Goal: Contribute content: Contribute content

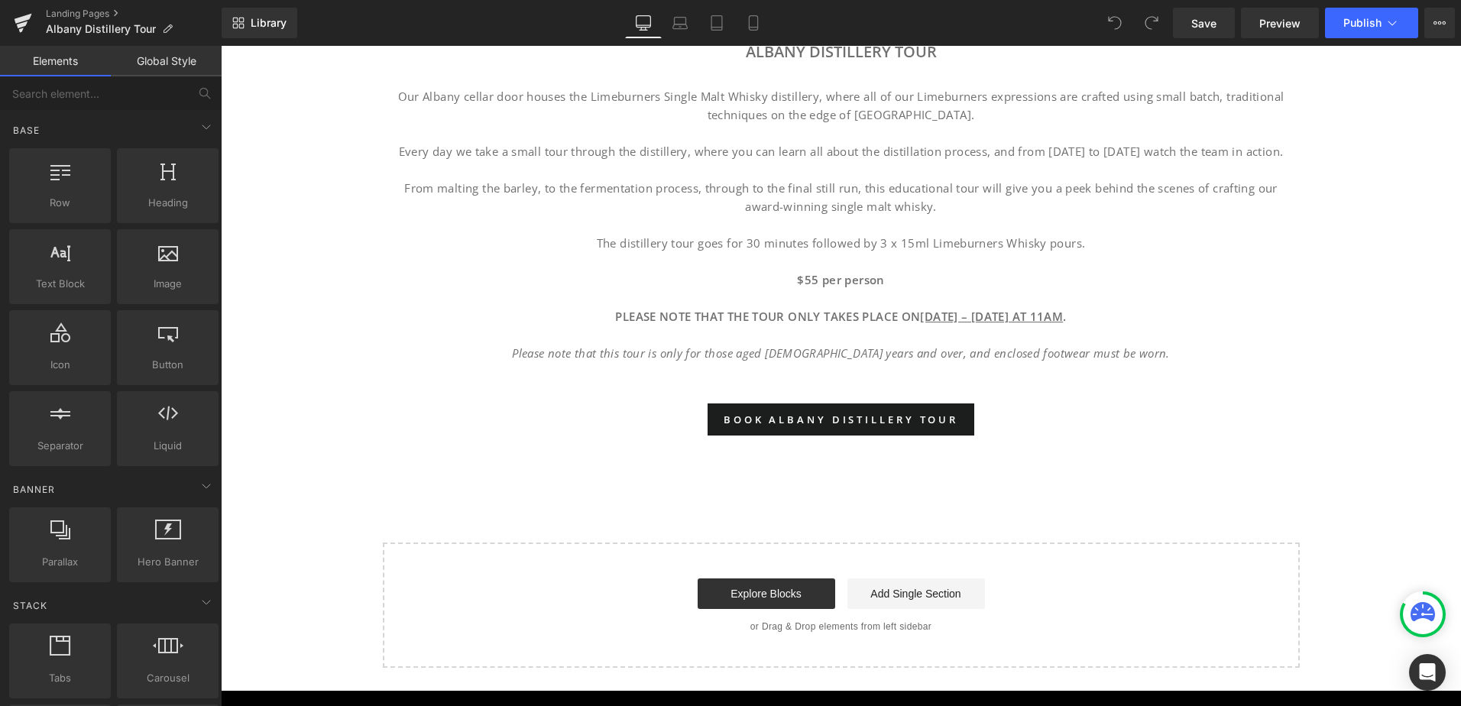
scroll to position [993, 0]
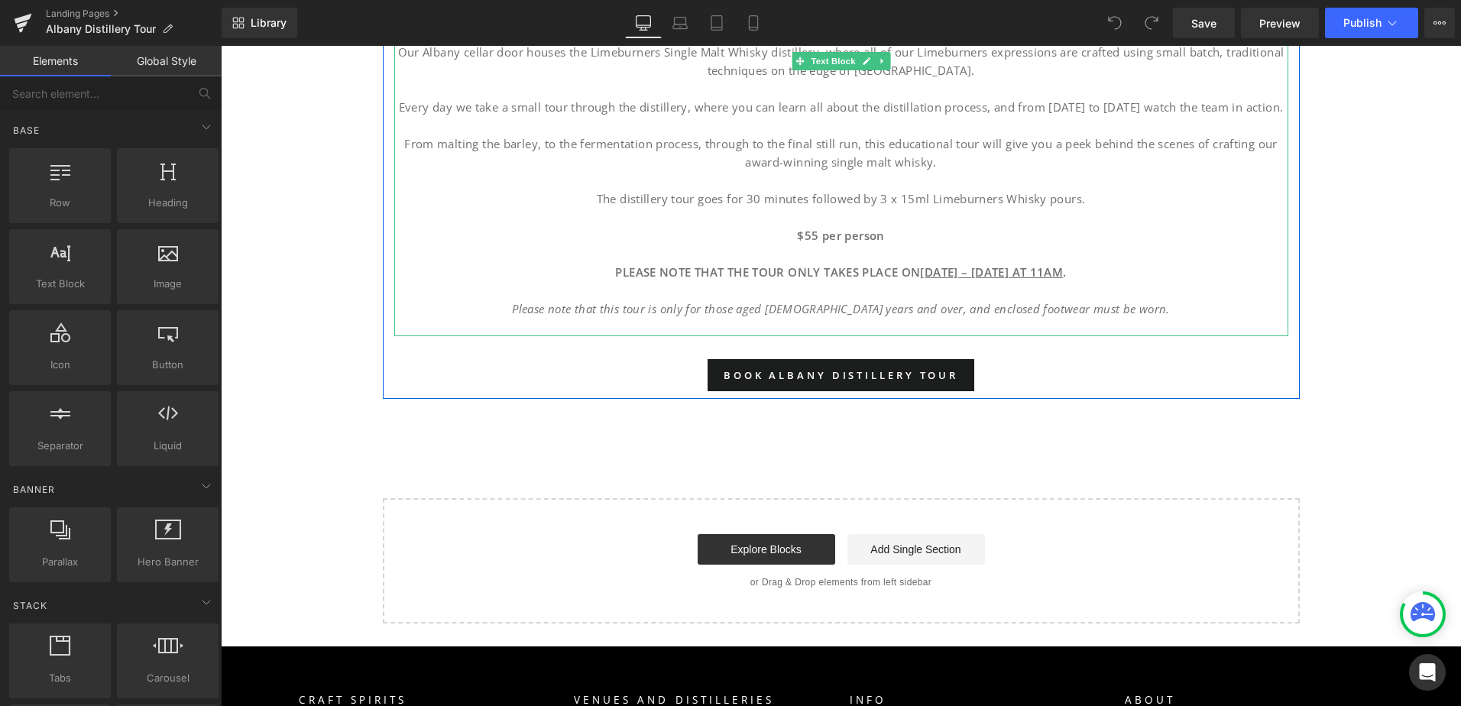
click at [995, 265] on u "MONDAY – SUNDAY AT 11AM" at bounding box center [991, 271] width 143 height 15
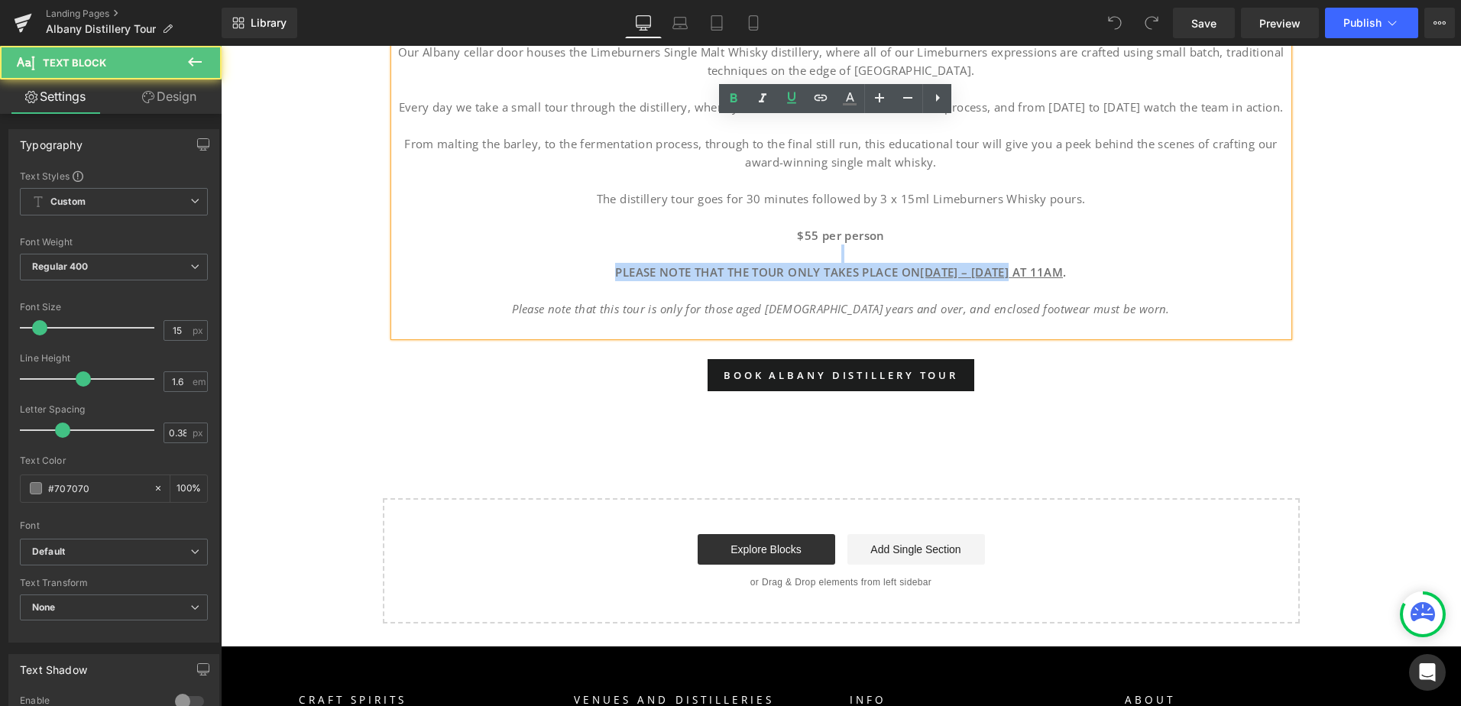
drag, startPoint x: 1025, startPoint y: 274, endPoint x: 965, endPoint y: 261, distance: 60.8
click at [965, 261] on div "Our Albany cellar door houses the Limeburners Single Malt Whisky distillery, wh…" at bounding box center [841, 178] width 894 height 316
click at [971, 272] on u "MONDAY – SUNDAY AT 11AM" at bounding box center [991, 271] width 143 height 15
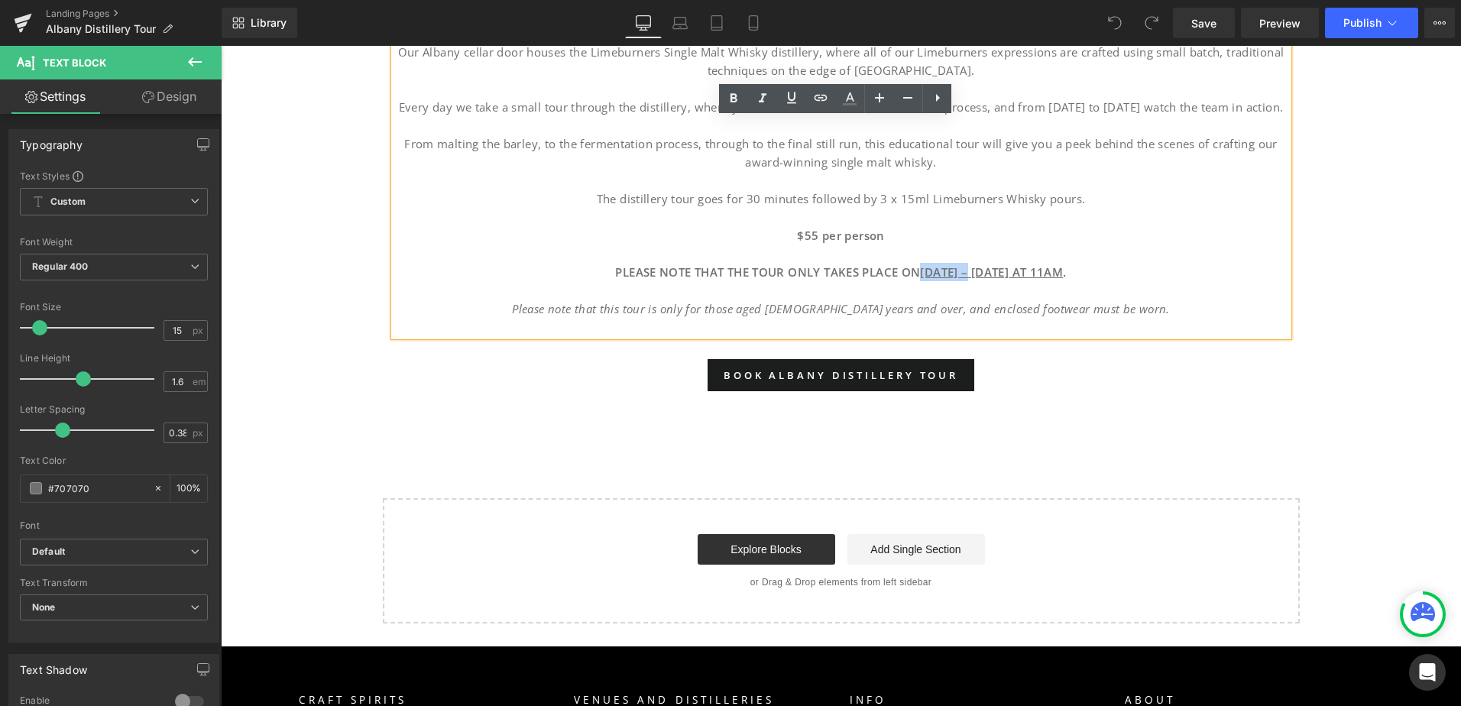
drag, startPoint x: 977, startPoint y: 273, endPoint x: 916, endPoint y: 273, distance: 60.4
click at [920, 273] on u "MONDAY – SUNDAY AT 11AM" at bounding box center [991, 271] width 143 height 15
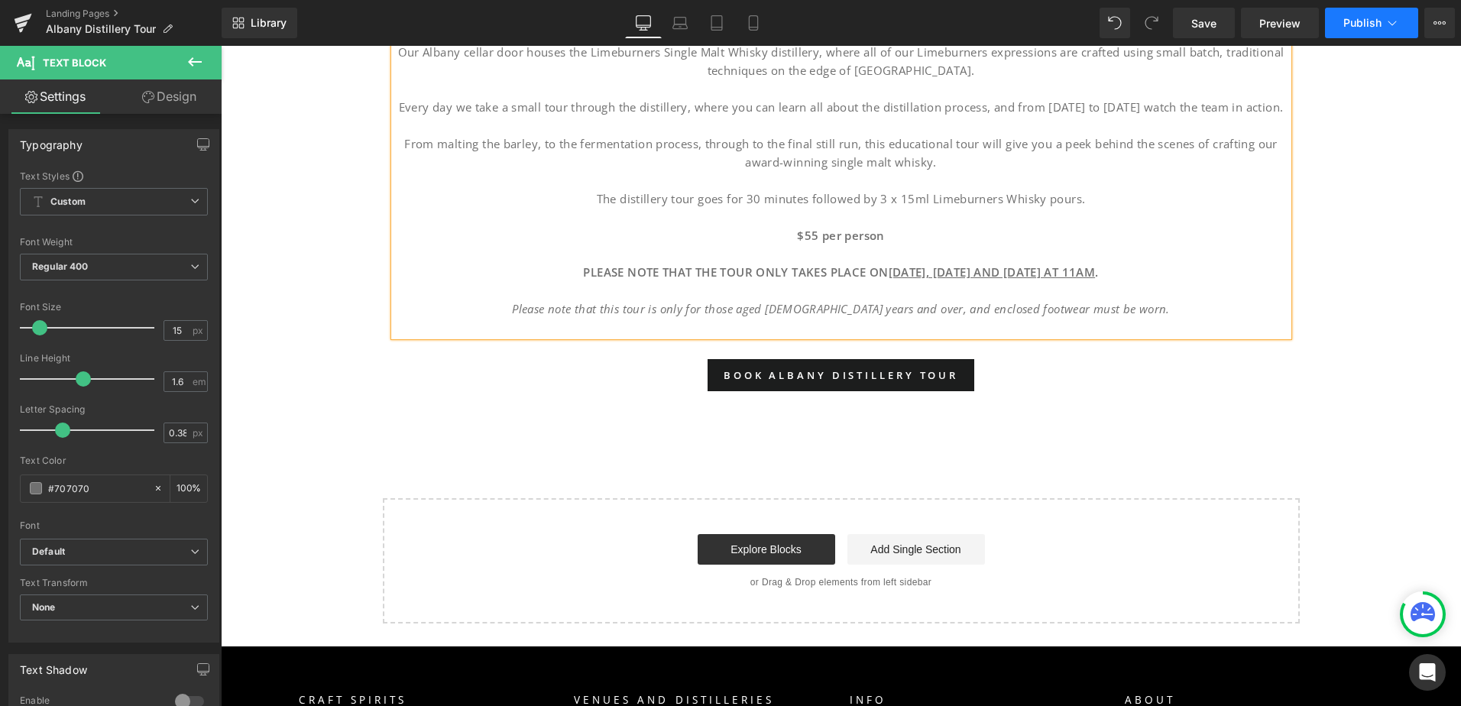
click at [1382, 24] on button "Publish" at bounding box center [1371, 23] width 93 height 31
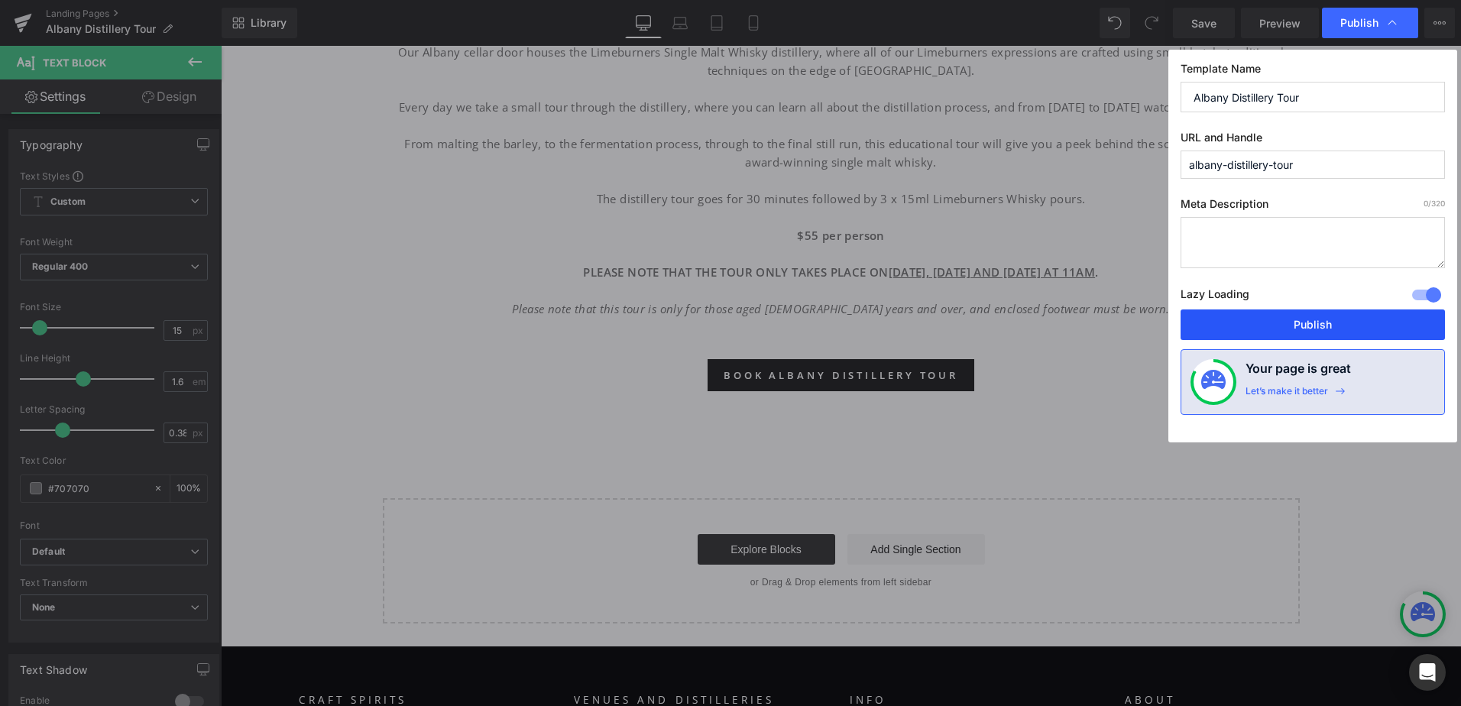
click at [1317, 326] on button "Publish" at bounding box center [1313, 325] width 264 height 31
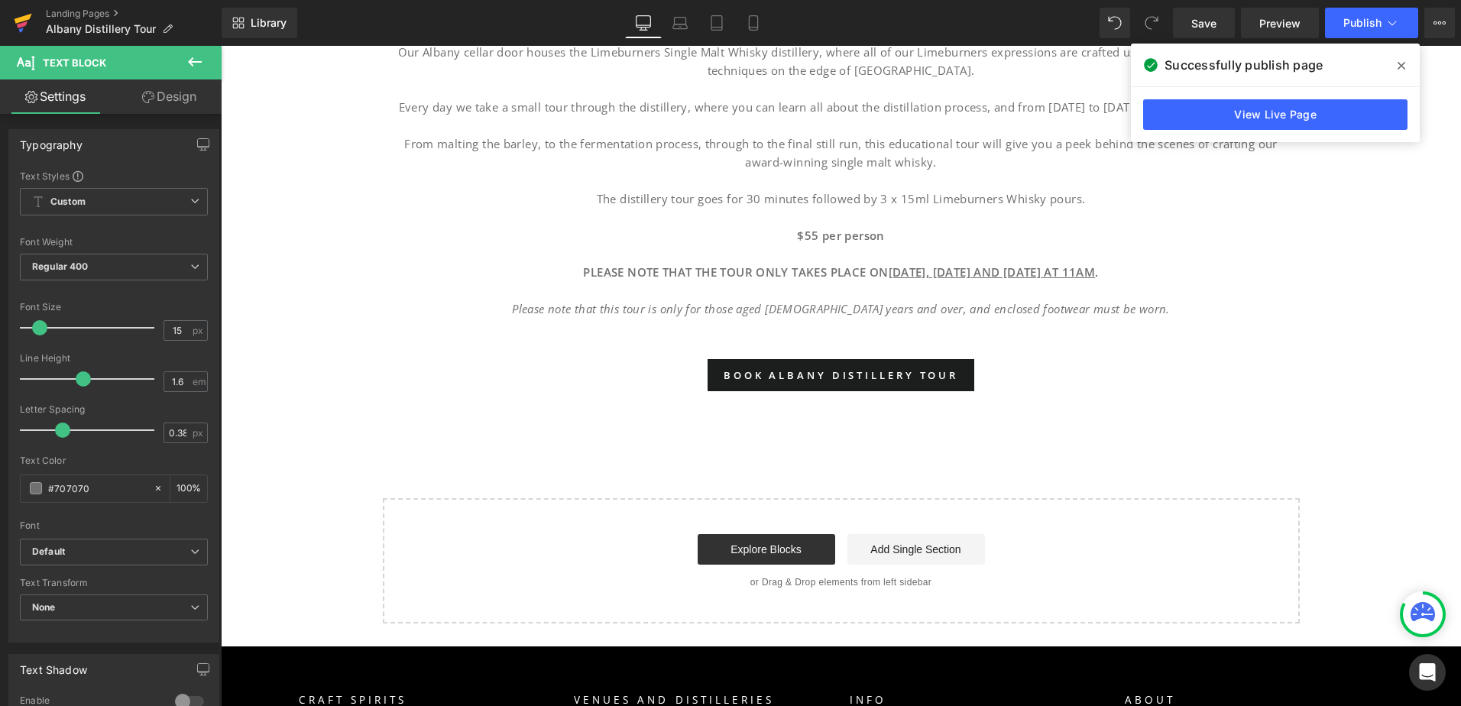
click at [28, 15] on icon at bounding box center [24, 19] width 18 height 10
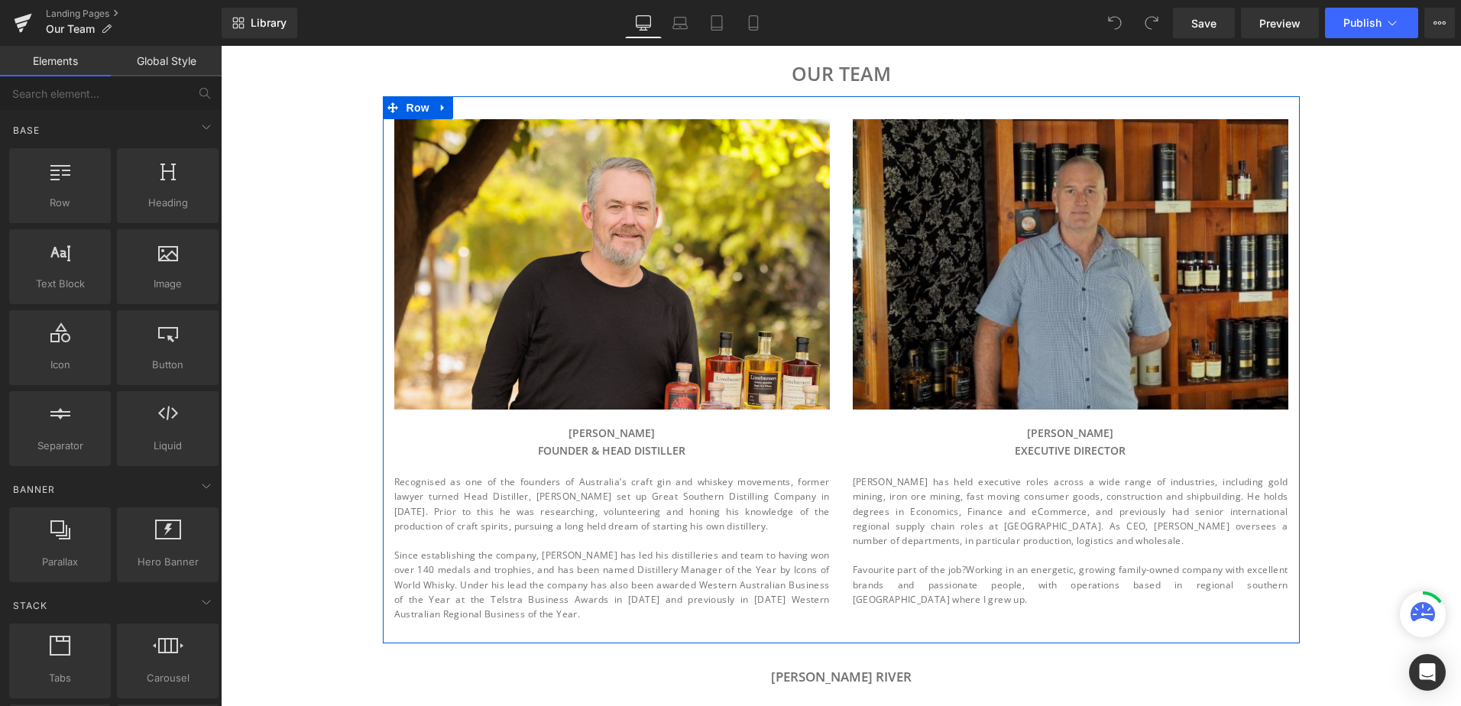
scroll to position [153, 0]
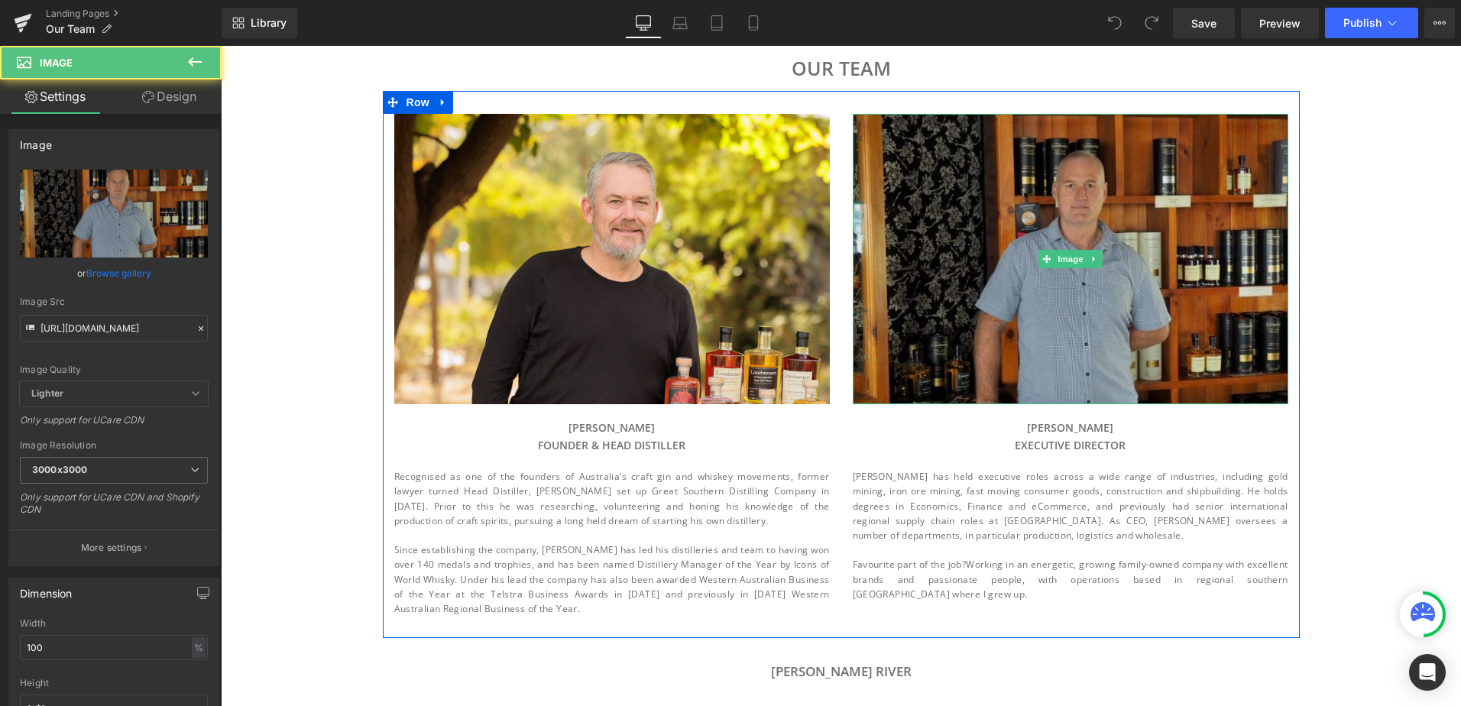
click at [1139, 305] on img at bounding box center [1071, 259] width 436 height 290
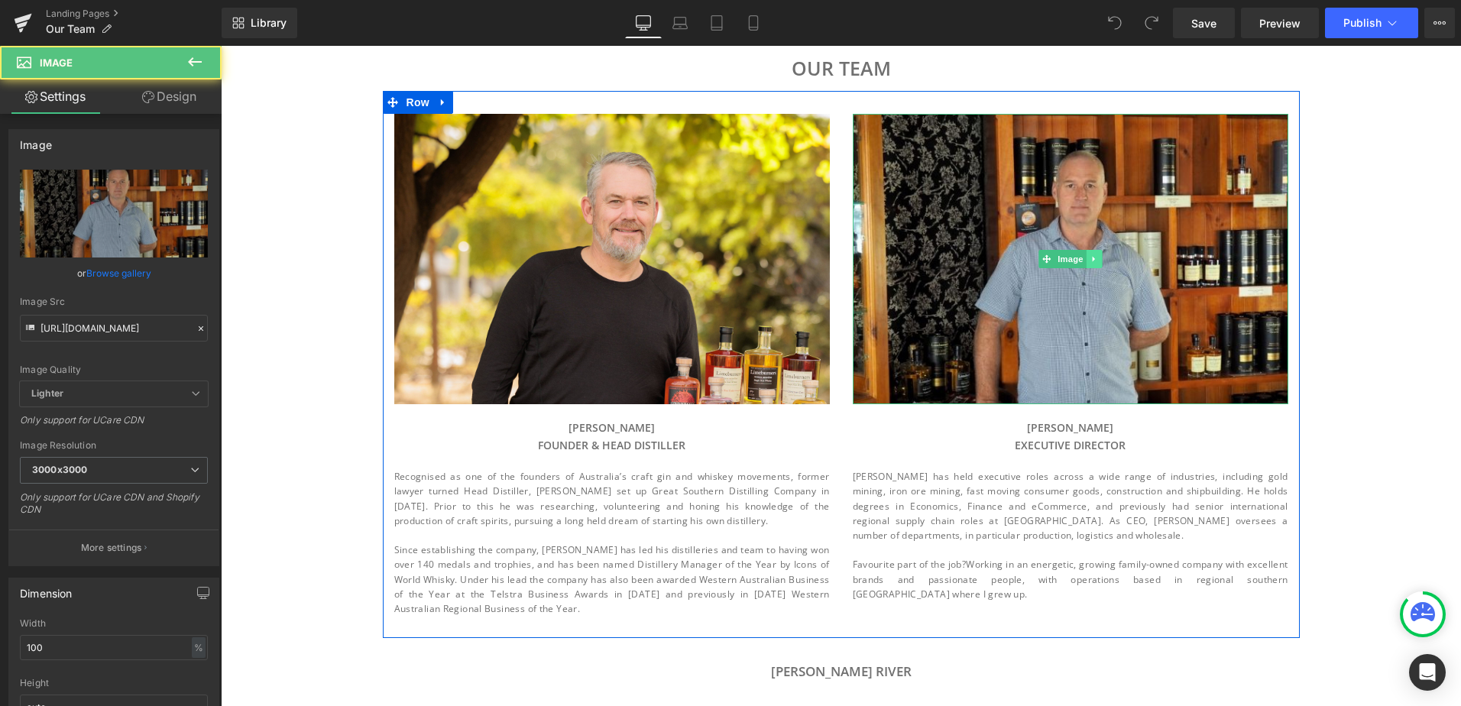
click at [1091, 258] on icon at bounding box center [1094, 258] width 8 height 9
click at [1097, 259] on icon at bounding box center [1101, 259] width 8 height 8
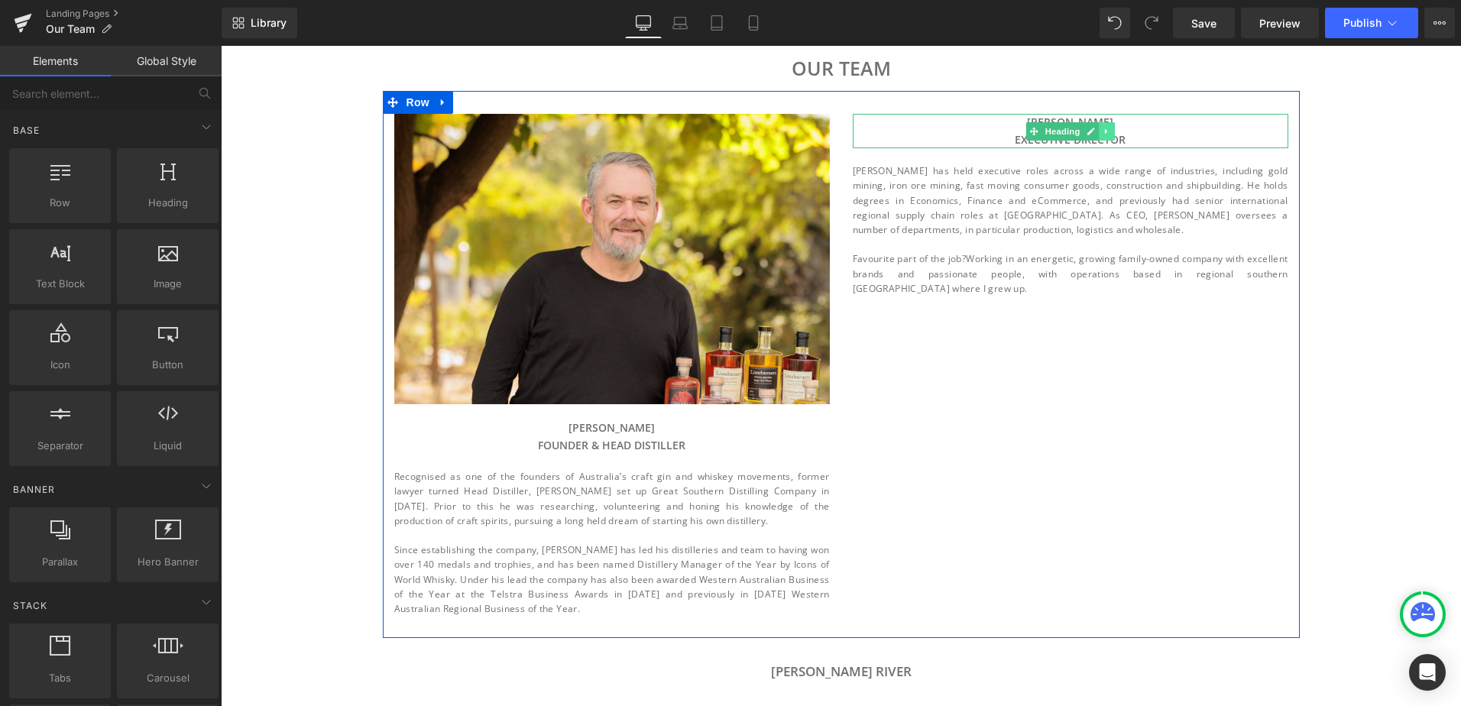
click at [1107, 129] on link at bounding box center [1107, 131] width 16 height 18
click at [1110, 135] on icon at bounding box center [1114, 131] width 8 height 9
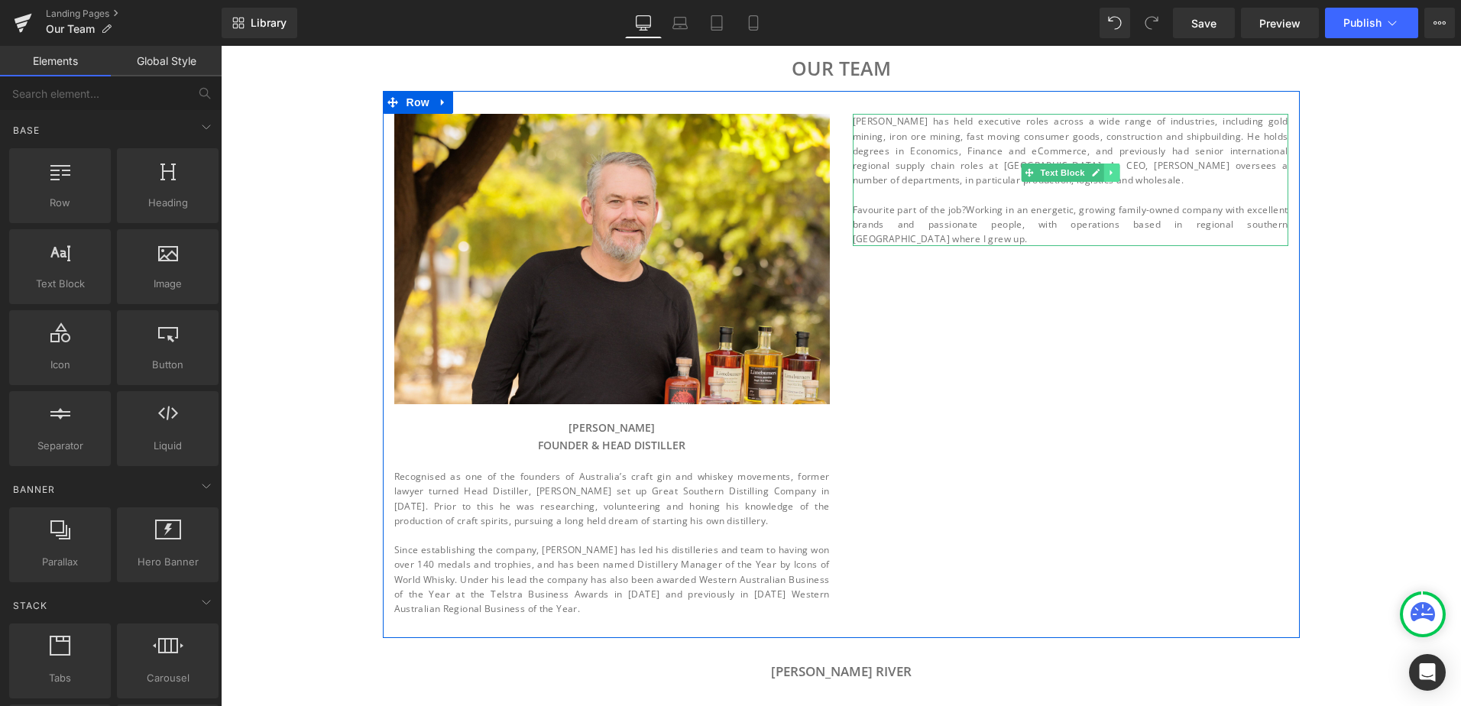
click at [1107, 169] on icon at bounding box center [1111, 172] width 8 height 9
click at [1115, 177] on icon at bounding box center [1119, 173] width 8 height 8
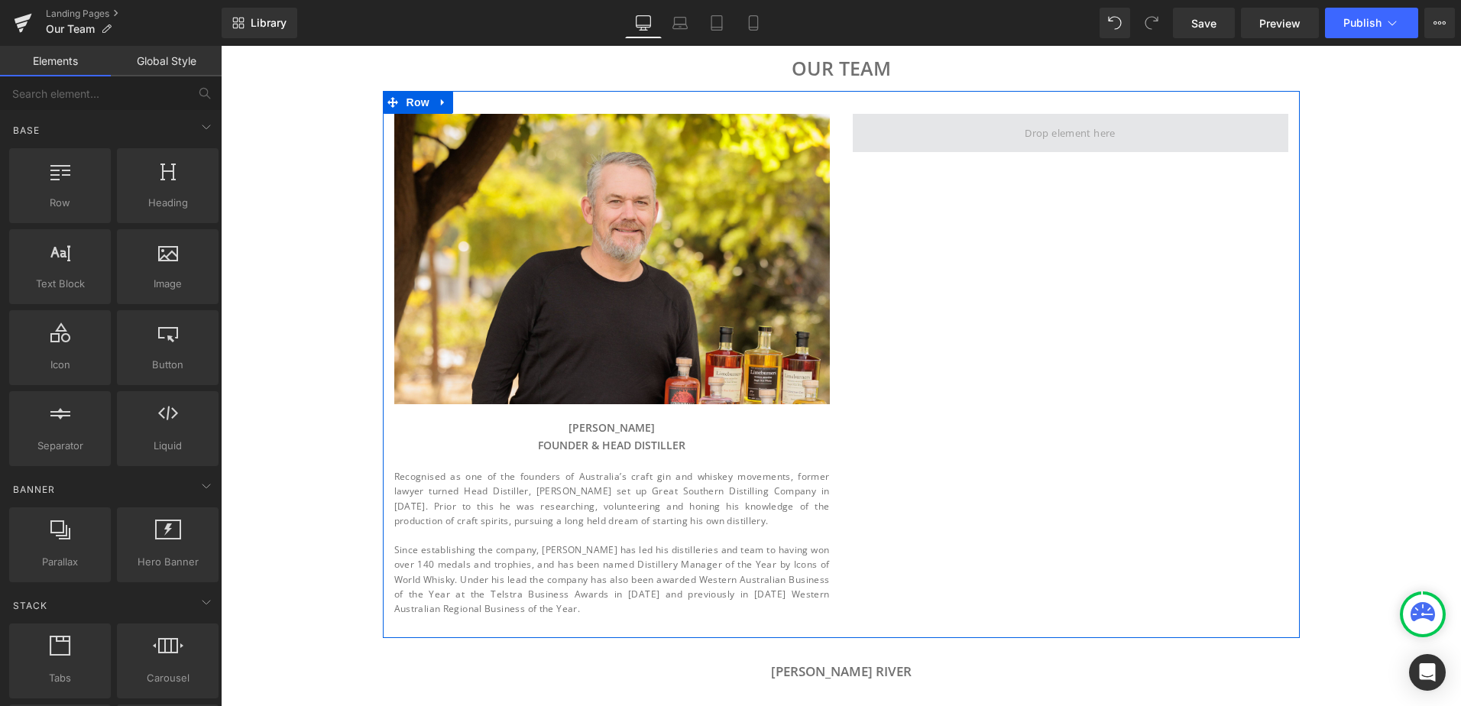
click at [1102, 146] on span at bounding box center [1071, 133] width 436 height 38
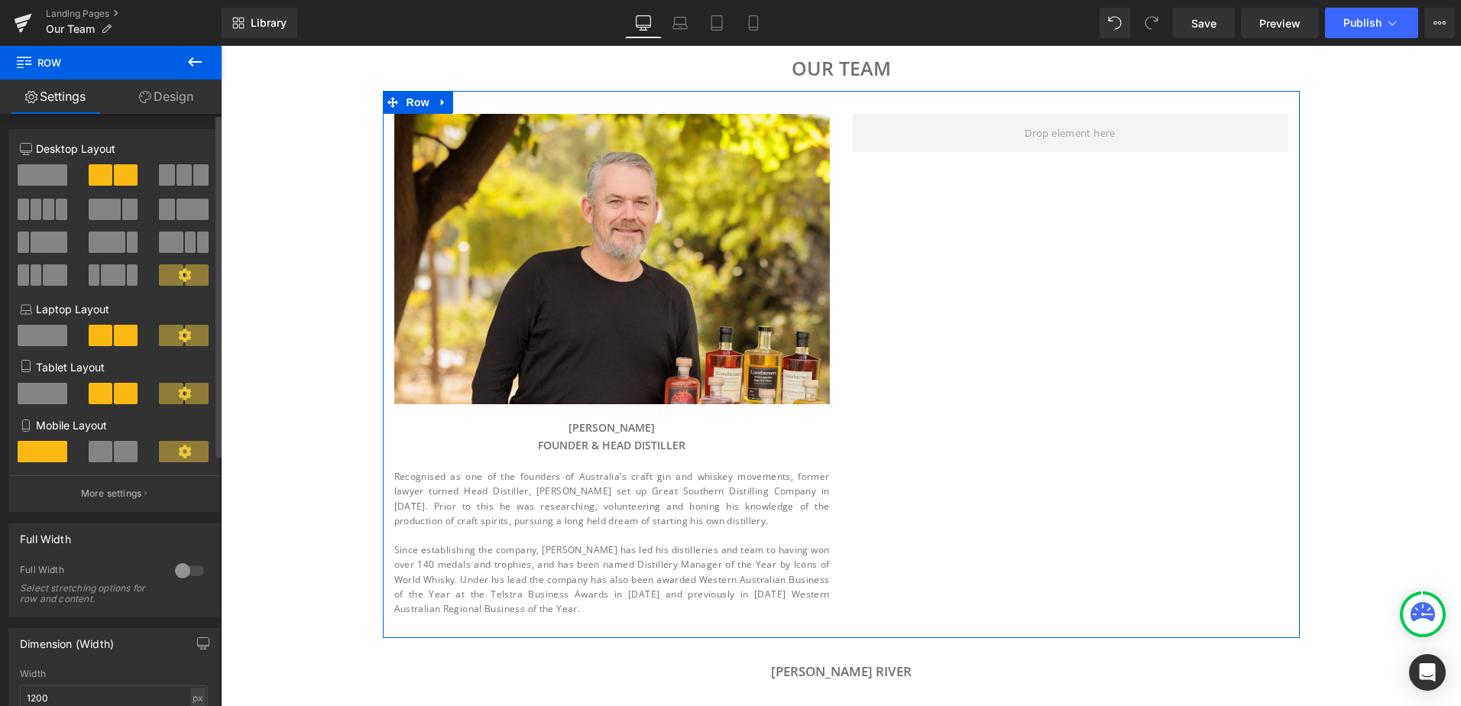
click at [29, 178] on span at bounding box center [43, 174] width 50 height 21
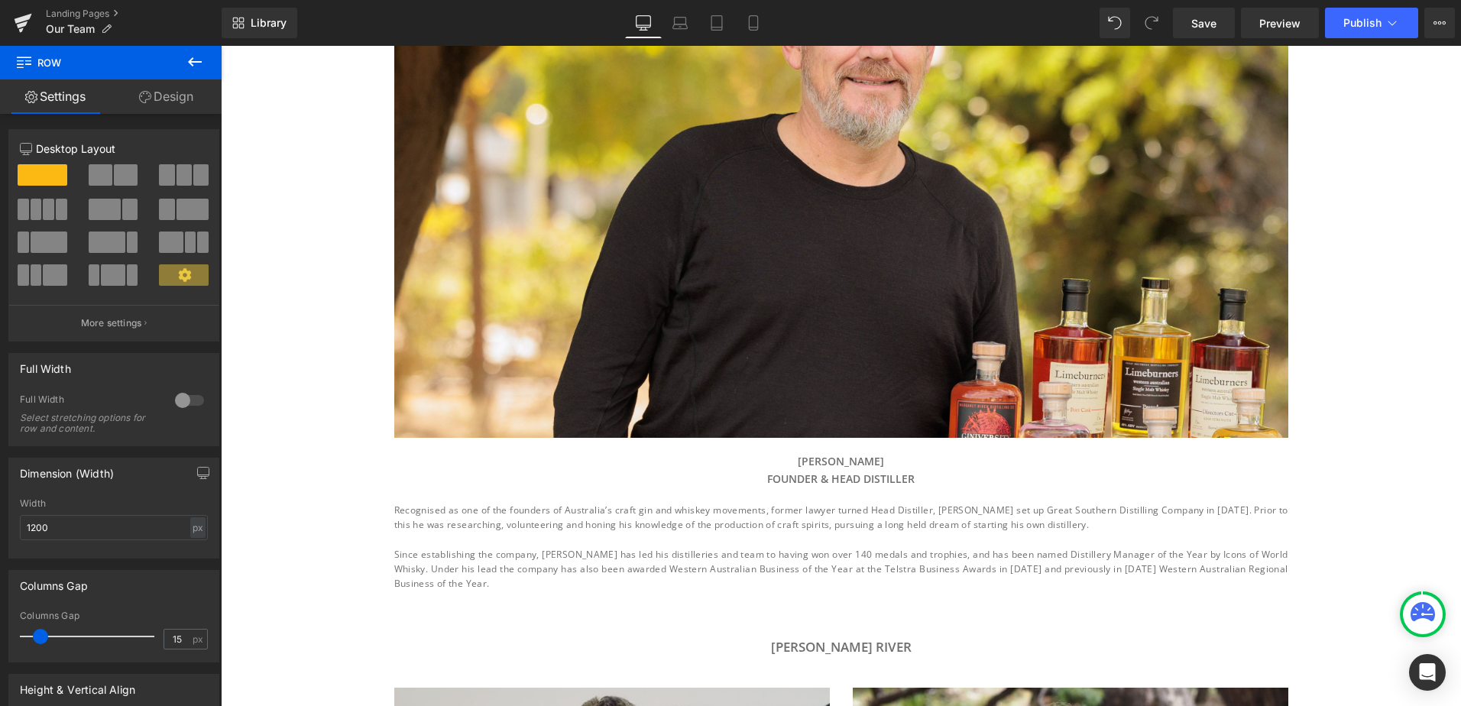
scroll to position [382, 0]
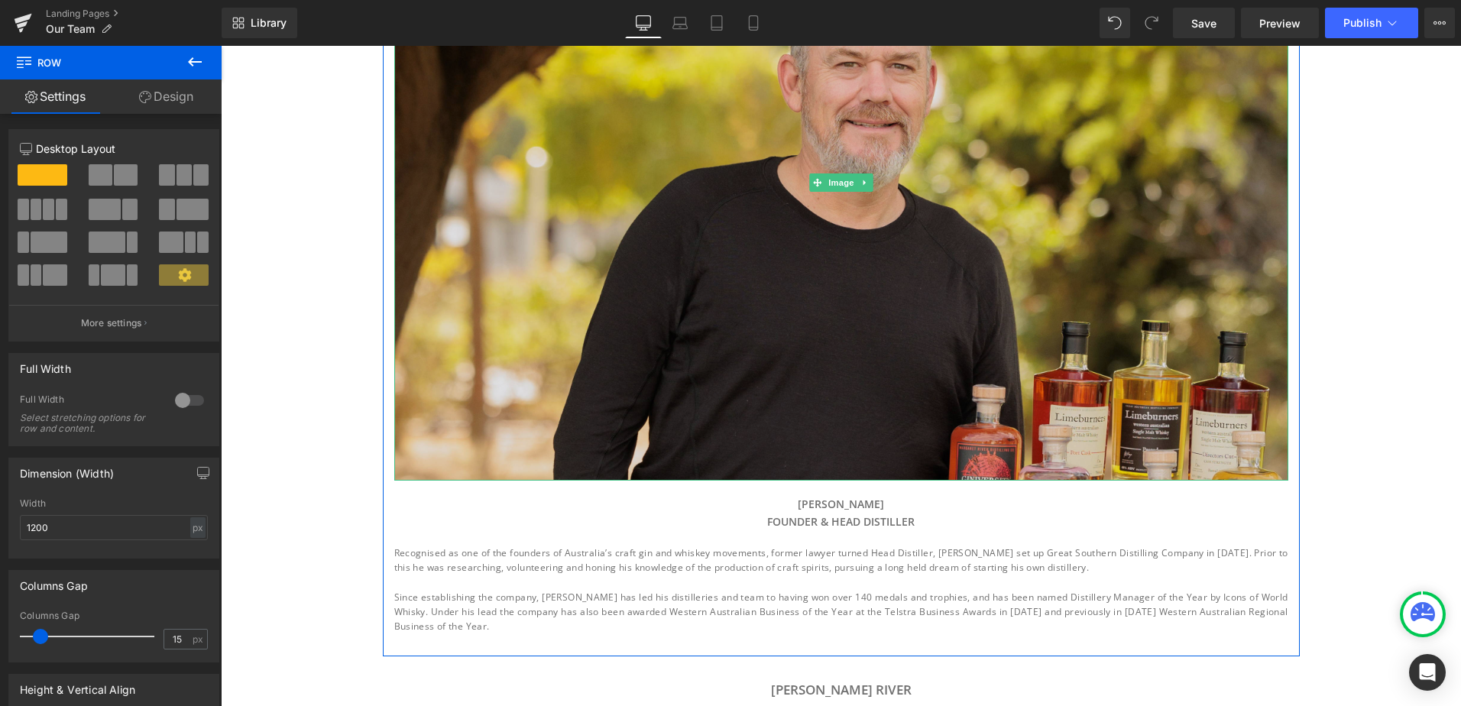
click at [830, 328] on img at bounding box center [841, 183] width 894 height 596
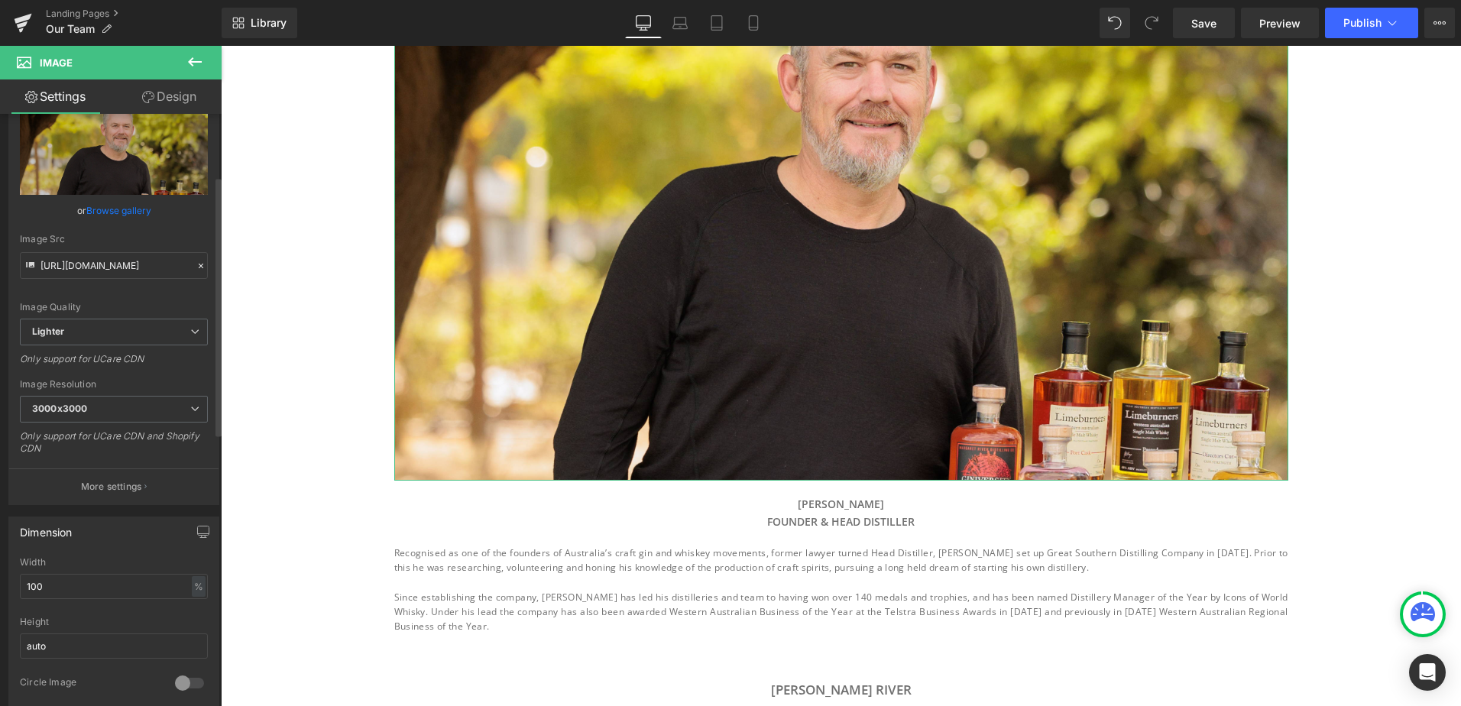
scroll to position [153, 0]
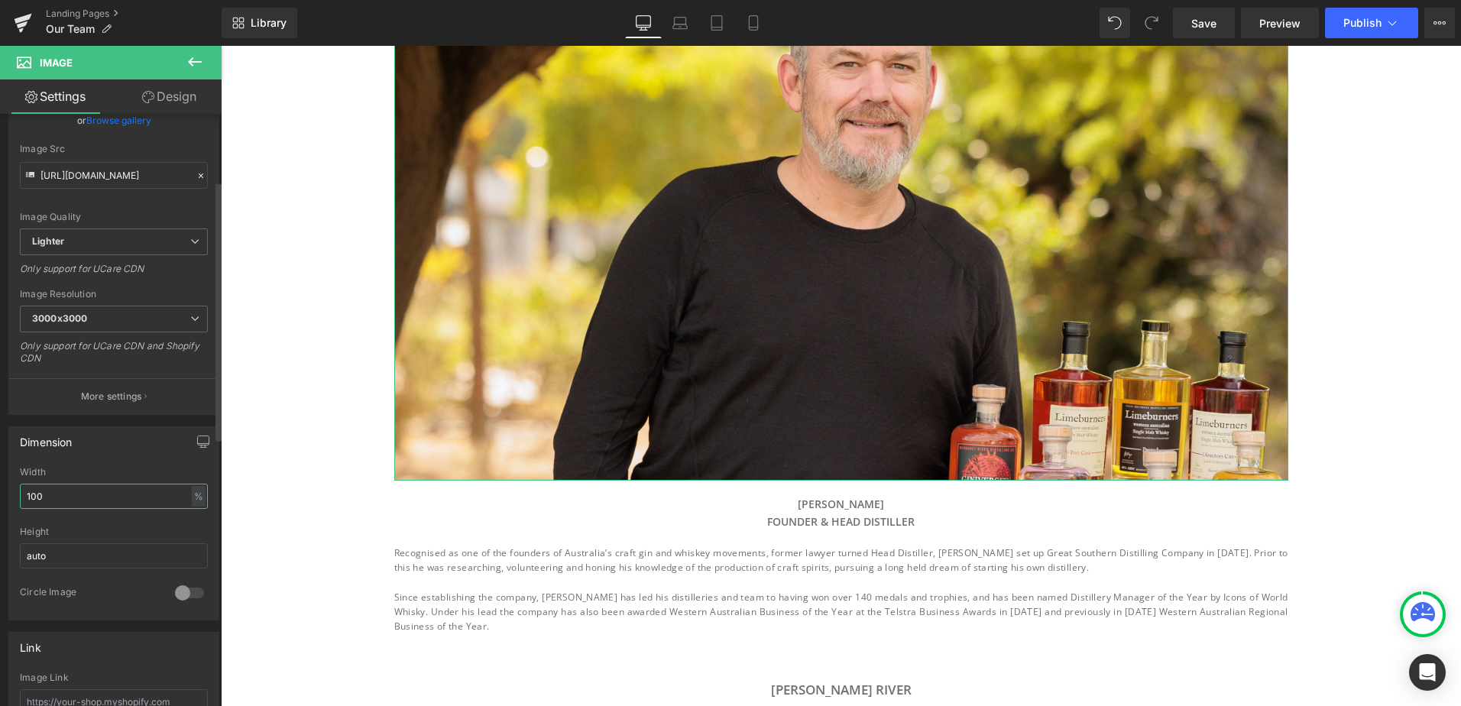
click at [76, 488] on input "100" at bounding box center [114, 496] width 188 height 25
type input "50"
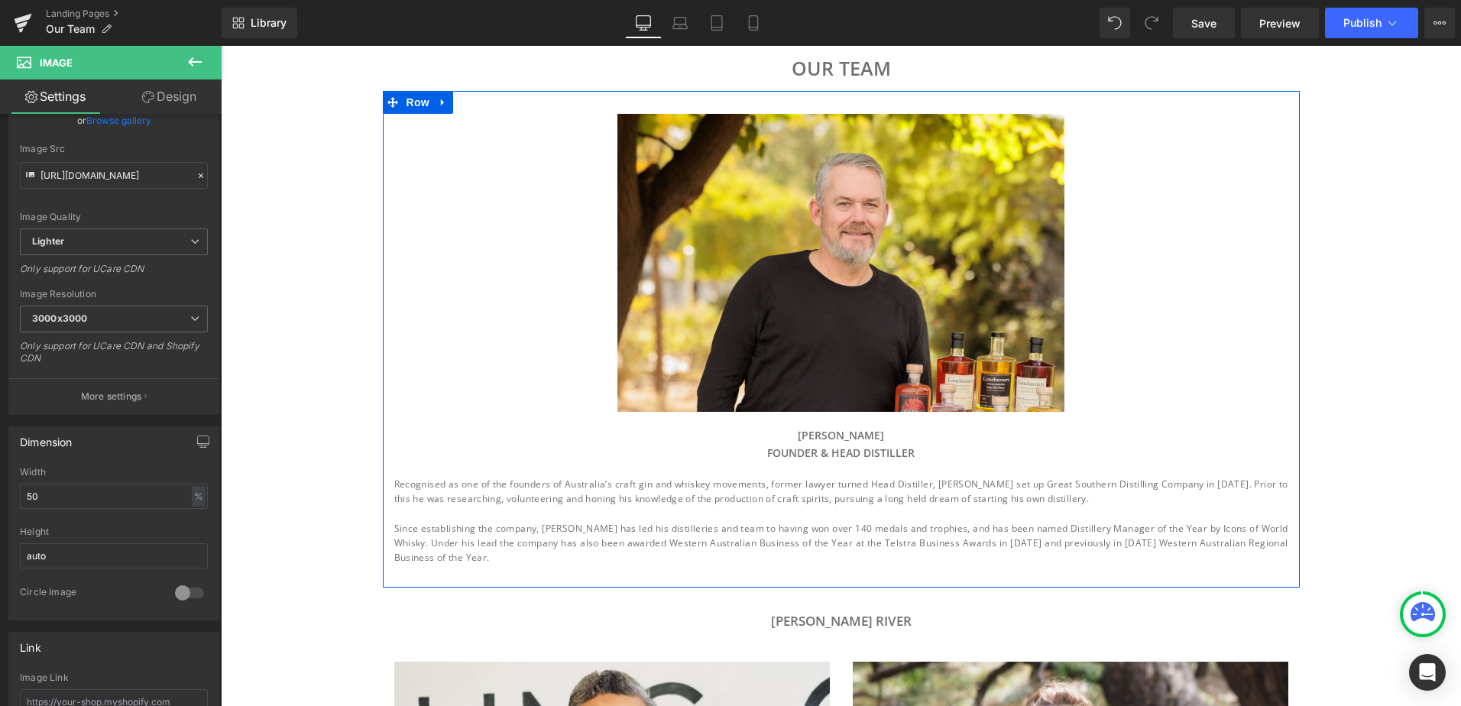
click at [800, 484] on p "Recognised as one of the founders of Australia’s craft gin and whiskey movement…" at bounding box center [841, 491] width 894 height 29
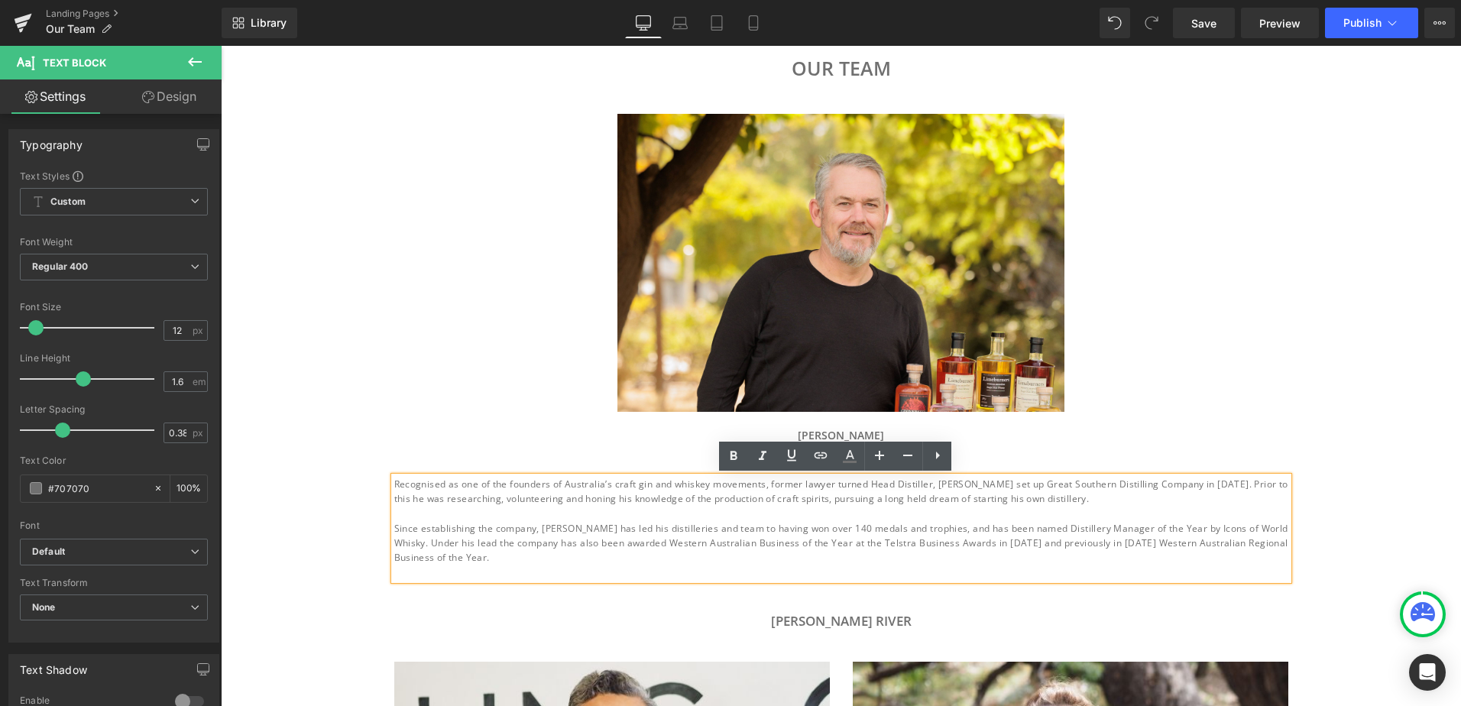
click at [593, 521] on p "Since establishing the company, [PERSON_NAME] has led his distilleries and team…" at bounding box center [841, 543] width 894 height 44
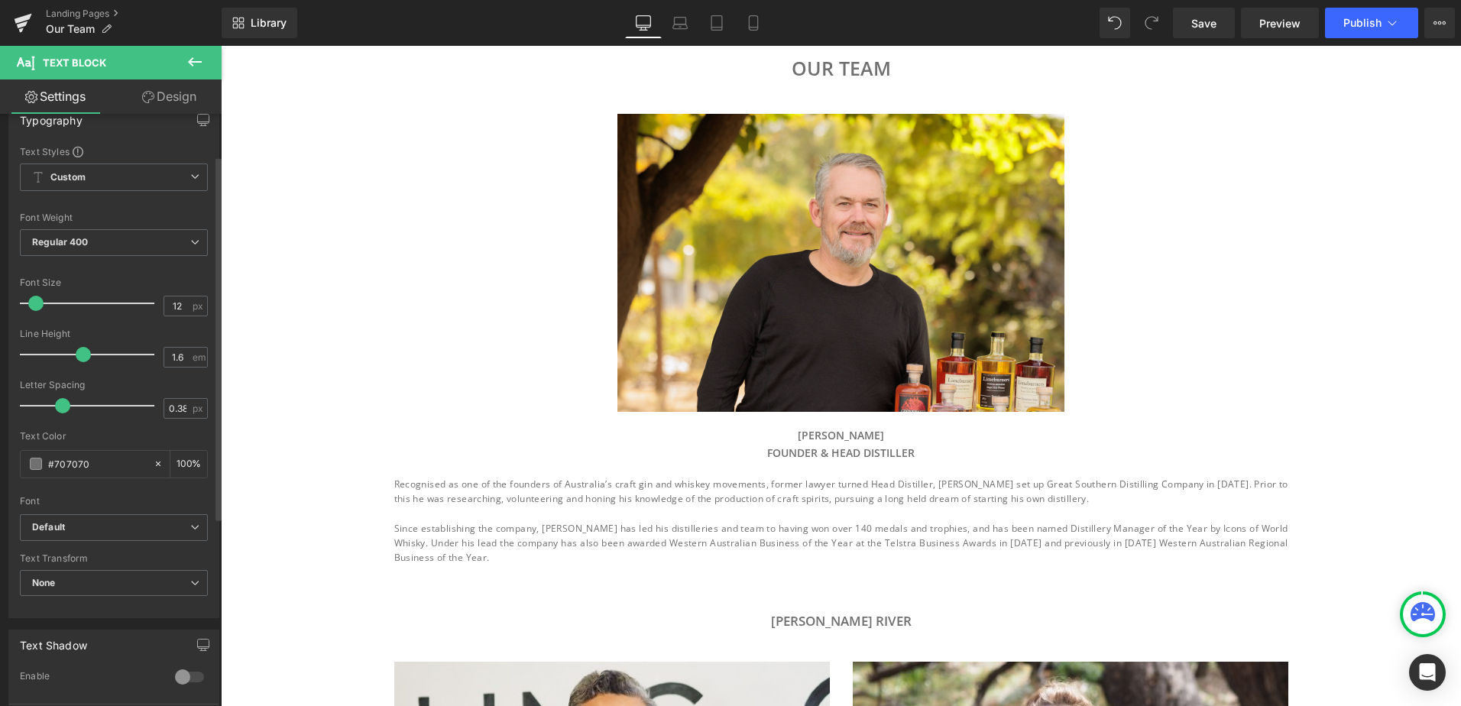
scroll to position [0, 0]
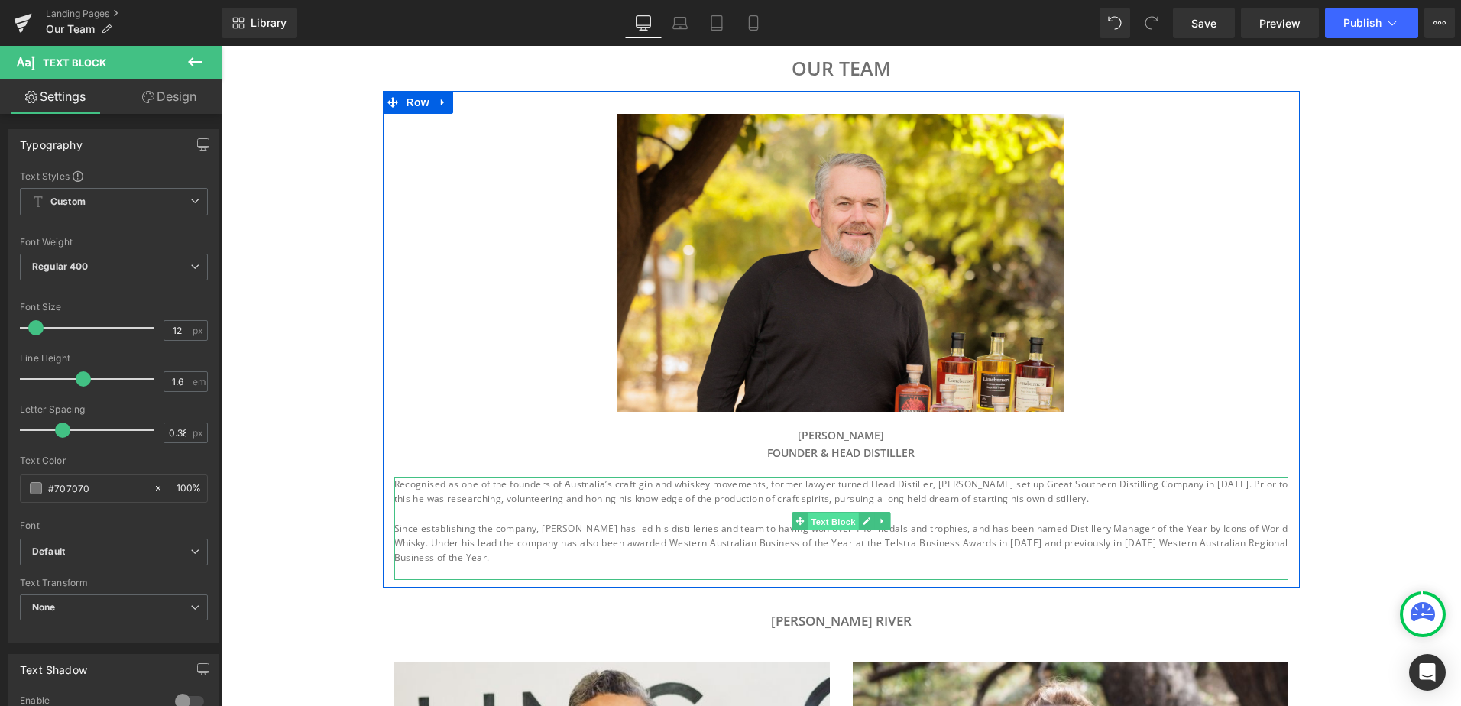
click at [833, 517] on span "Text Block" at bounding box center [833, 522] width 50 height 18
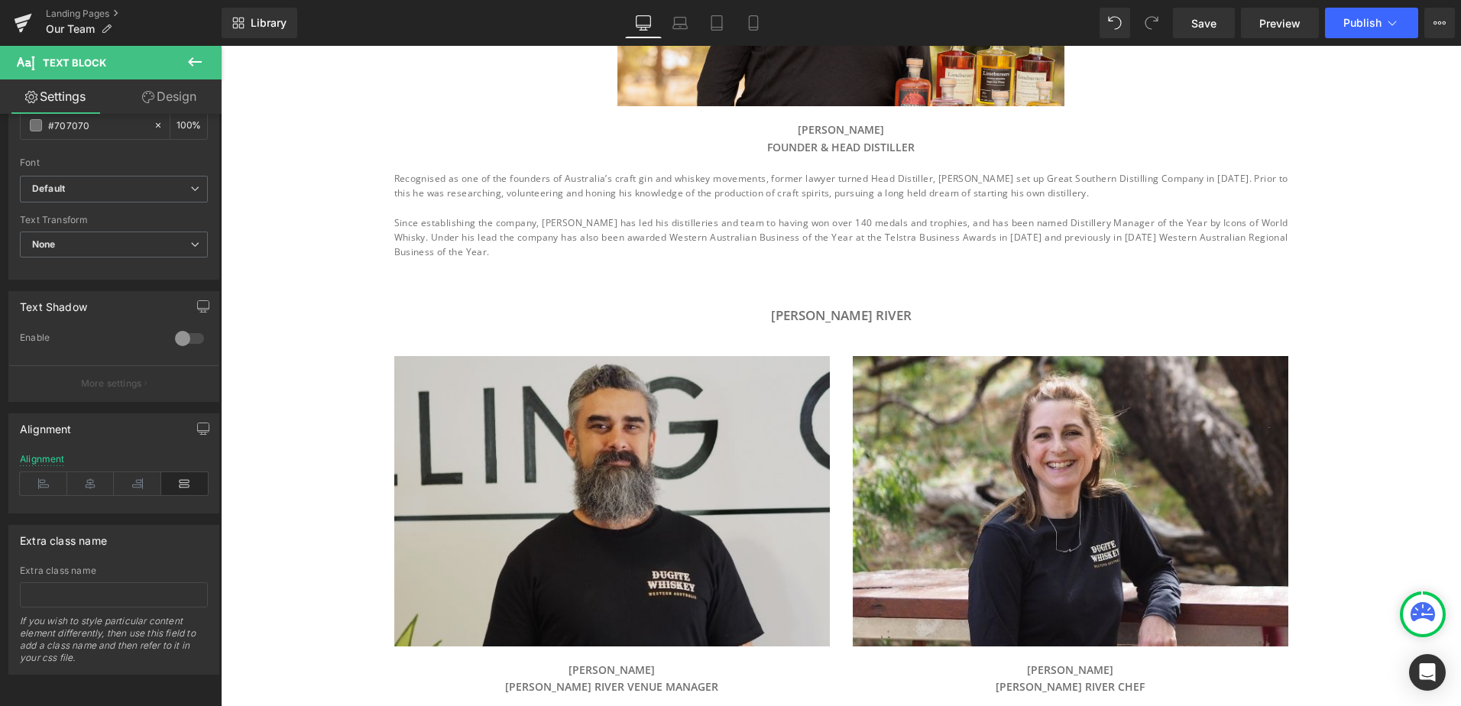
scroll to position [229, 0]
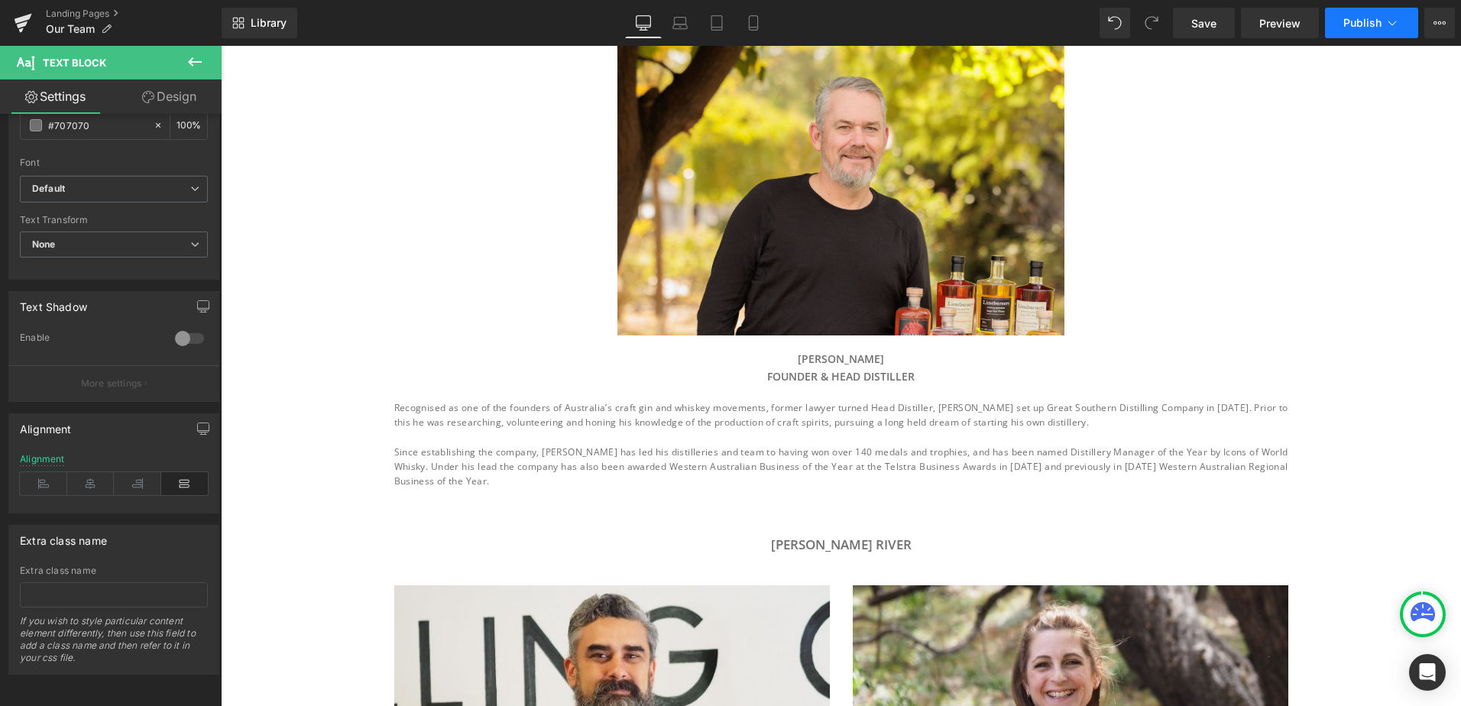
click at [1329, 36] on button "Publish" at bounding box center [1371, 23] width 93 height 31
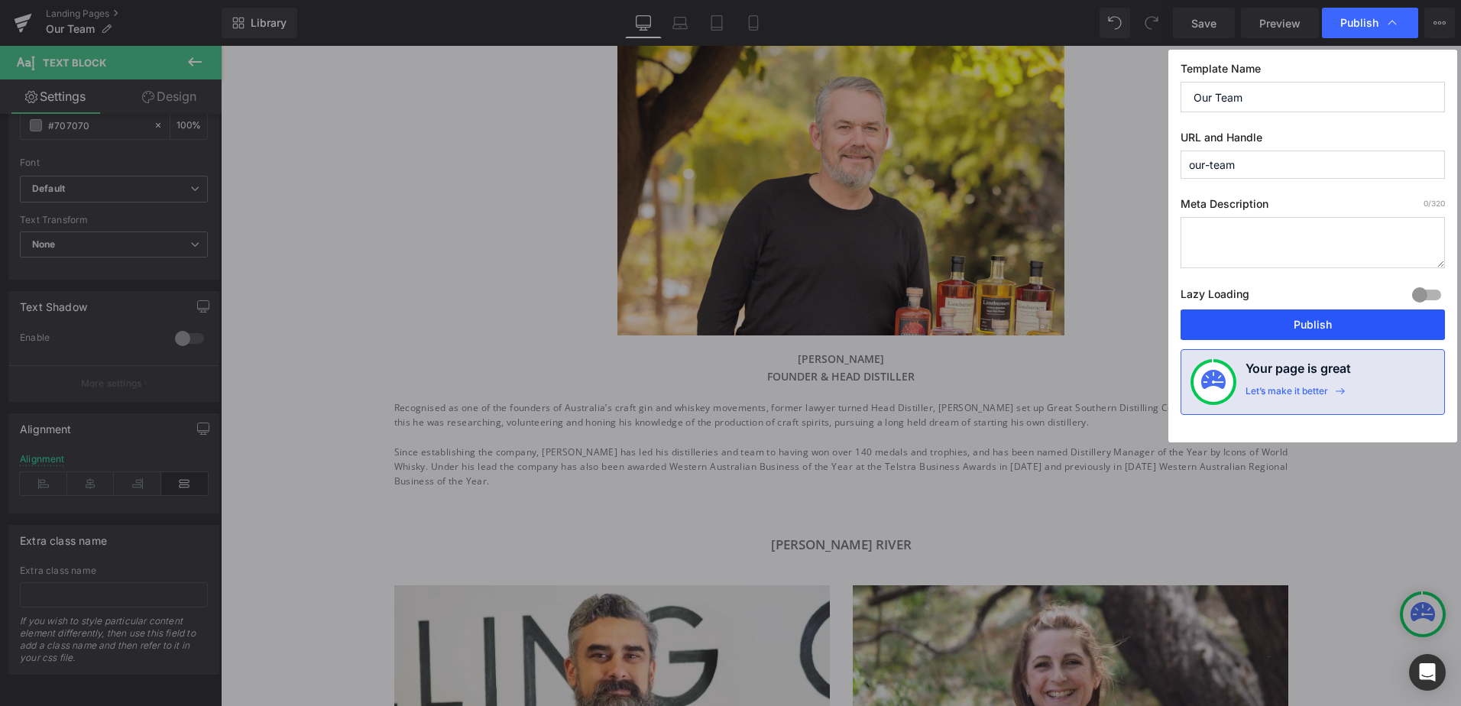
click at [1284, 327] on button "Publish" at bounding box center [1313, 325] width 264 height 31
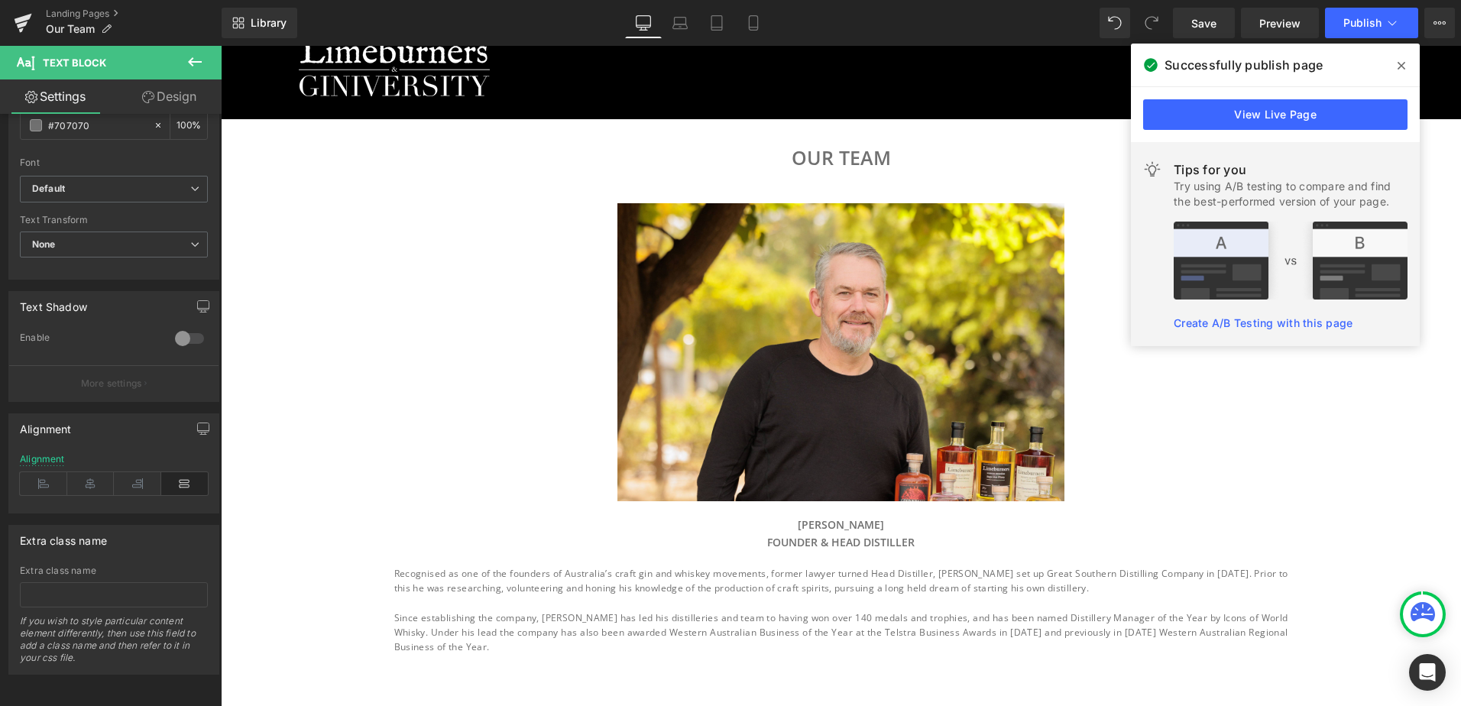
scroll to position [153, 0]
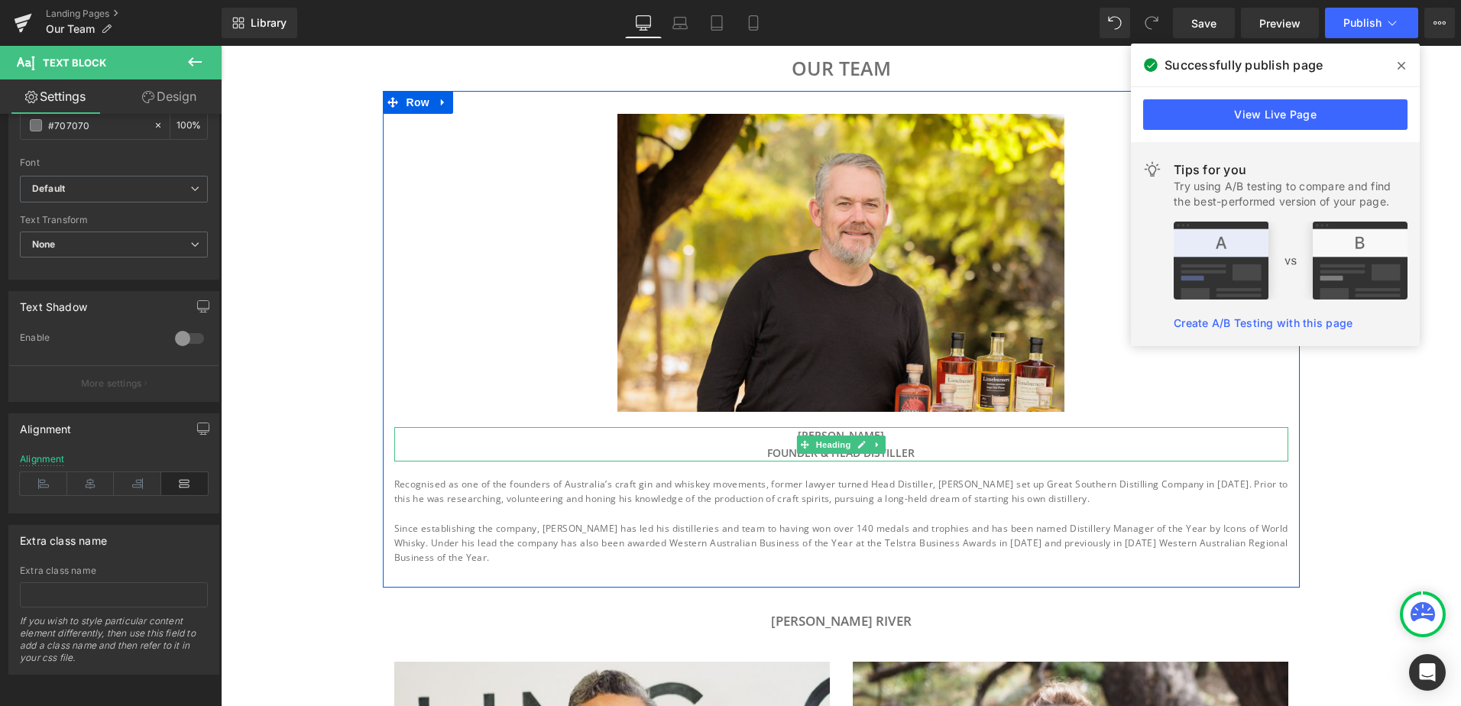
click at [661, 440] on h3 "[PERSON_NAME] FOUNDER & head distiller" at bounding box center [841, 444] width 894 height 34
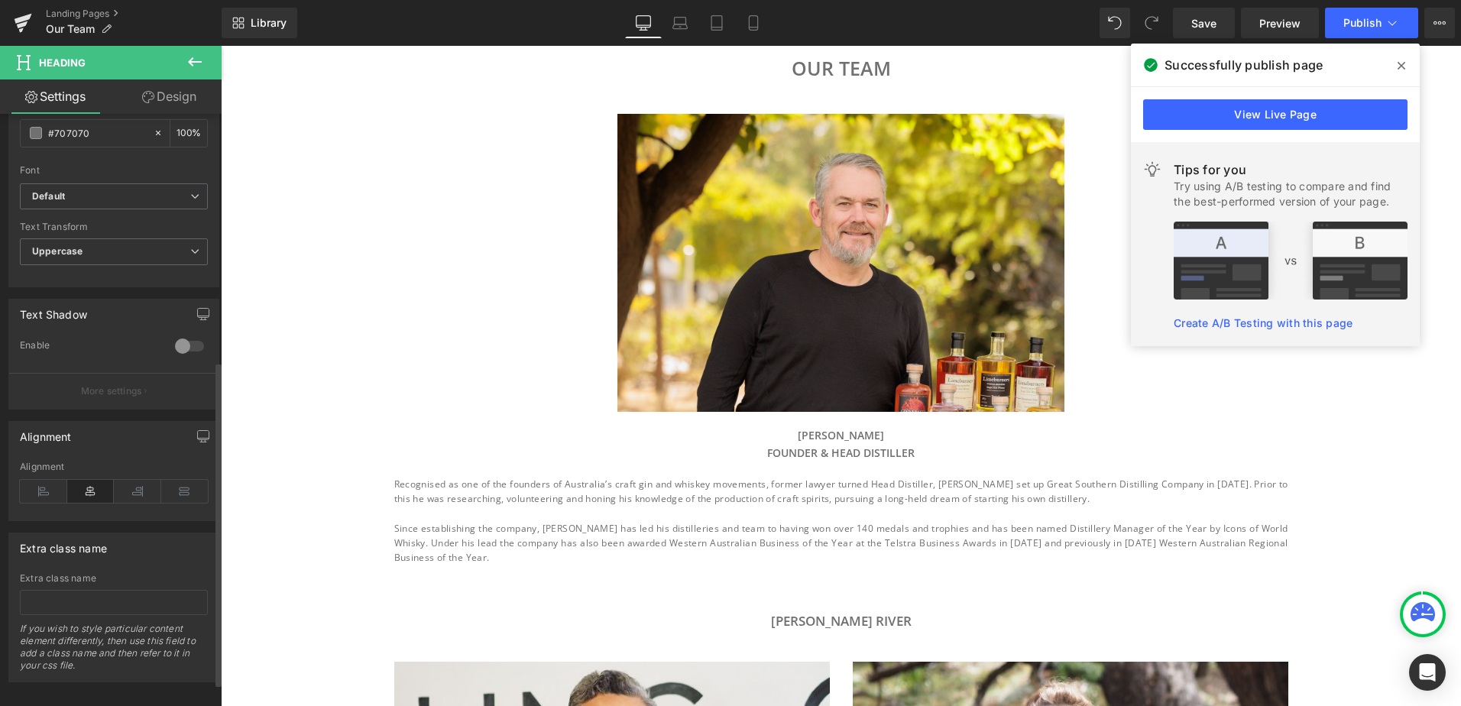
scroll to position [492, 0]
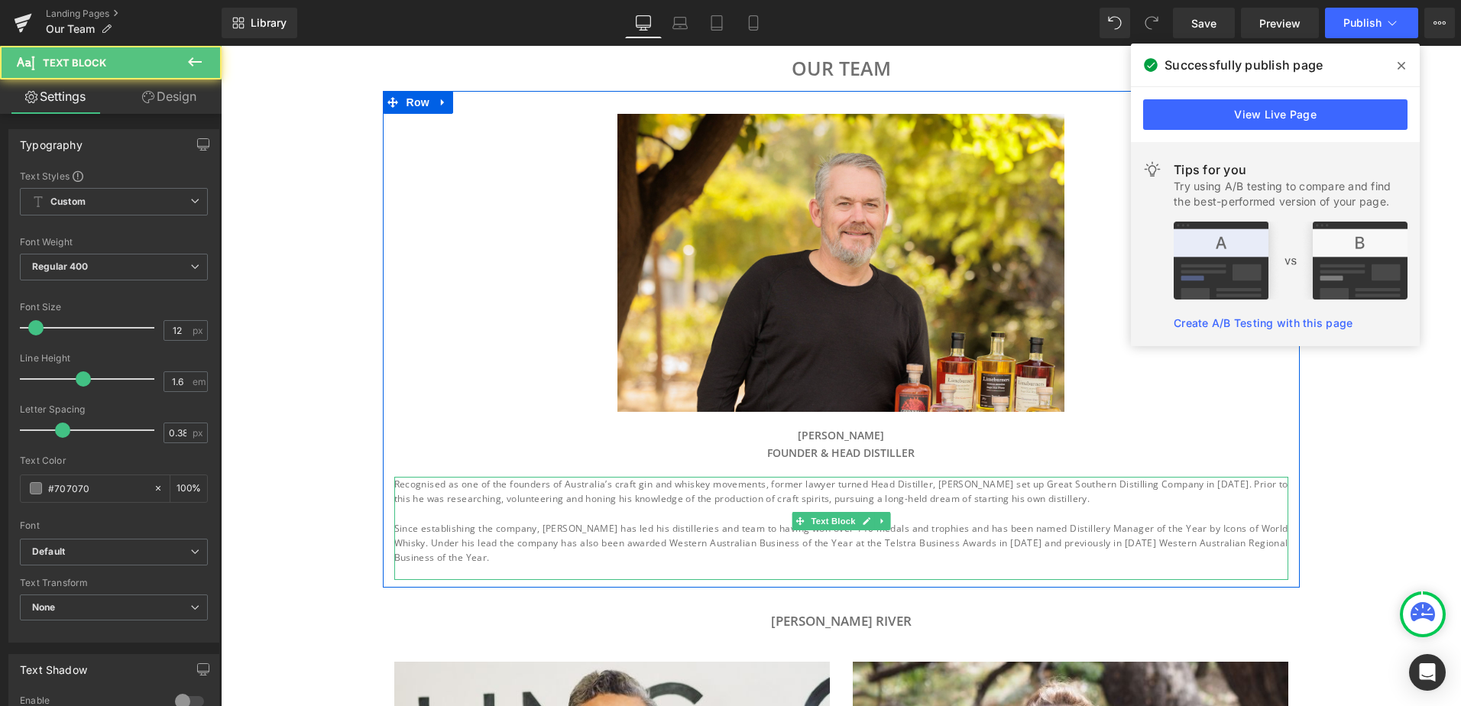
click at [912, 501] on p "Recognised as one of the founders of Australia’s craft gin and whiskey movement…" at bounding box center [841, 491] width 894 height 29
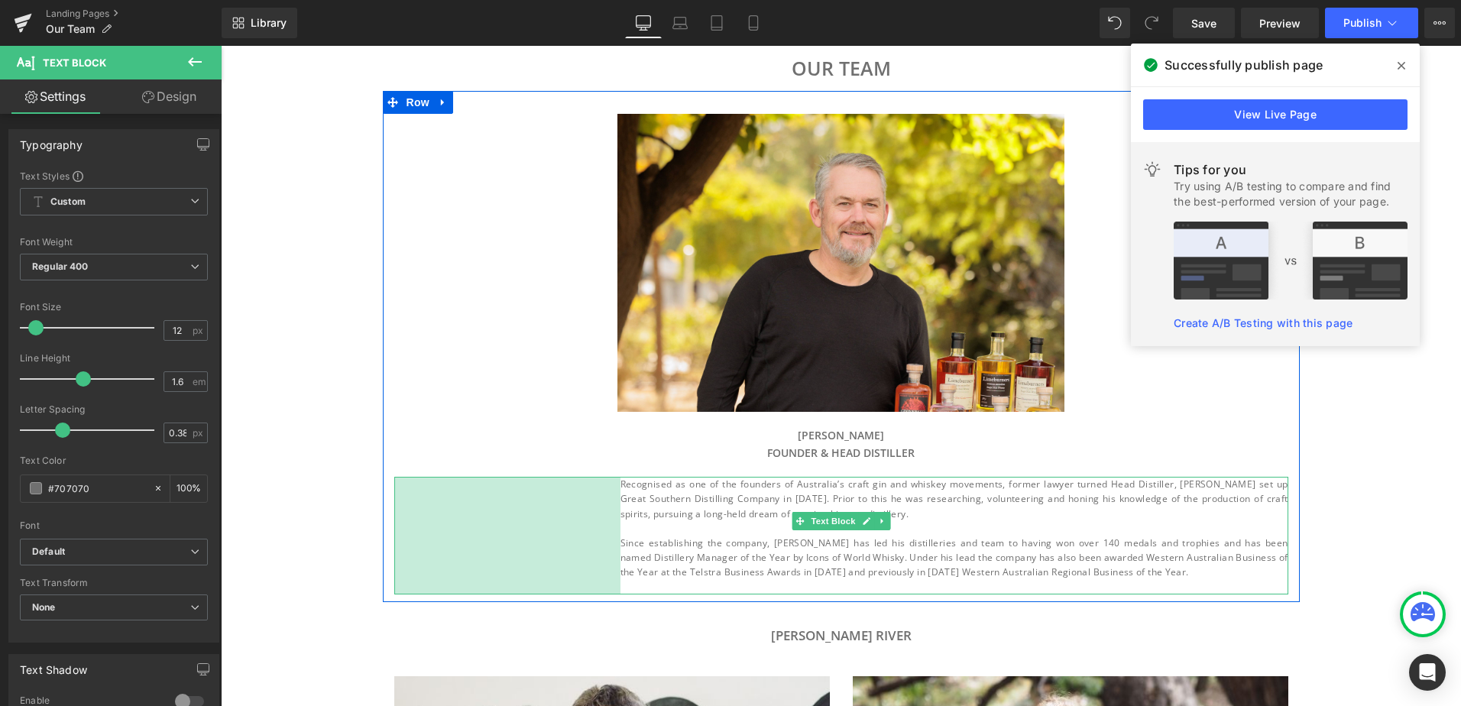
drag, startPoint x: 390, startPoint y: 508, endPoint x: 616, endPoint y: 522, distance: 226.6
click at [616, 522] on div "Recognised as one of the founders of Australia’s craft gin and whiskey movement…" at bounding box center [841, 536] width 894 height 118
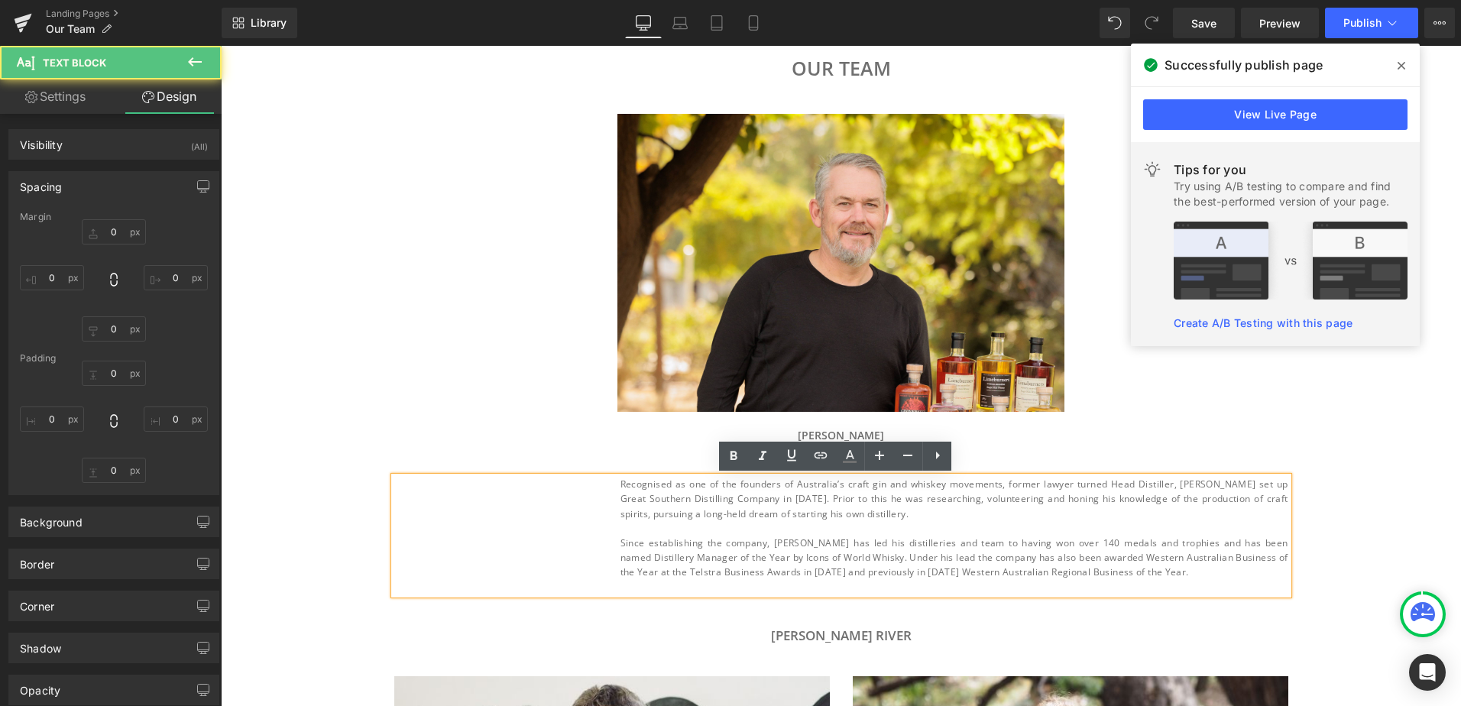
type input "0"
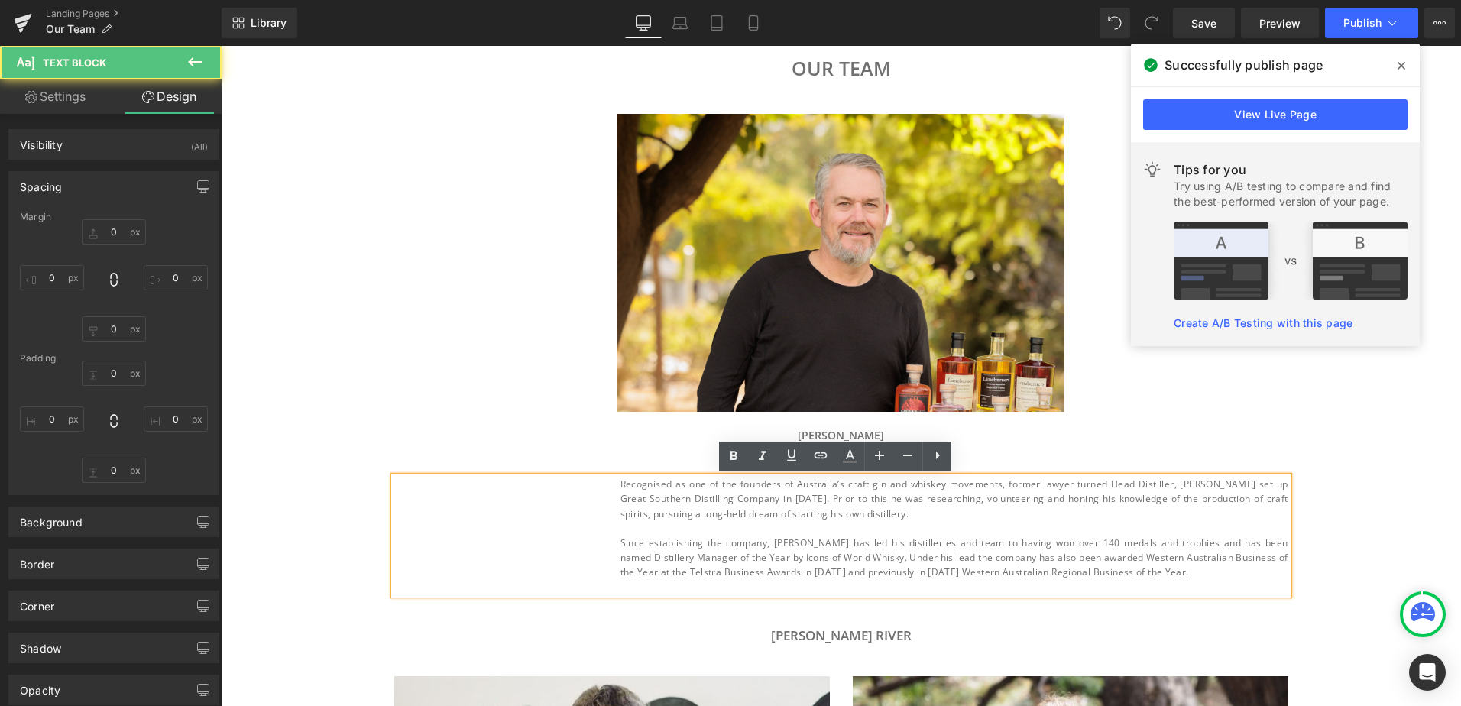
type input "0"
type input "296"
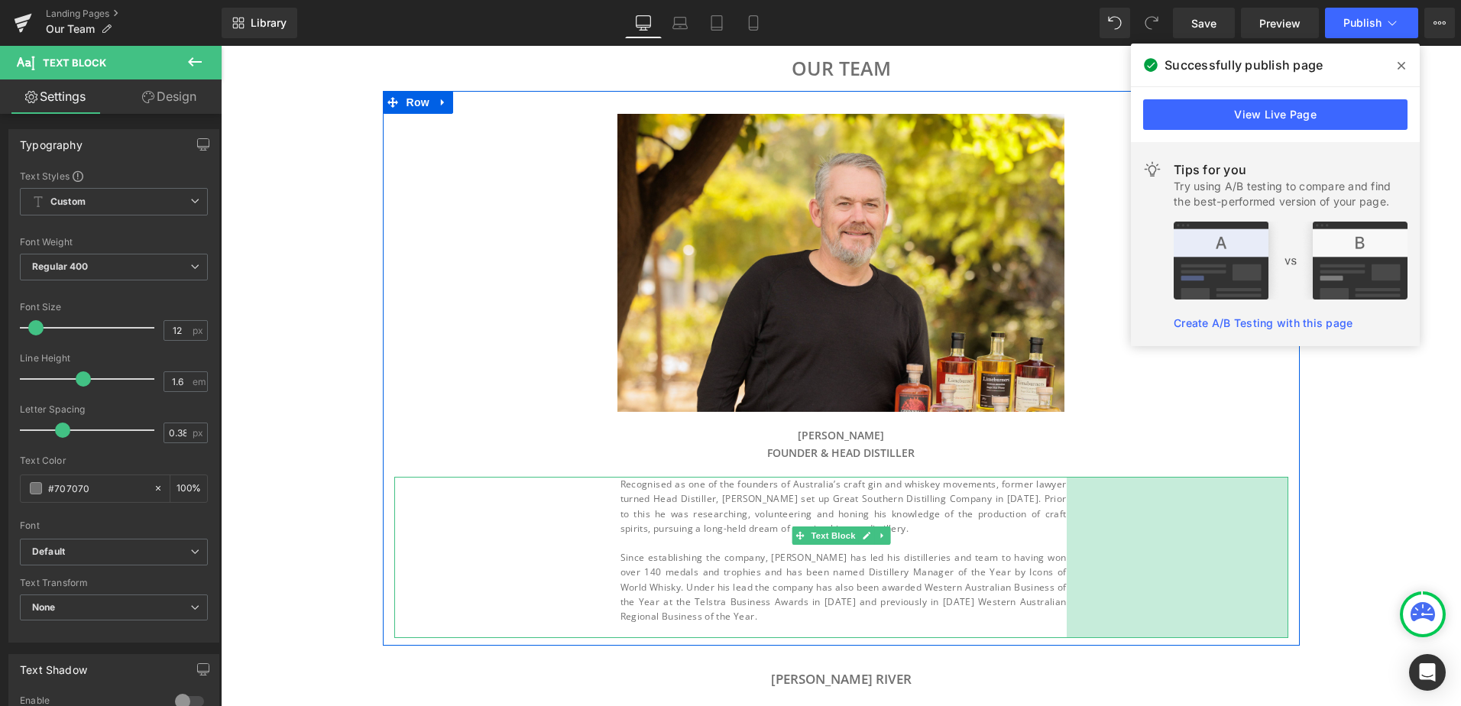
drag, startPoint x: 1281, startPoint y: 525, endPoint x: 1059, endPoint y: 498, distance: 223.2
click at [1059, 498] on div "Recognised as one of the founders of Australia’s craft gin and whiskey movement…" at bounding box center [841, 557] width 894 height 161
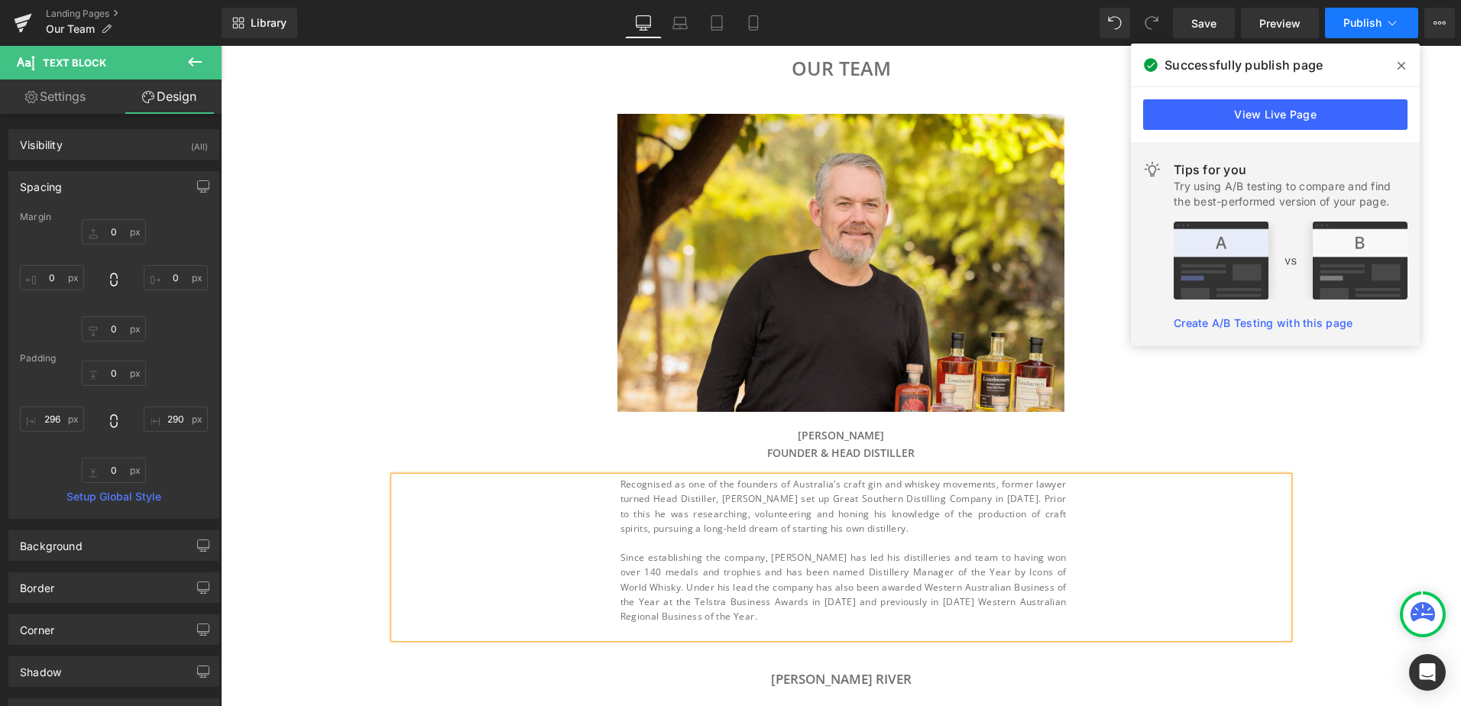
click at [1373, 21] on span "Publish" at bounding box center [1362, 23] width 38 height 12
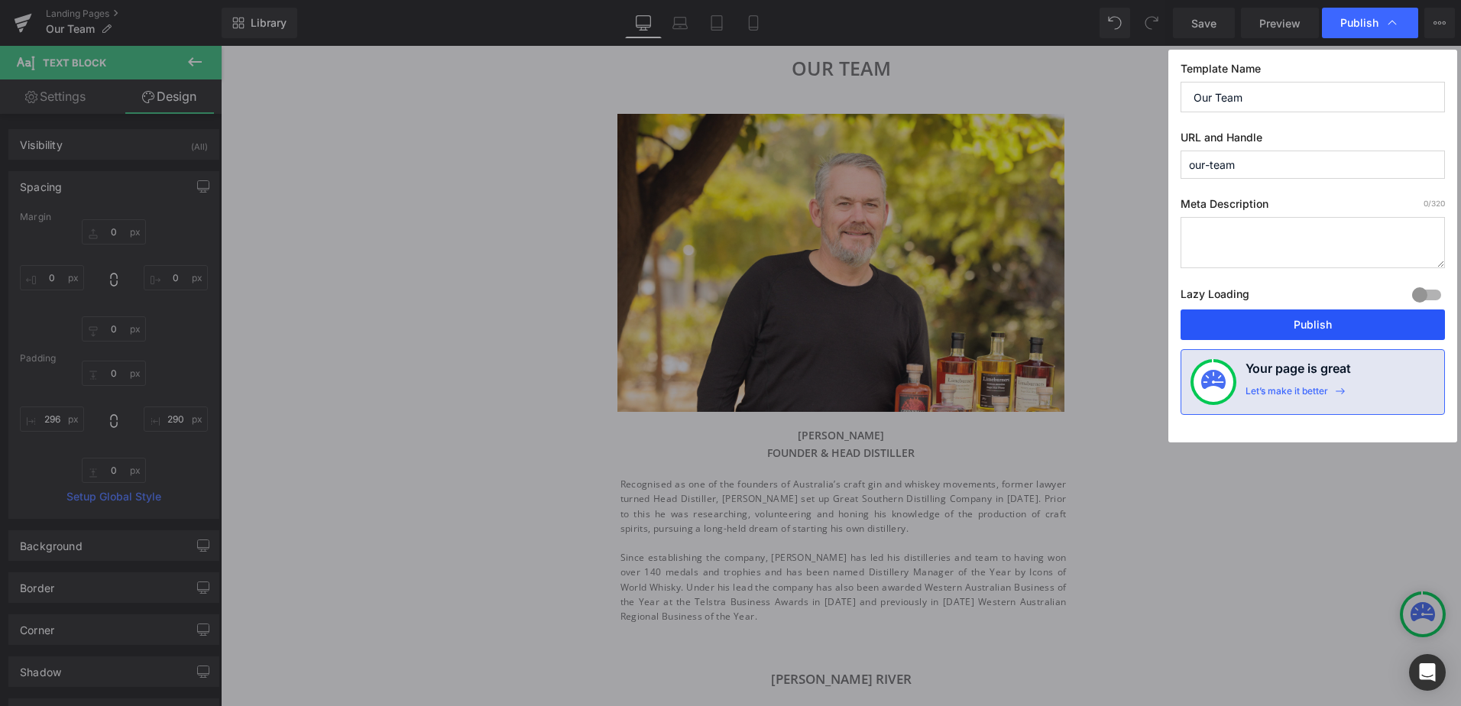
click at [1327, 323] on button "Publish" at bounding box center [1313, 325] width 264 height 31
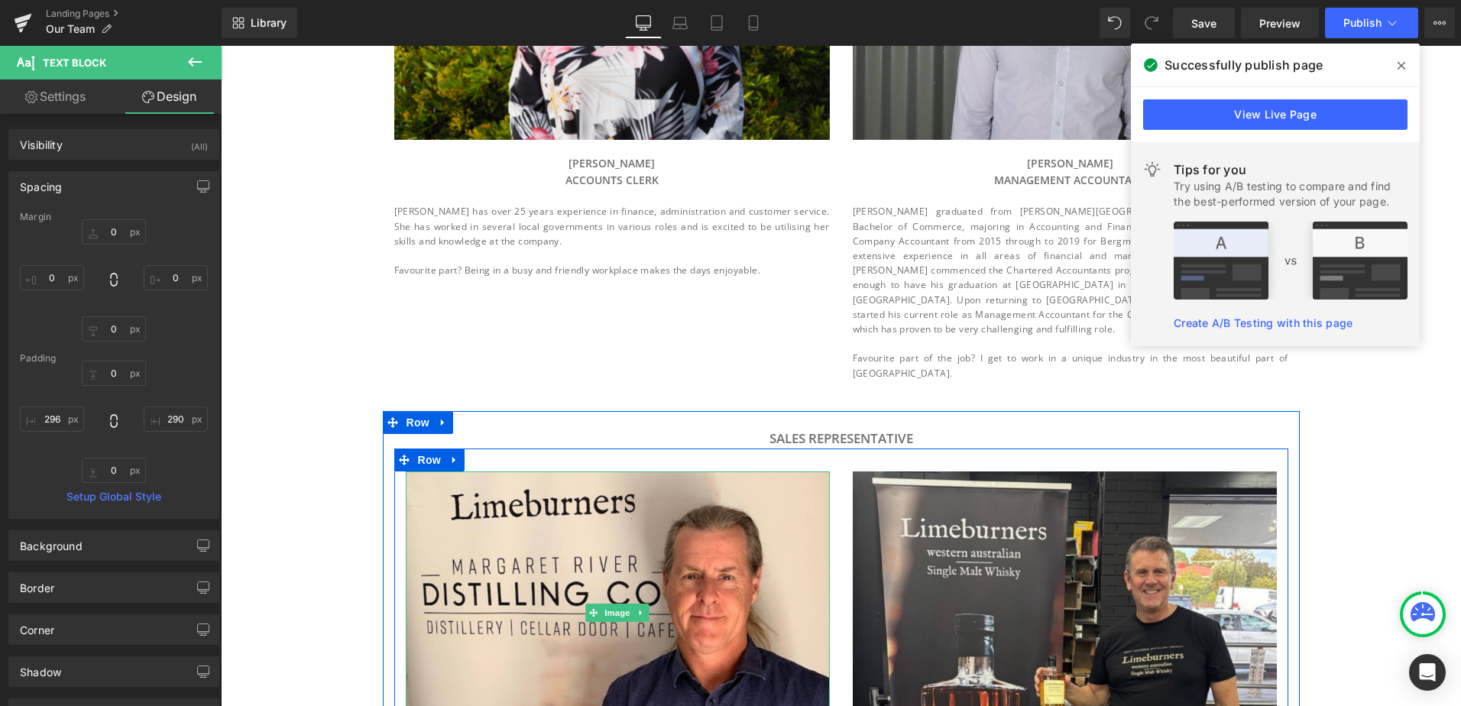
scroll to position [2675, 0]
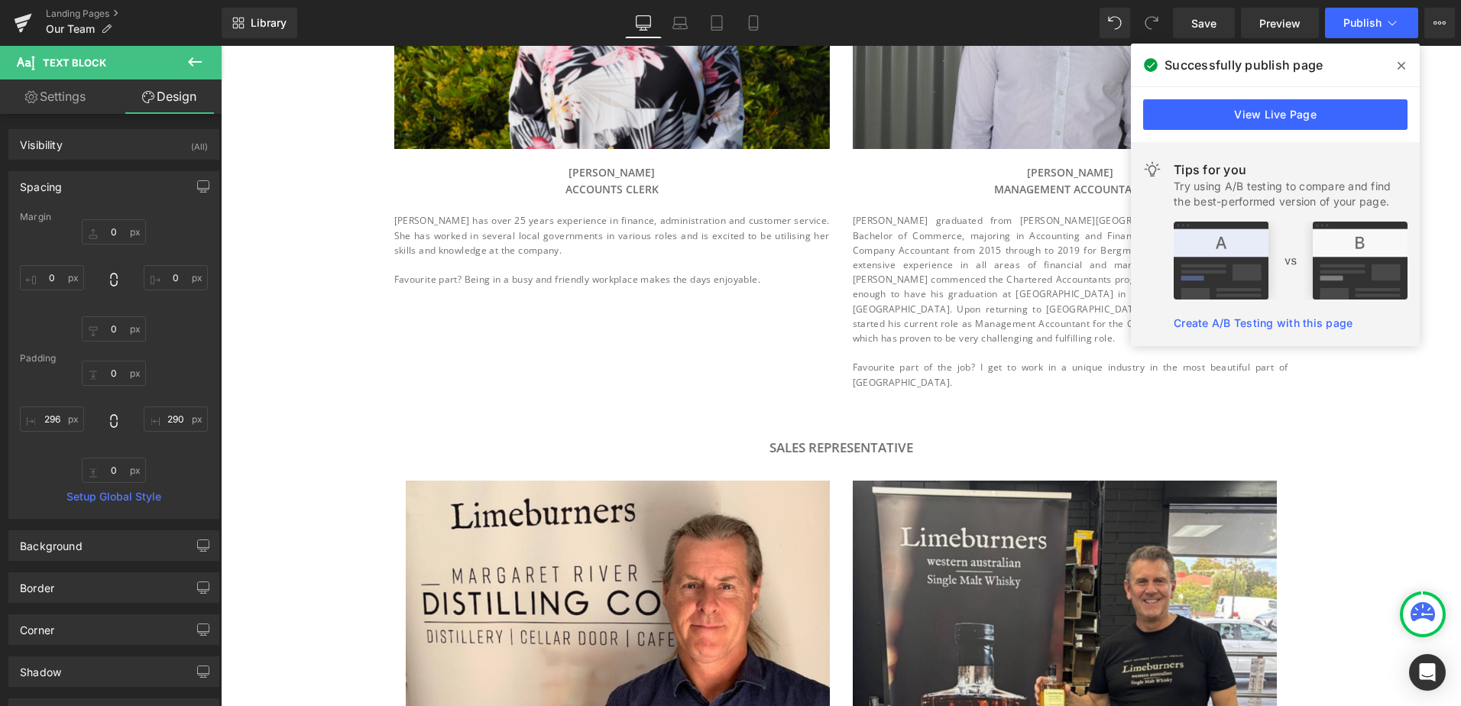
click at [1404, 70] on icon at bounding box center [1402, 66] width 8 height 12
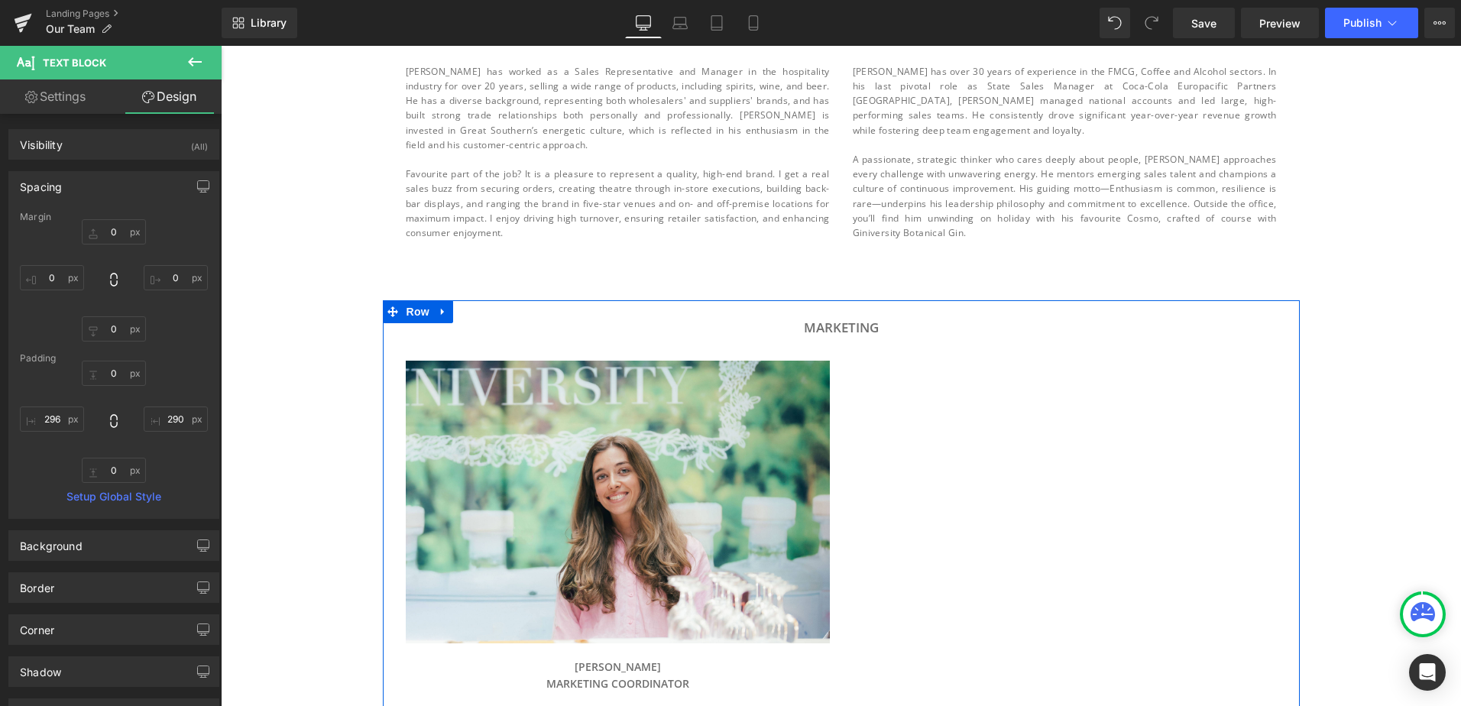
scroll to position [2980, 0]
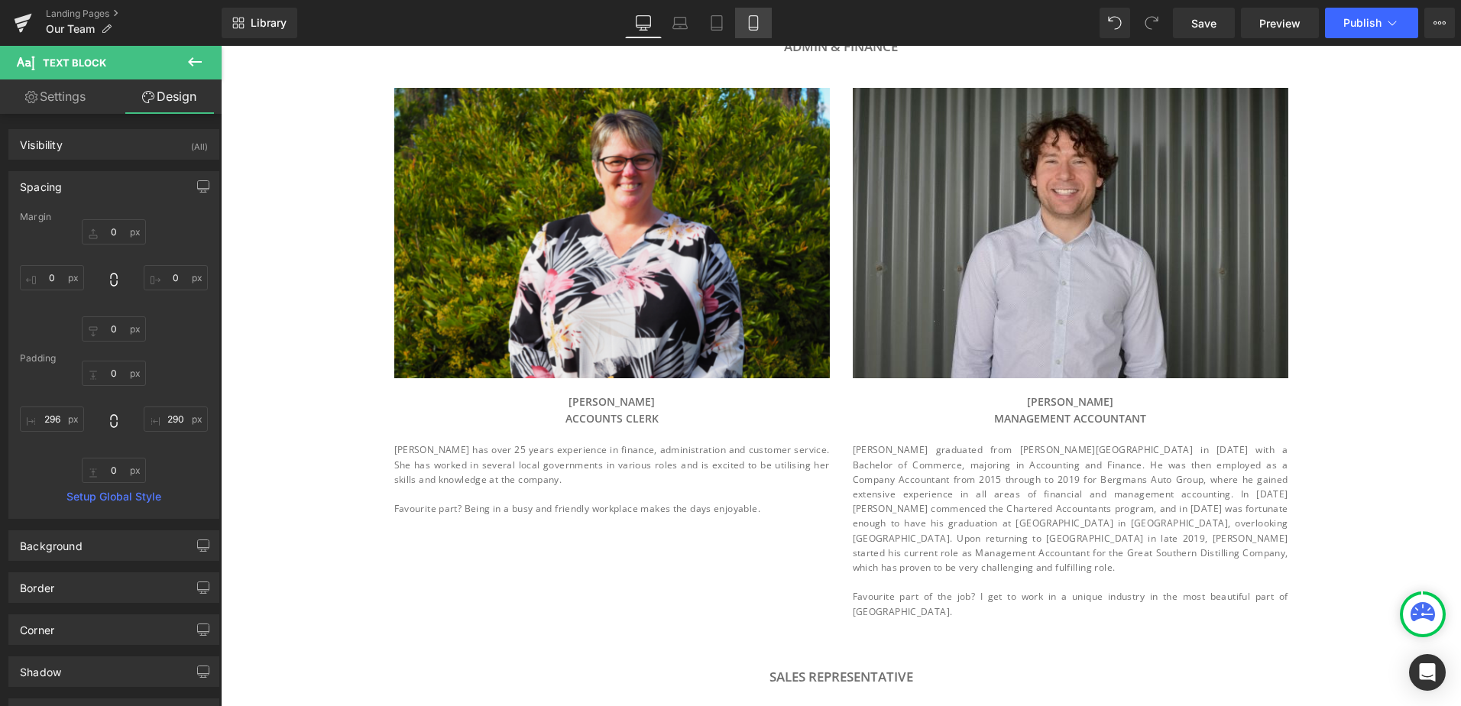
click at [757, 18] on icon at bounding box center [753, 23] width 8 height 15
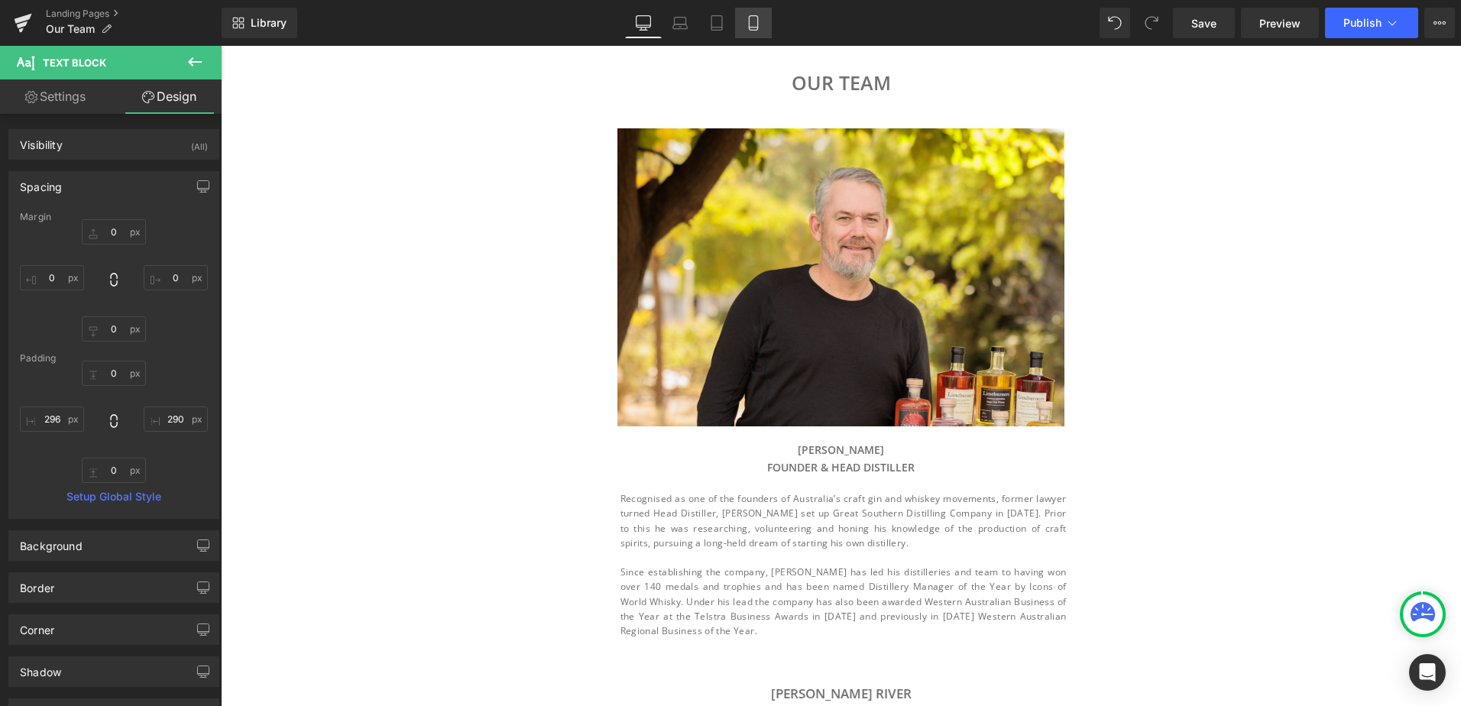
type input "0"
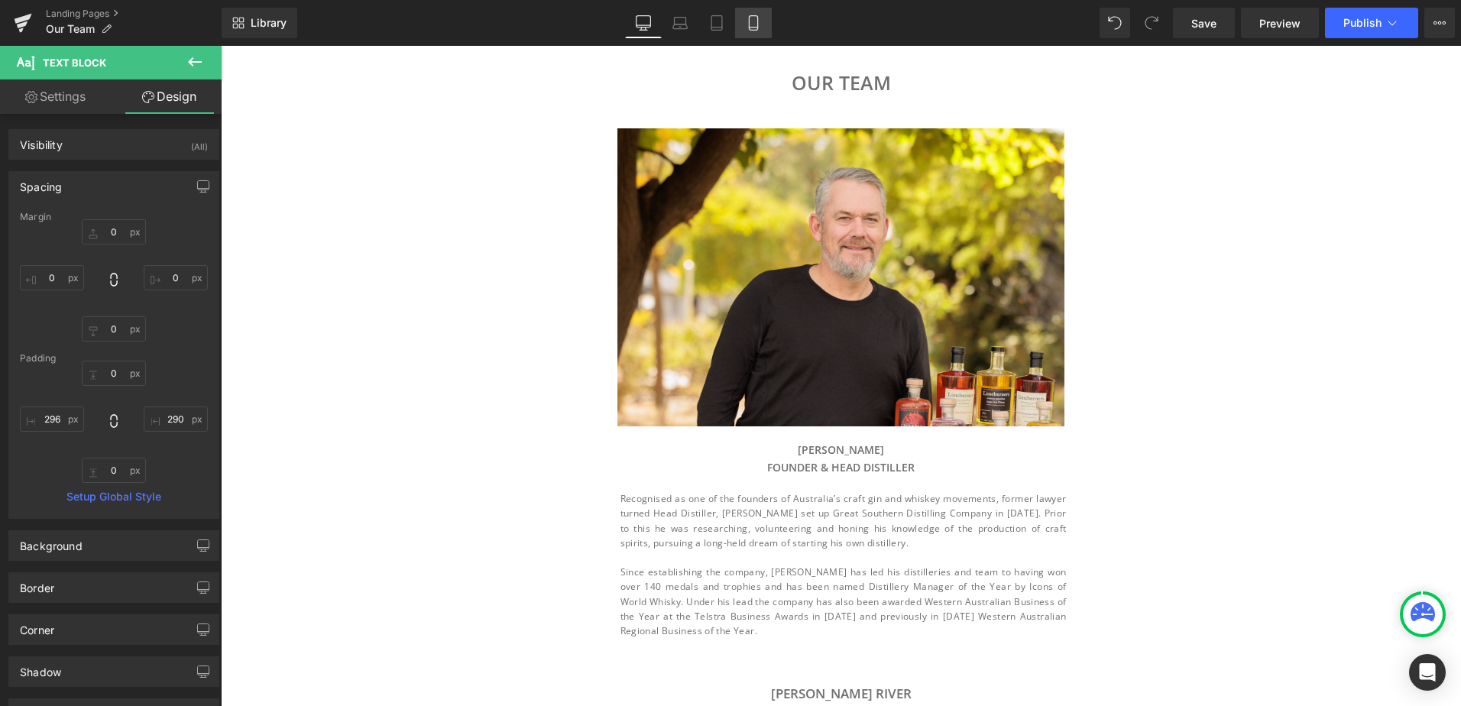
type input "290"
type input "0"
type input "296"
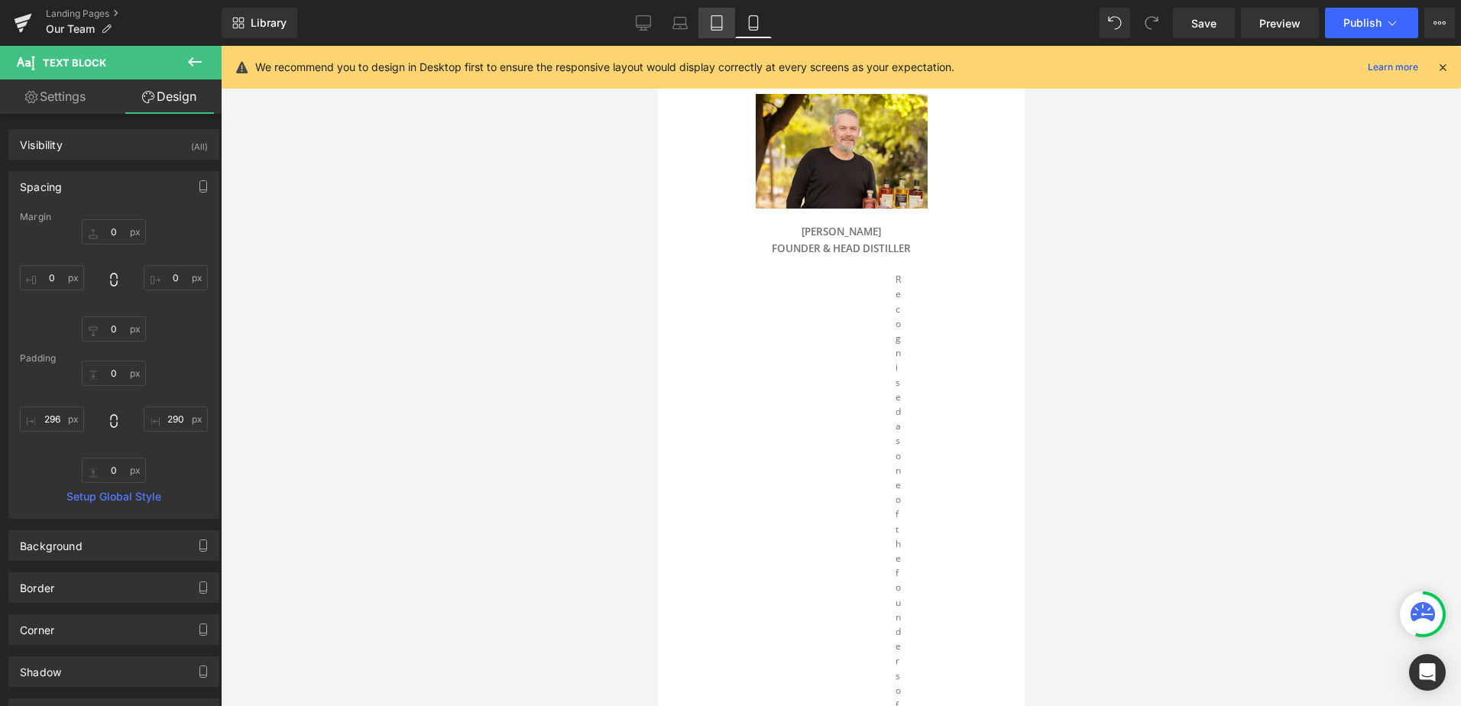
click at [720, 28] on icon at bounding box center [716, 28] width 11 height 0
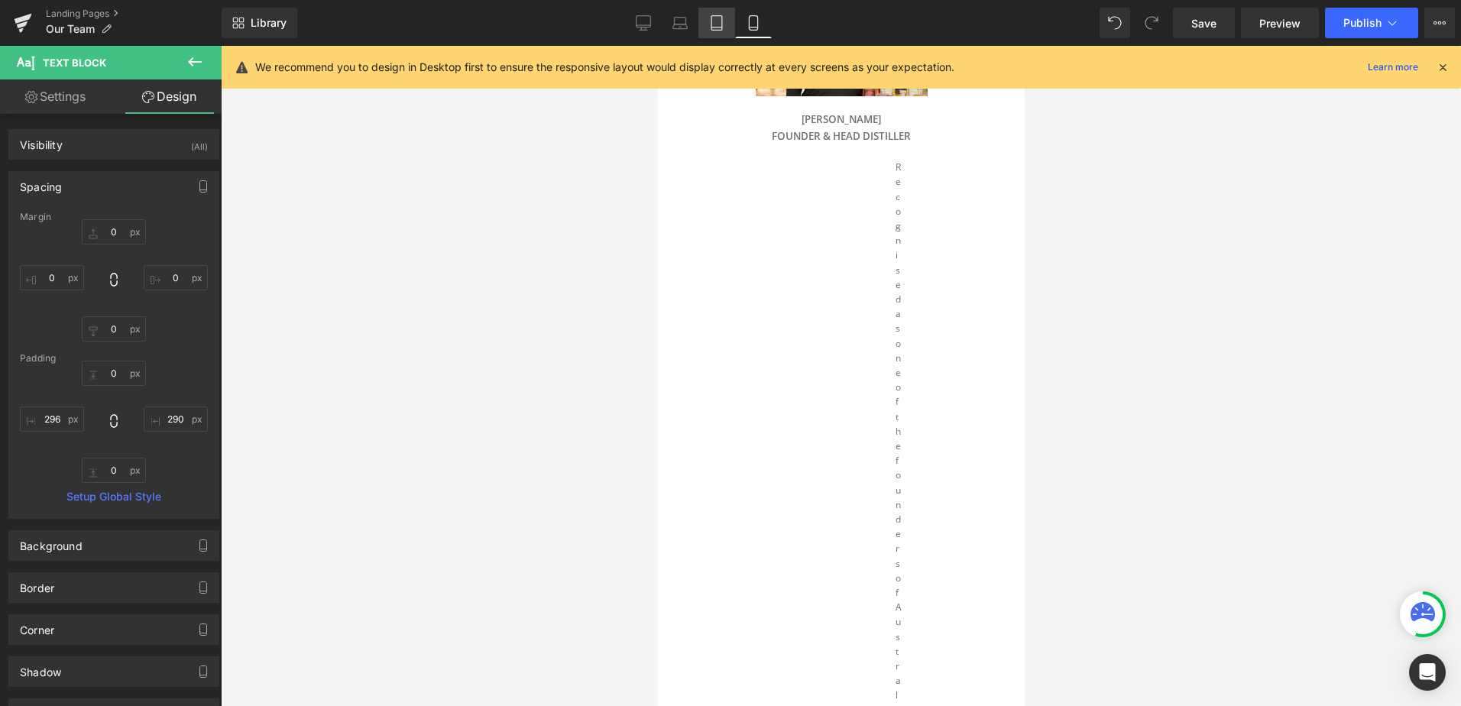
type input "0"
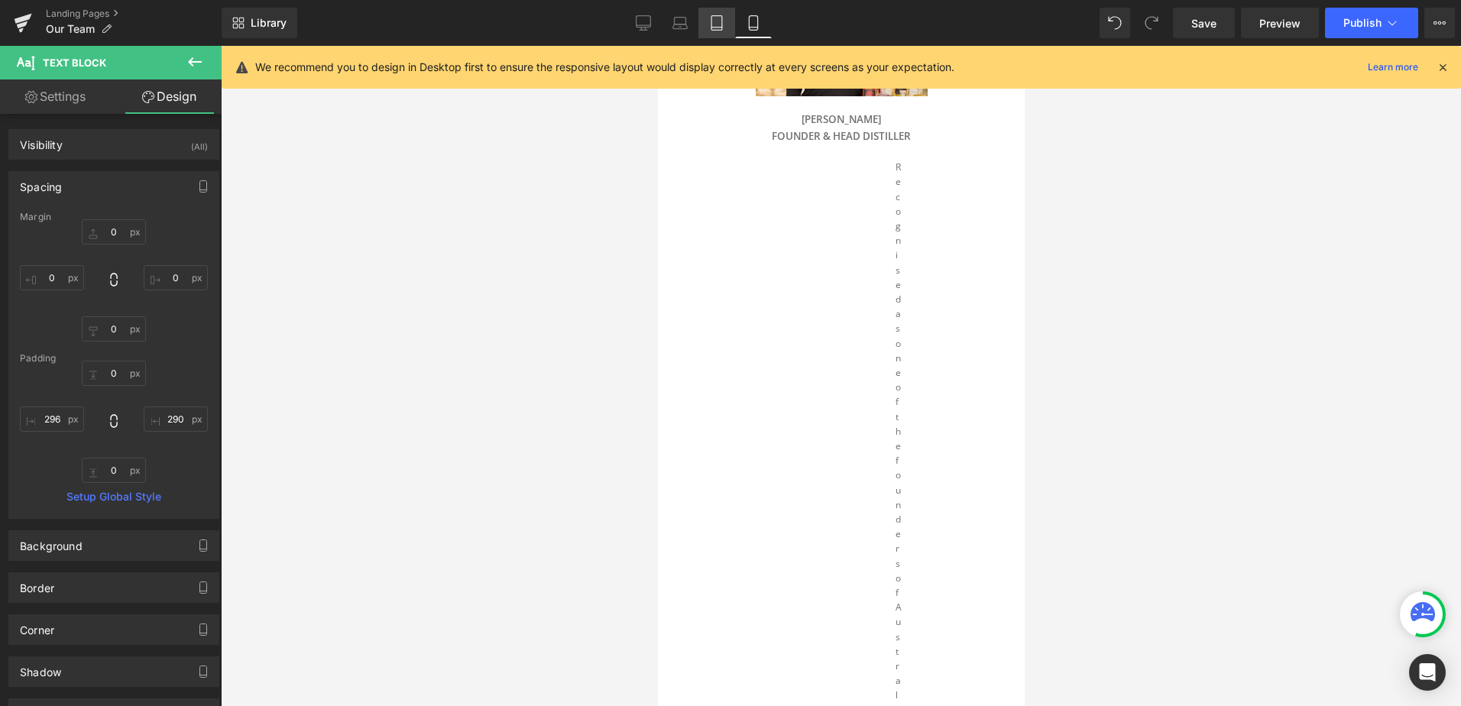
type input "290"
type input "0"
type input "296"
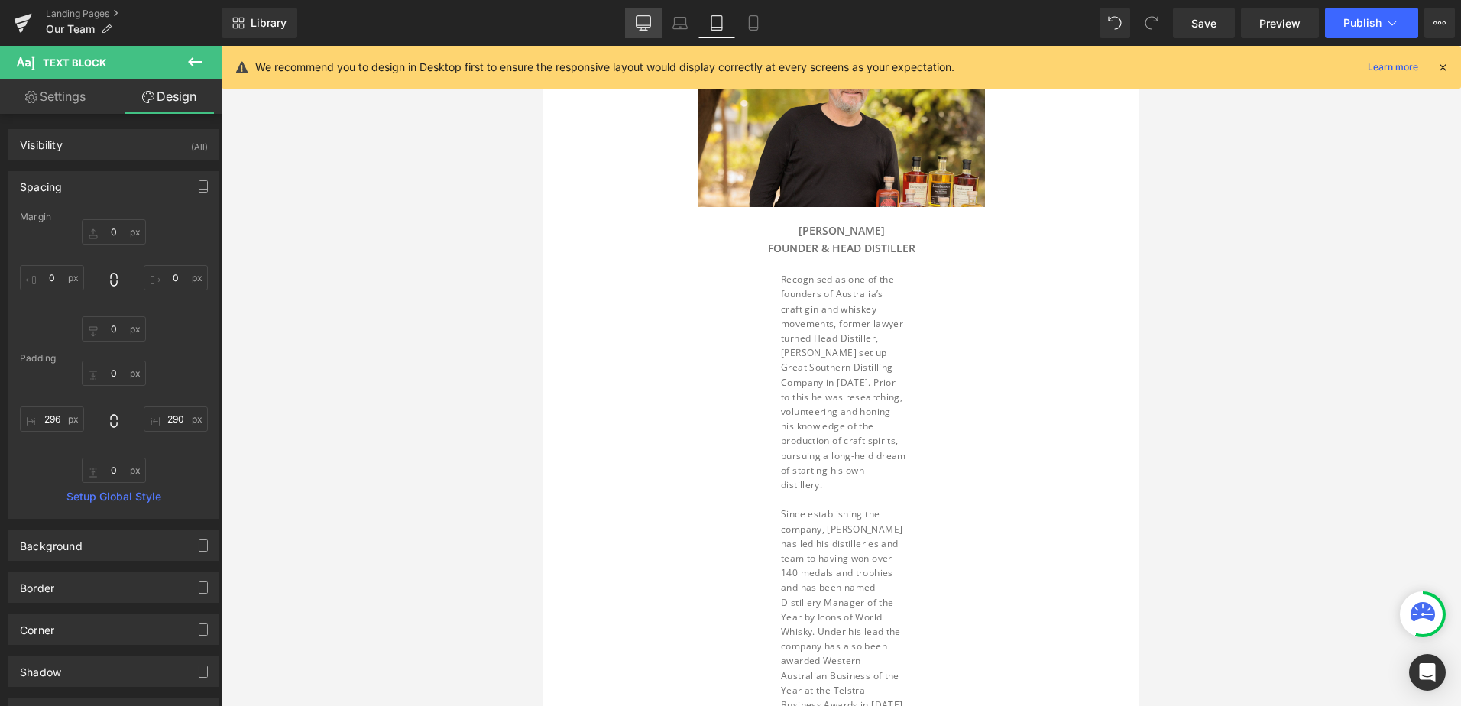
click at [647, 24] on icon at bounding box center [643, 22] width 15 height 15
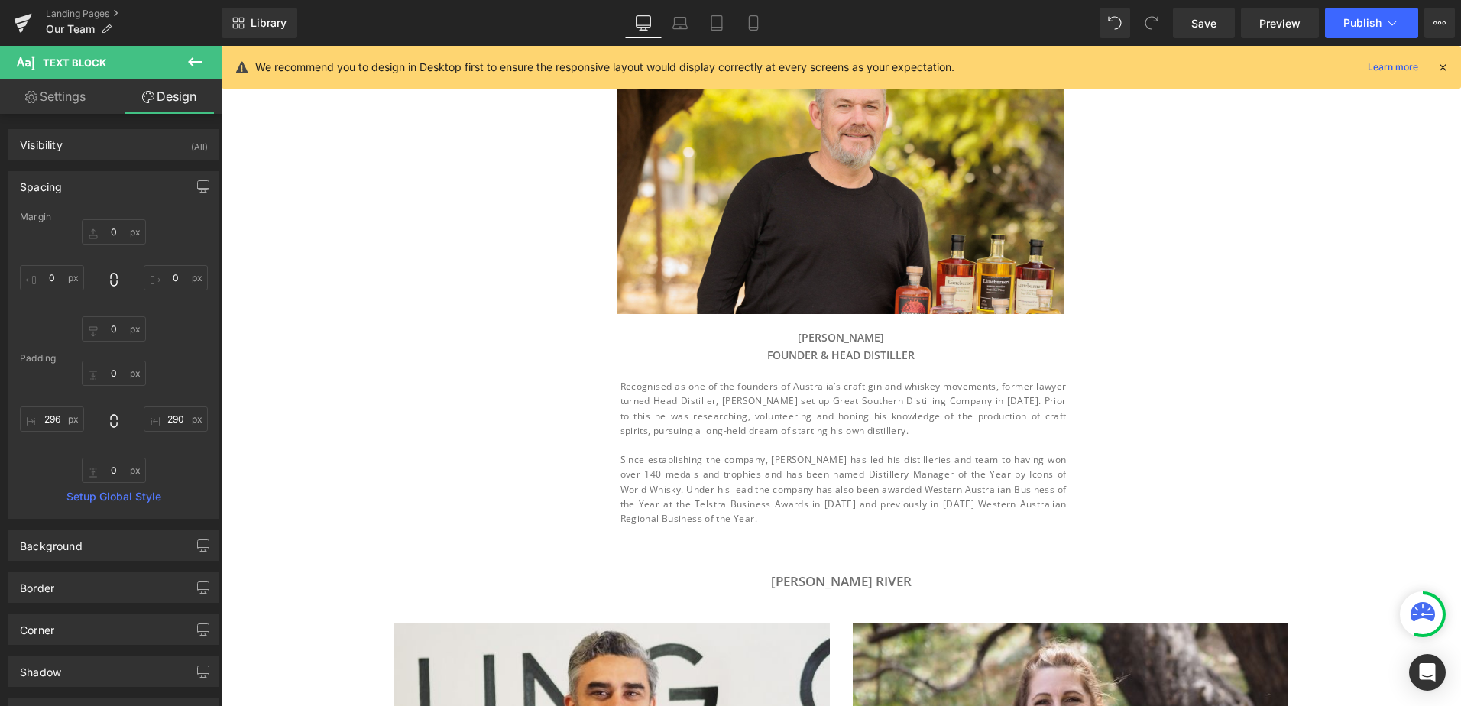
type input "0"
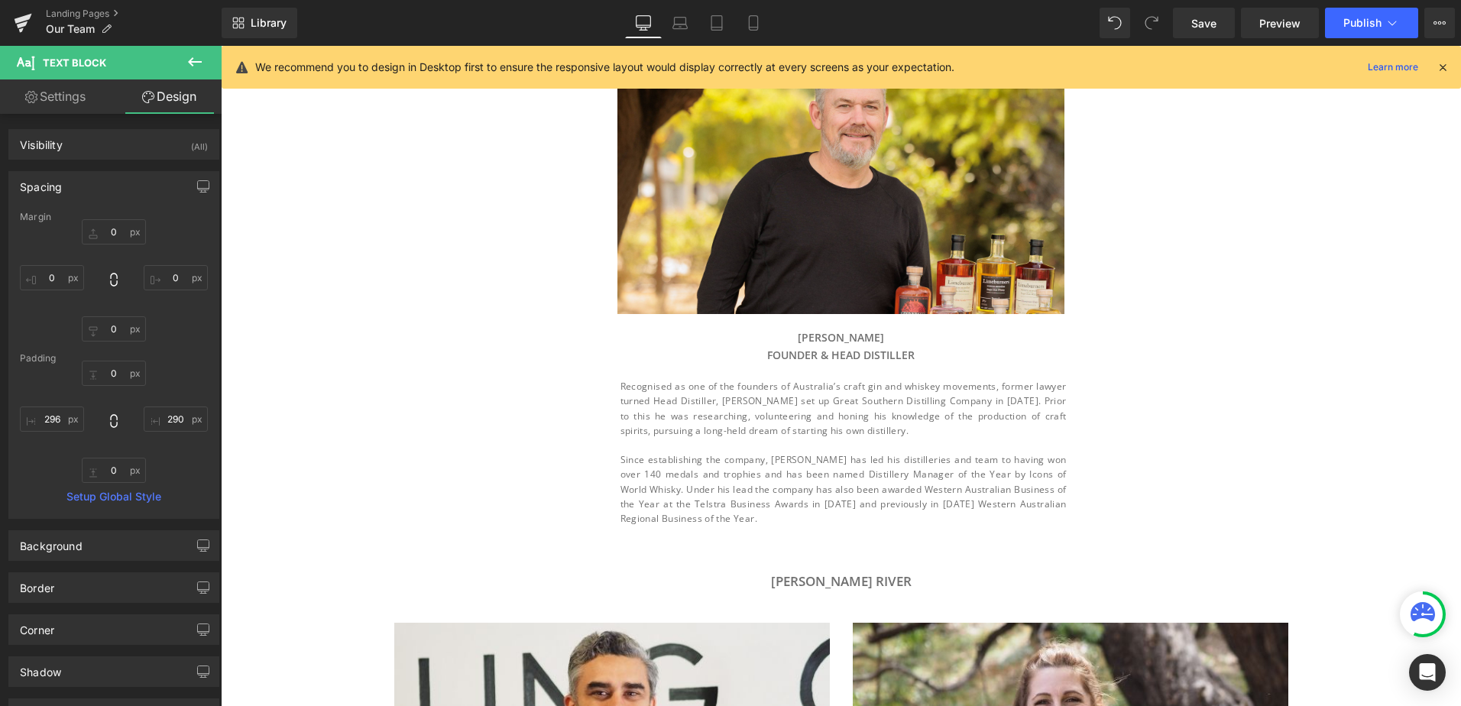
type input "290"
type input "0"
type input "296"
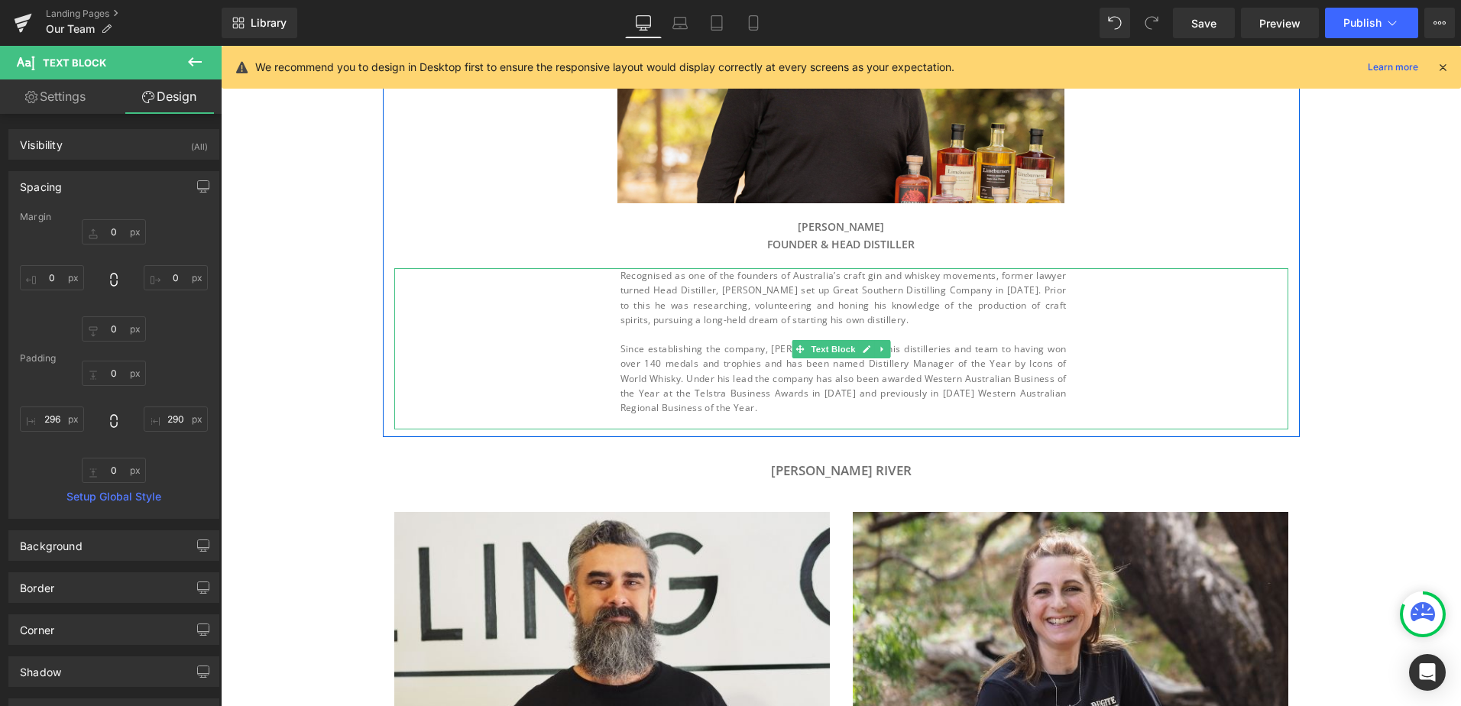
click at [809, 335] on p at bounding box center [844, 334] width 446 height 15
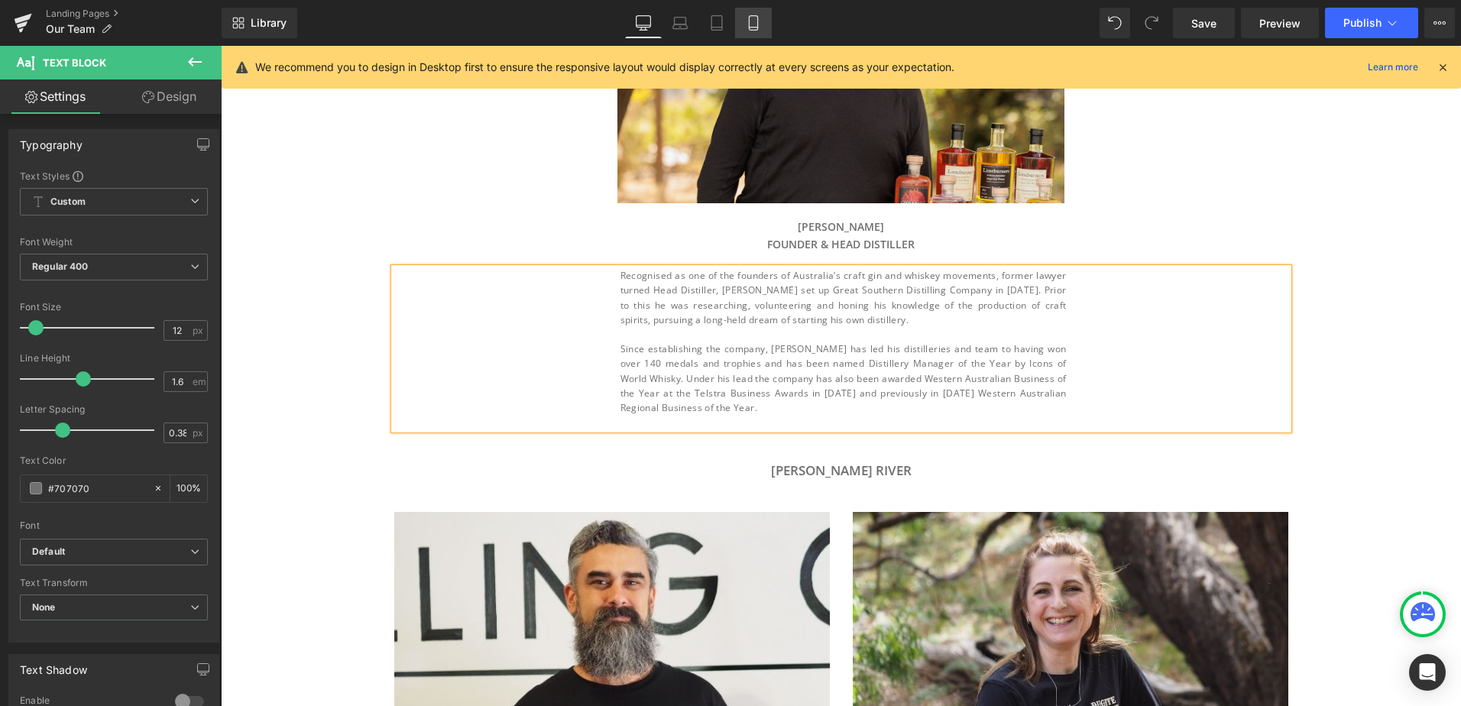
click at [751, 25] on icon at bounding box center [753, 22] width 15 height 15
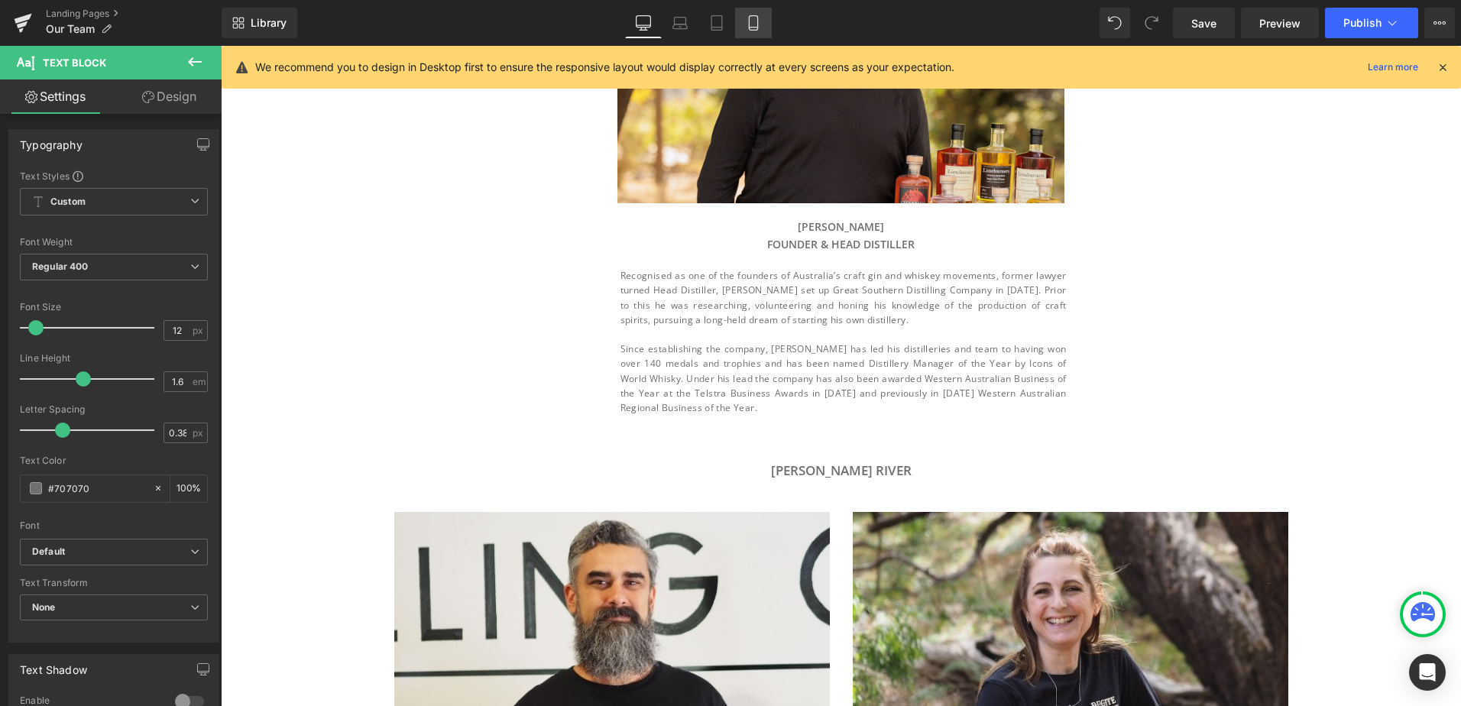
scroll to position [138, 0]
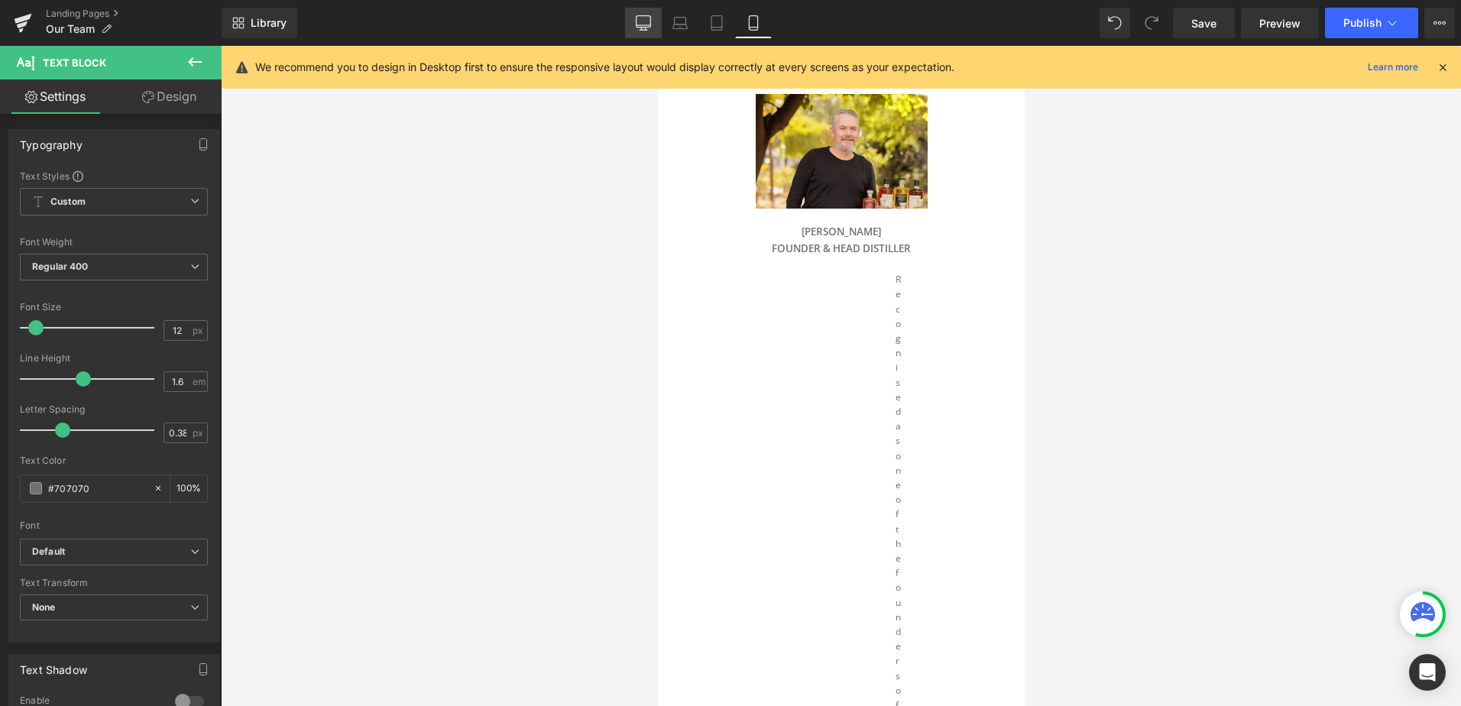
click at [643, 23] on icon at bounding box center [643, 22] width 15 height 15
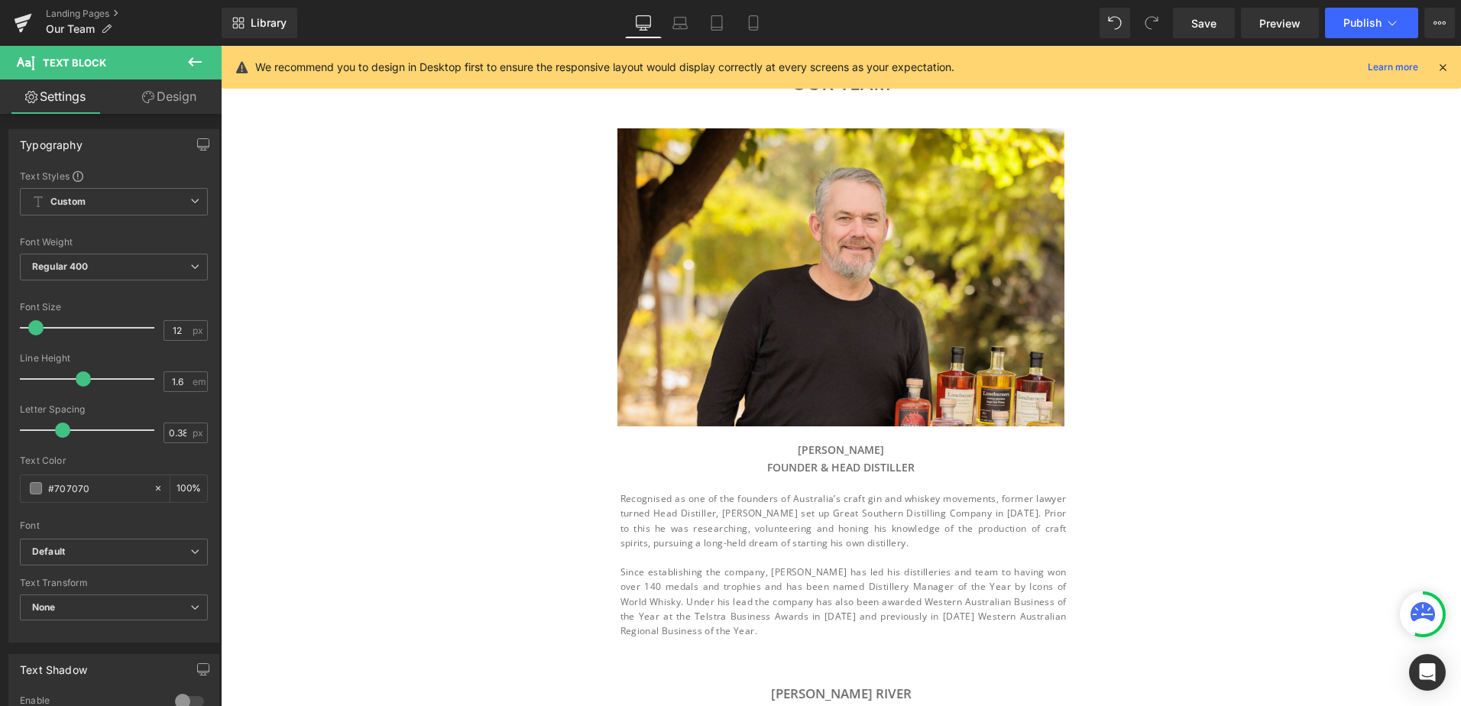
type input "100"
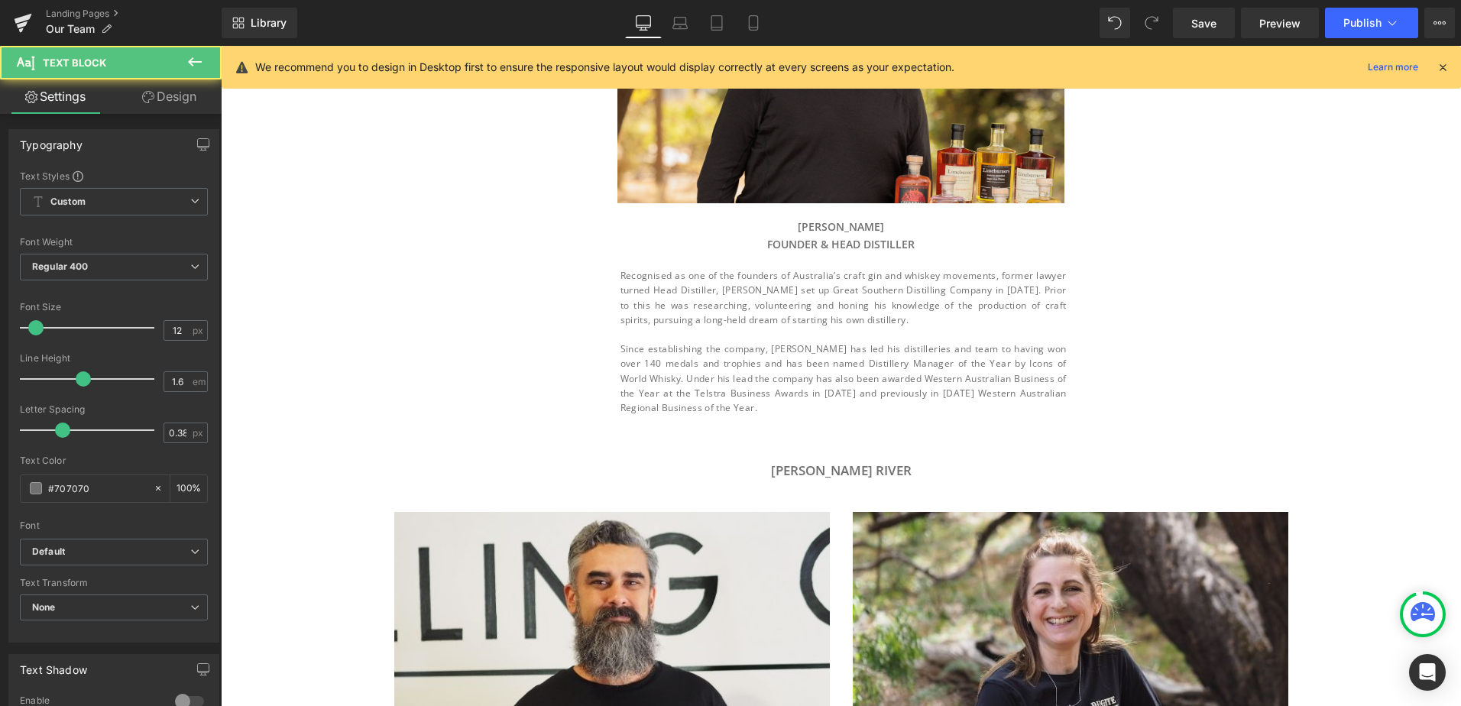
click at [799, 302] on p "Recognised as one of the founders of Australia’s craft gin and whiskey movement…" at bounding box center [844, 297] width 446 height 59
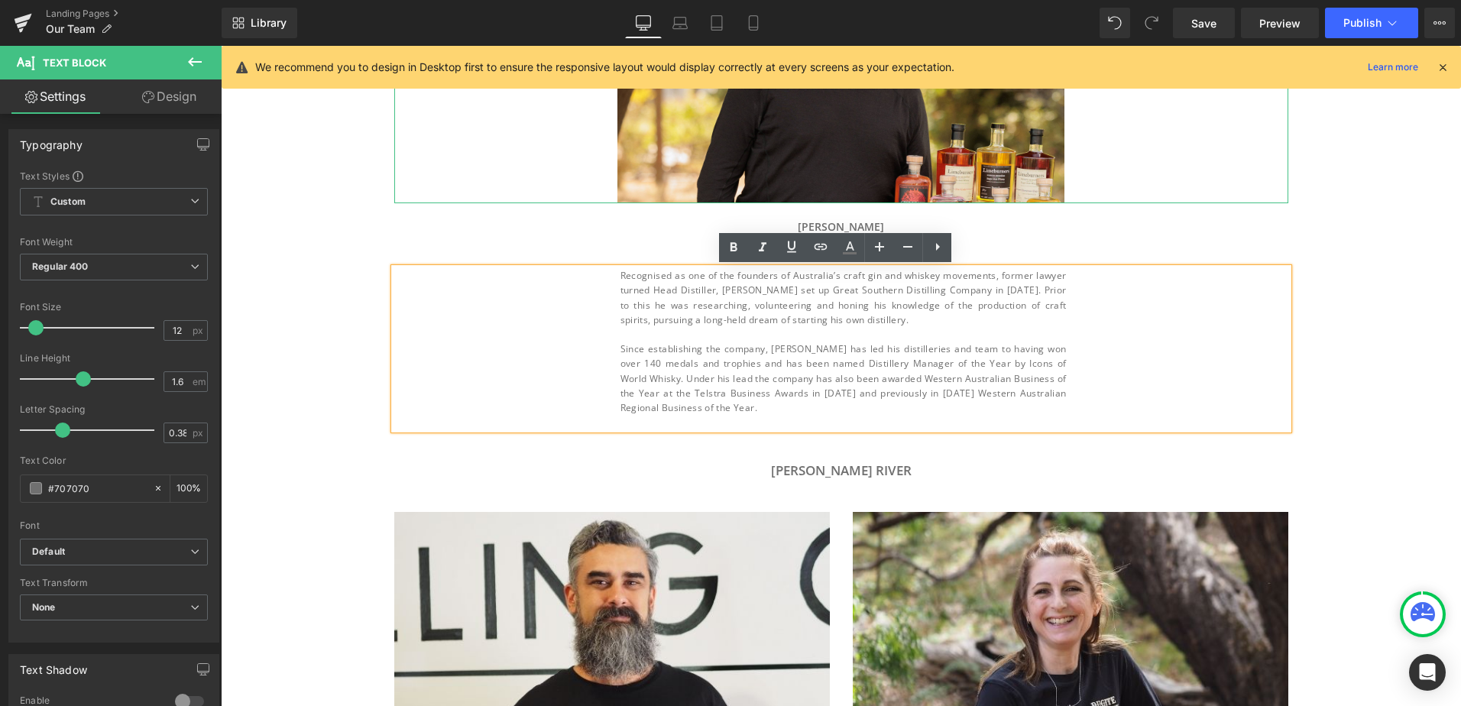
click at [517, 186] on div at bounding box center [841, 54] width 894 height 298
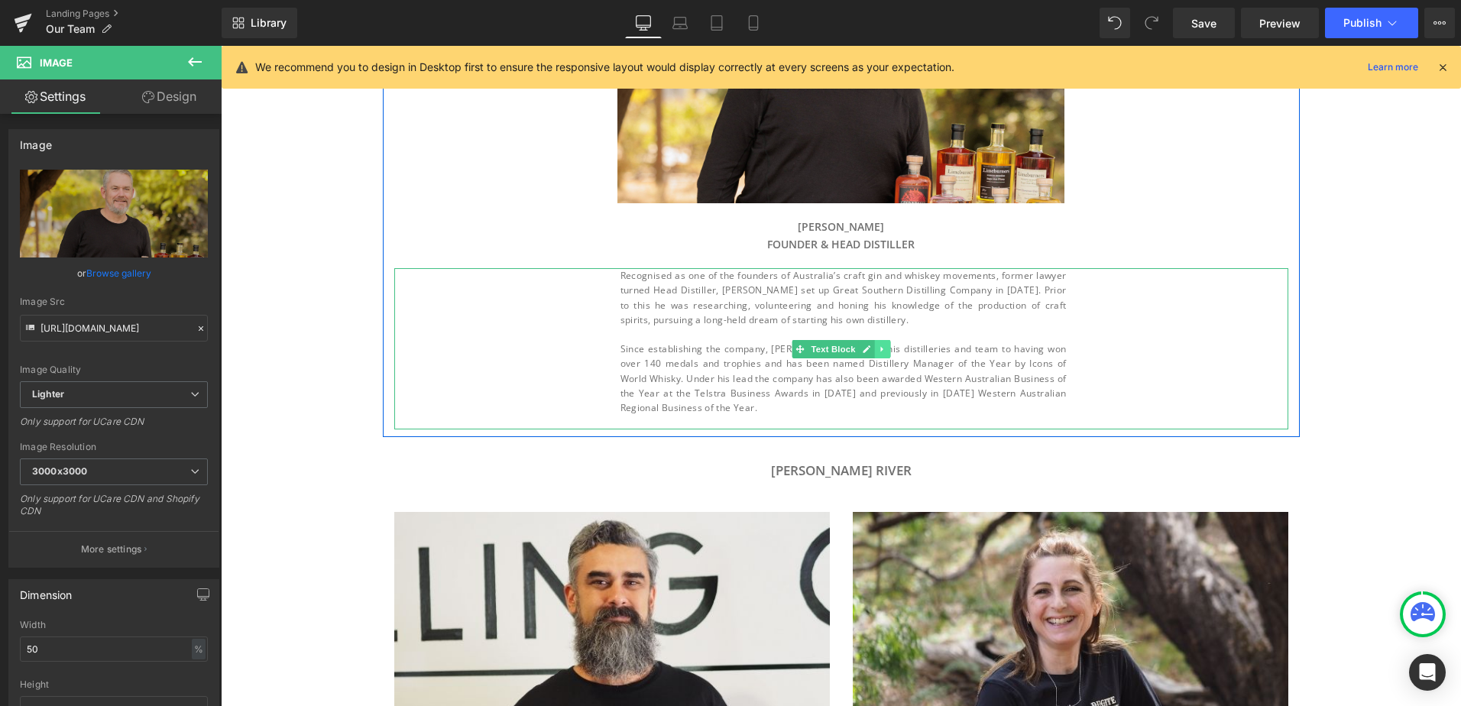
click at [880, 351] on icon at bounding box center [881, 348] width 2 height 5
click at [870, 352] on icon at bounding box center [874, 349] width 8 height 9
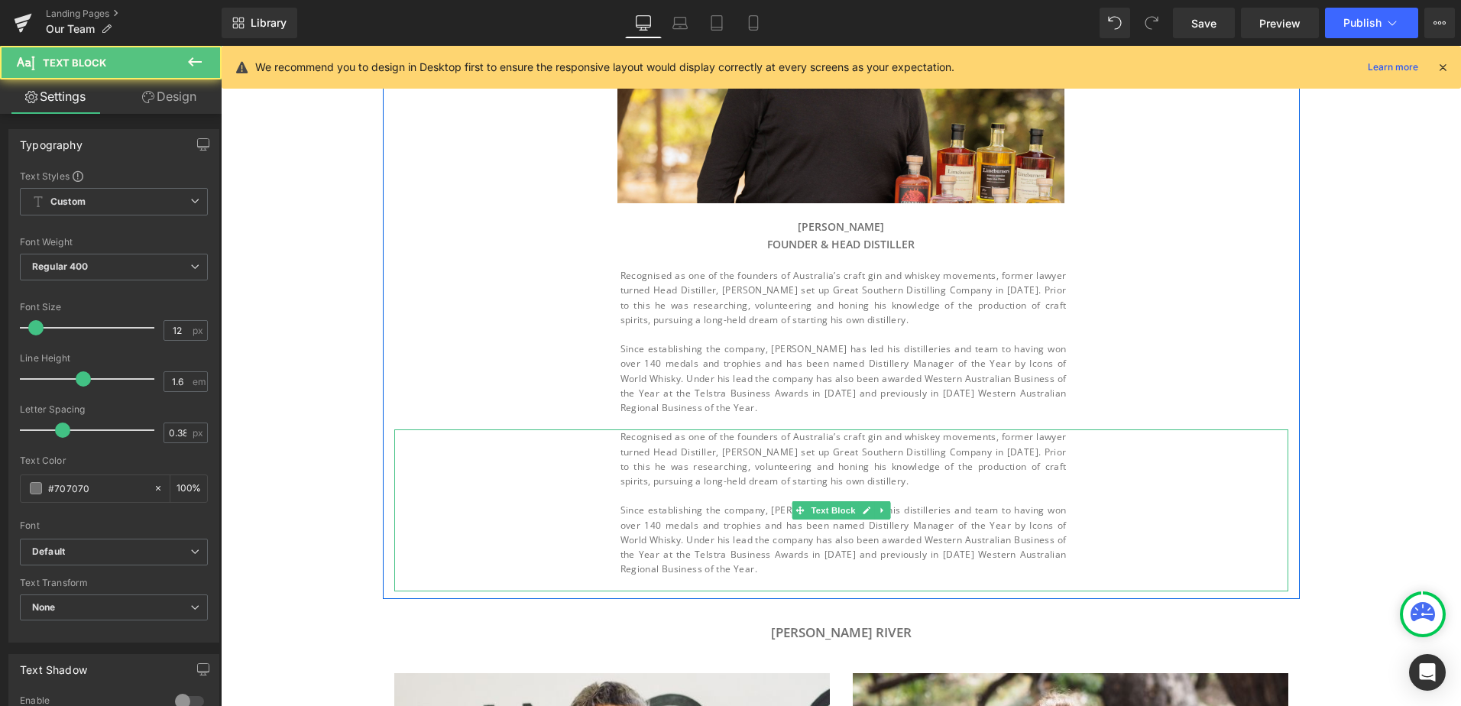
click at [724, 465] on p "Recognised as one of the founders of Australia’s craft gin and whiskey movement…" at bounding box center [844, 458] width 446 height 59
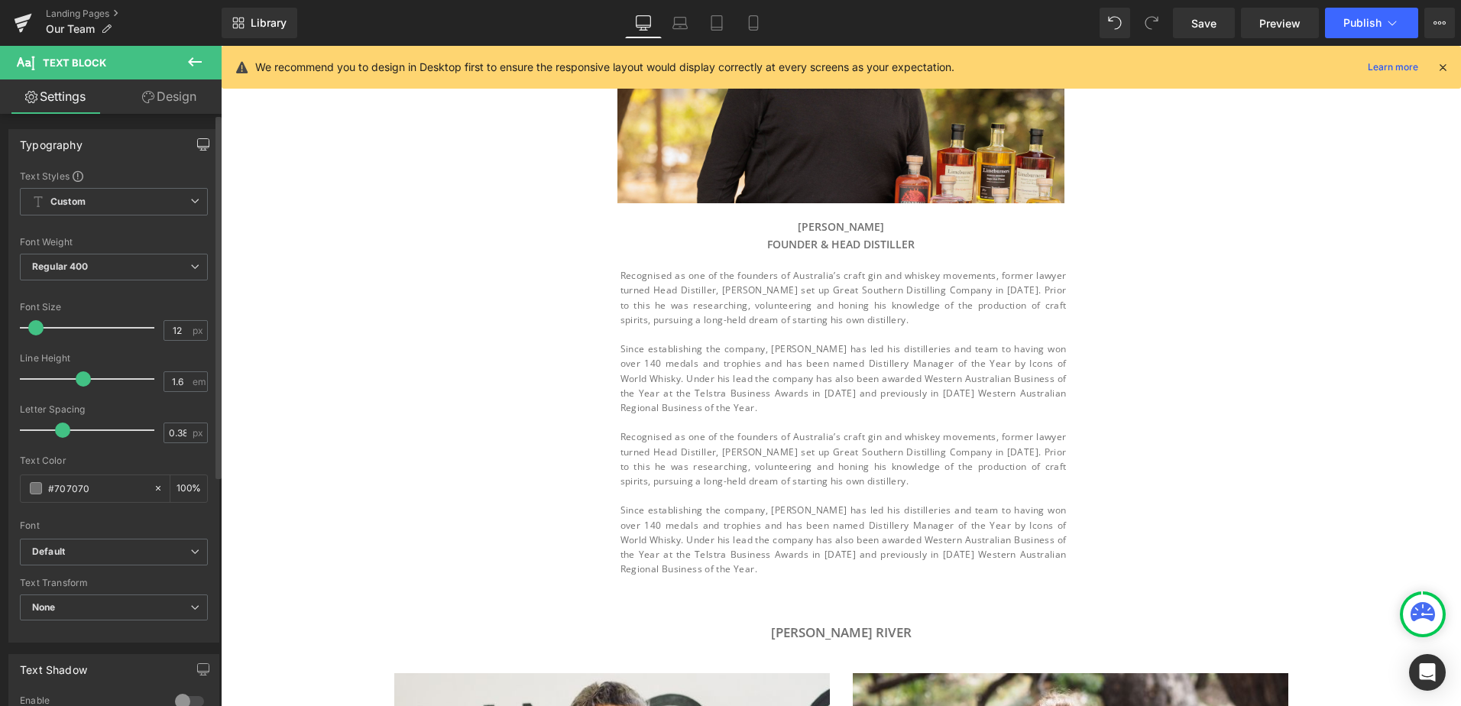
click at [197, 143] on icon "button" at bounding box center [203, 144] width 12 height 12
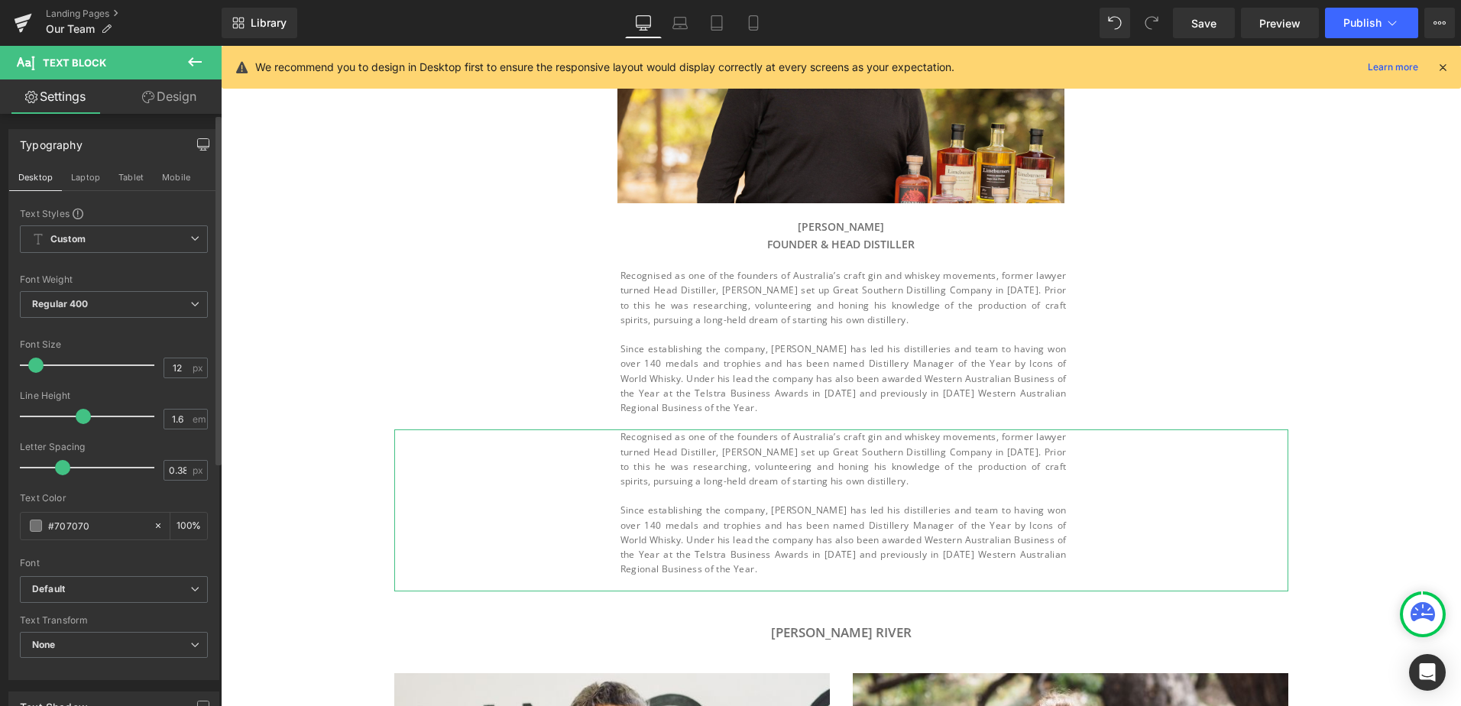
click at [170, 83] on link "Design" at bounding box center [169, 96] width 111 height 34
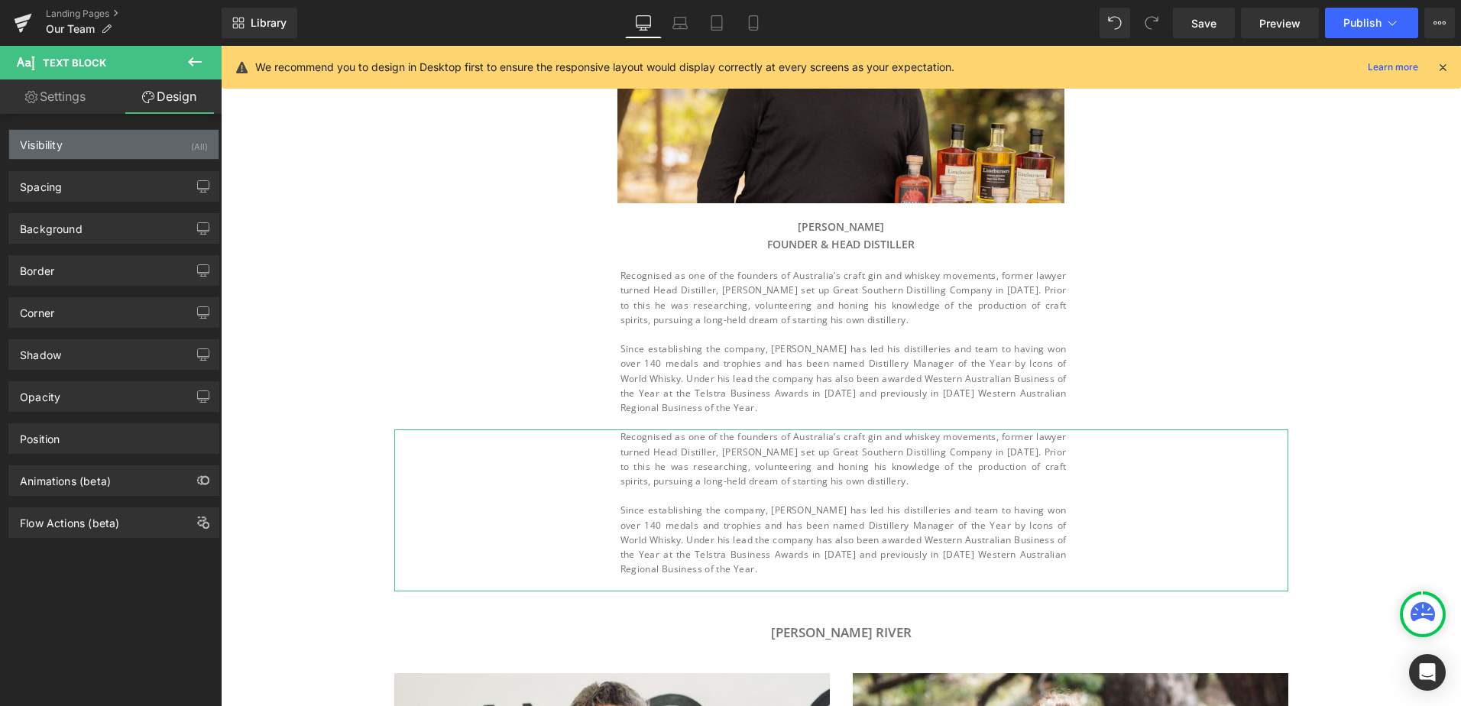
click at [172, 145] on div "Visibility (All)" at bounding box center [113, 144] width 209 height 29
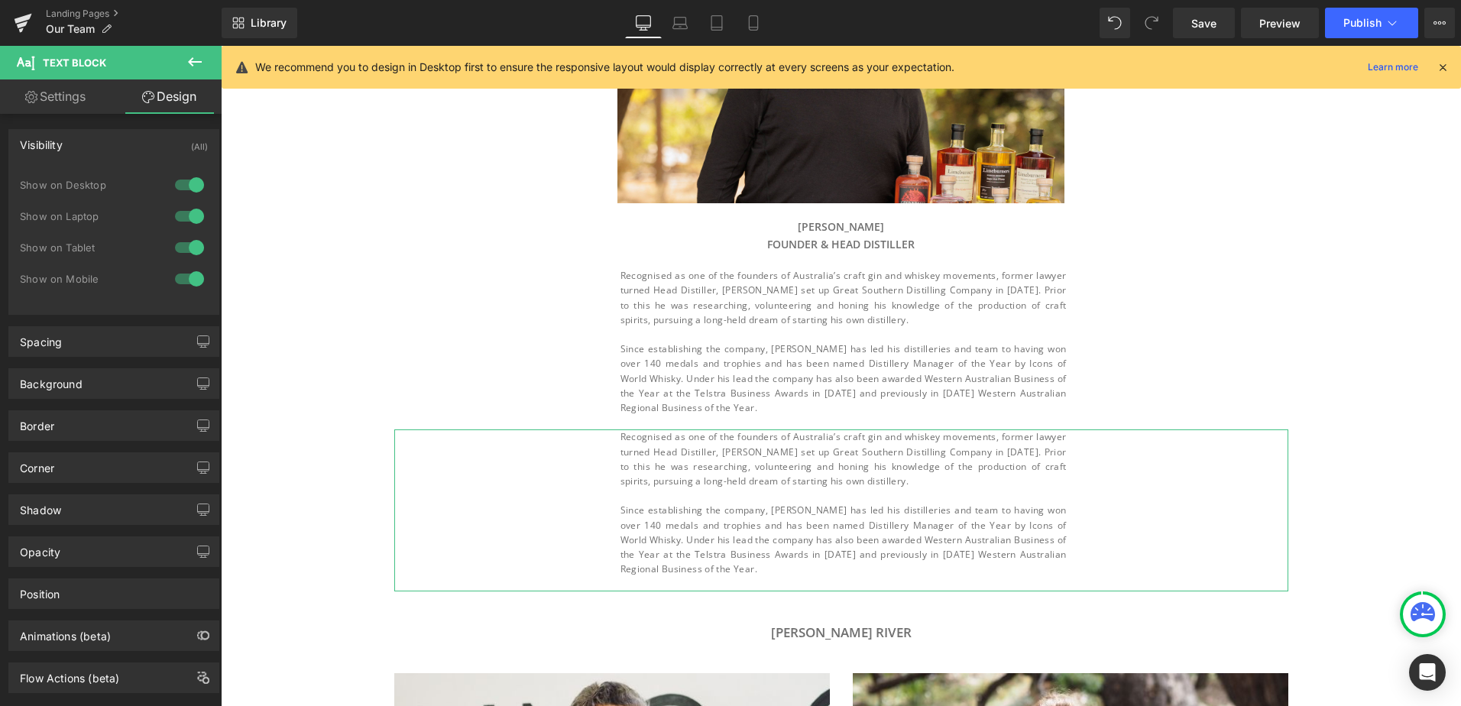
click at [181, 210] on div at bounding box center [189, 216] width 37 height 24
click at [190, 250] on div at bounding box center [189, 247] width 37 height 24
click at [186, 278] on div at bounding box center [189, 279] width 37 height 24
click at [186, 276] on div at bounding box center [189, 279] width 37 height 24
click at [187, 247] on div at bounding box center [189, 247] width 37 height 24
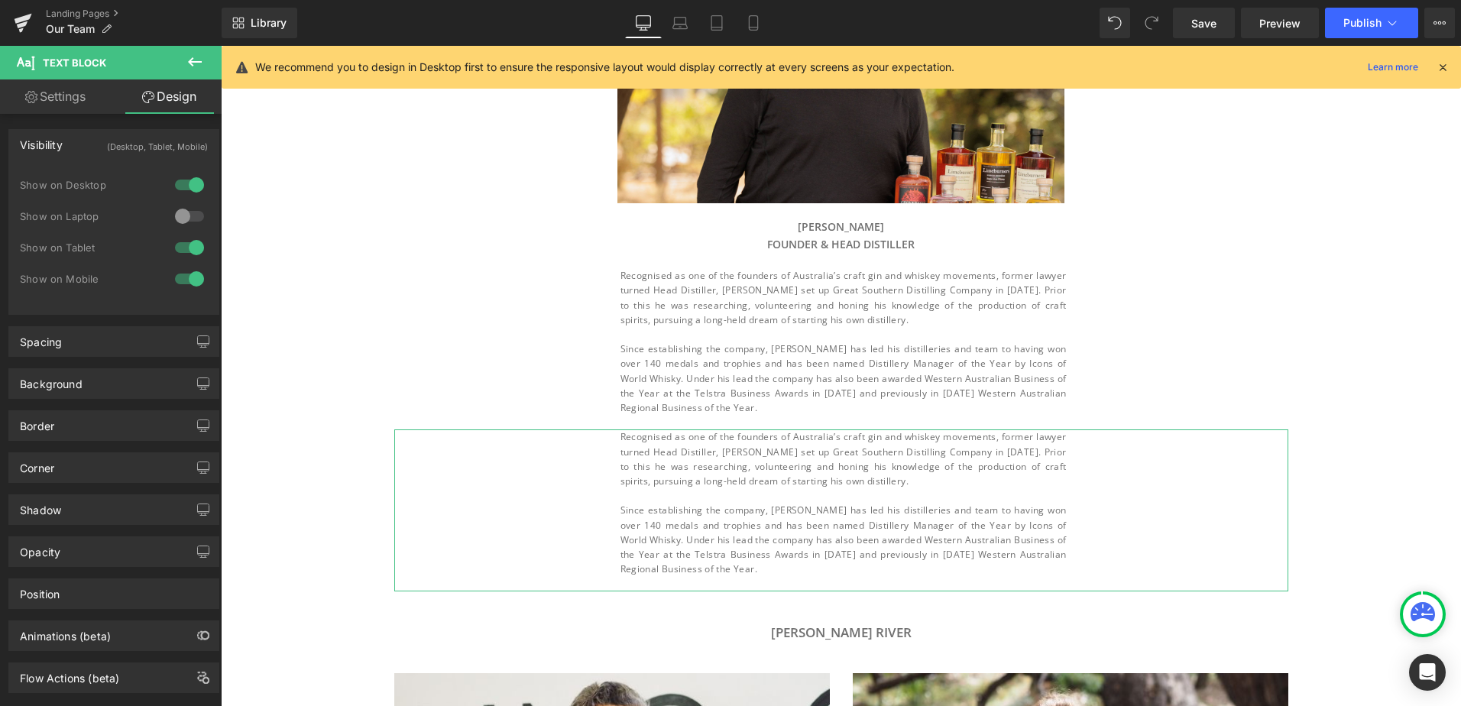
click at [191, 213] on div at bounding box center [189, 216] width 37 height 24
click at [193, 185] on div at bounding box center [189, 185] width 37 height 24
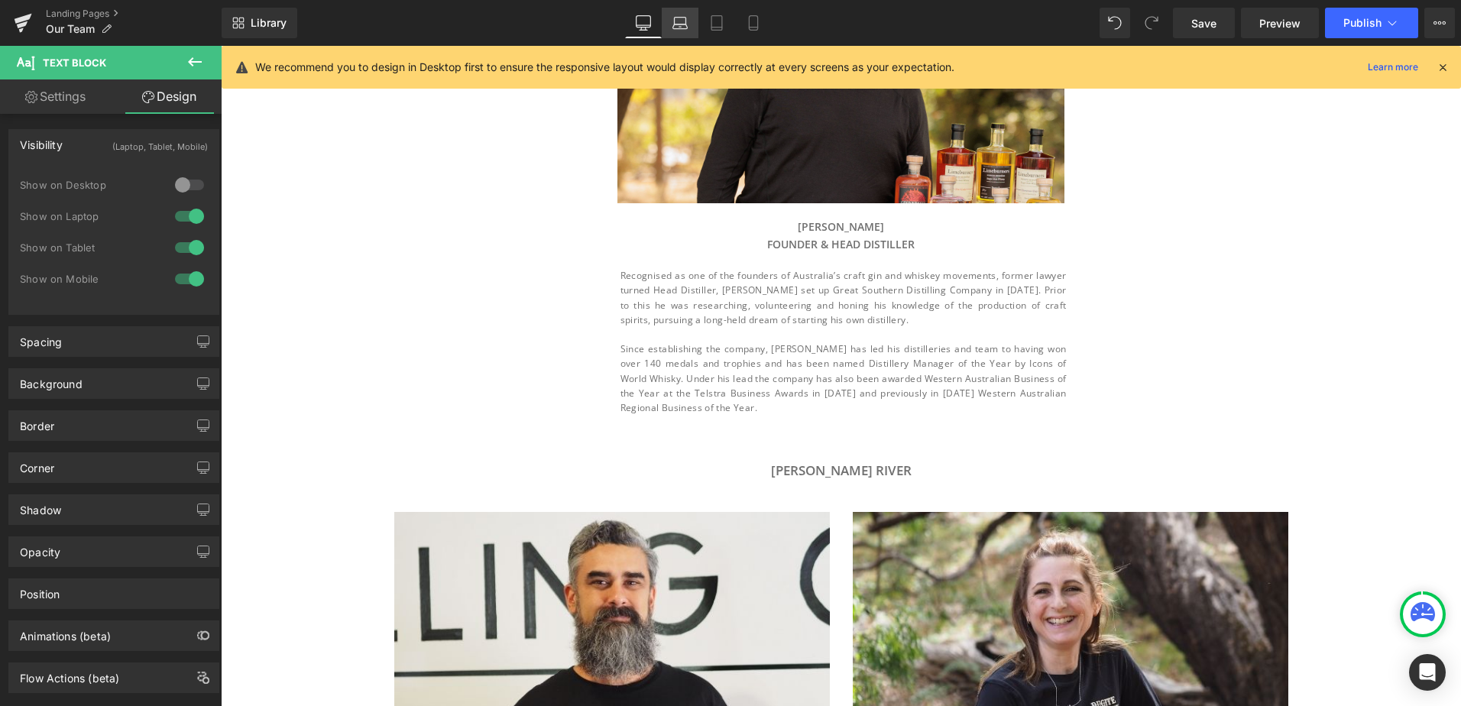
click at [680, 13] on link "Laptop" at bounding box center [680, 23] width 37 height 31
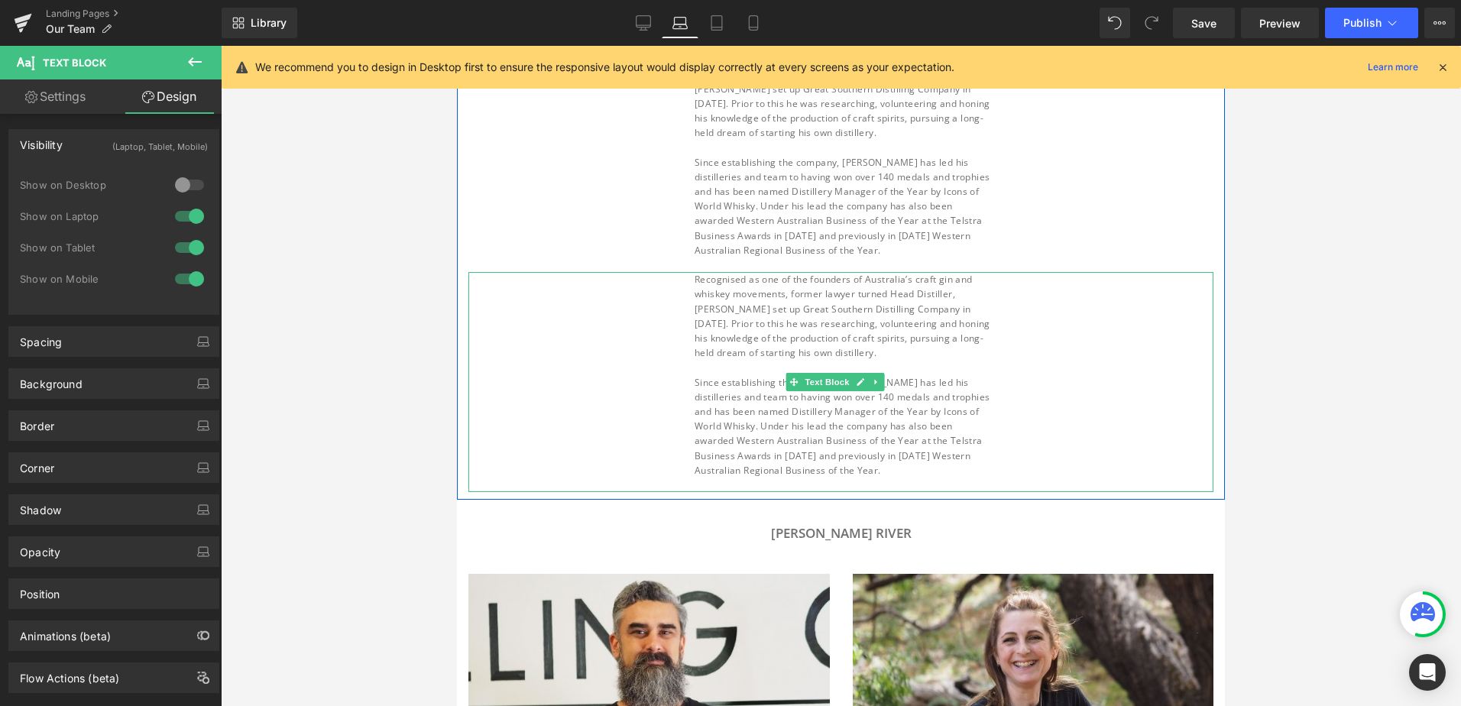
scroll to position [375, 0]
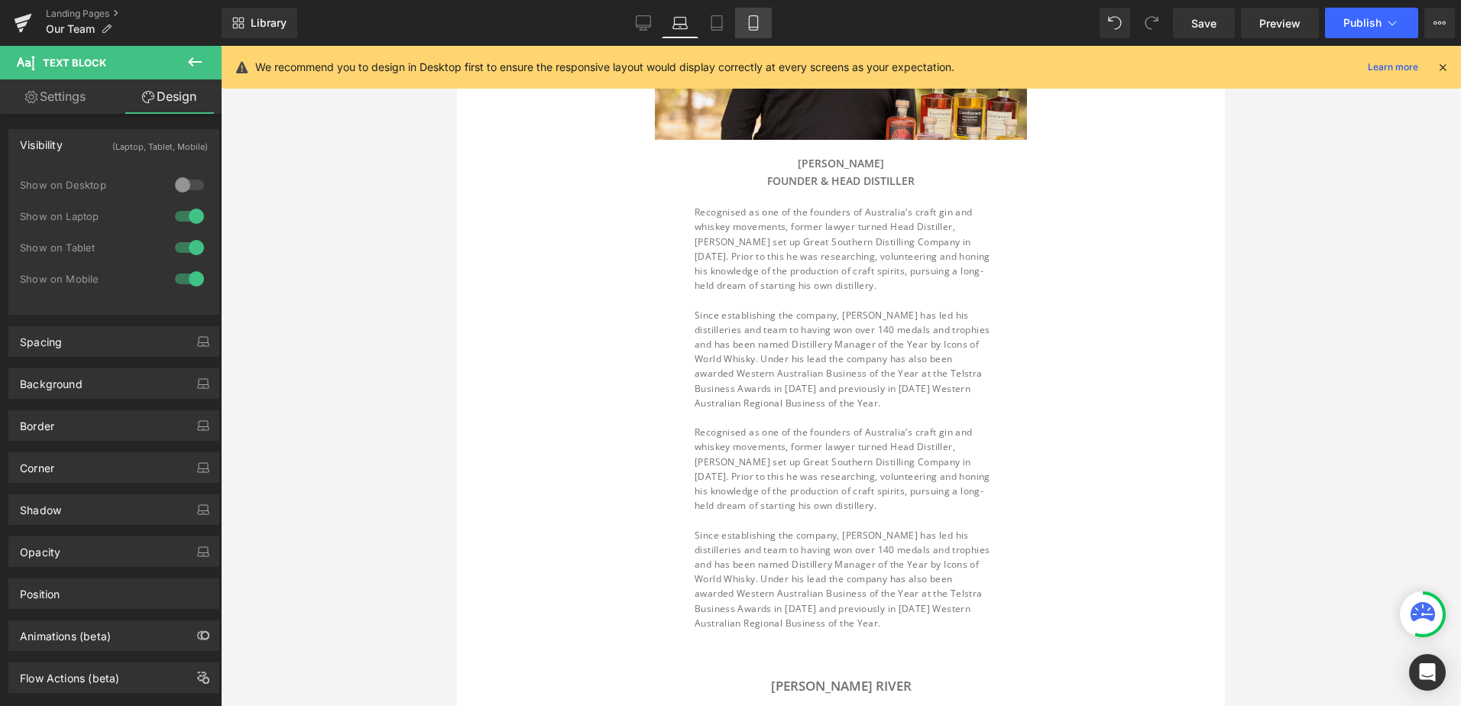
click at [750, 28] on icon at bounding box center [753, 28] width 8 height 0
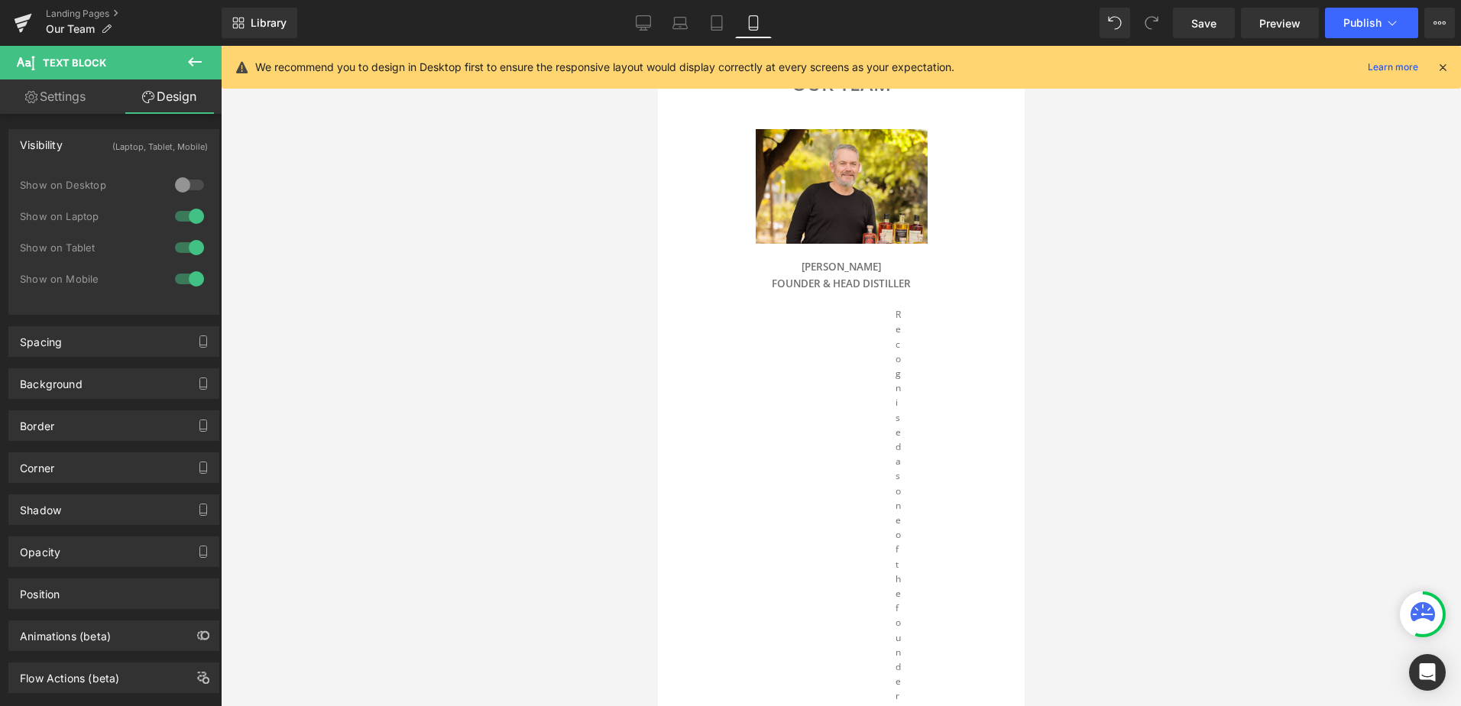
scroll to position [0, 0]
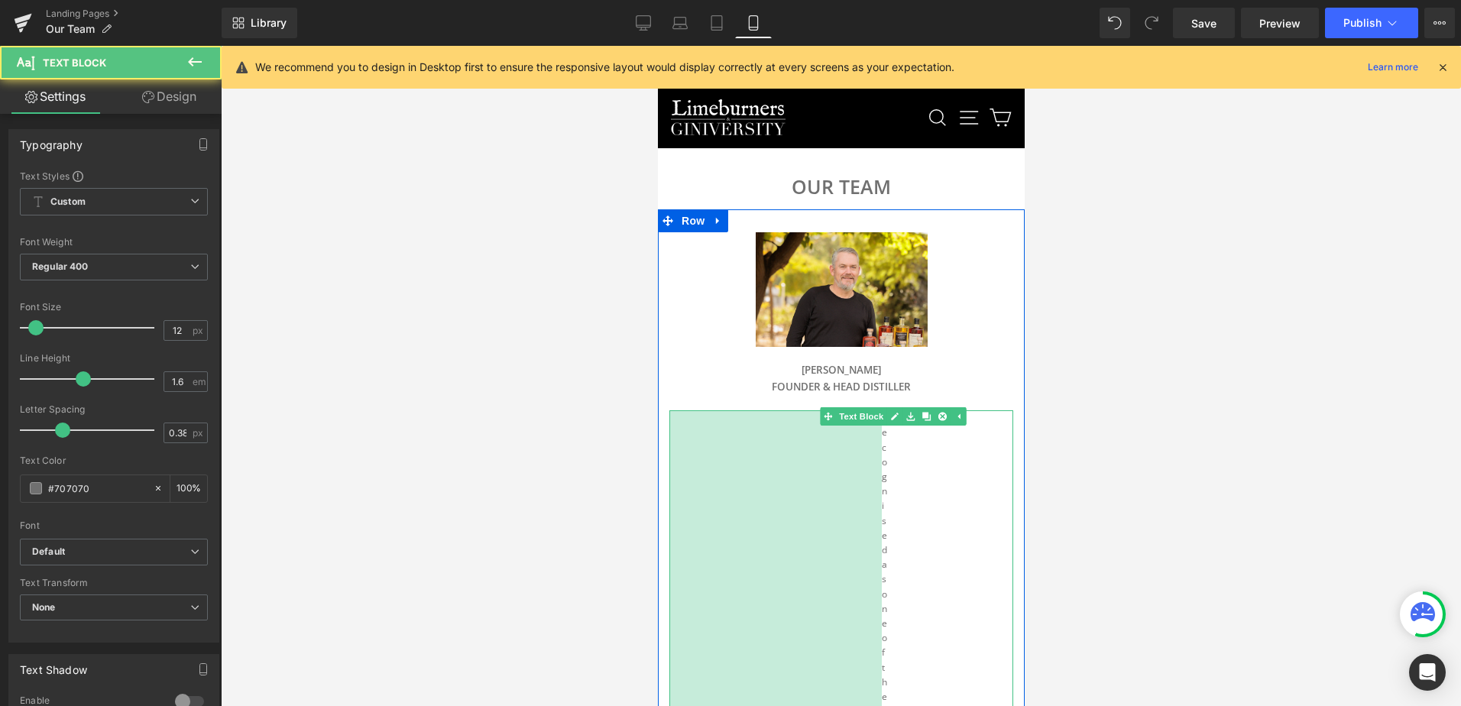
drag, startPoint x: 671, startPoint y: 471, endPoint x: 556, endPoint y: 469, distance: 114.6
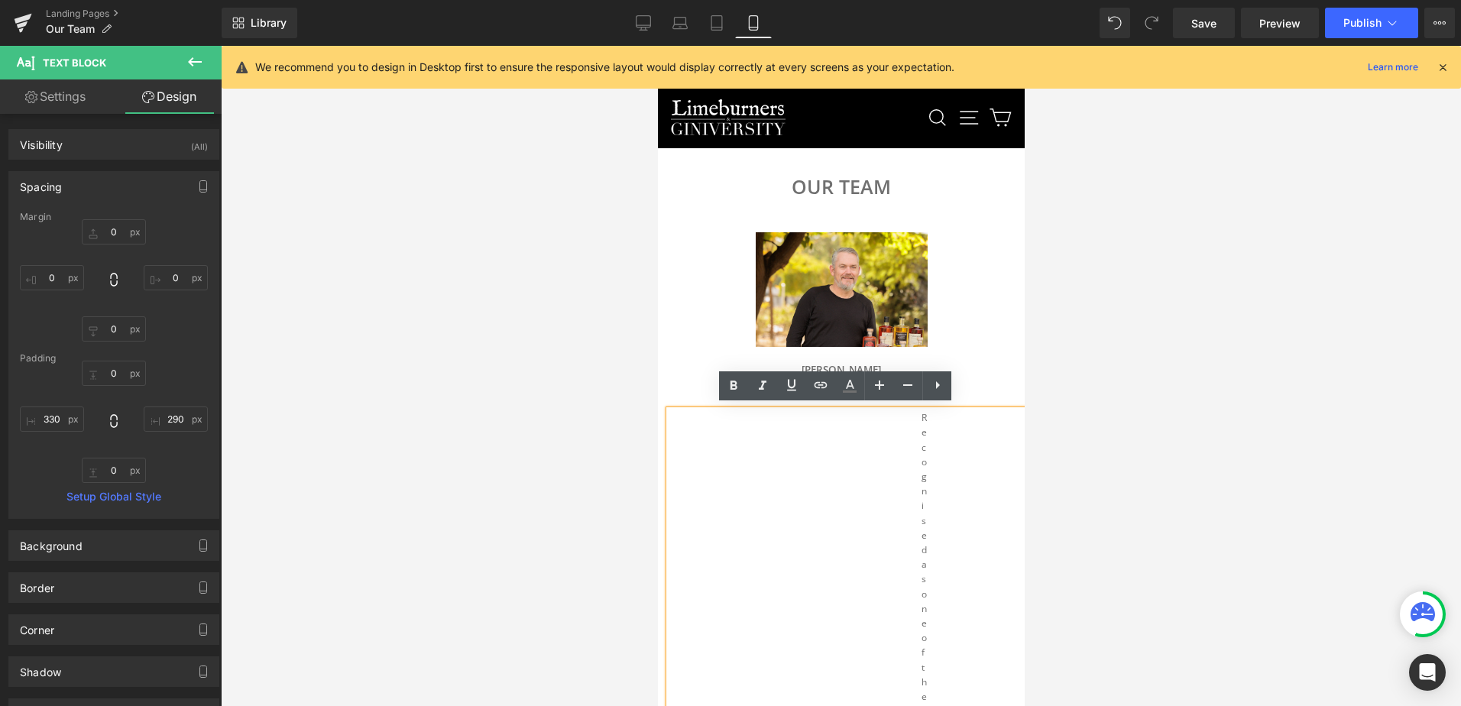
click at [679, 372] on h3 "[PERSON_NAME] FOUNDER & head distiller" at bounding box center [841, 378] width 344 height 33
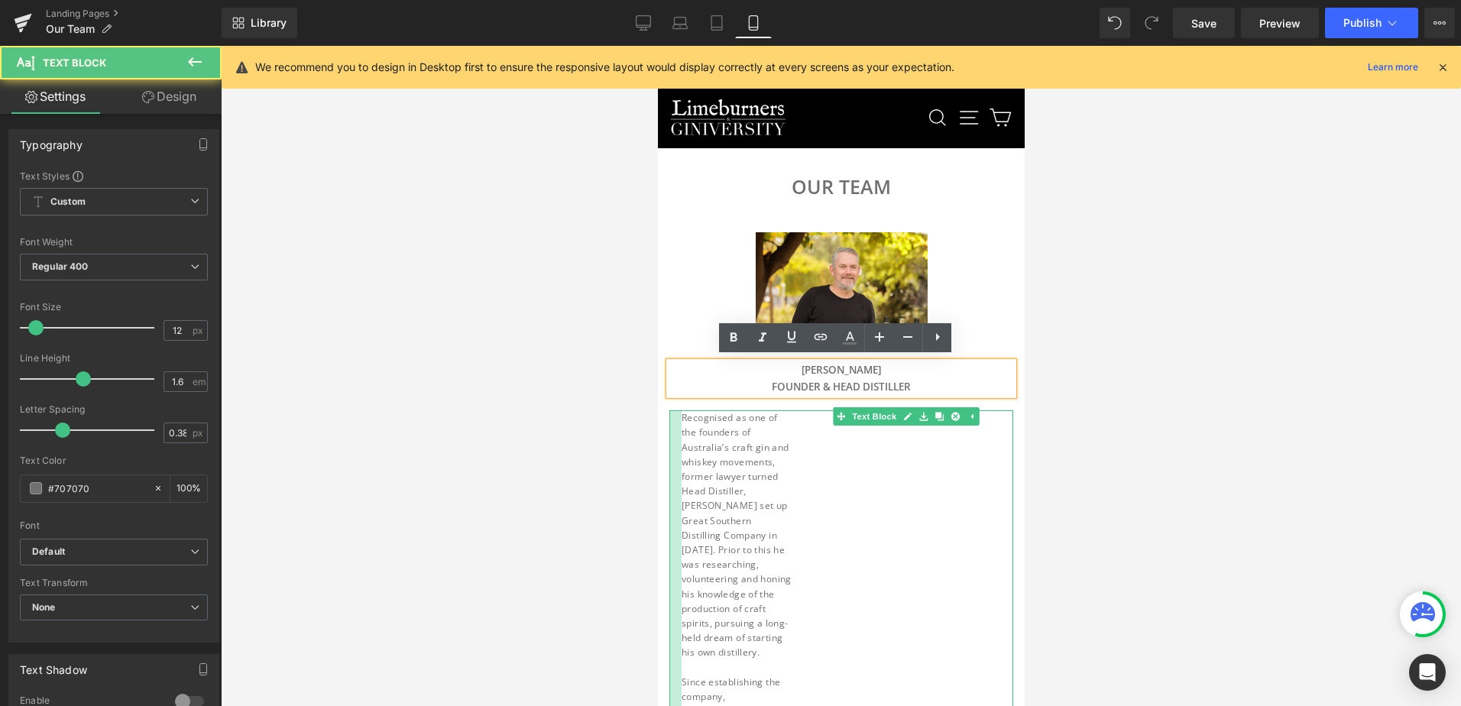
drag, startPoint x: 803, startPoint y: 501, endPoint x: 1279, endPoint y: 537, distance: 477.5
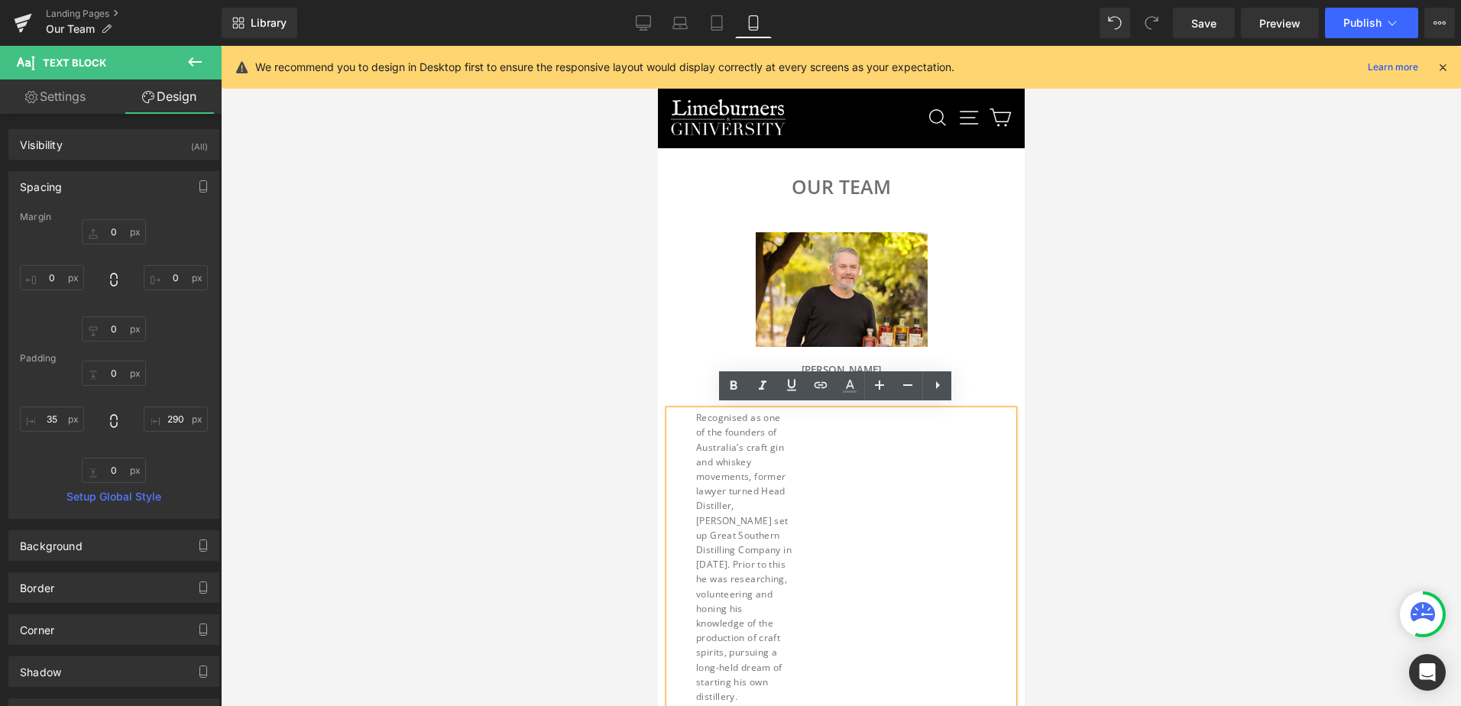
drag, startPoint x: 358, startPoint y: 459, endPoint x: 1087, endPoint y: 499, distance: 730.2
click at [1130, 494] on div at bounding box center [841, 376] width 1240 height 660
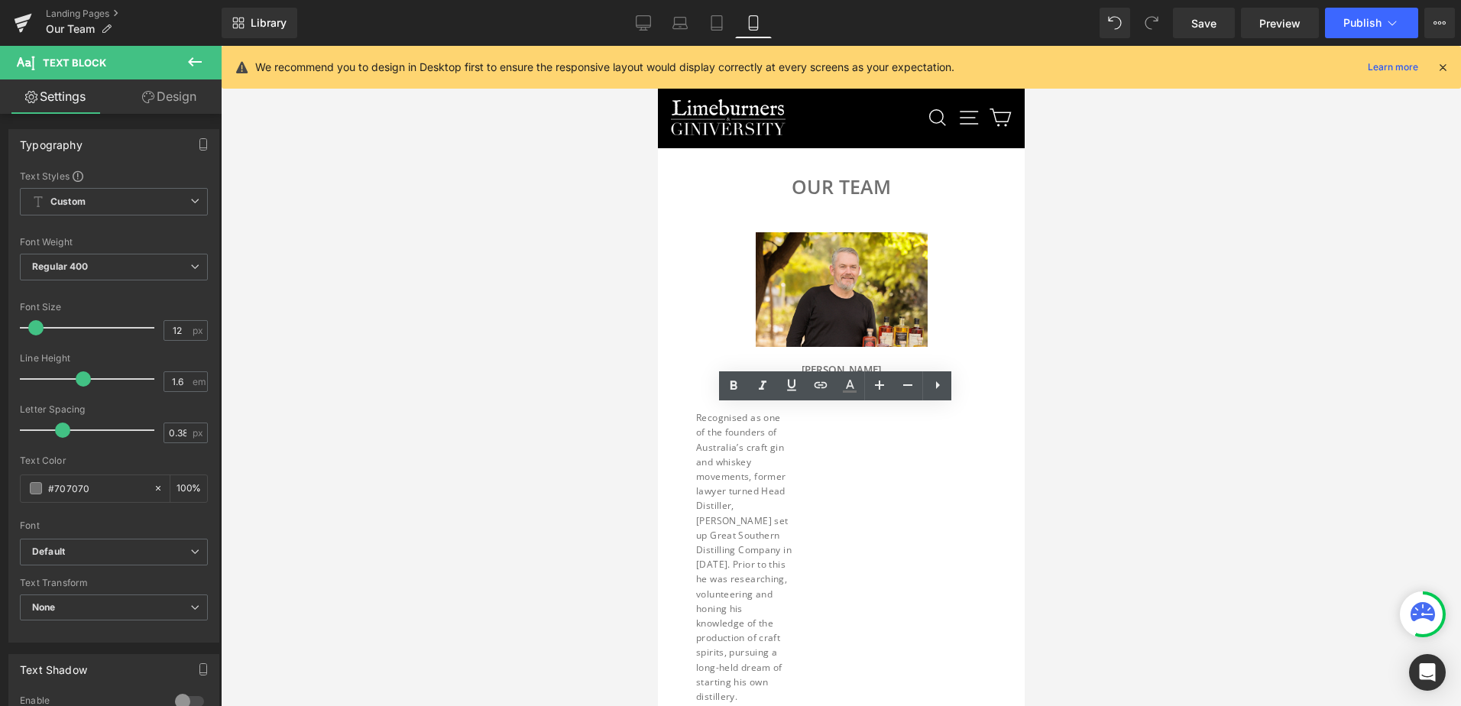
drag, startPoint x: 1084, startPoint y: 493, endPoint x: 1037, endPoint y: 501, distance: 48.0
click at [1082, 494] on div at bounding box center [841, 376] width 1240 height 660
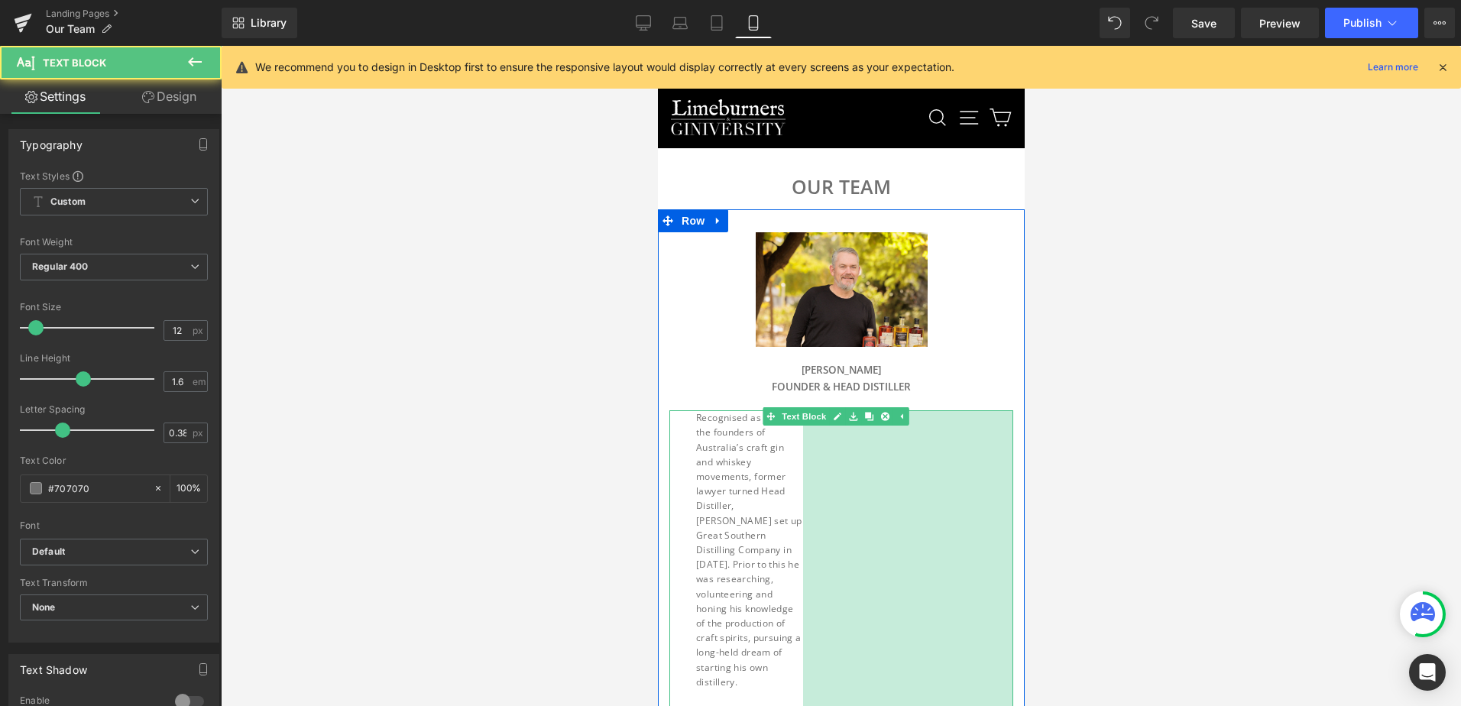
drag, startPoint x: 1000, startPoint y: 506, endPoint x: 1061, endPoint y: 492, distance: 62.7
click at [1071, 497] on div at bounding box center [841, 376] width 1240 height 660
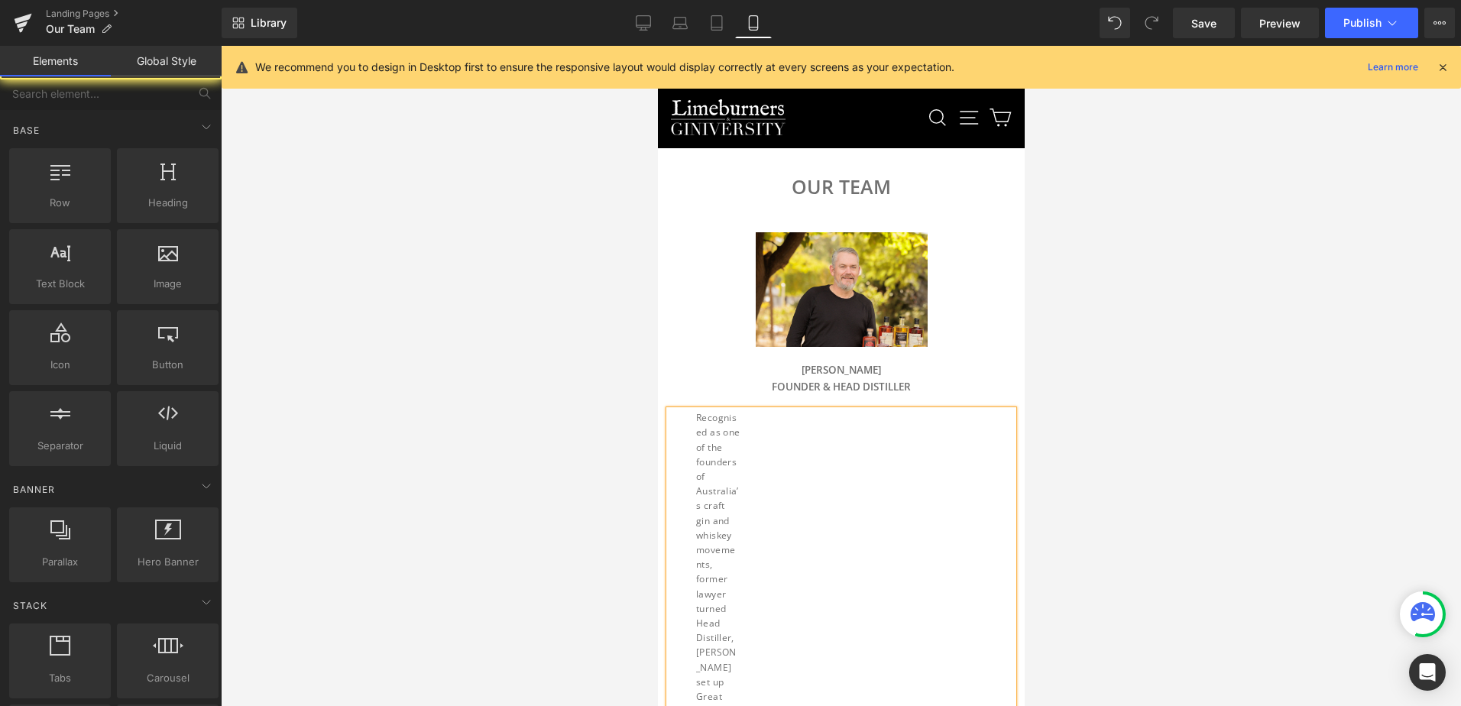
drag, startPoint x: 1042, startPoint y: 501, endPoint x: 1032, endPoint y: 501, distance: 10.0
click at [1040, 501] on div at bounding box center [841, 376] width 1240 height 660
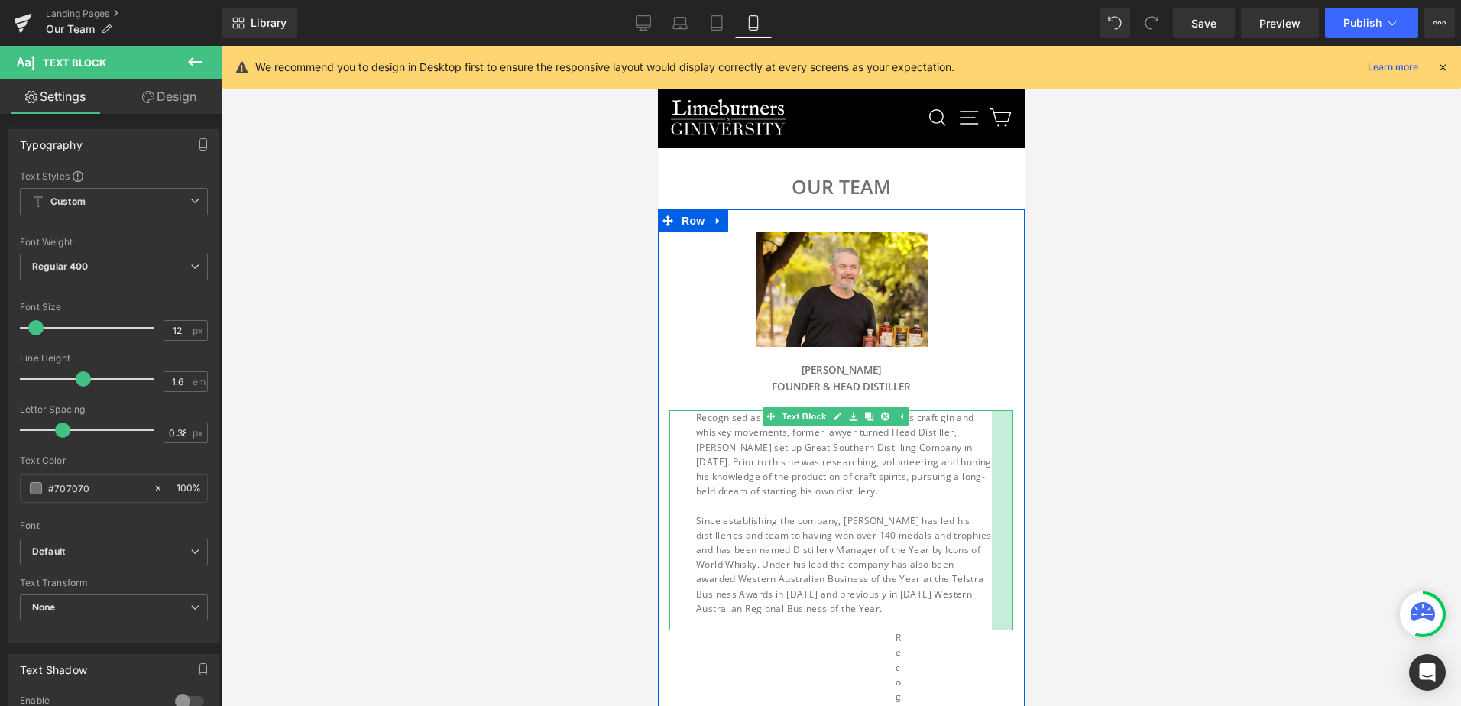
drag, startPoint x: 740, startPoint y: 532, endPoint x: 991, endPoint y: 507, distance: 252.6
click at [991, 507] on div at bounding box center [1001, 520] width 21 height 220
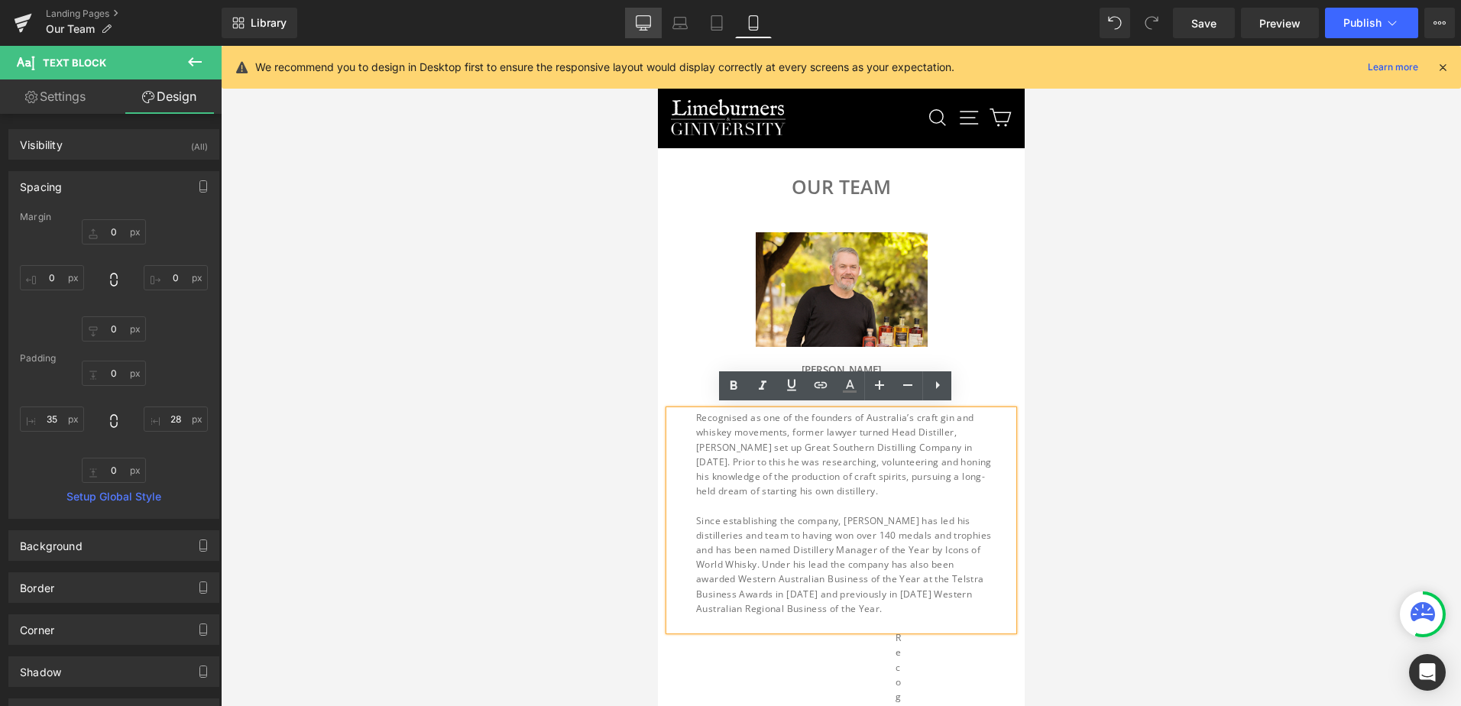
click at [649, 24] on icon at bounding box center [643, 22] width 15 height 15
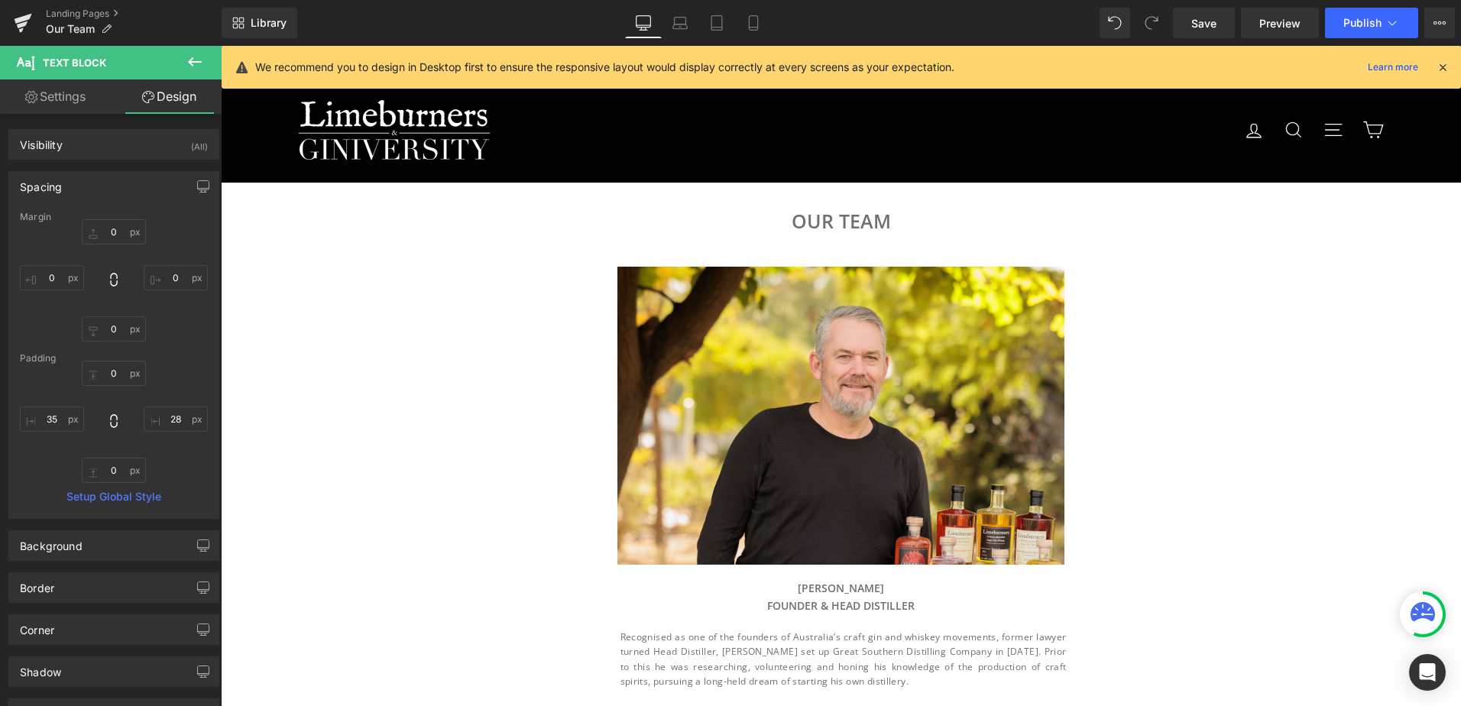
type input "0"
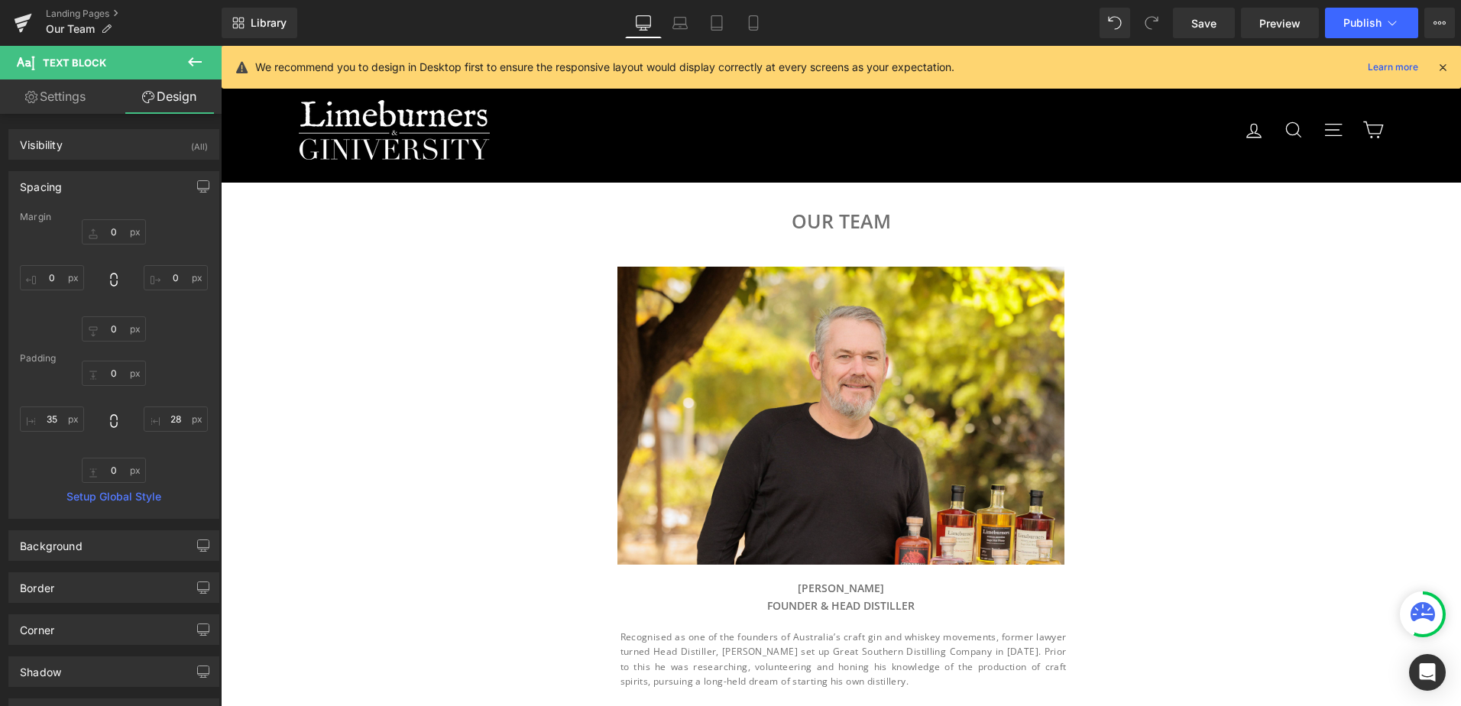
type input "290"
type input "0"
type input "296"
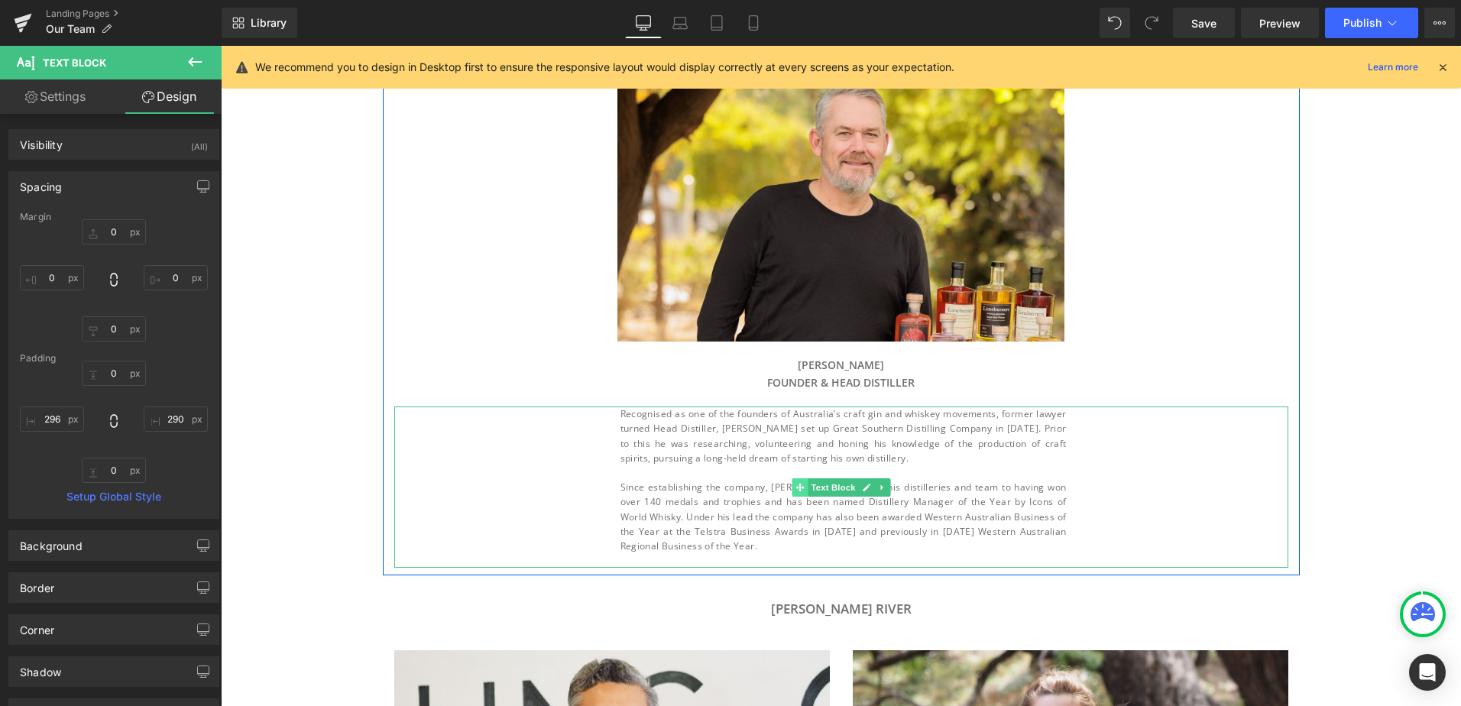
click at [771, 487] on div "Recognised as one of the founders of Australia’s craft gin and whiskey movement…" at bounding box center [841, 487] width 894 height 161
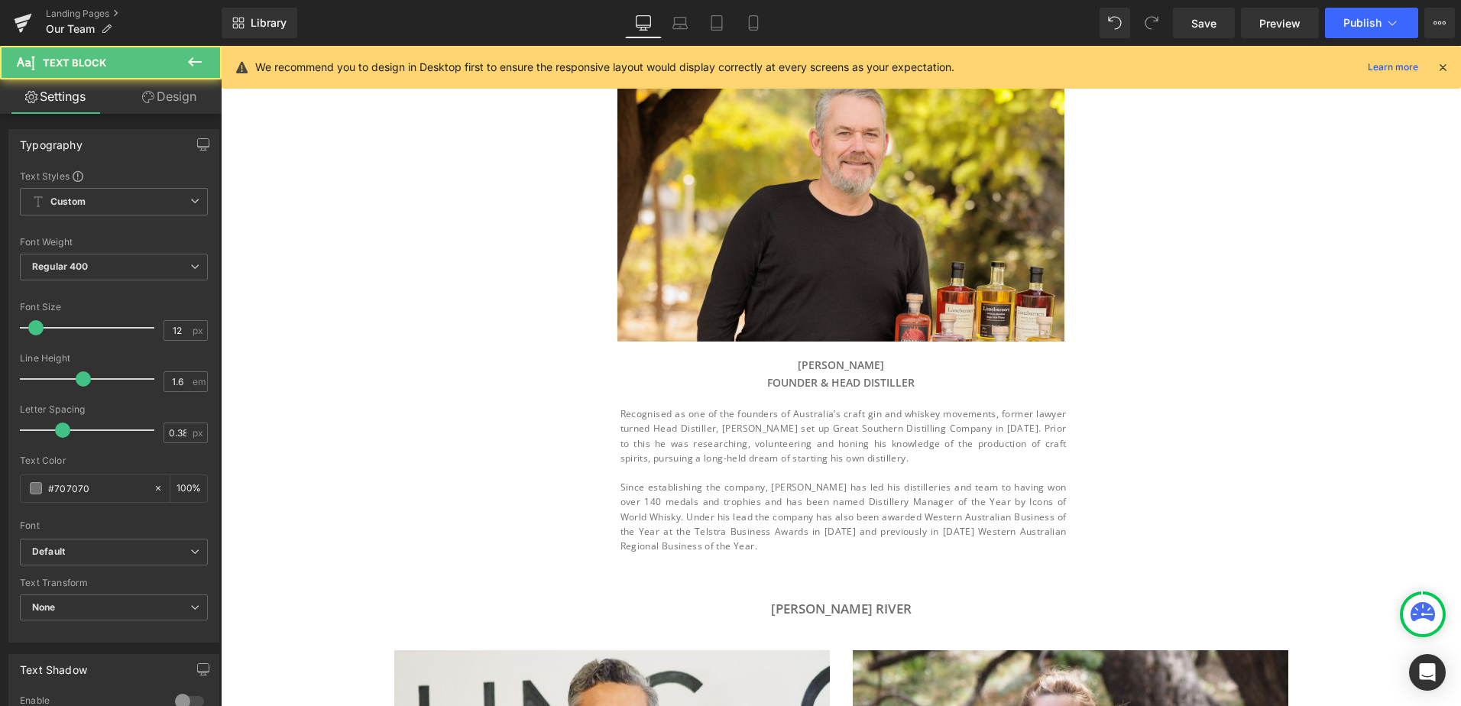
click at [154, 101] on link "Design" at bounding box center [169, 96] width 111 height 34
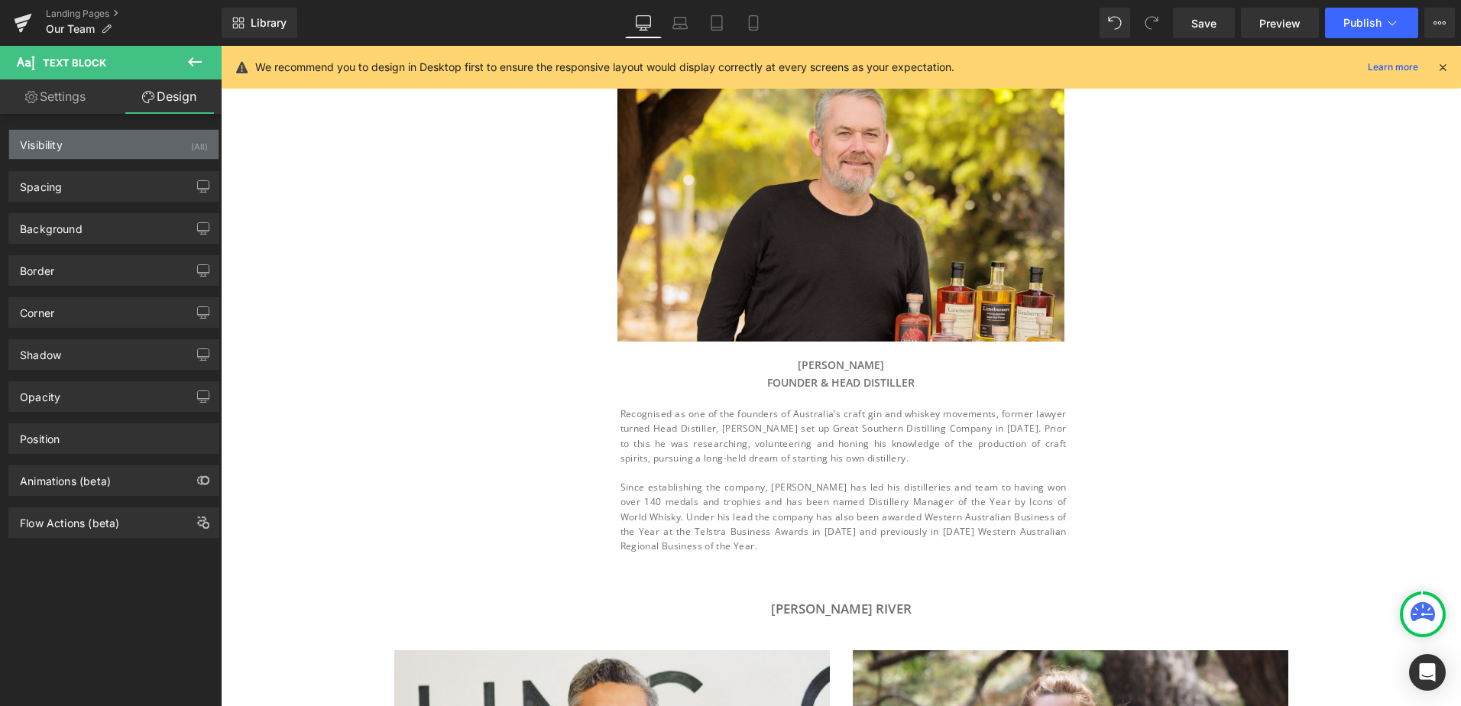
click at [145, 144] on div "Visibility (All)" at bounding box center [113, 144] width 209 height 29
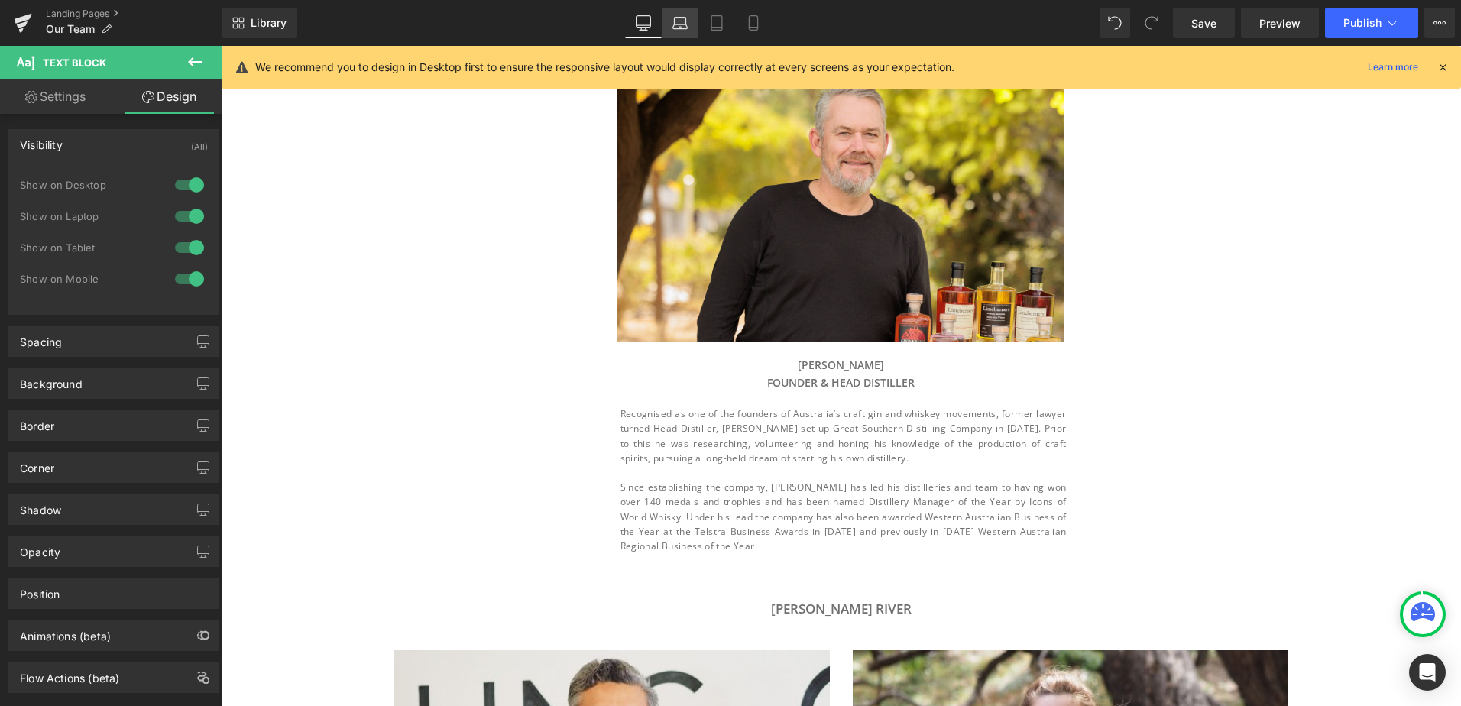
click at [686, 18] on icon at bounding box center [680, 21] width 11 height 7
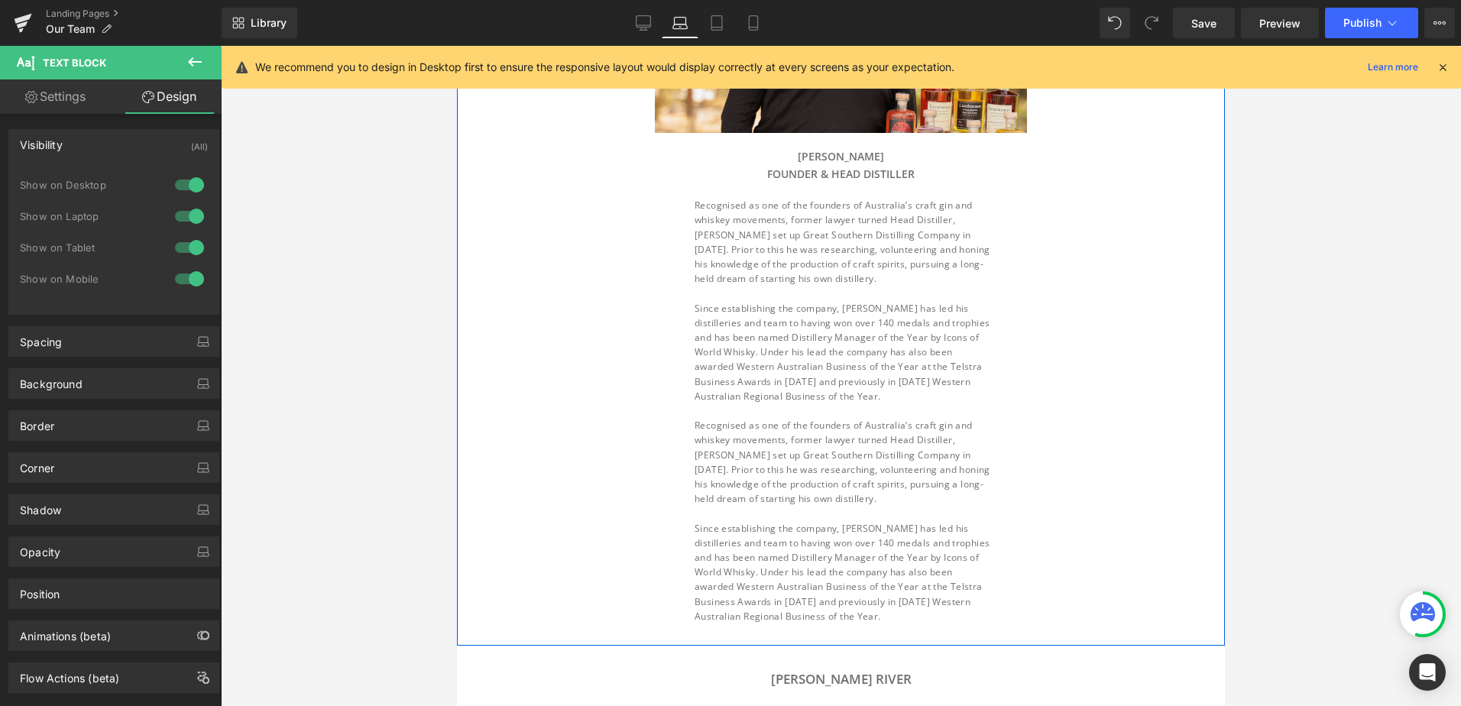
scroll to position [399, 0]
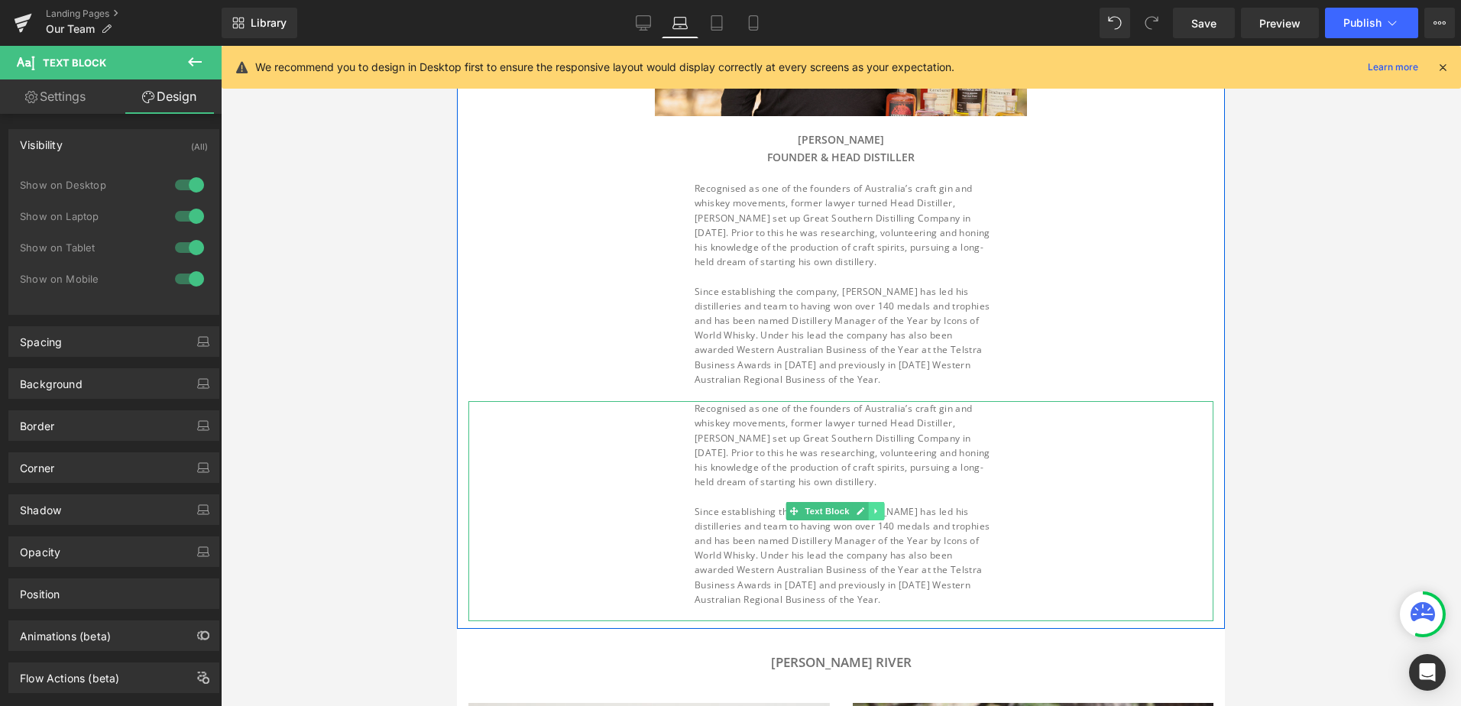
click at [874, 509] on icon at bounding box center [875, 511] width 2 height 5
click at [881, 509] on icon at bounding box center [884, 511] width 8 height 8
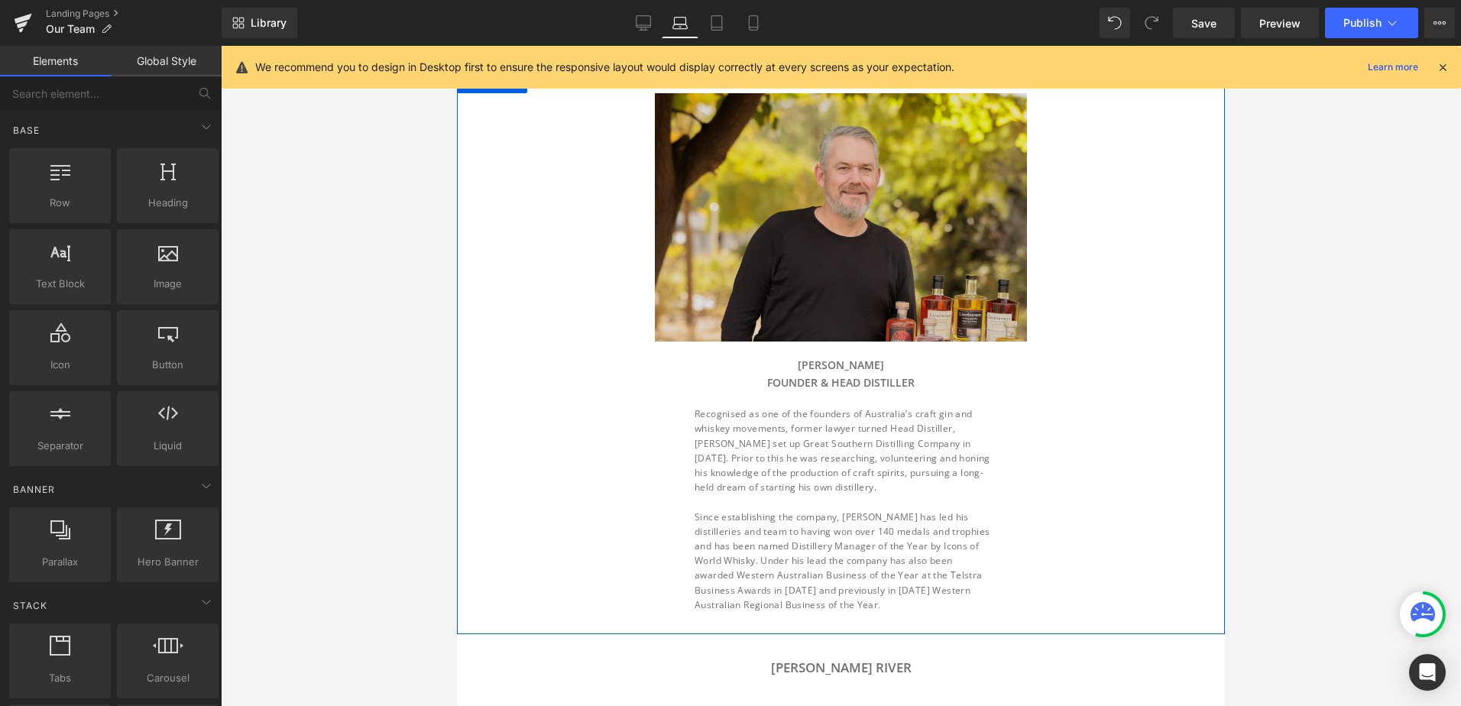
scroll to position [170, 0]
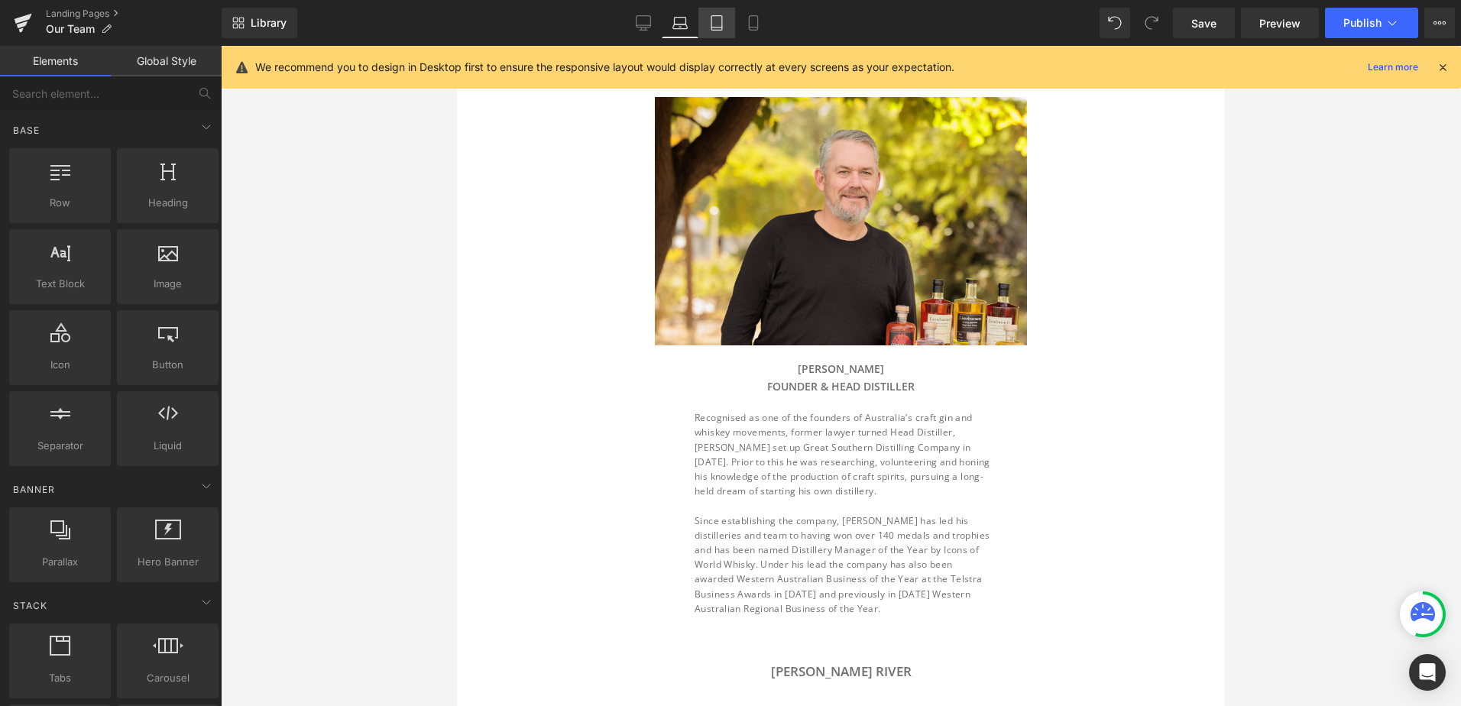
click at [720, 15] on icon at bounding box center [716, 22] width 15 height 15
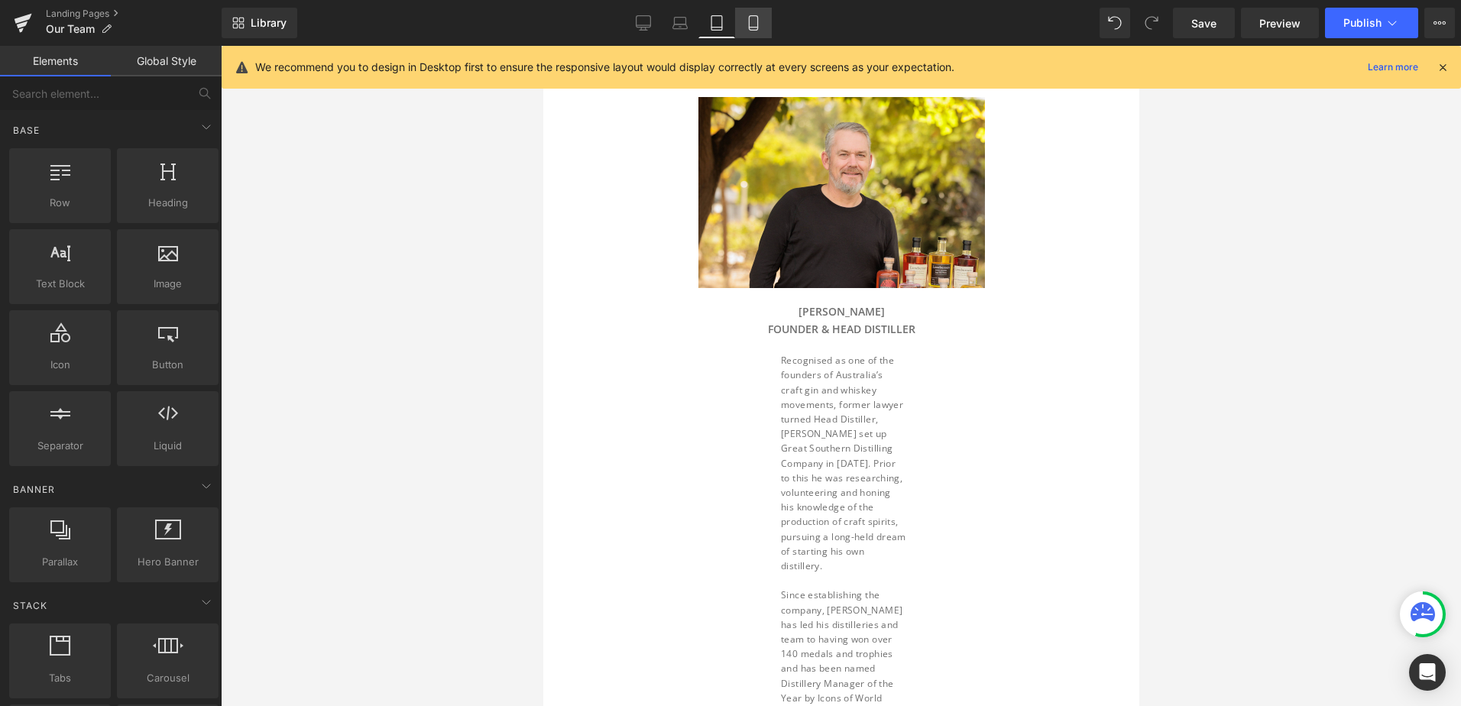
scroll to position [198, 0]
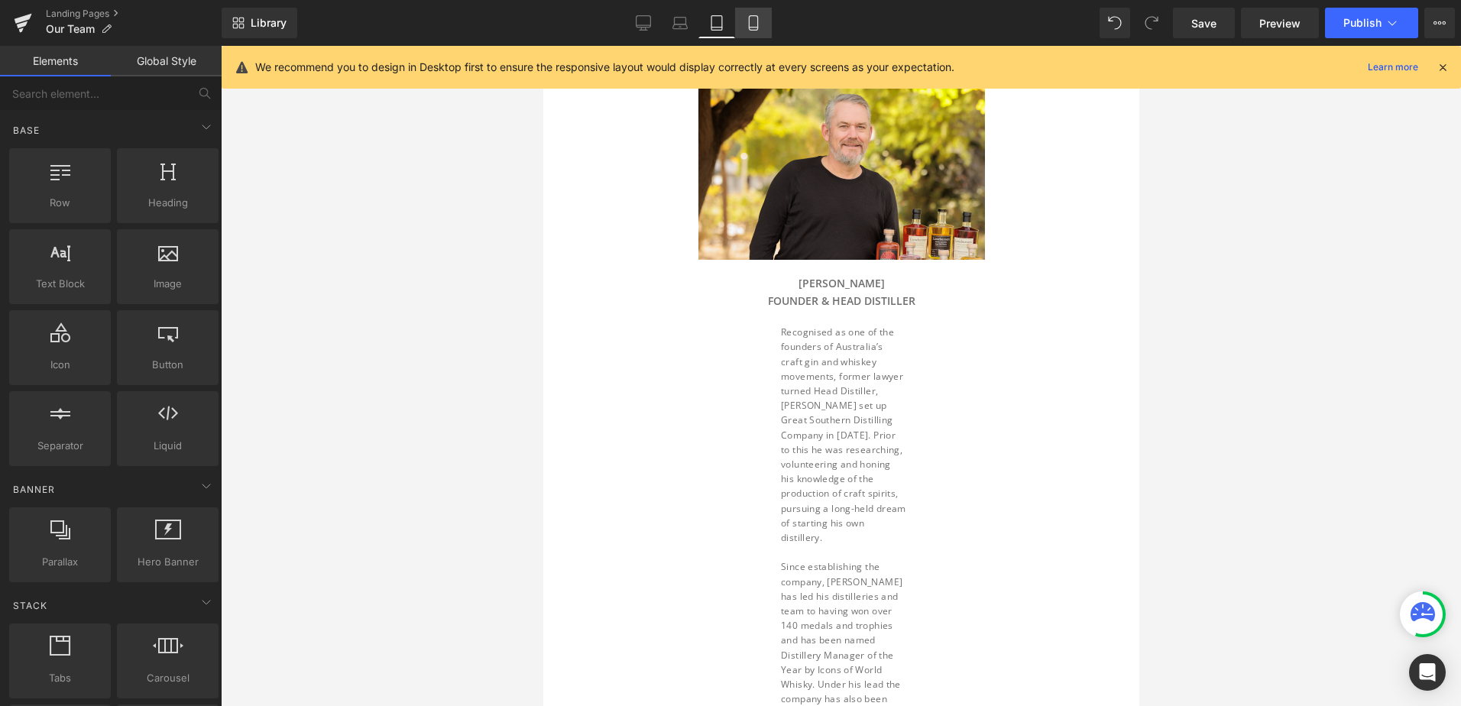
click at [752, 21] on icon at bounding box center [753, 22] width 15 height 15
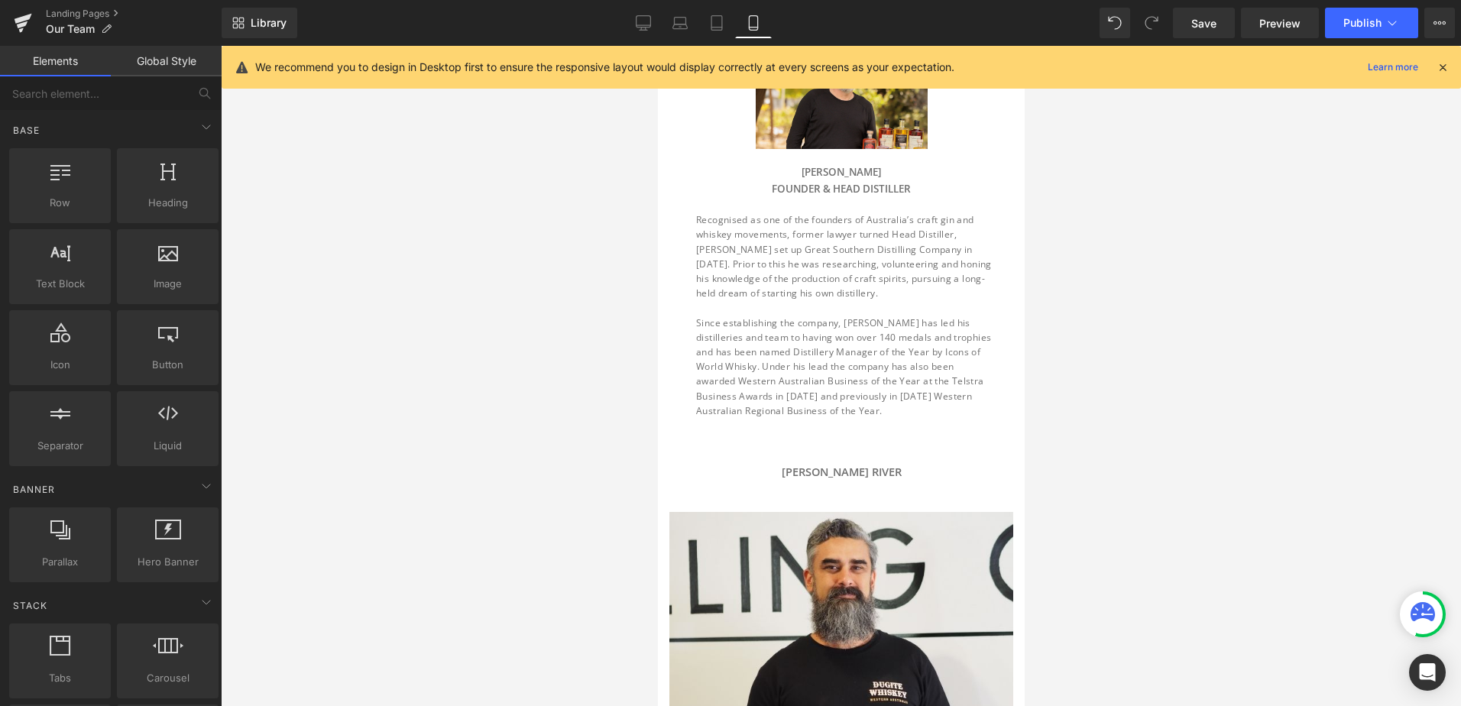
scroll to position [164, 0]
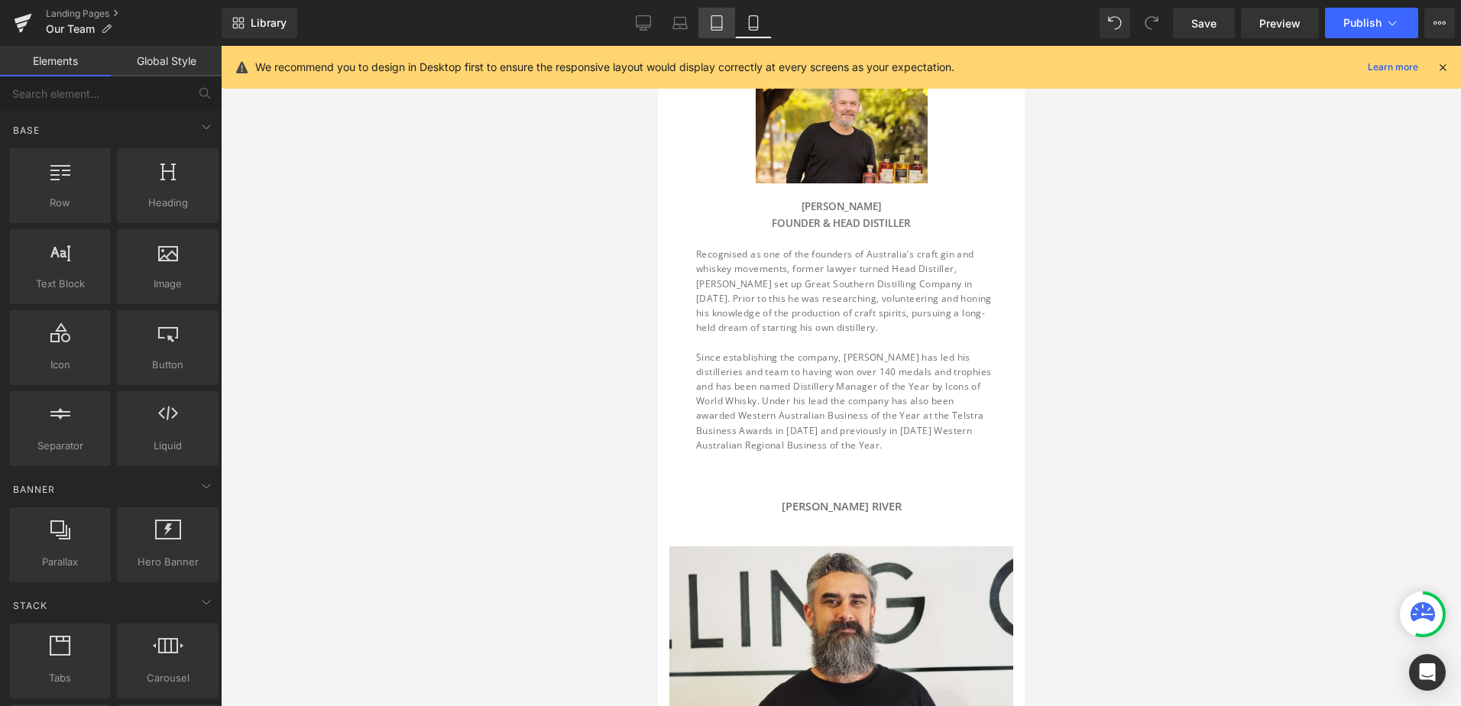
click at [719, 26] on icon at bounding box center [716, 22] width 15 height 15
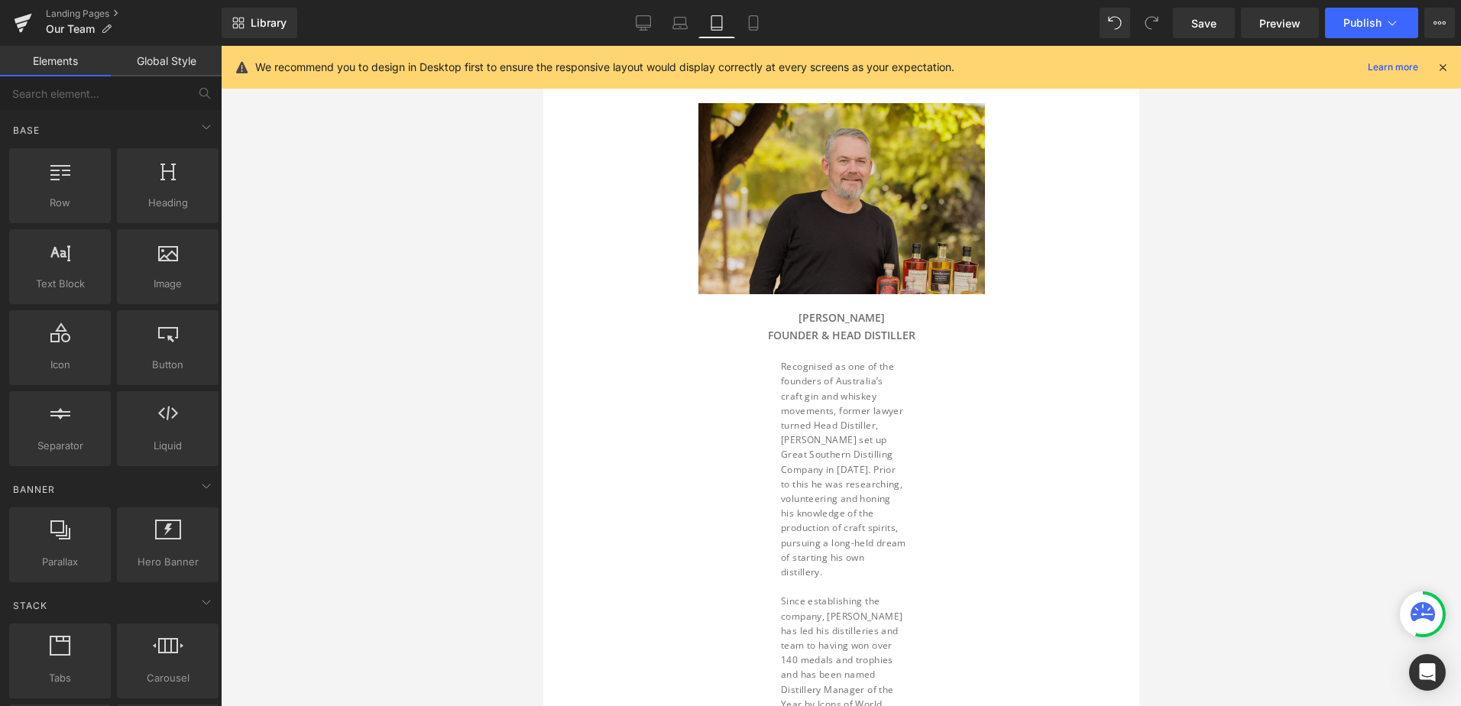
scroll to position [198, 0]
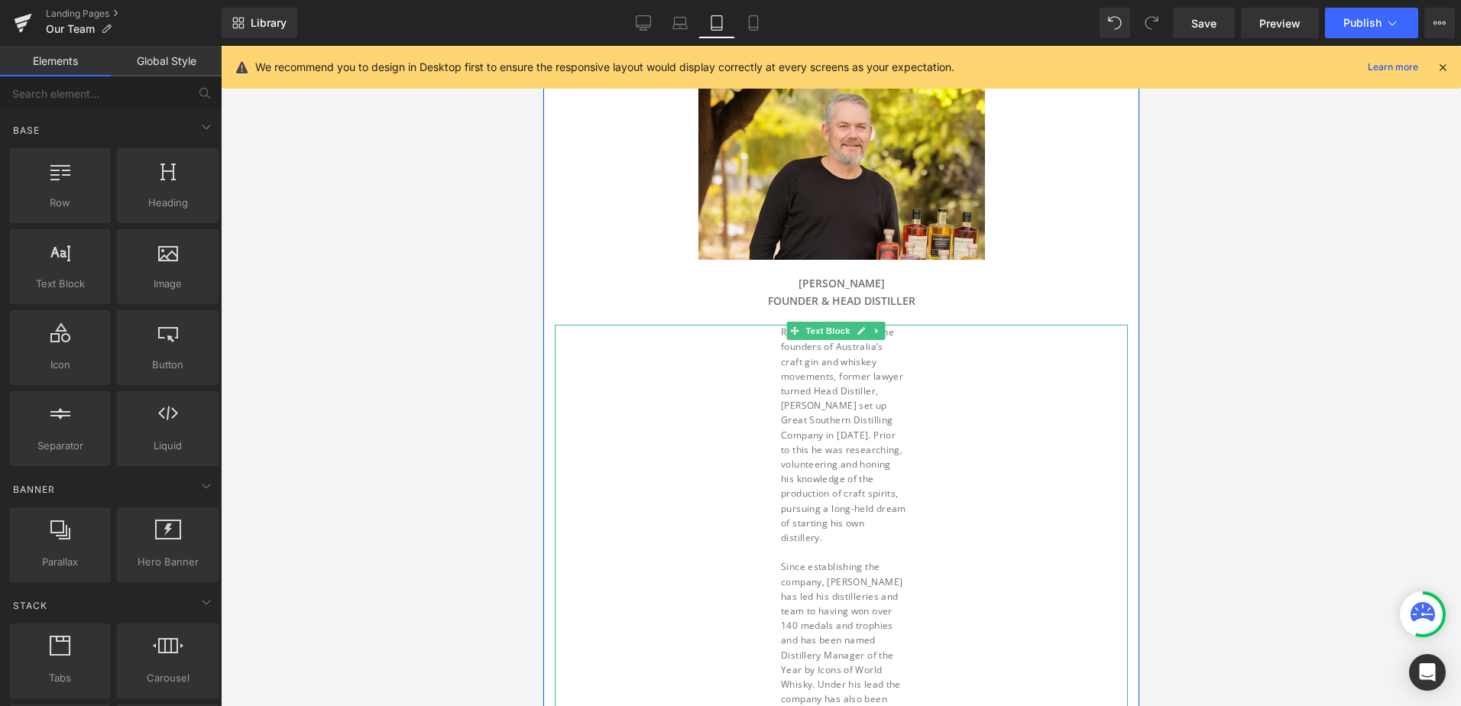
click at [707, 444] on div "Recognised as one of the founders of Australia’s craft gin and whiskey movement…" at bounding box center [840, 582] width 573 height 514
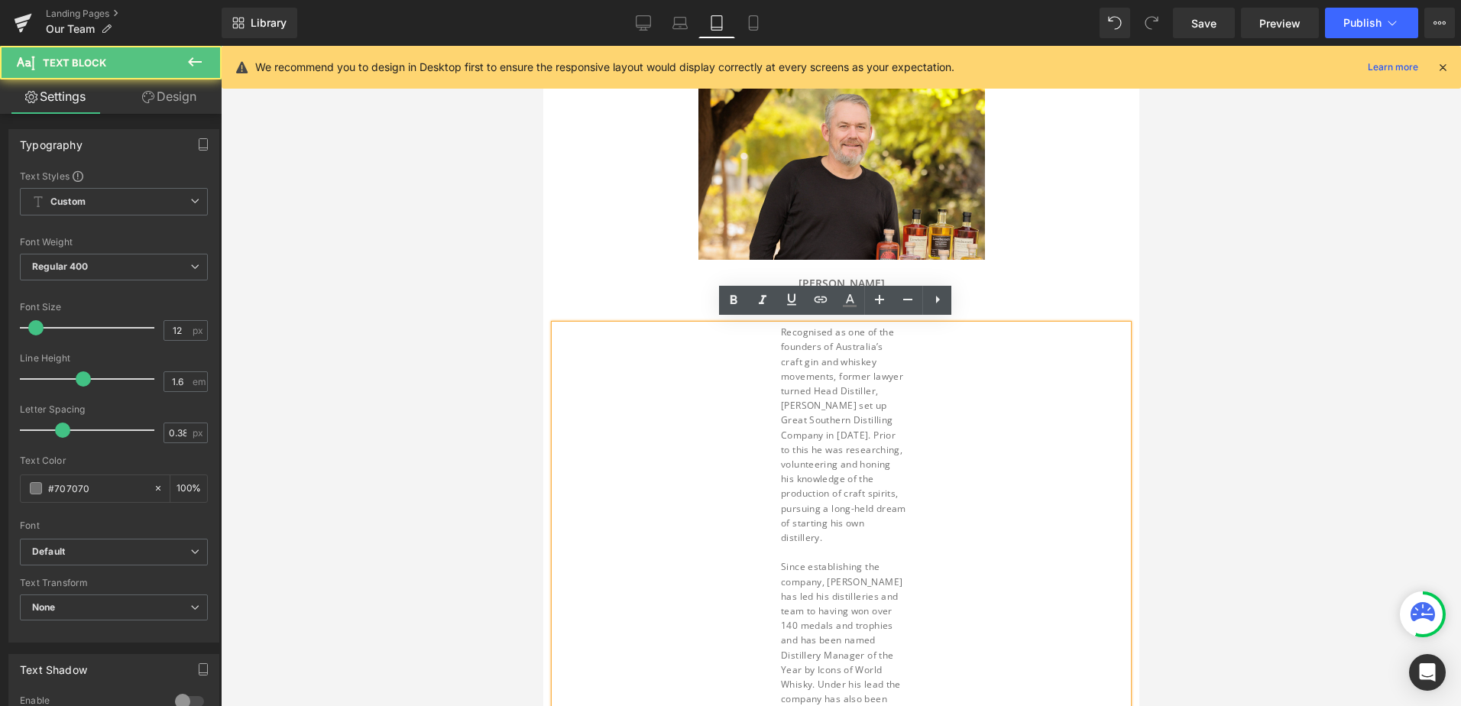
click at [616, 303] on div "[PERSON_NAME] FOUNDER & head distiller Heading" at bounding box center [840, 292] width 573 height 34
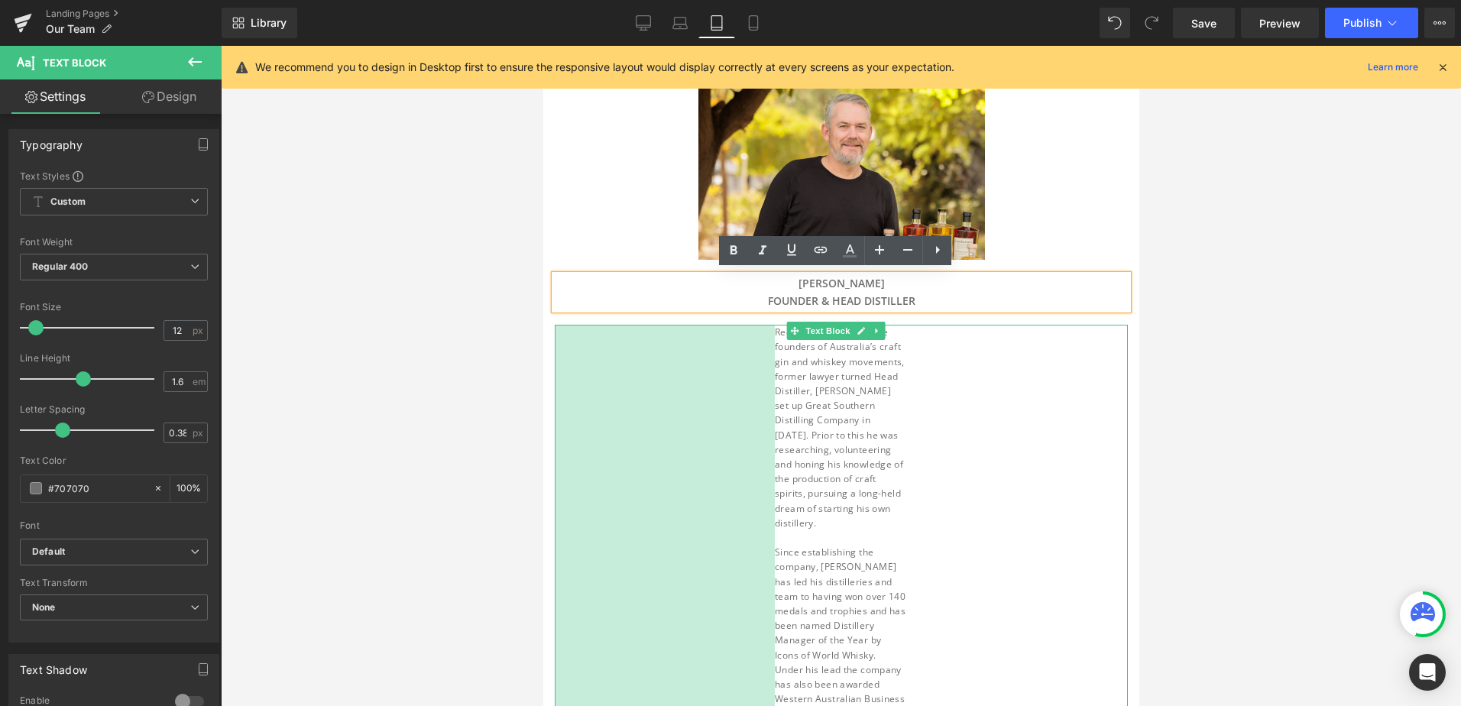
drag, startPoint x: 557, startPoint y: 419, endPoint x: 1029, endPoint y: 443, distance: 472.1
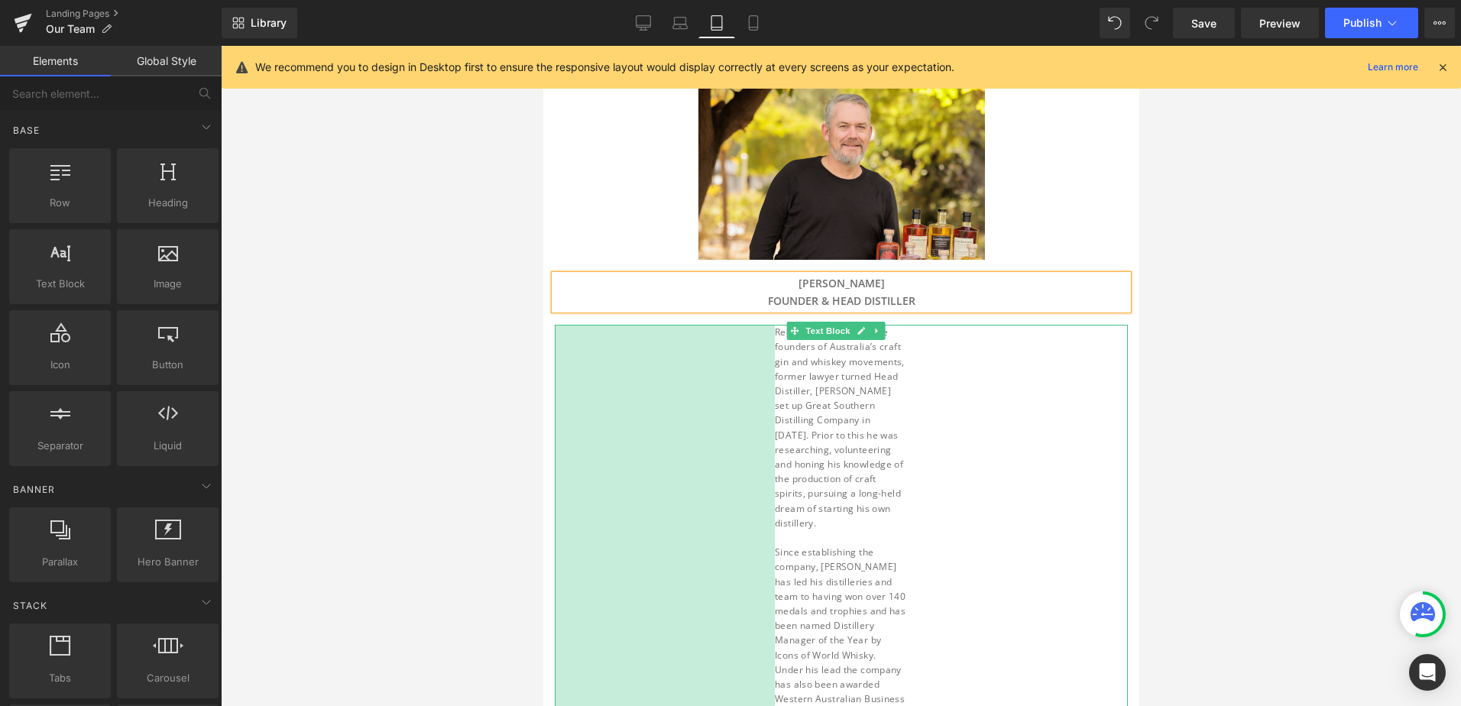
click at [486, 397] on div at bounding box center [841, 376] width 1240 height 660
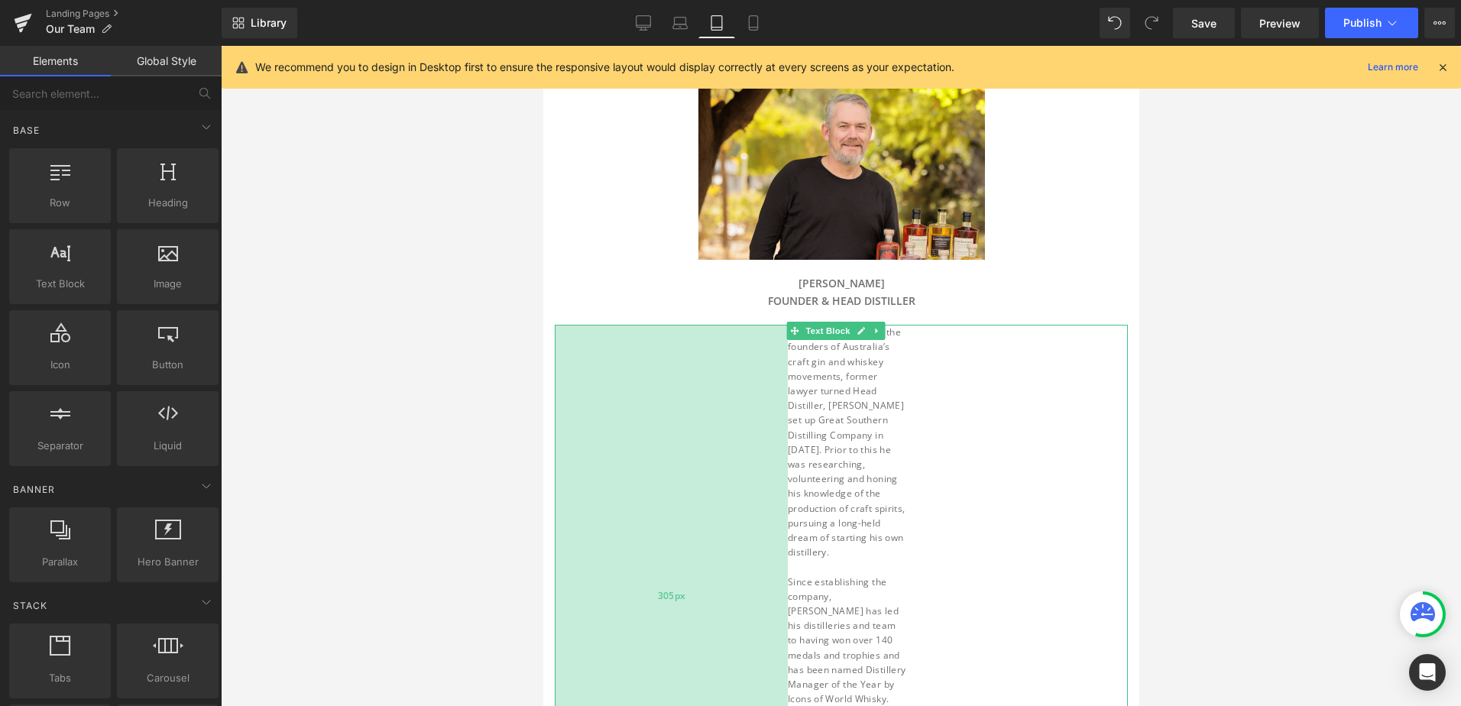
click at [564, 374] on div "305px" at bounding box center [670, 596] width 233 height 543
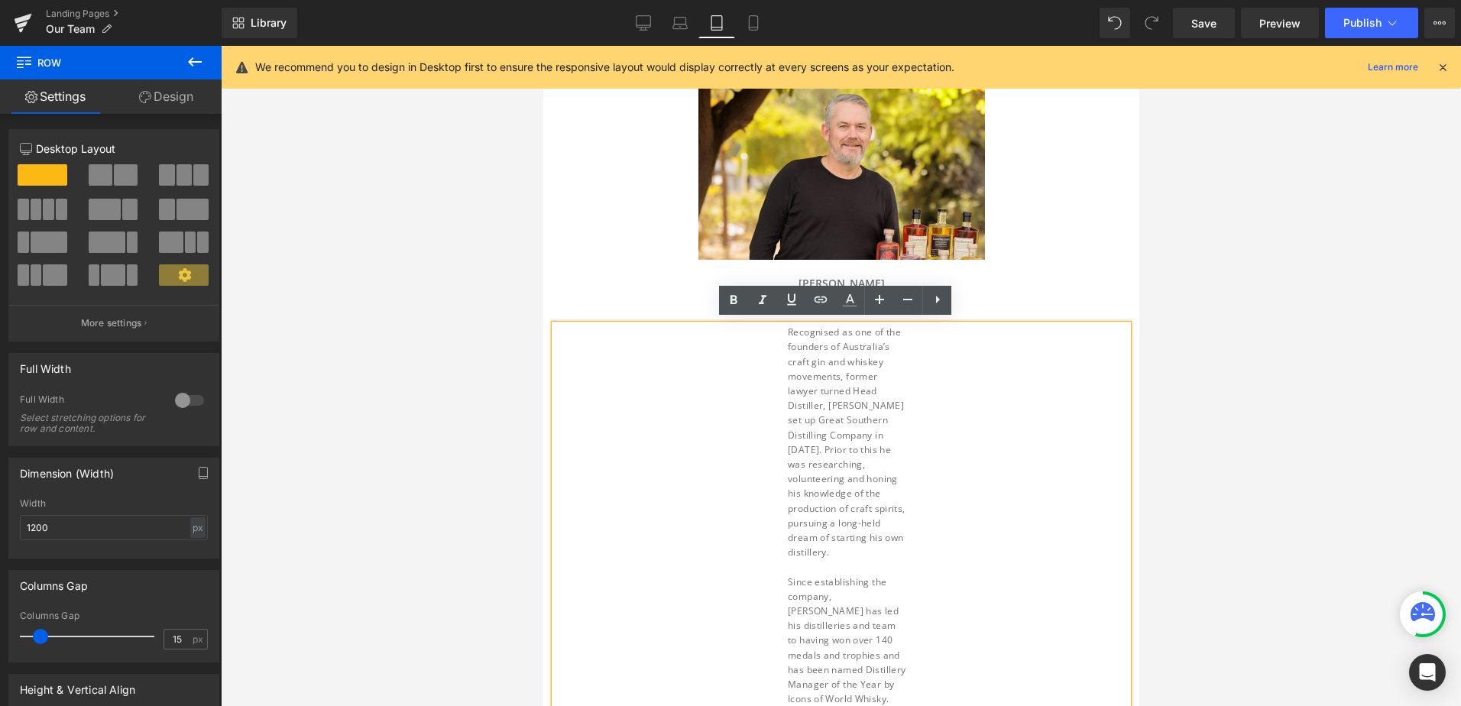
click at [571, 267] on div "Image [PERSON_NAME] FOUNDER & head distiller Heading Recognised as one of the f…" at bounding box center [841, 468] width 596 height 799
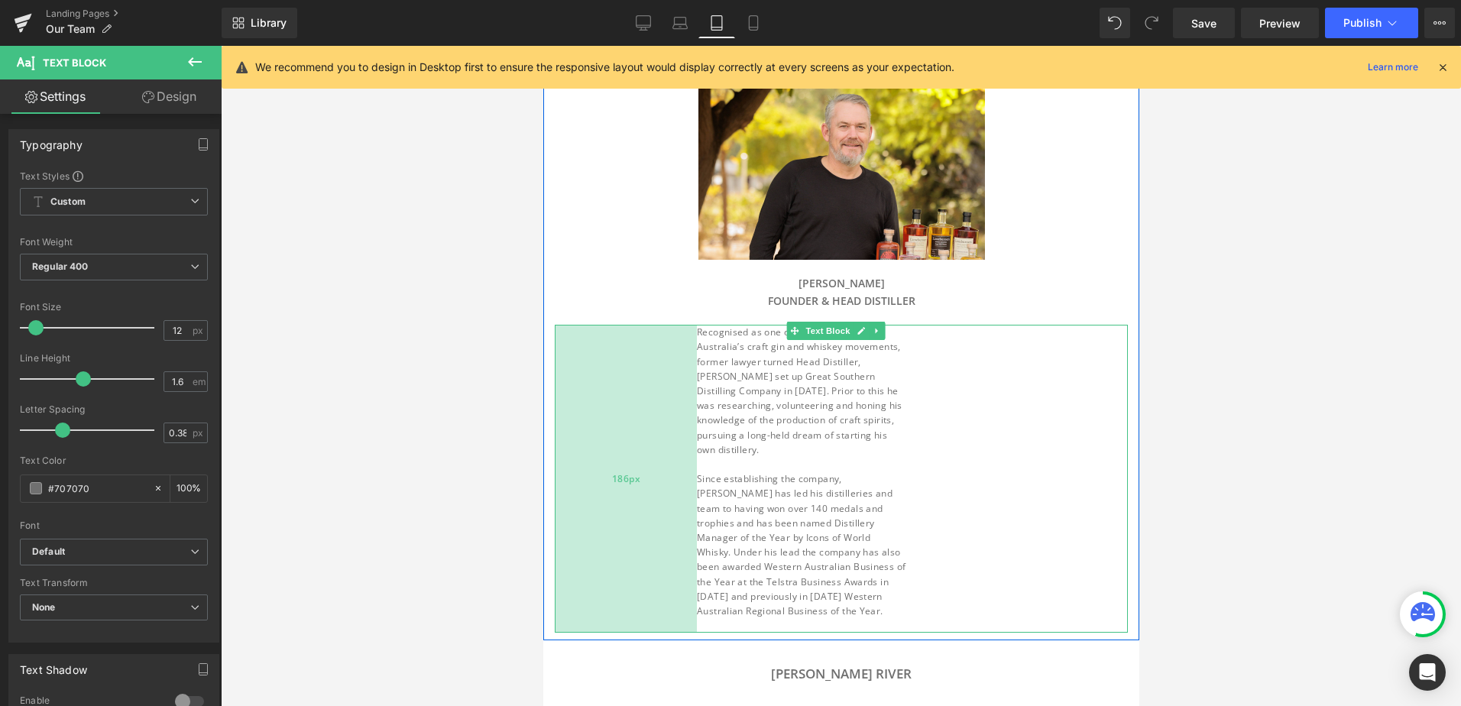
drag, startPoint x: 770, startPoint y: 418, endPoint x: 679, endPoint y: 412, distance: 91.1
click at [679, 412] on div "186px" at bounding box center [625, 479] width 142 height 308
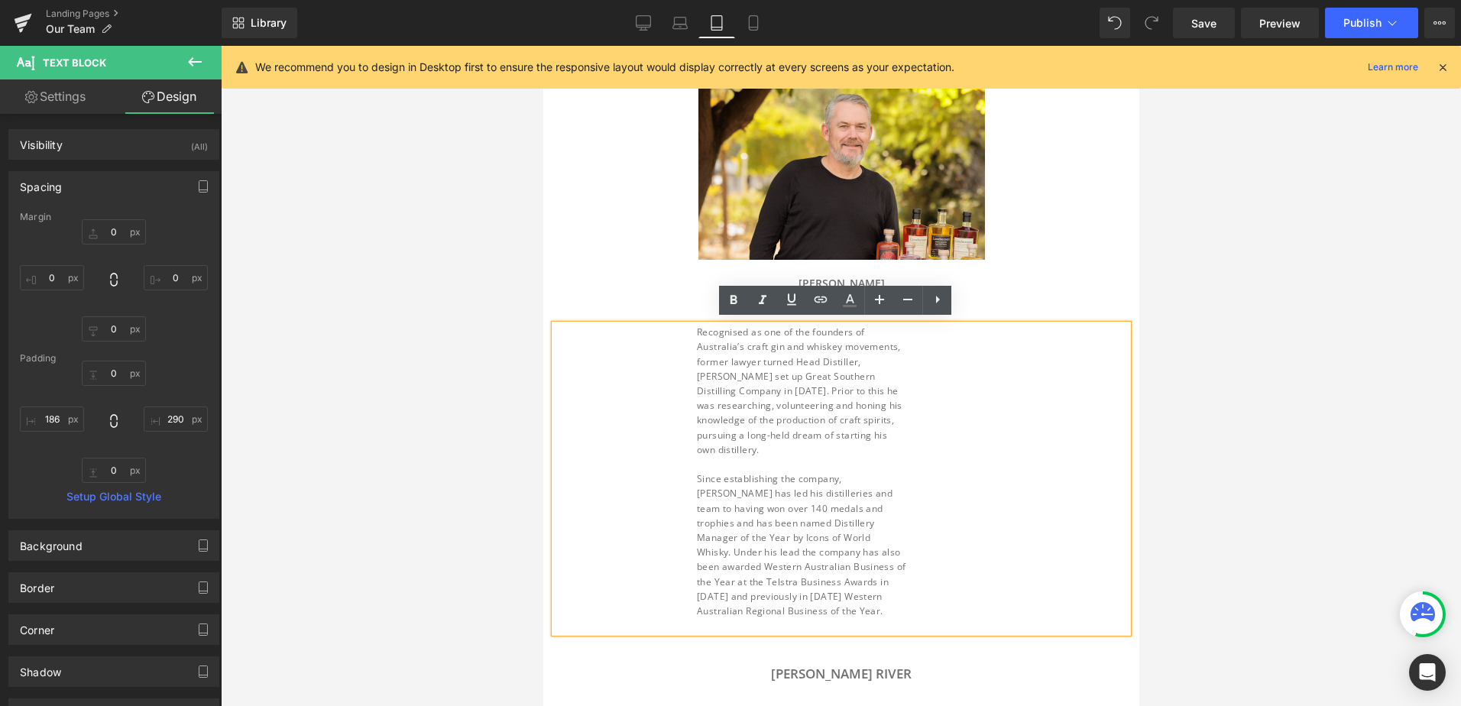
click at [1081, 403] on div "Recognised as one of the founders of Australia’s craft gin and whiskey movement…" at bounding box center [840, 479] width 573 height 308
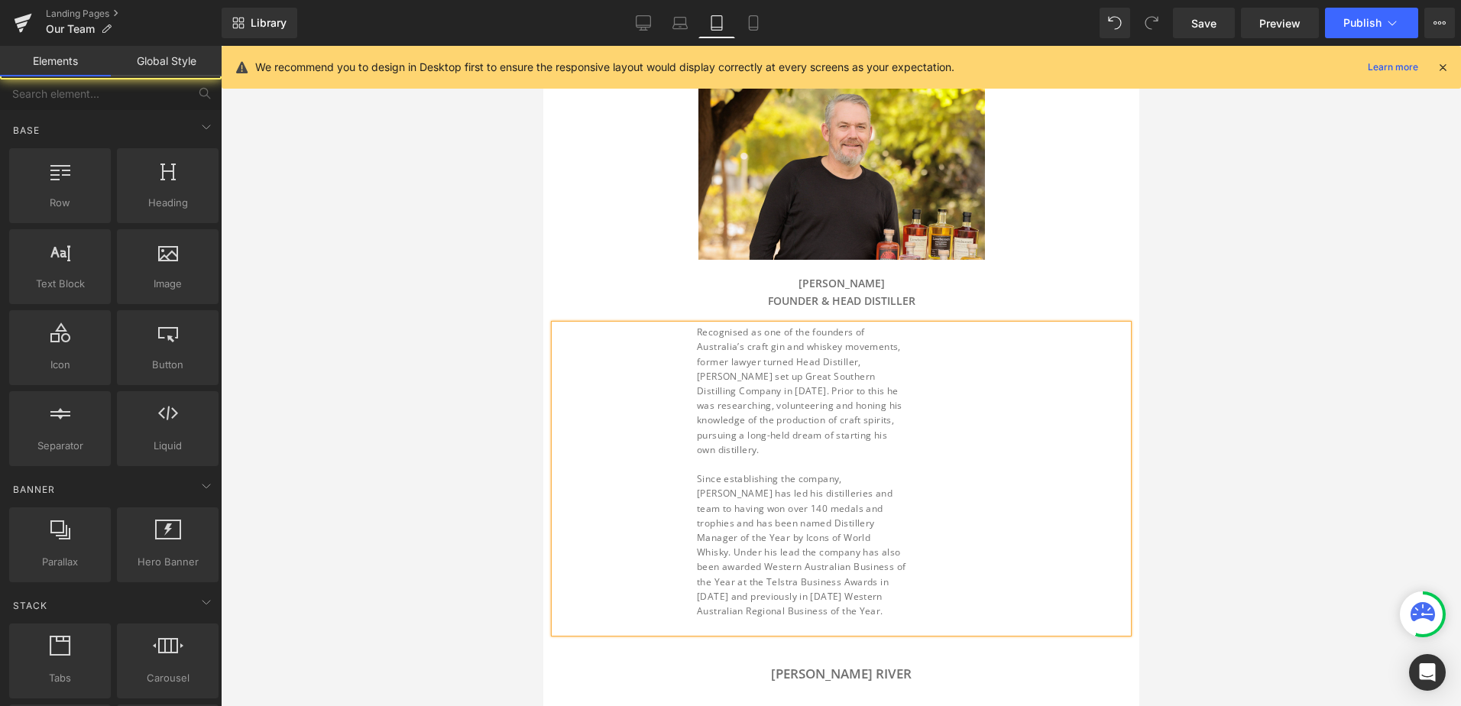
drag, startPoint x: 1168, startPoint y: 407, endPoint x: 585, endPoint y: 364, distance: 584.7
click at [1168, 407] on div at bounding box center [841, 376] width 1240 height 660
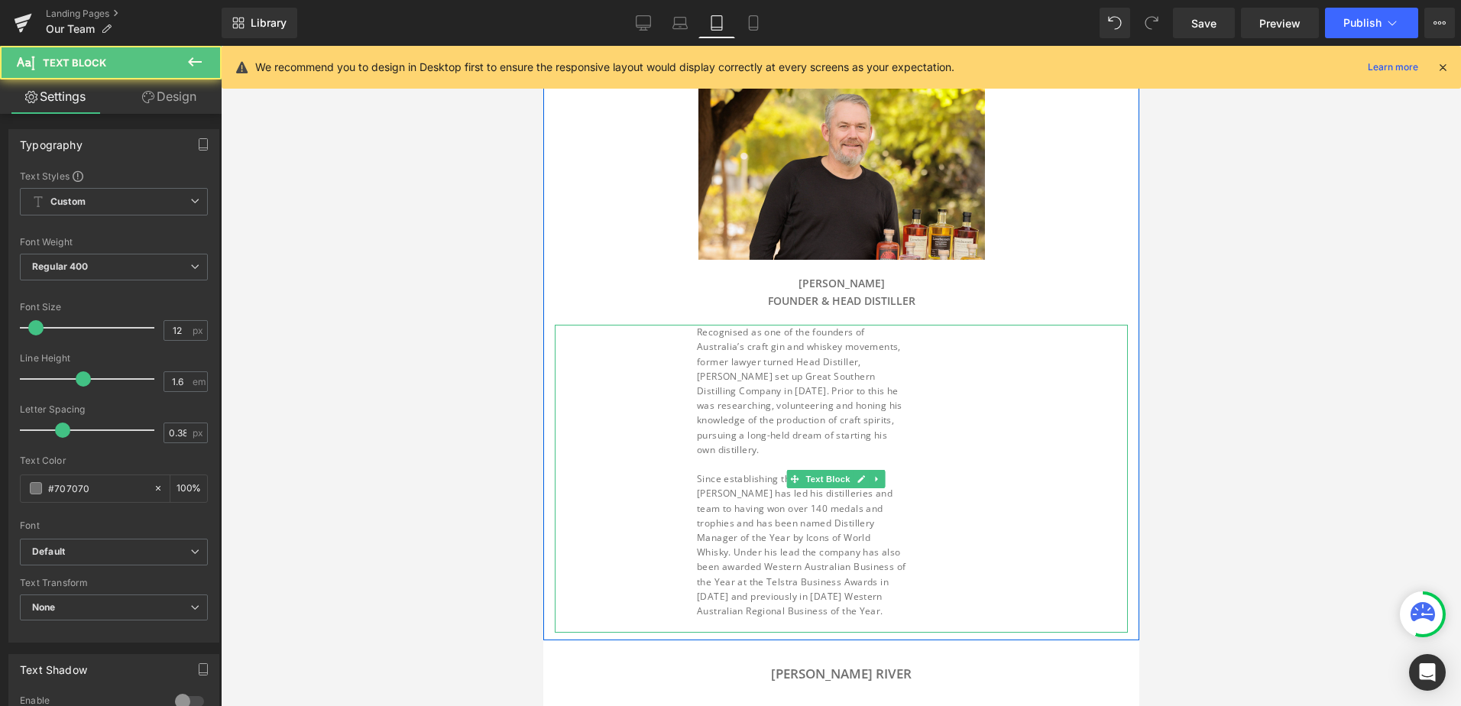
click at [1109, 426] on div "Recognised as one of the founders of Australia’s craft gin and whiskey movement…" at bounding box center [840, 479] width 573 height 308
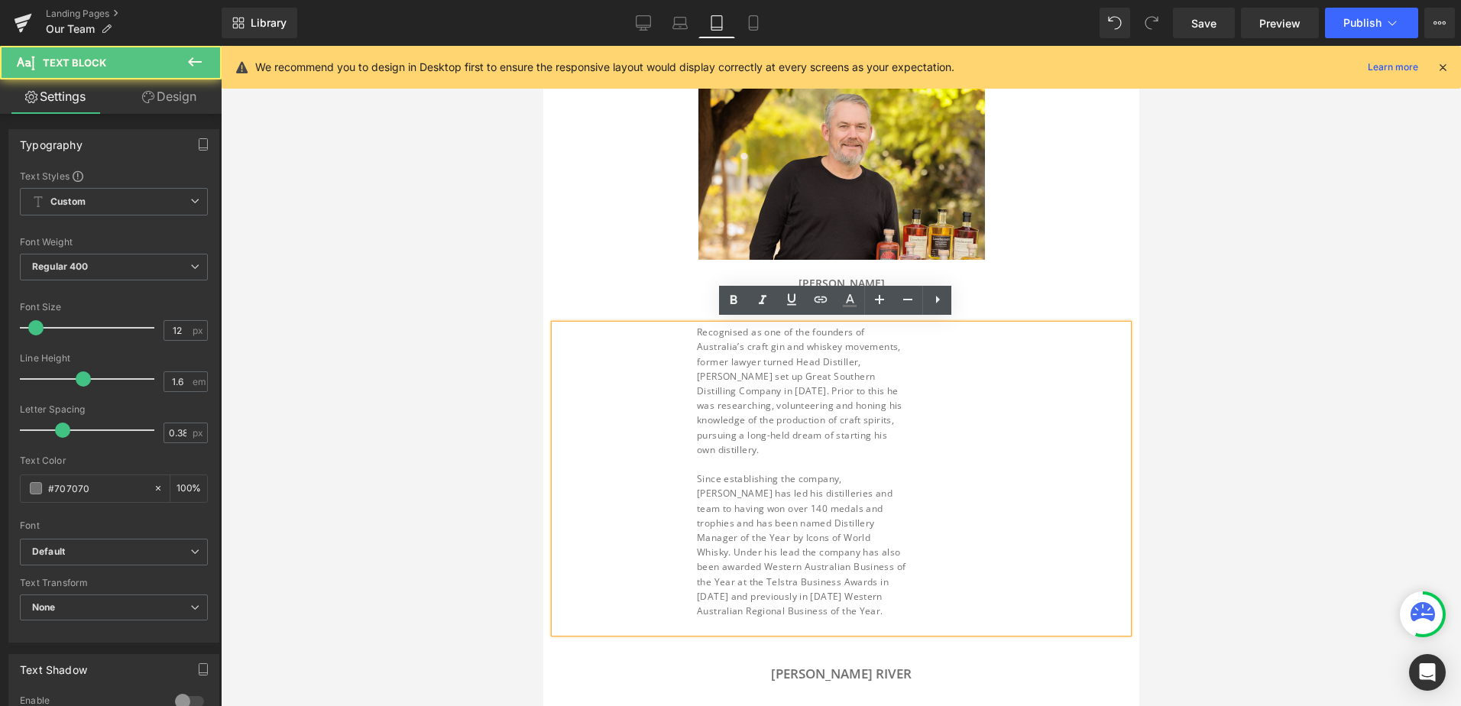
click at [1159, 436] on div at bounding box center [841, 376] width 1240 height 660
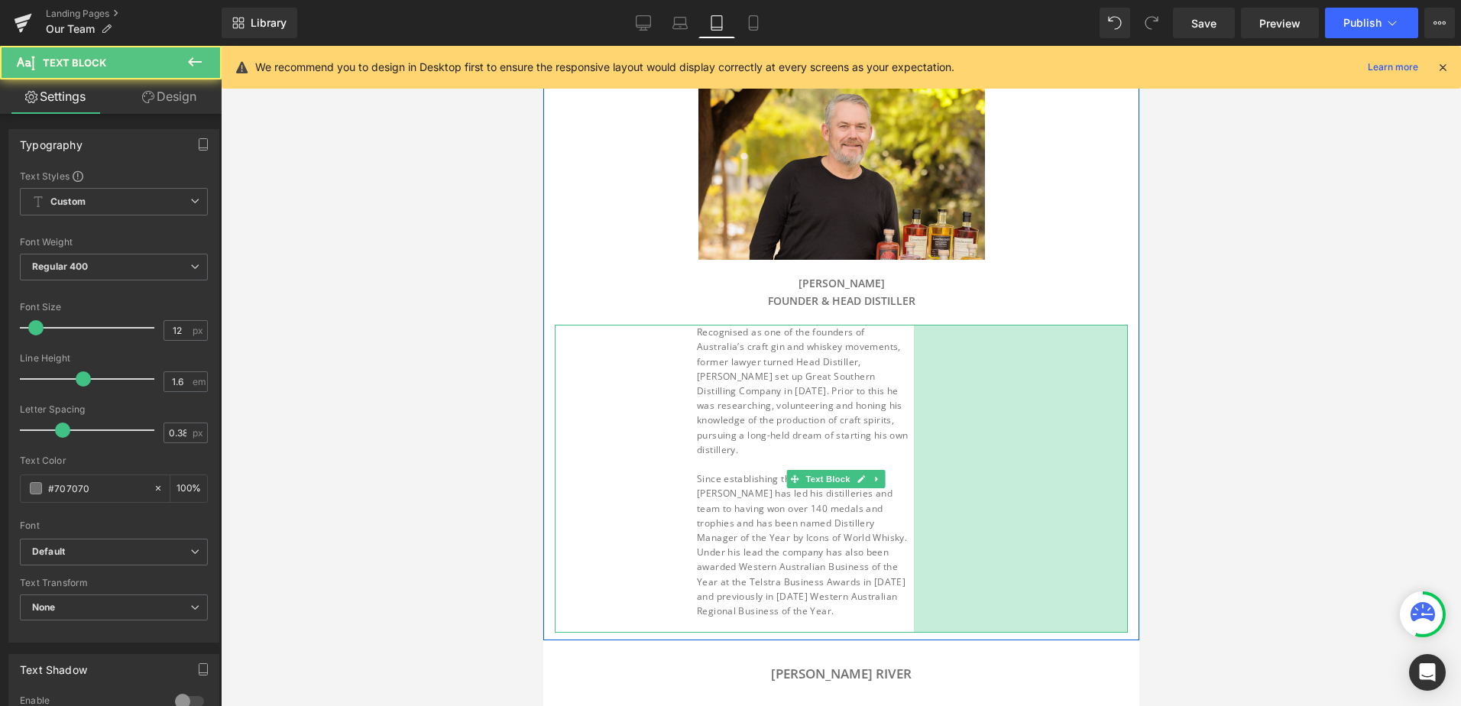
drag, startPoint x: 1115, startPoint y: 437, endPoint x: 1214, endPoint y: 435, distance: 98.6
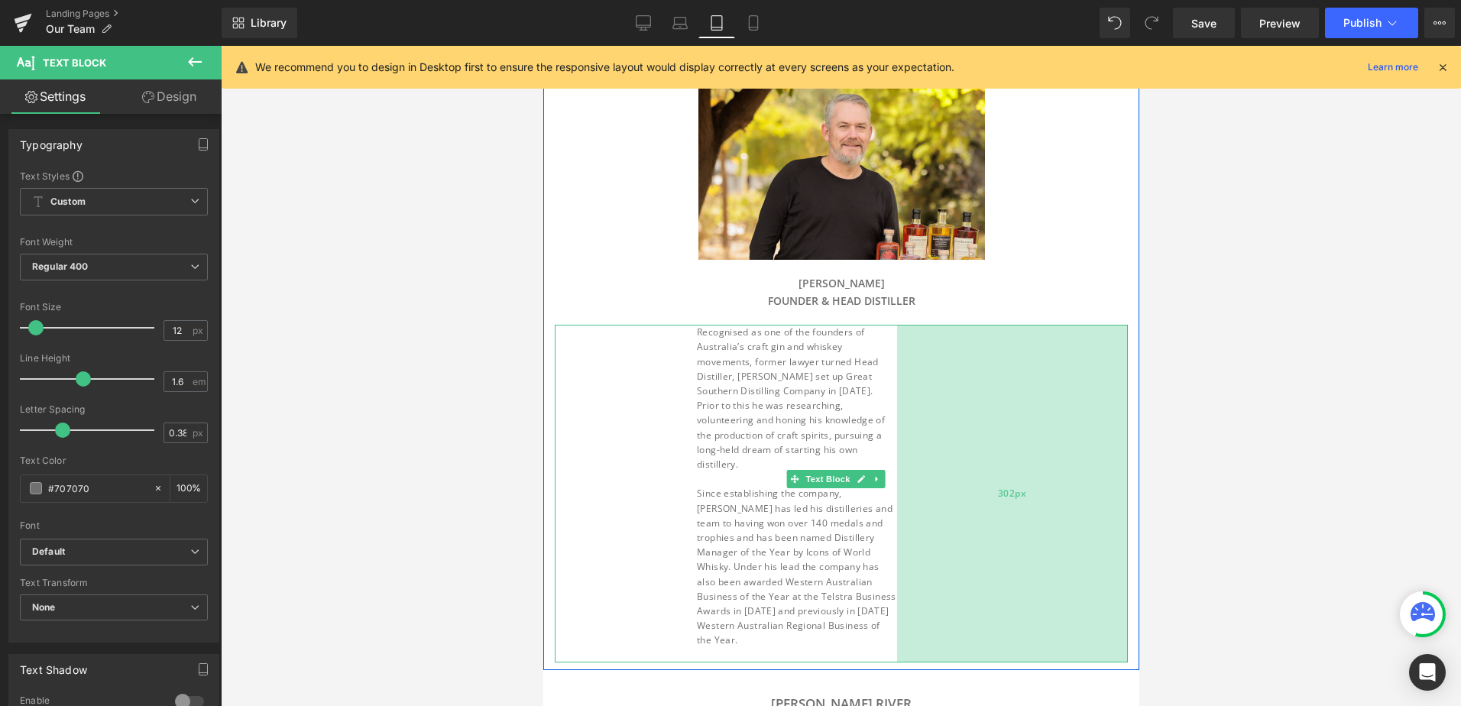
click at [1106, 426] on div "302px" at bounding box center [1011, 494] width 231 height 338
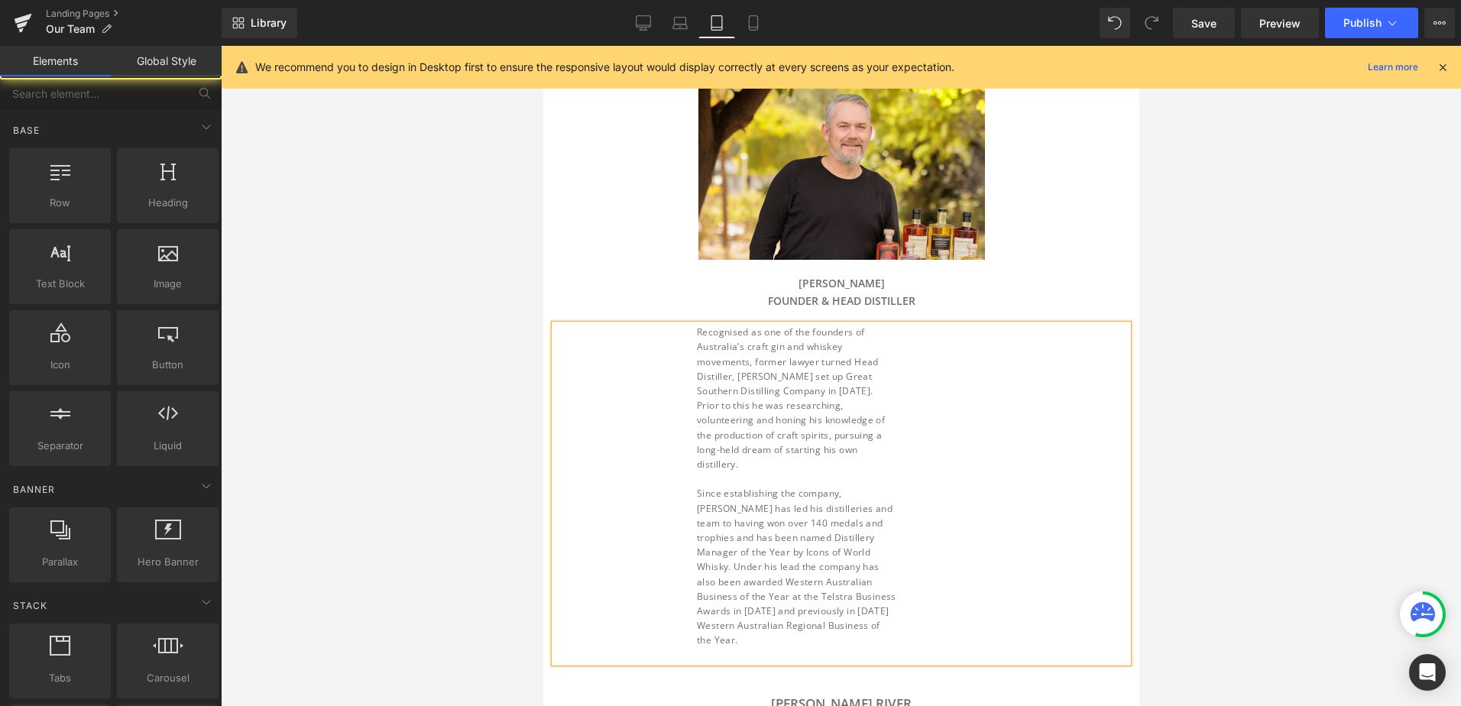
click at [1230, 447] on div at bounding box center [841, 376] width 1240 height 660
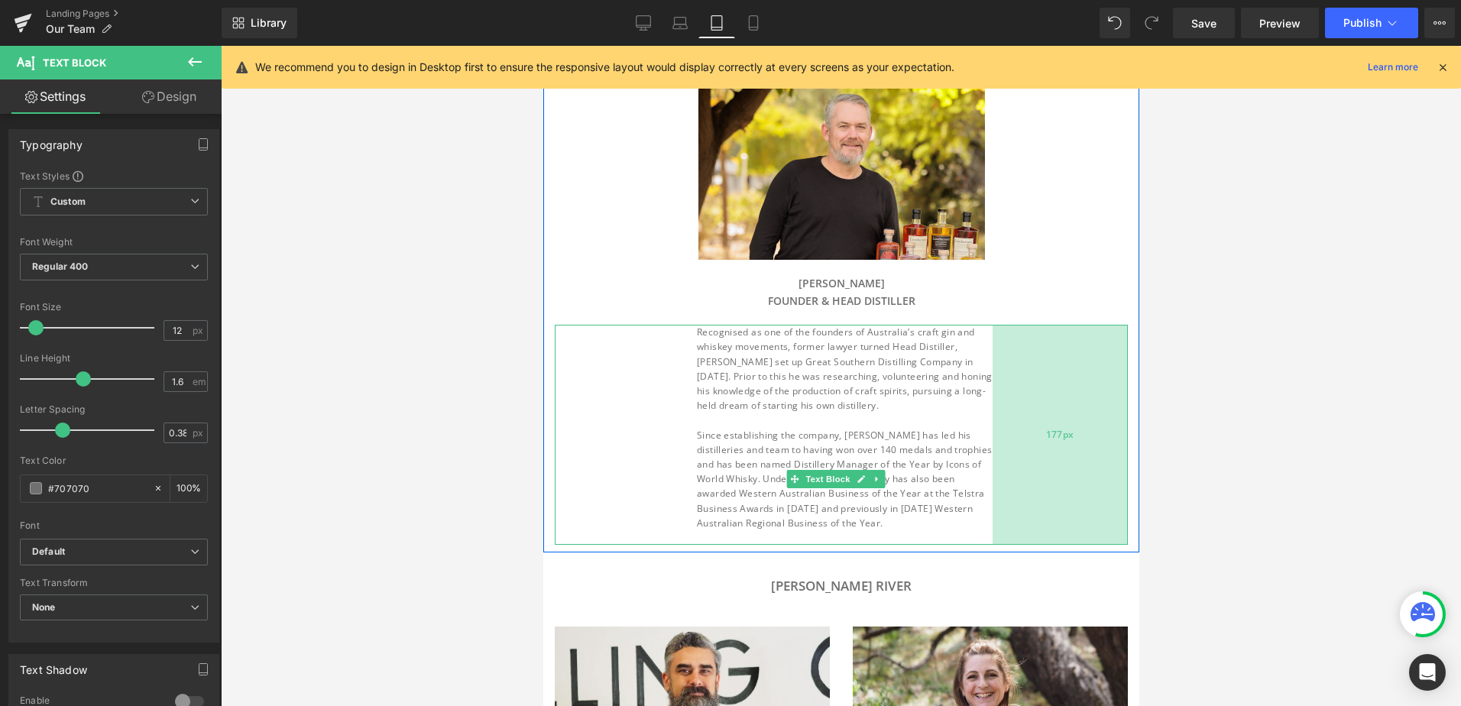
drag, startPoint x: 916, startPoint y: 454, endPoint x: 1011, endPoint y: 446, distance: 95.8
click at [1011, 446] on div "177px" at bounding box center [1059, 435] width 135 height 220
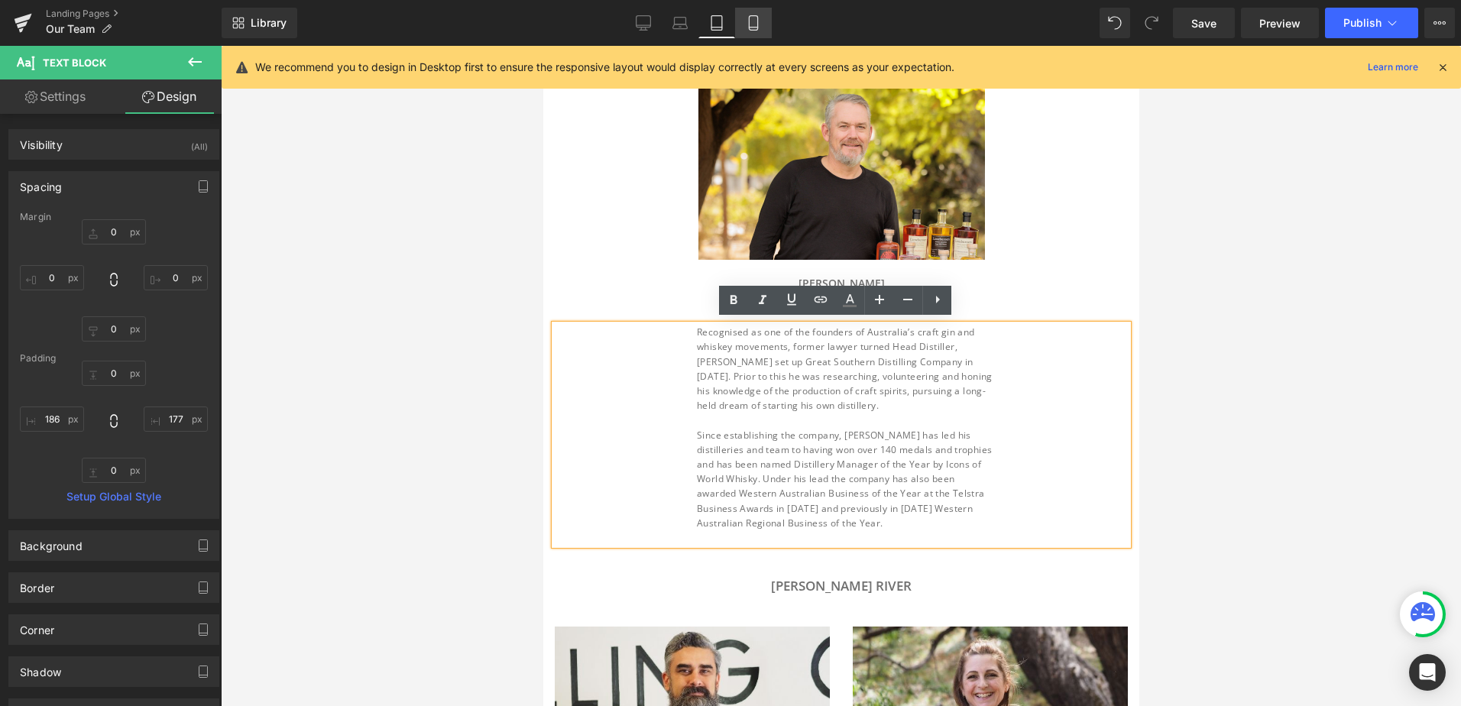
click at [747, 28] on icon at bounding box center [753, 22] width 15 height 15
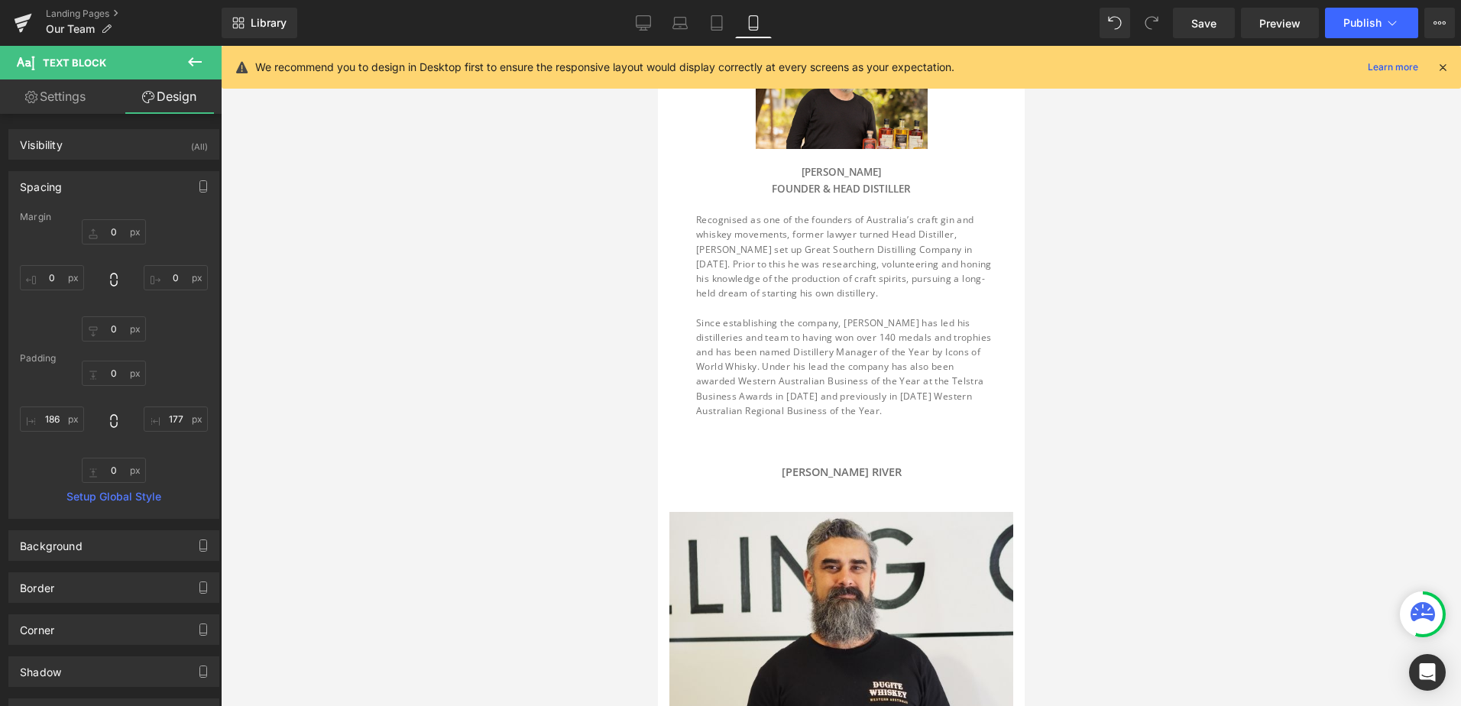
type input "0"
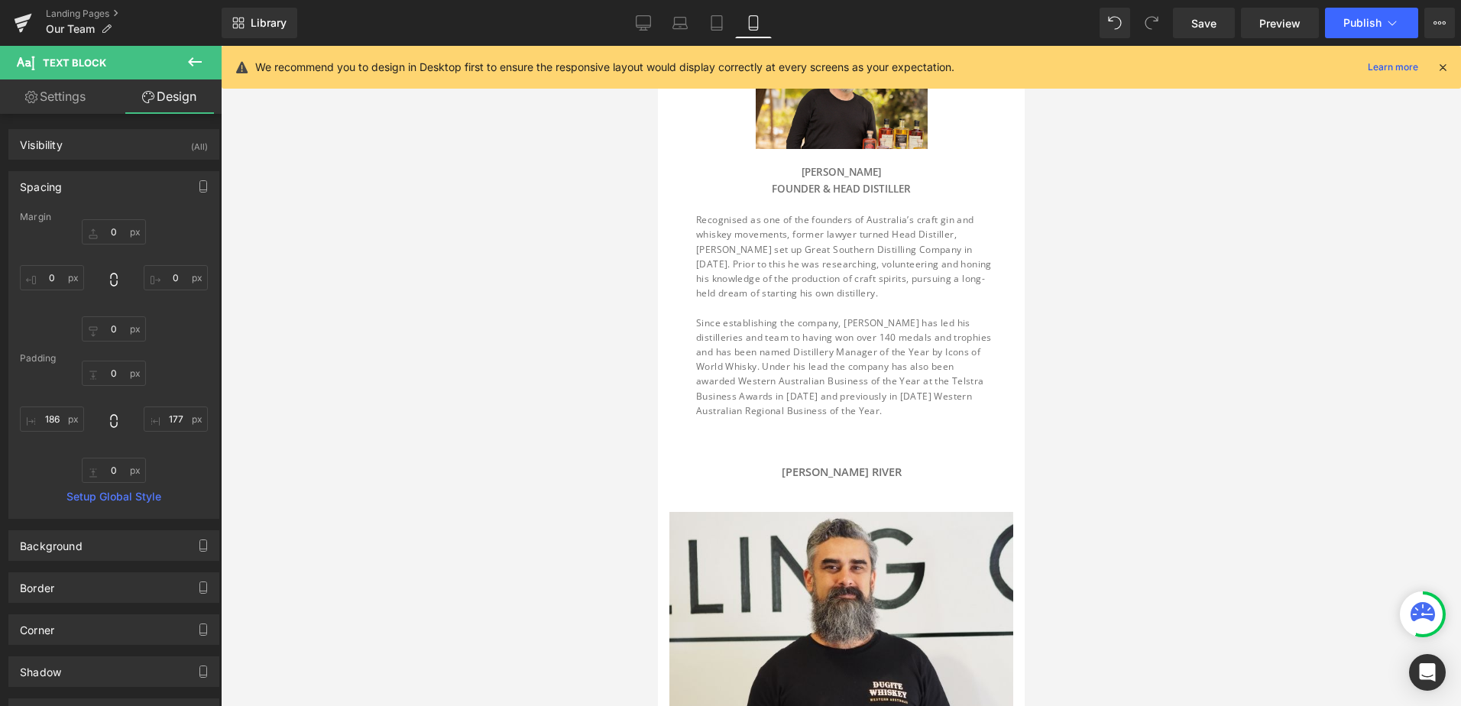
type input "28"
type input "0"
type input "35"
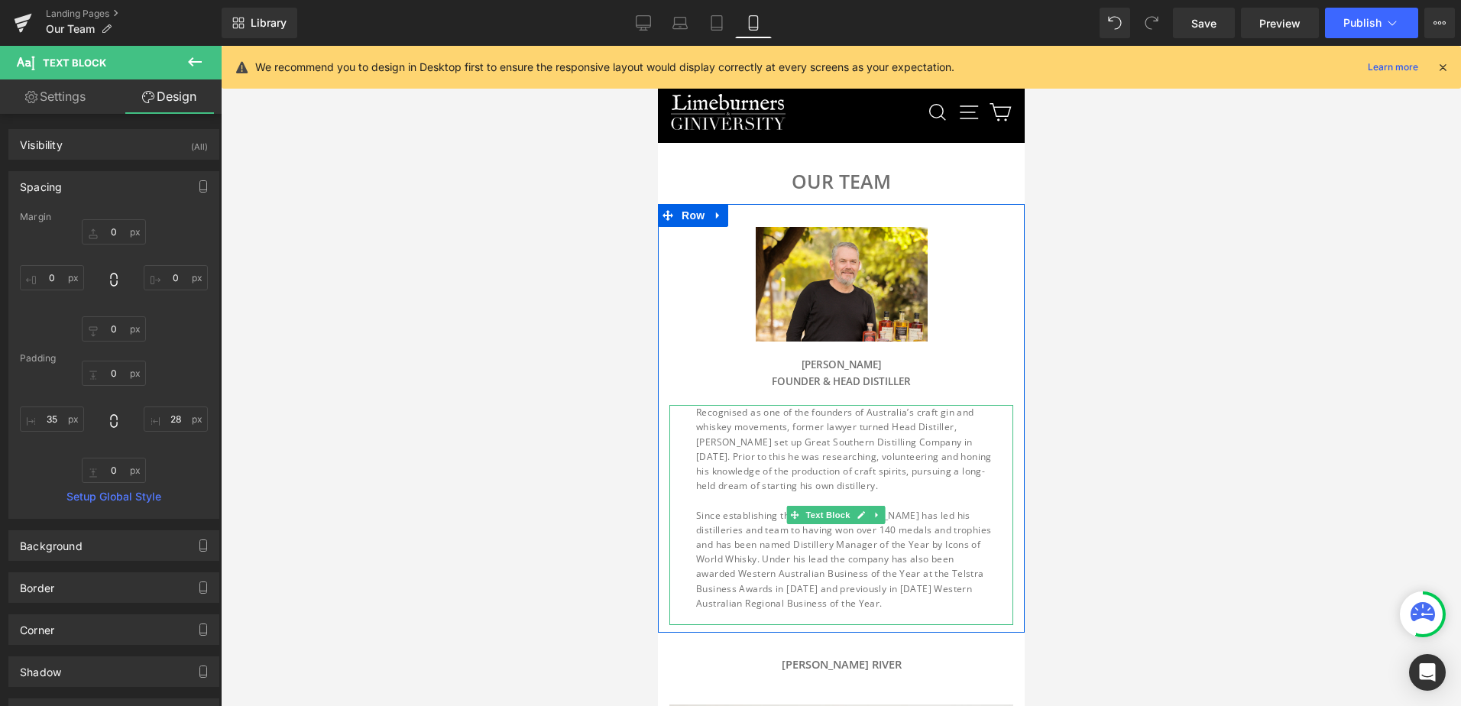
scroll to position [0, 0]
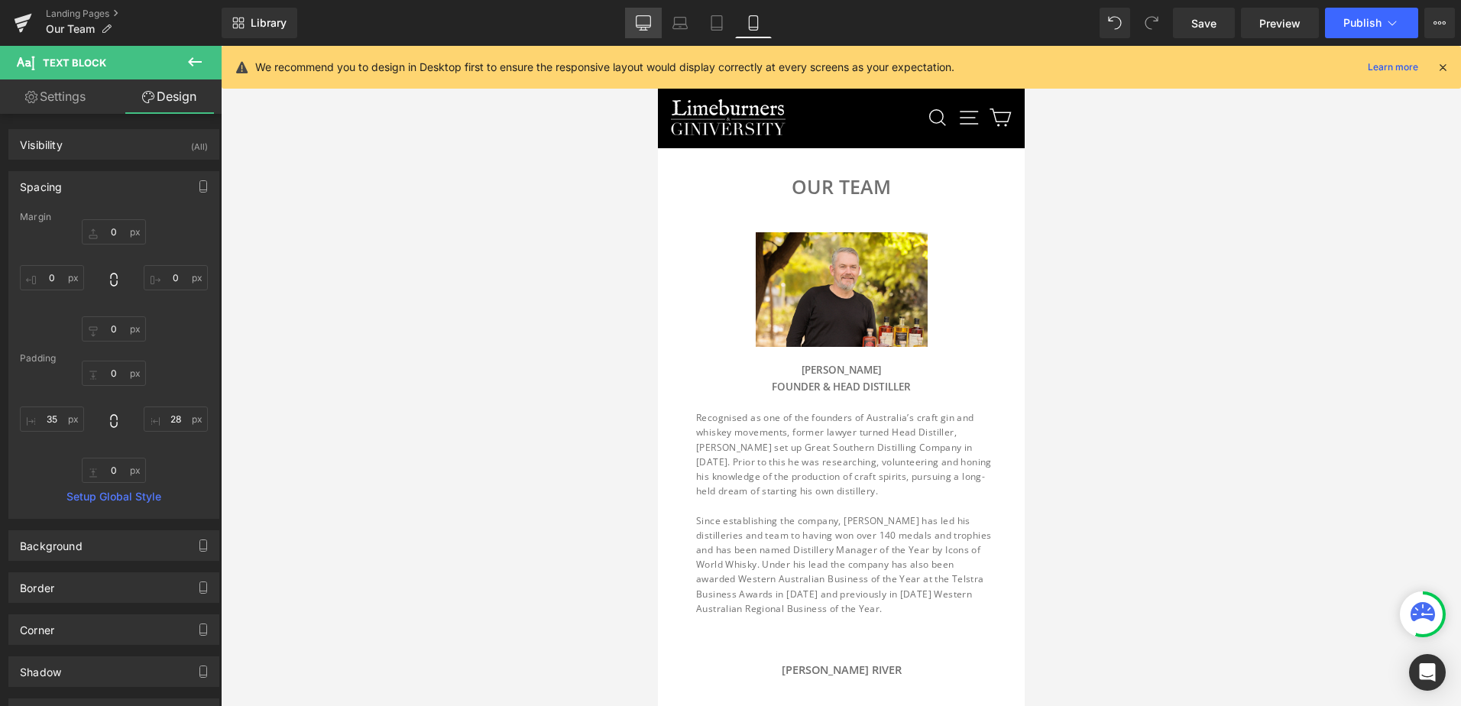
click at [634, 26] on link "Desktop" at bounding box center [643, 23] width 37 height 31
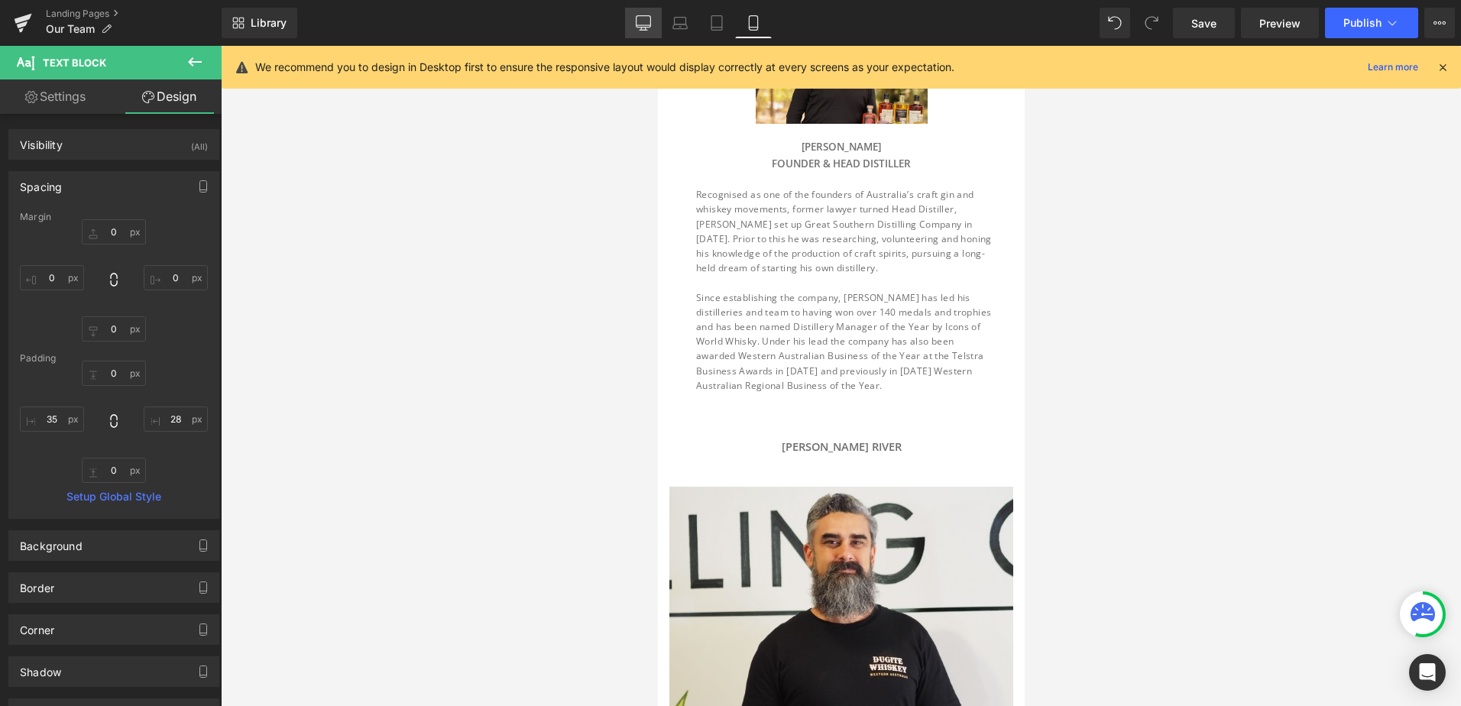
type input "0"
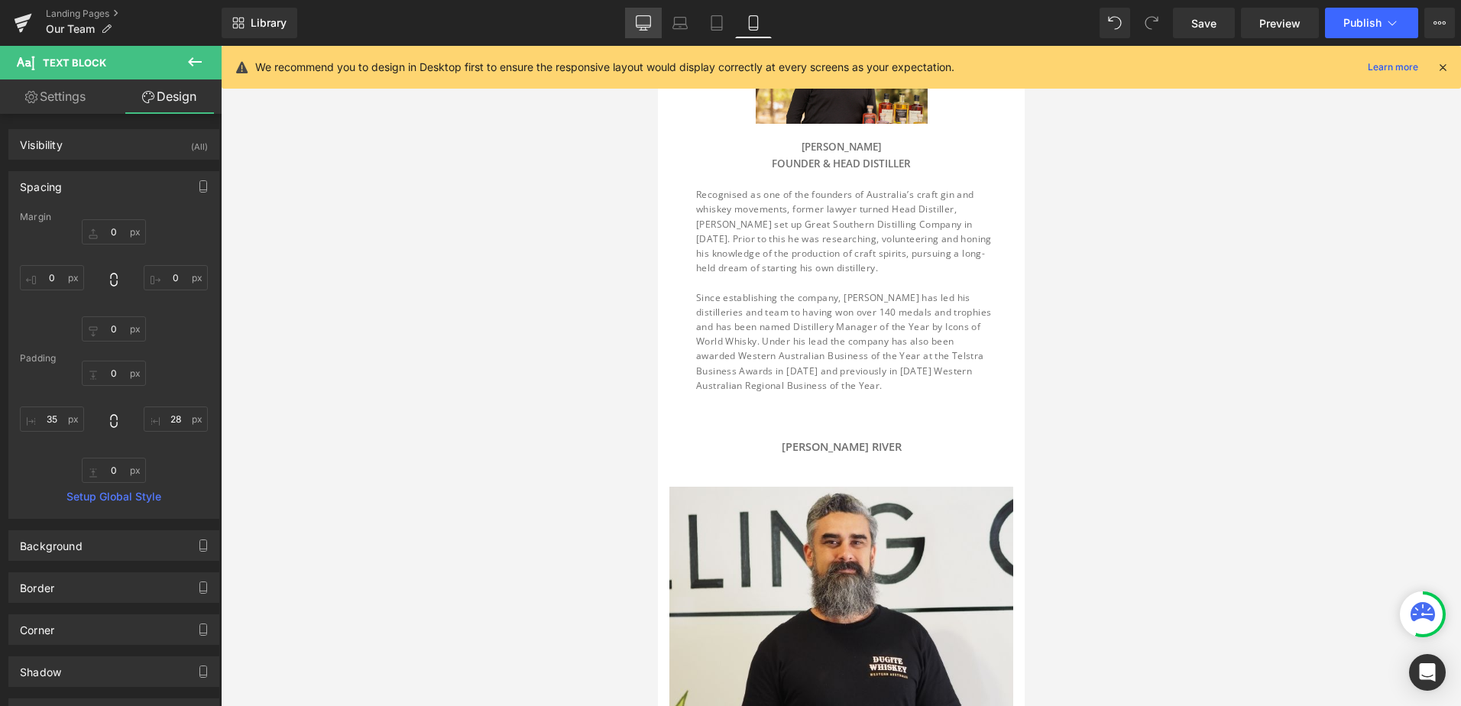
type input "290"
type input "0"
type input "296"
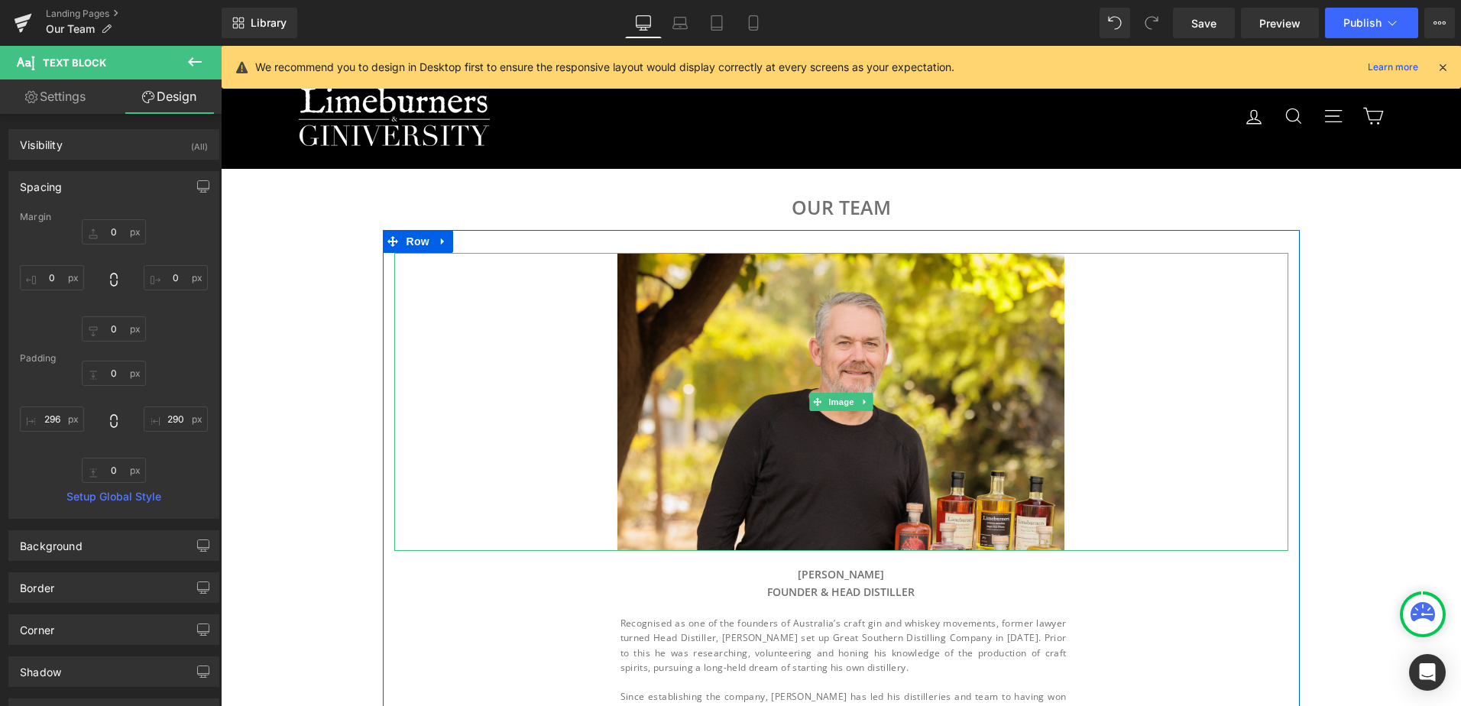
scroll to position [0, 0]
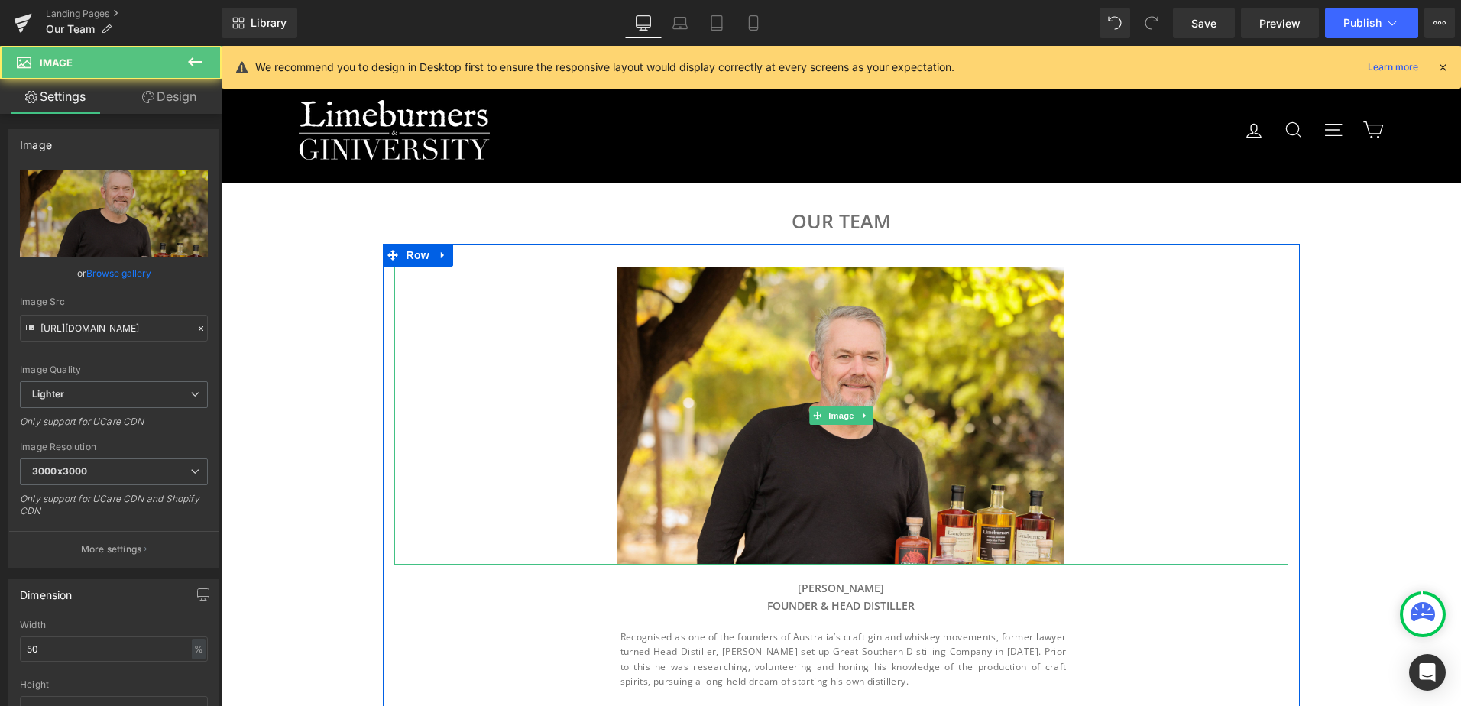
click at [471, 350] on div at bounding box center [841, 416] width 894 height 298
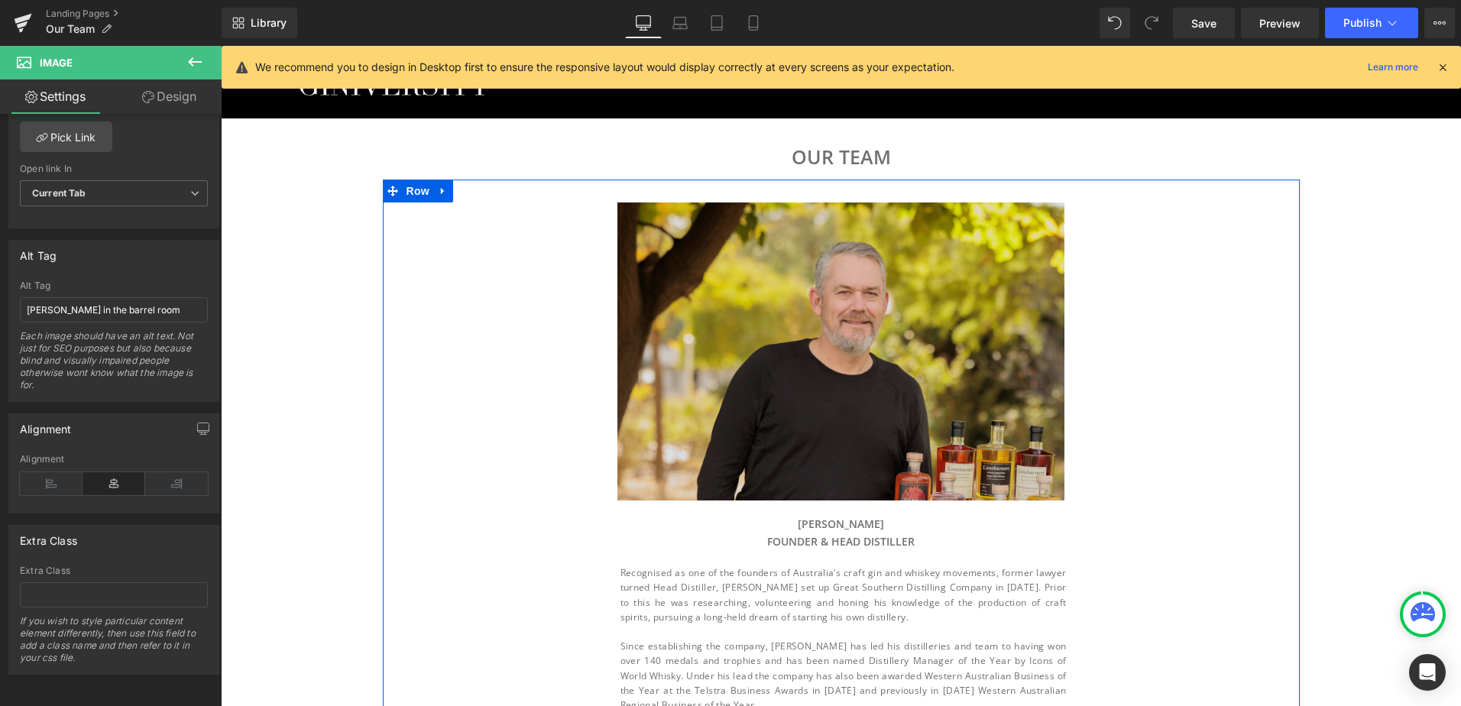
scroll to position [153, 0]
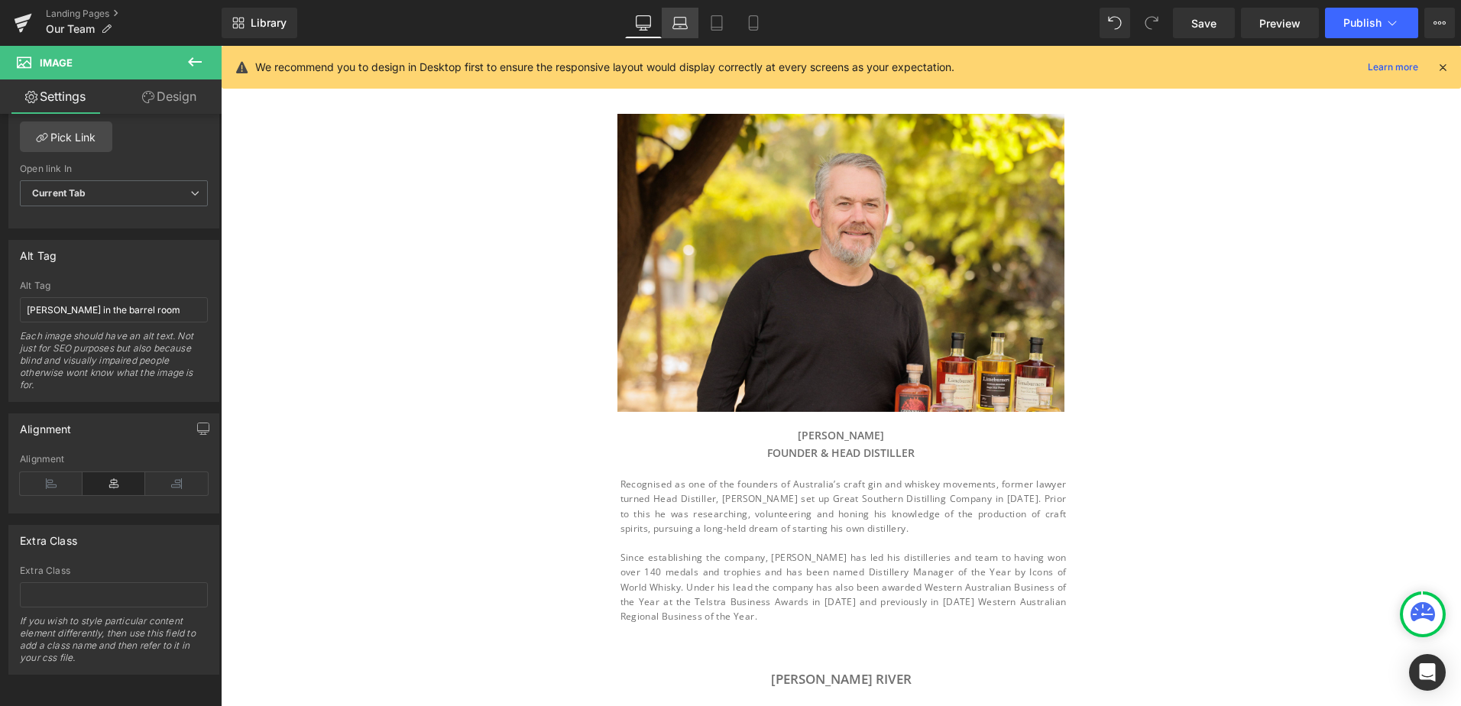
click at [687, 24] on icon at bounding box center [680, 26] width 15 height 5
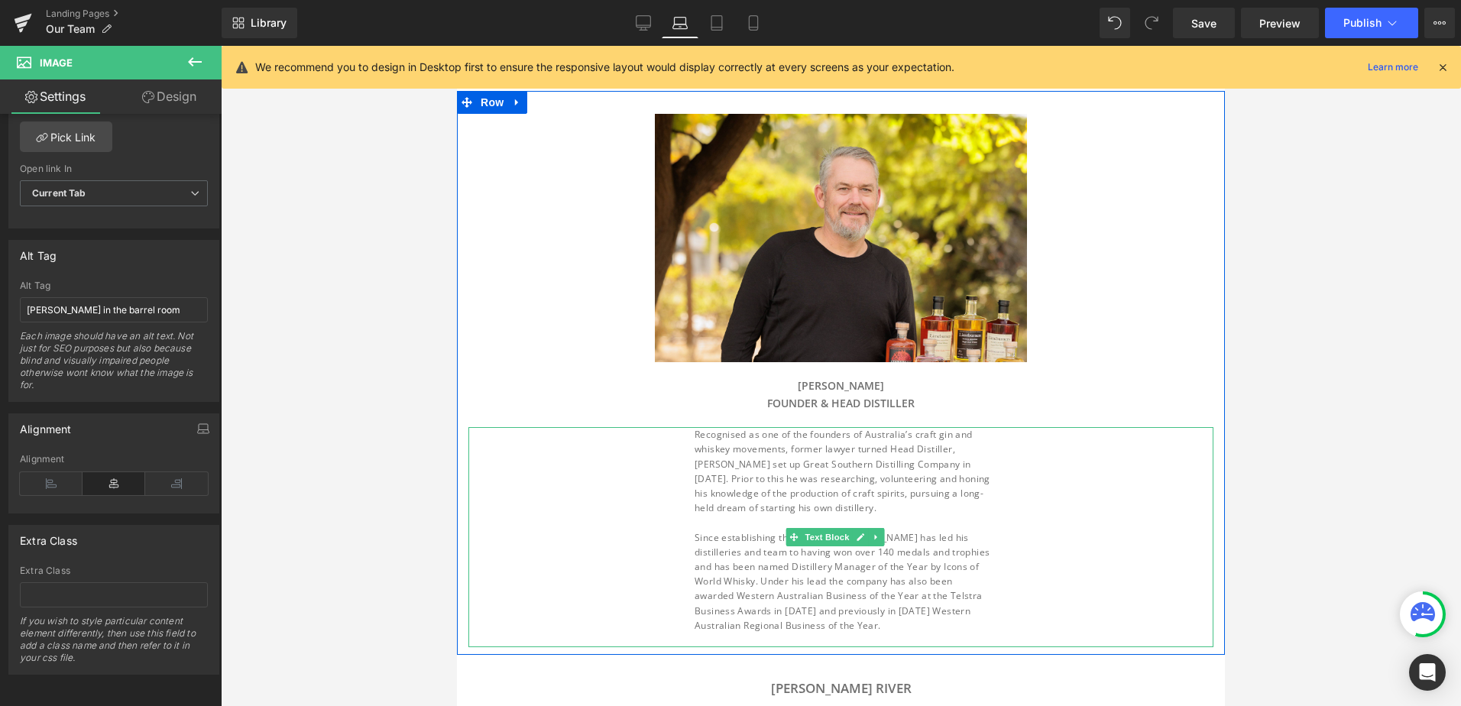
click at [1194, 485] on div "Recognised as one of the founders of Australia’s craft gin and whiskey movement…" at bounding box center [840, 537] width 745 height 220
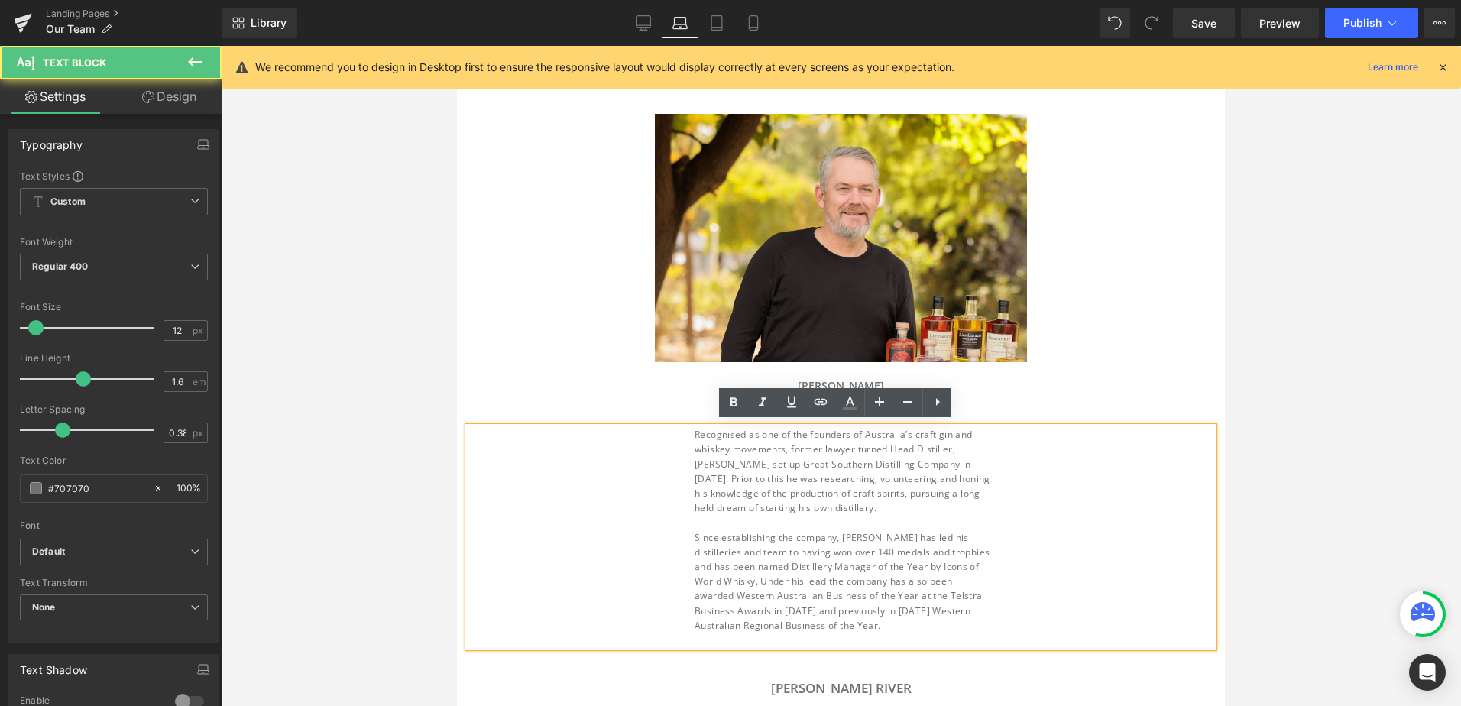
click at [1062, 384] on h3 "[PERSON_NAME] FOUNDER & head distiller" at bounding box center [840, 395] width 745 height 34
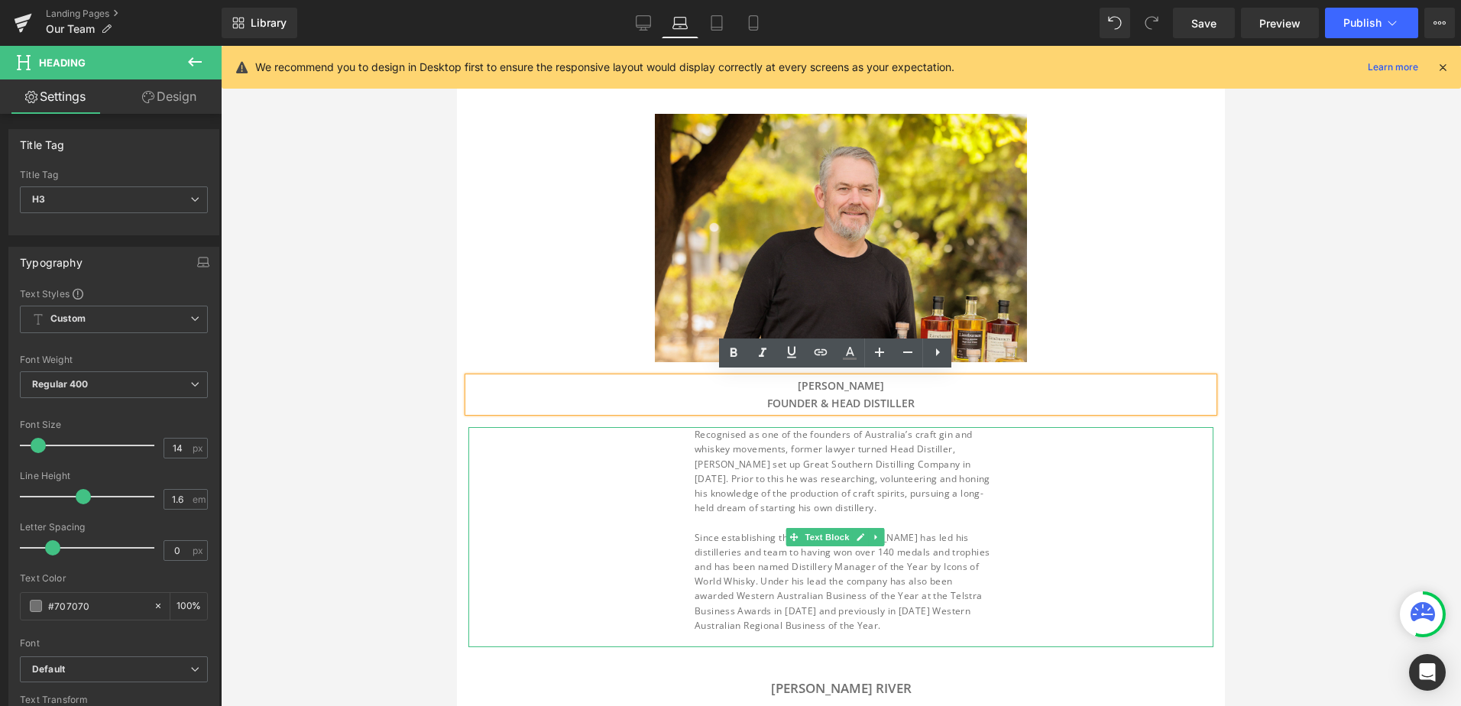
click at [1200, 487] on div "Recognised as one of the founders of Australia’s craft gin and whiskey movement…" at bounding box center [840, 537] width 745 height 220
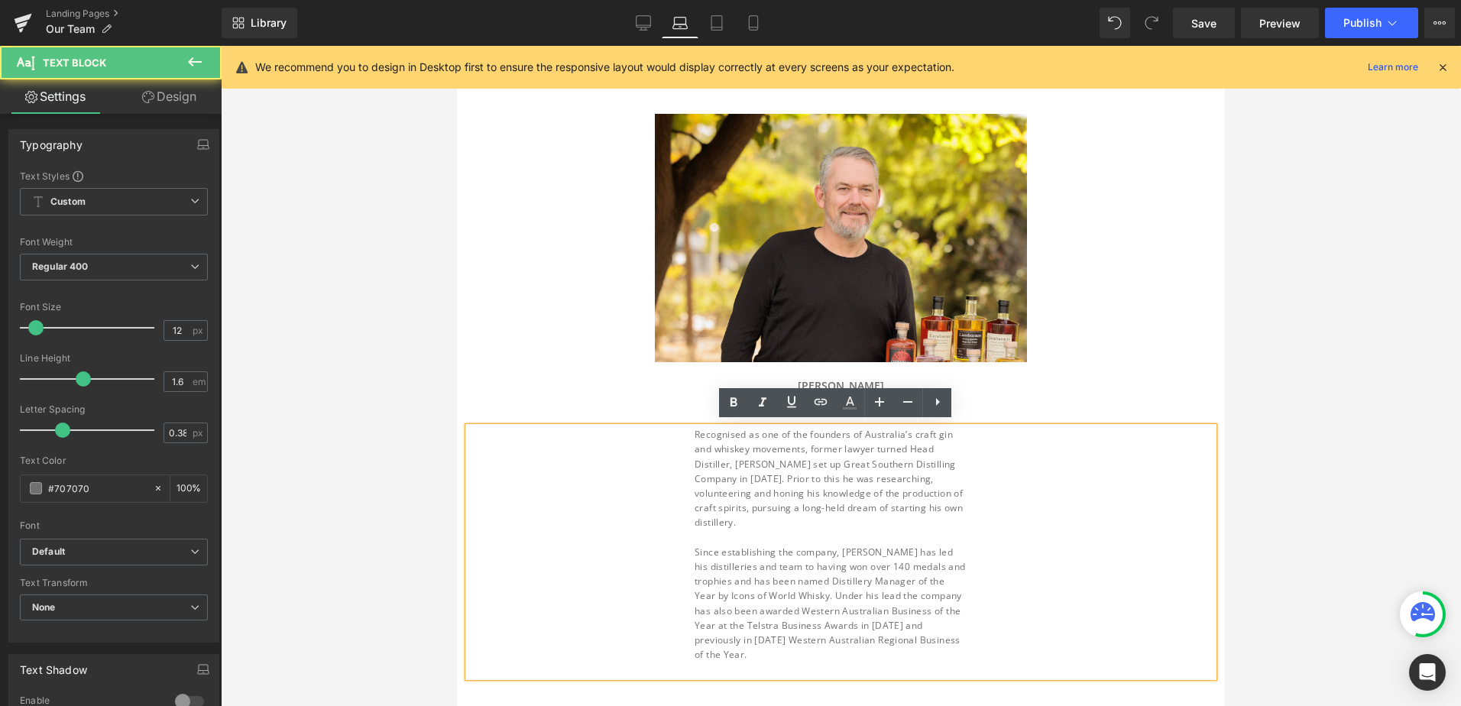
drag, startPoint x: 1200, startPoint y: 488, endPoint x: 1167, endPoint y: 490, distance: 32.9
click at [1166, 490] on div "Recognised as one of the founders of Australia’s craft gin and whiskey movement…" at bounding box center [840, 551] width 745 height 249
click at [1167, 490] on div "Recognised as one of the founders of Australia’s craft gin and whiskey movement…" at bounding box center [840, 551] width 745 height 249
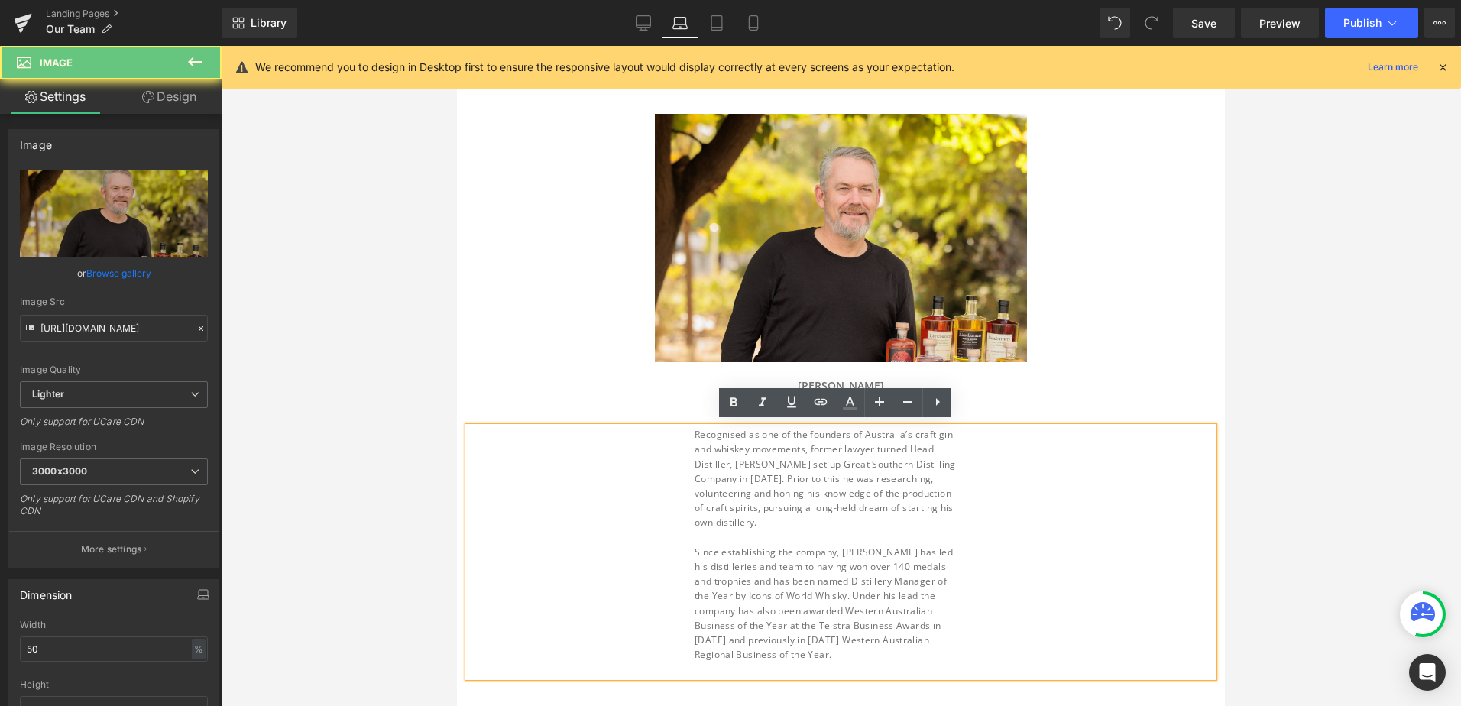
click at [1070, 327] on div at bounding box center [840, 238] width 745 height 248
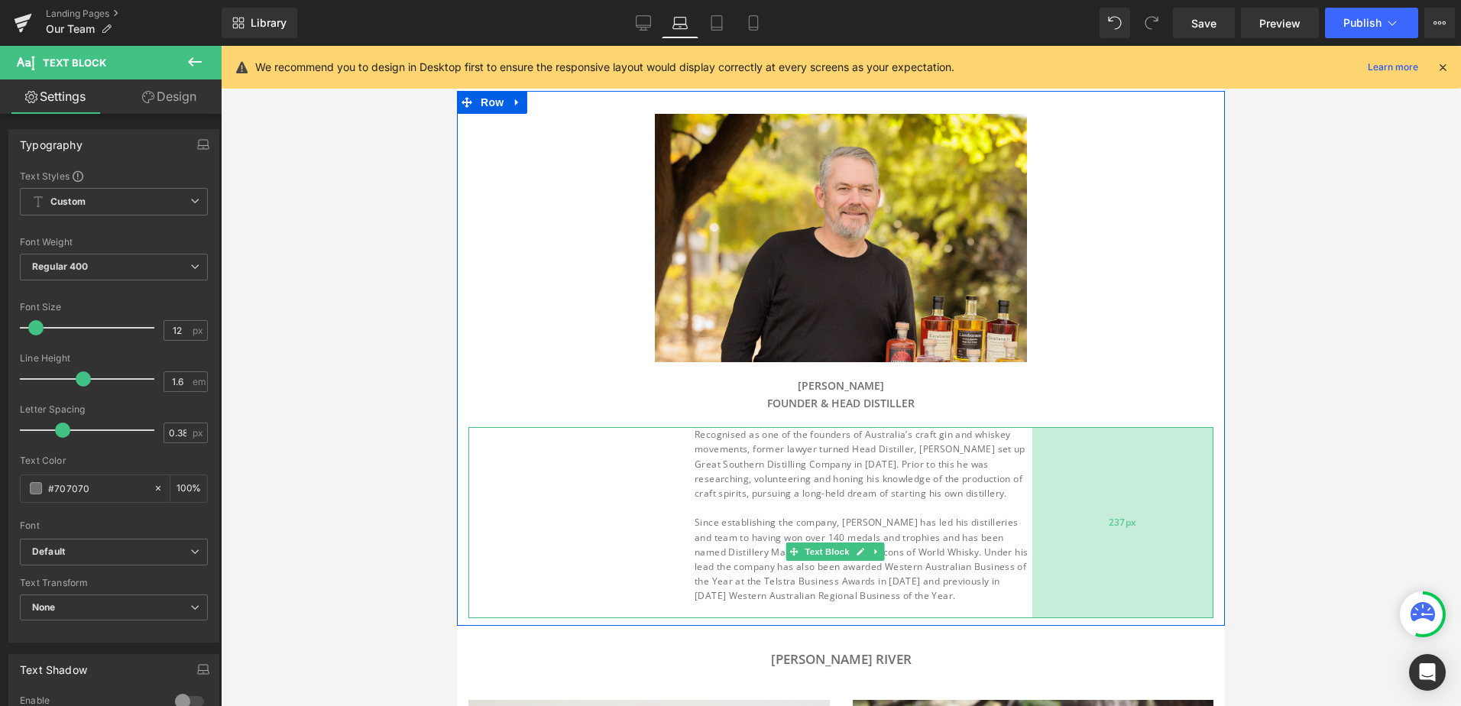
drag, startPoint x: 993, startPoint y: 520, endPoint x: 1068, endPoint y: 511, distance: 74.6
click at [1068, 511] on div "237px" at bounding box center [1122, 522] width 181 height 191
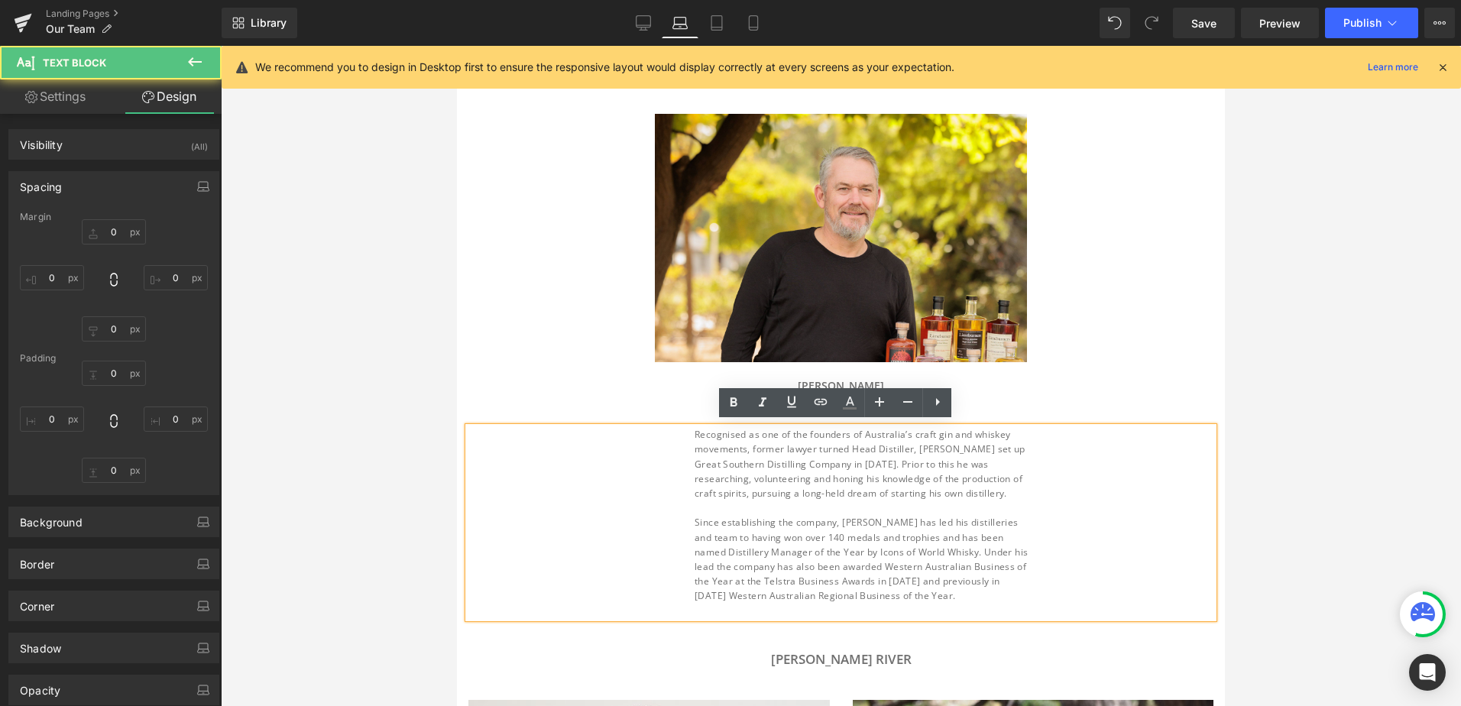
type input "0"
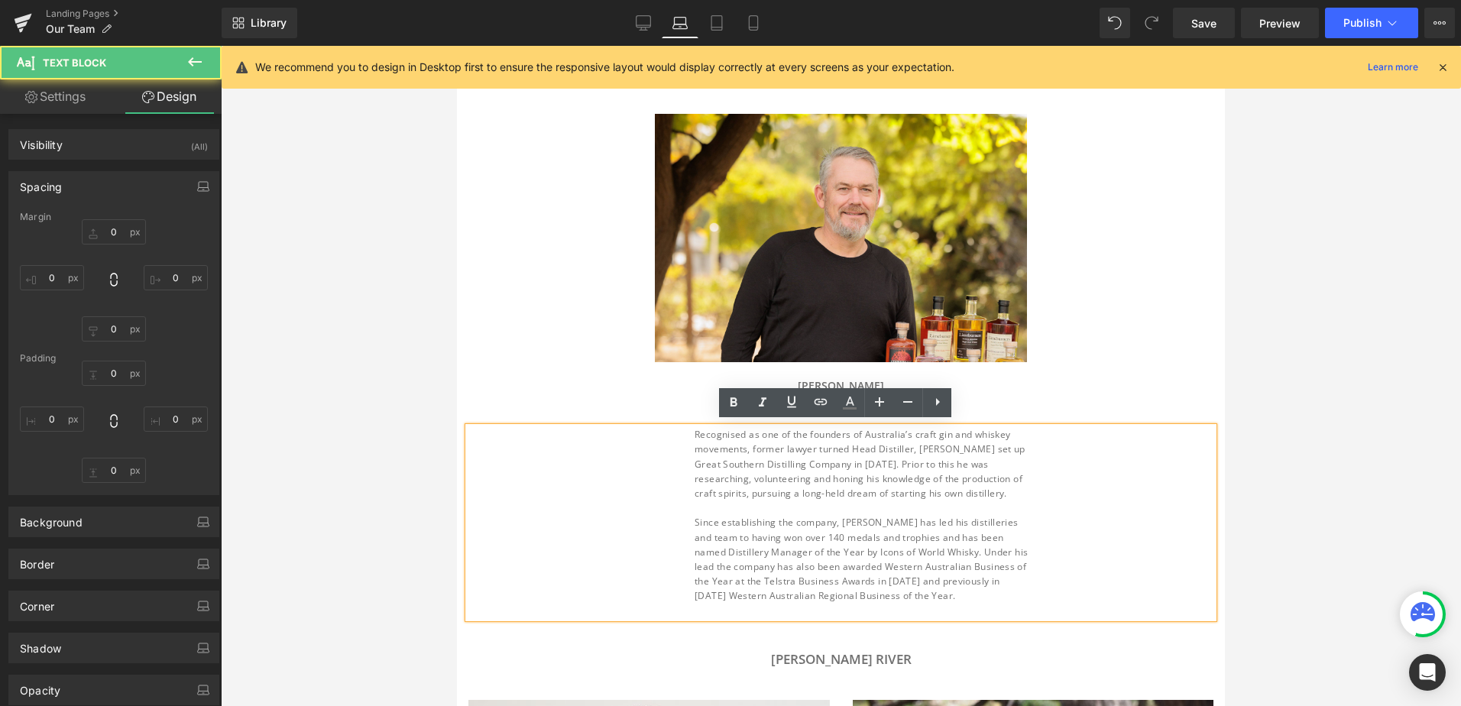
type input "237"
type input "0"
type input "296"
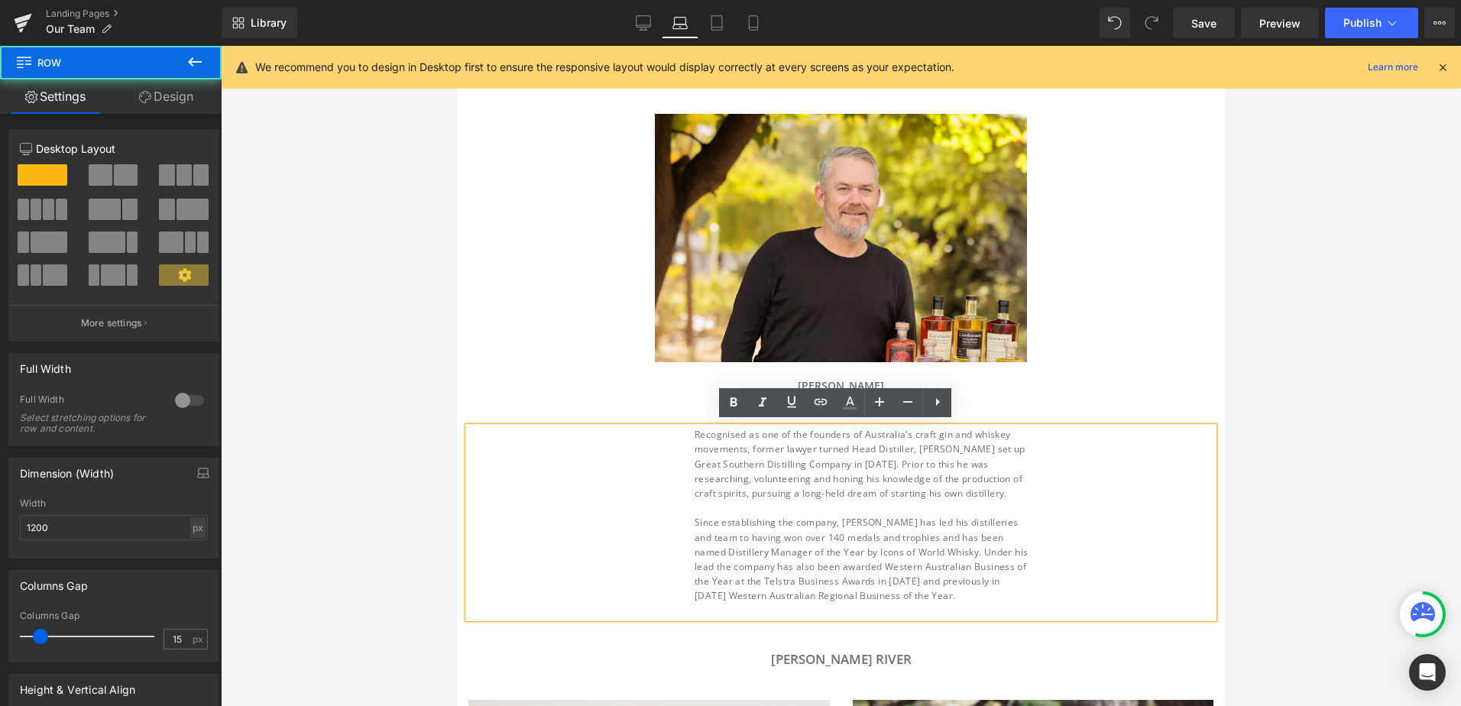
click at [545, 373] on div "Image [PERSON_NAME] FOUNDER & head distiller Heading Recognised as one of the f…" at bounding box center [841, 366] width 768 height 504
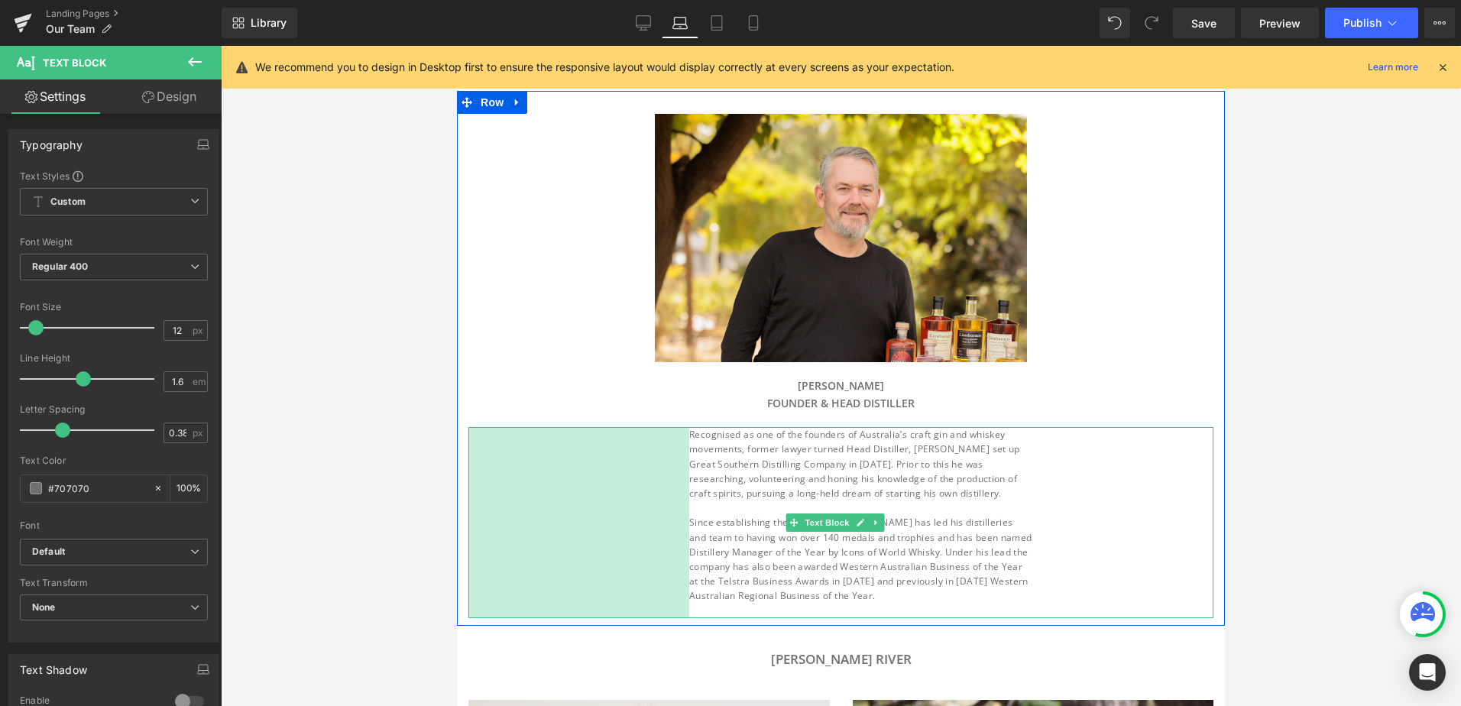
drag, startPoint x: 468, startPoint y: 491, endPoint x: 369, endPoint y: 487, distance: 99.5
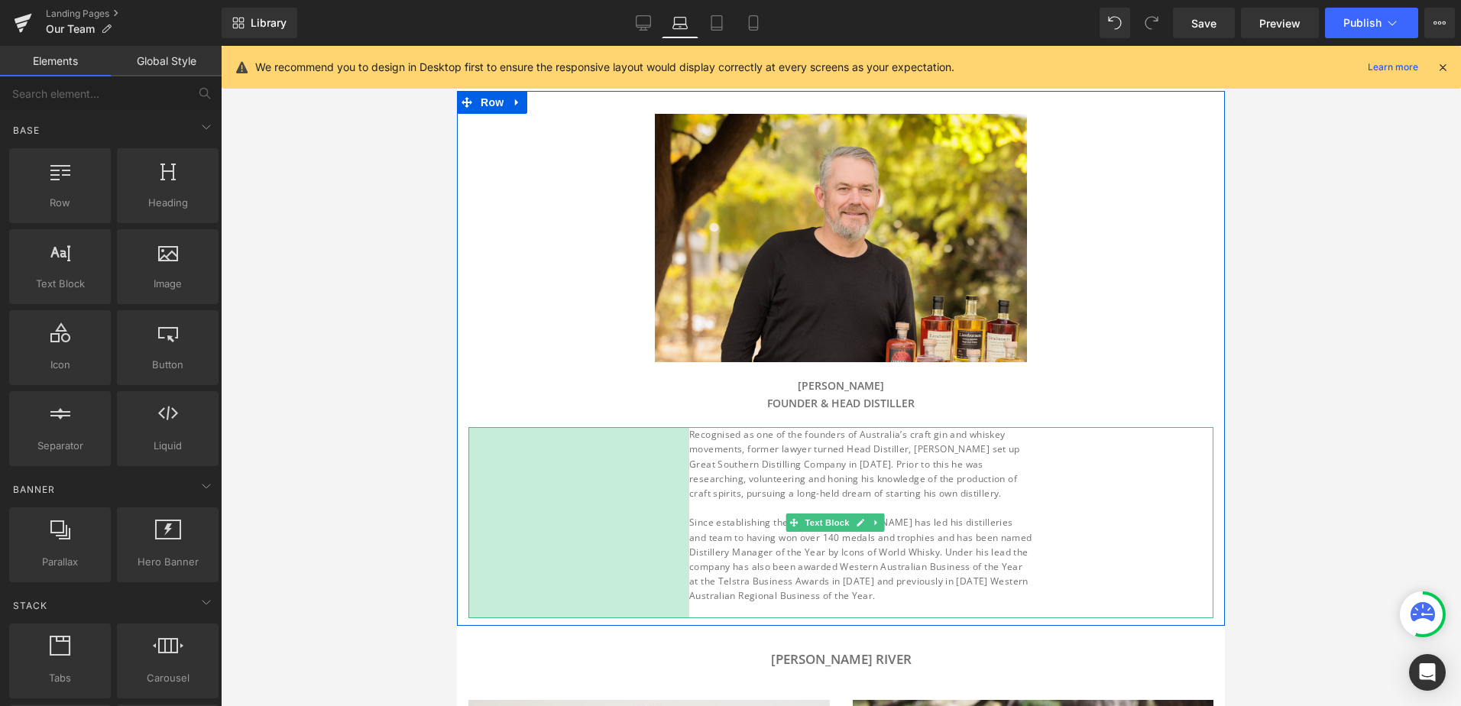
click at [369, 487] on div at bounding box center [841, 376] width 1240 height 660
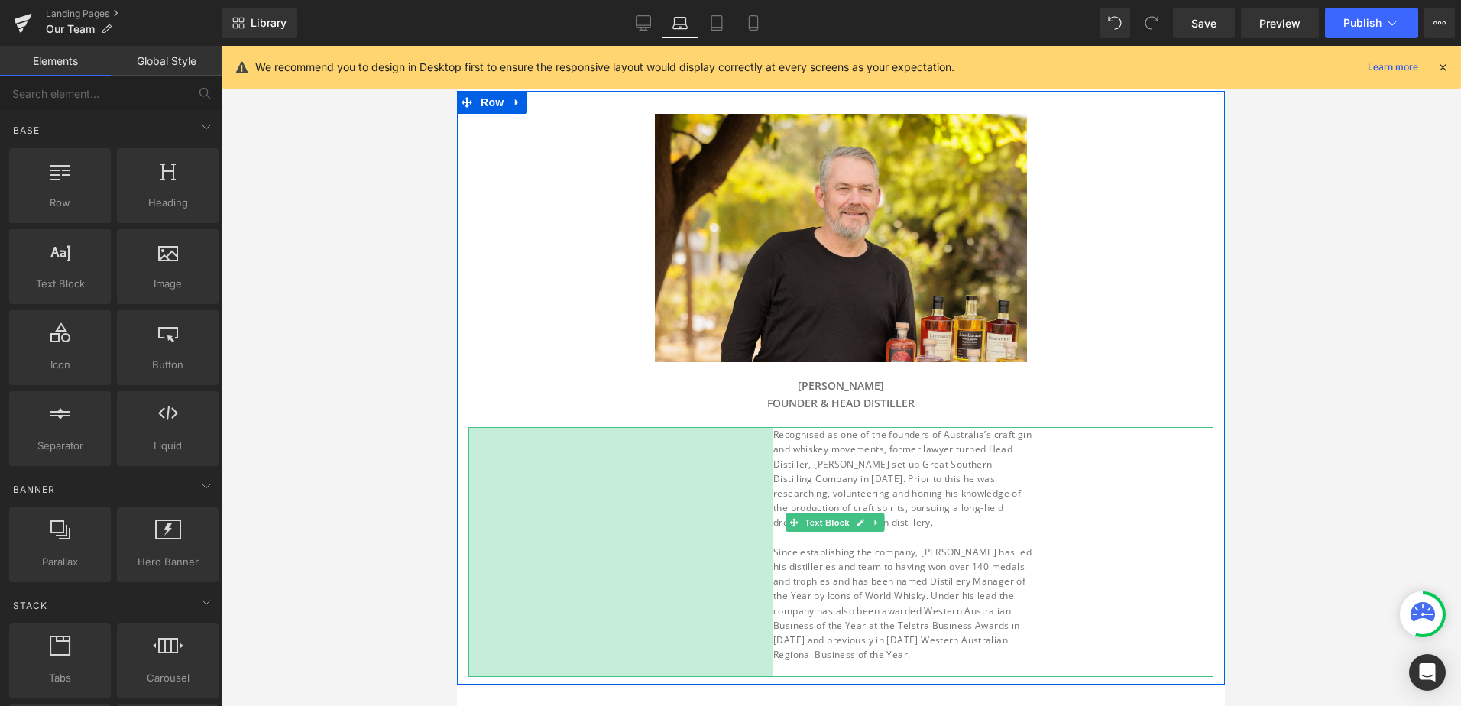
drag, startPoint x: 549, startPoint y: 464, endPoint x: 559, endPoint y: 372, distance: 92.2
click at [546, 464] on div "399px" at bounding box center [620, 551] width 305 height 249
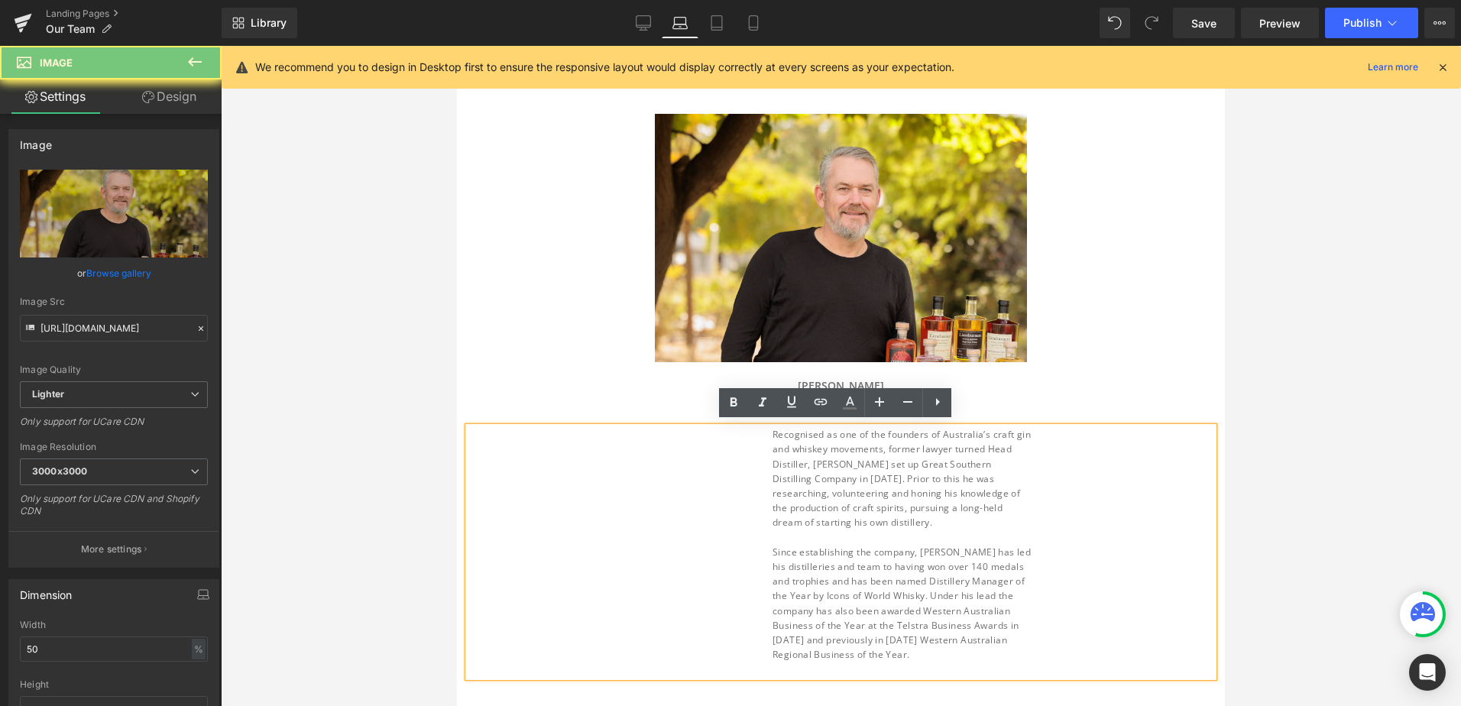
click at [457, 46] on div at bounding box center [457, 46] width 0 height 0
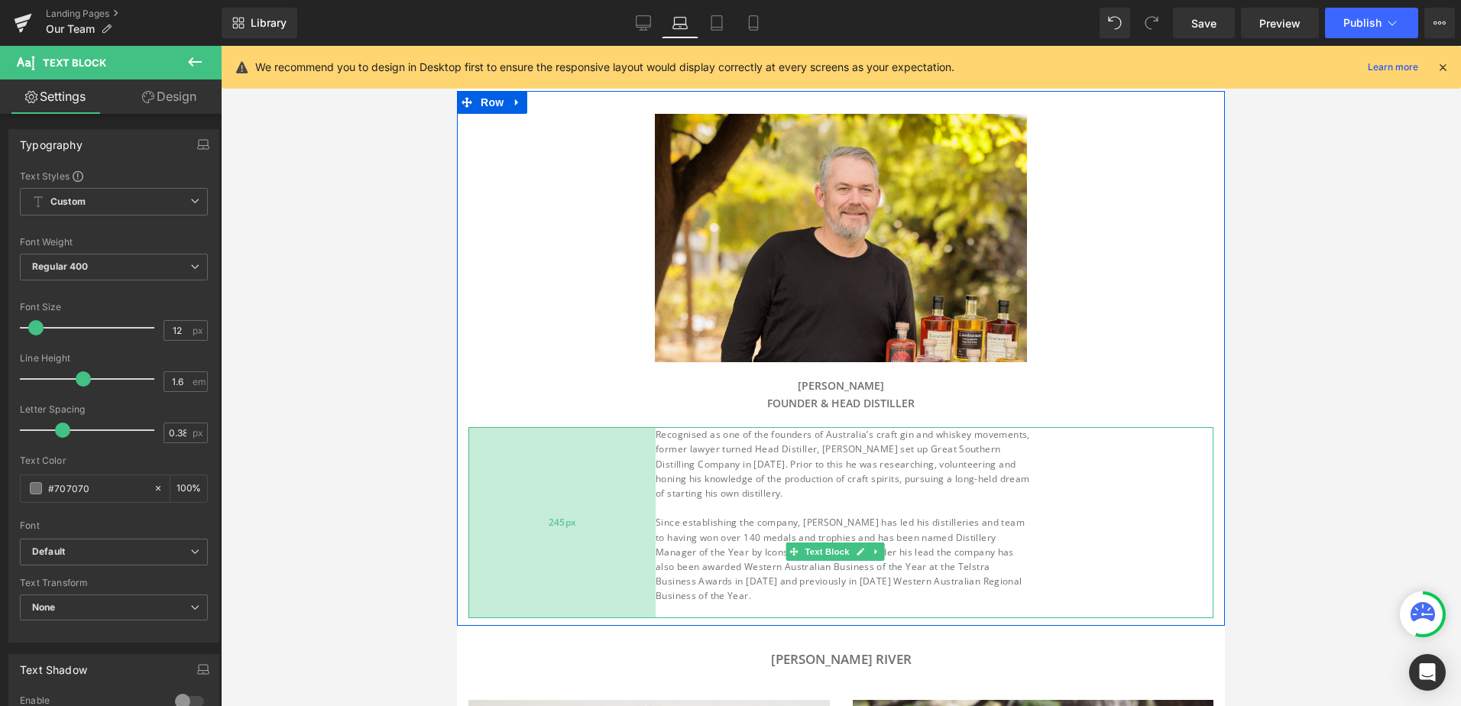
drag, startPoint x: 742, startPoint y: 511, endPoint x: 625, endPoint y: 507, distance: 117.0
click at [625, 507] on div "245px" at bounding box center [561, 522] width 187 height 191
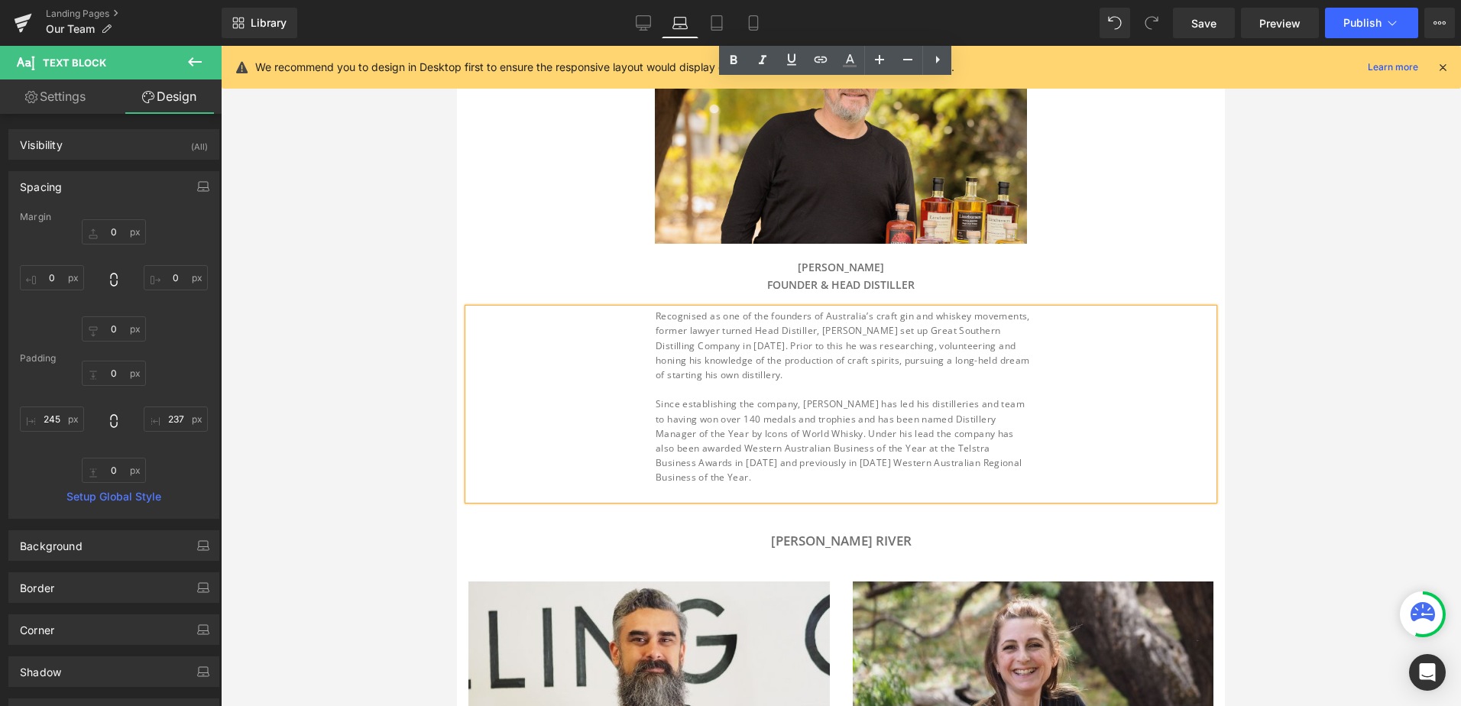
scroll to position [229, 0]
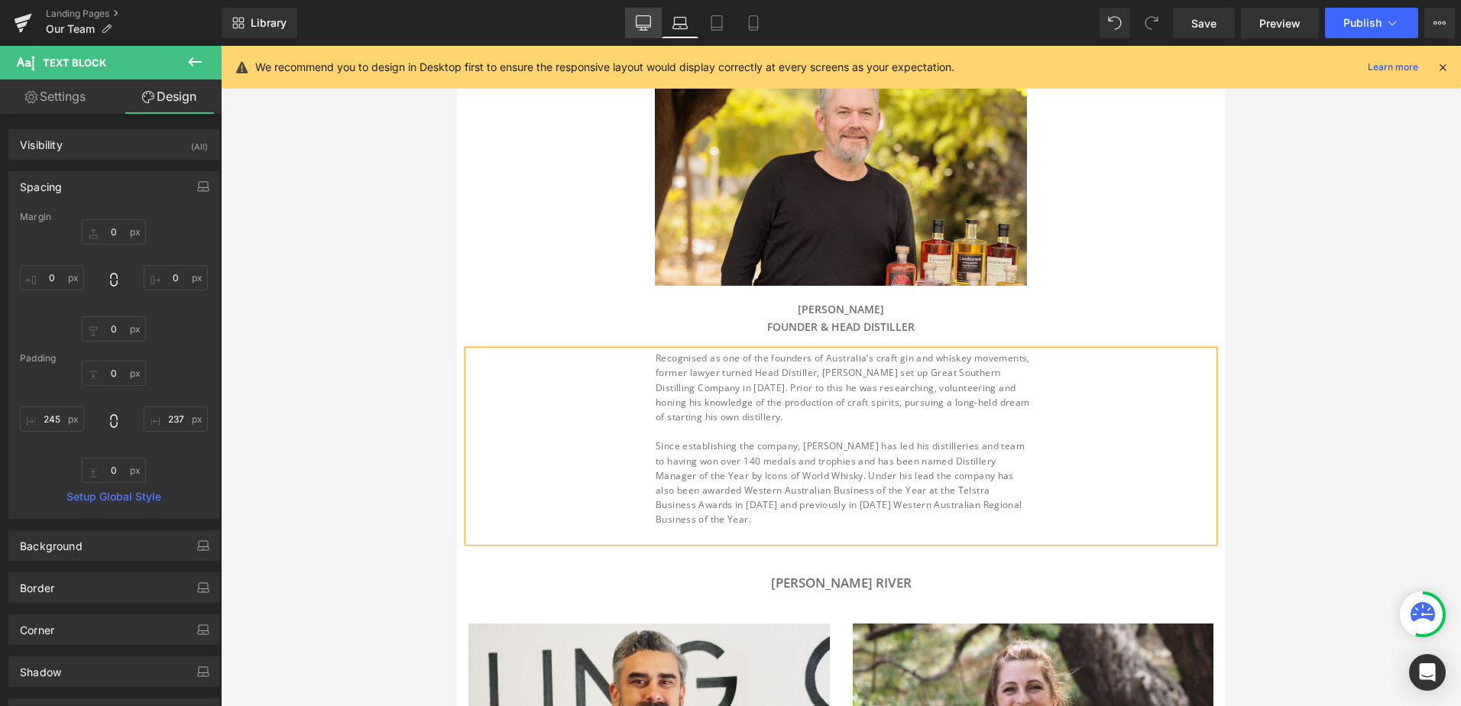
click at [640, 22] on icon at bounding box center [643, 22] width 15 height 15
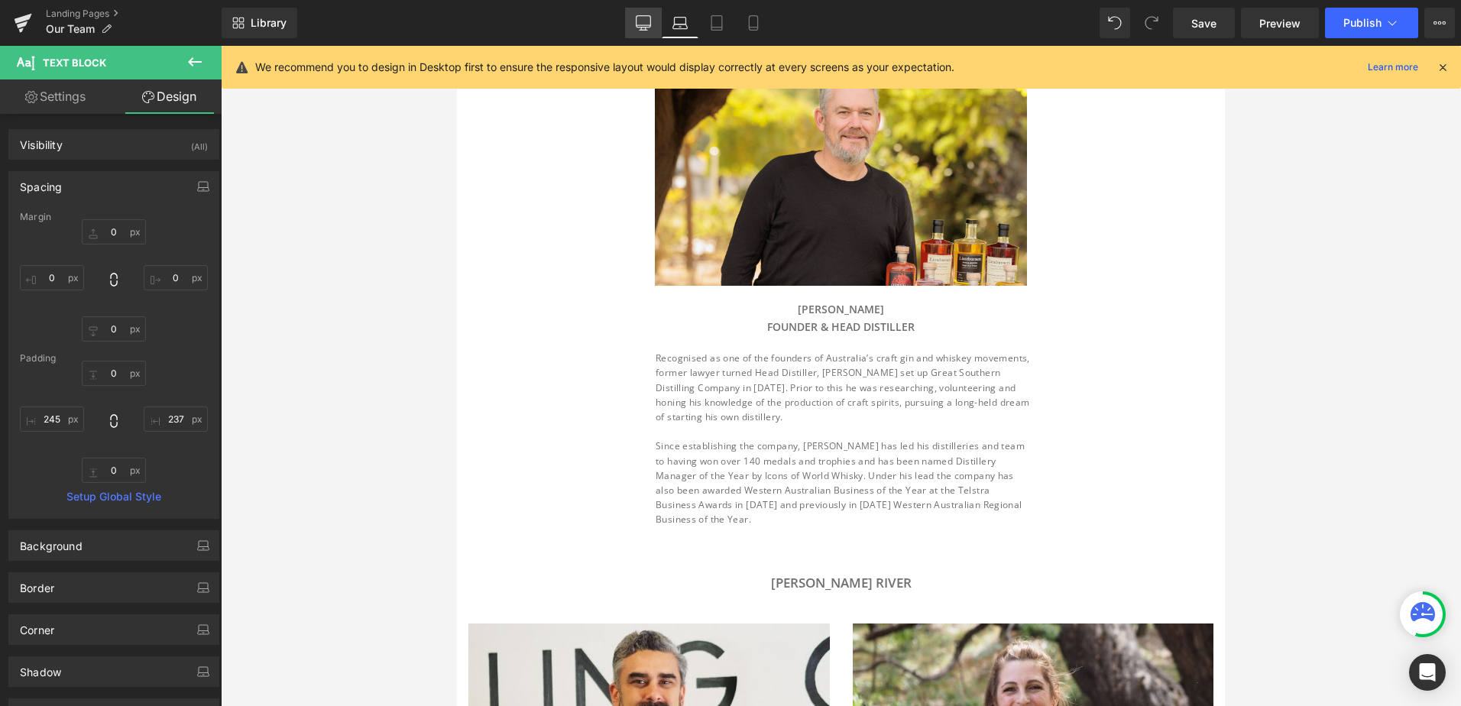
scroll to position [283, 0]
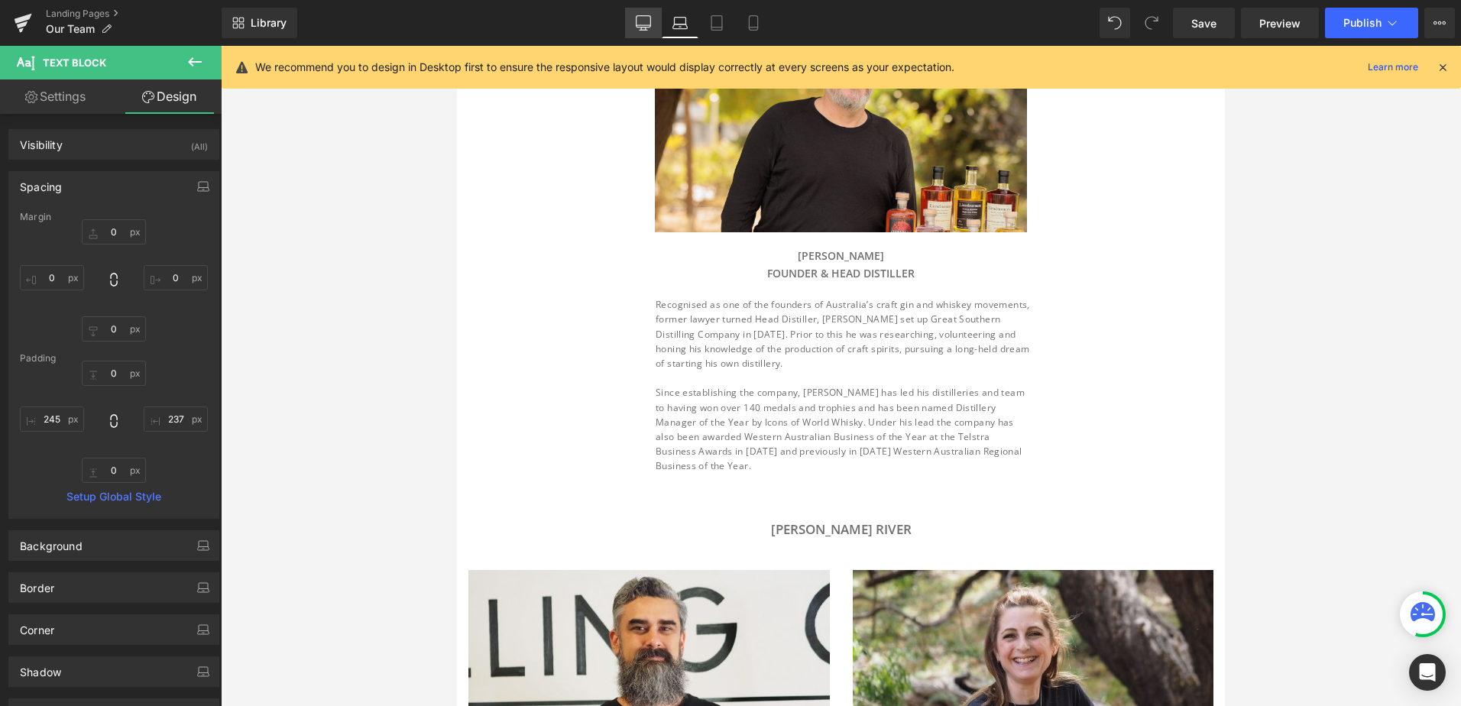
type input "0"
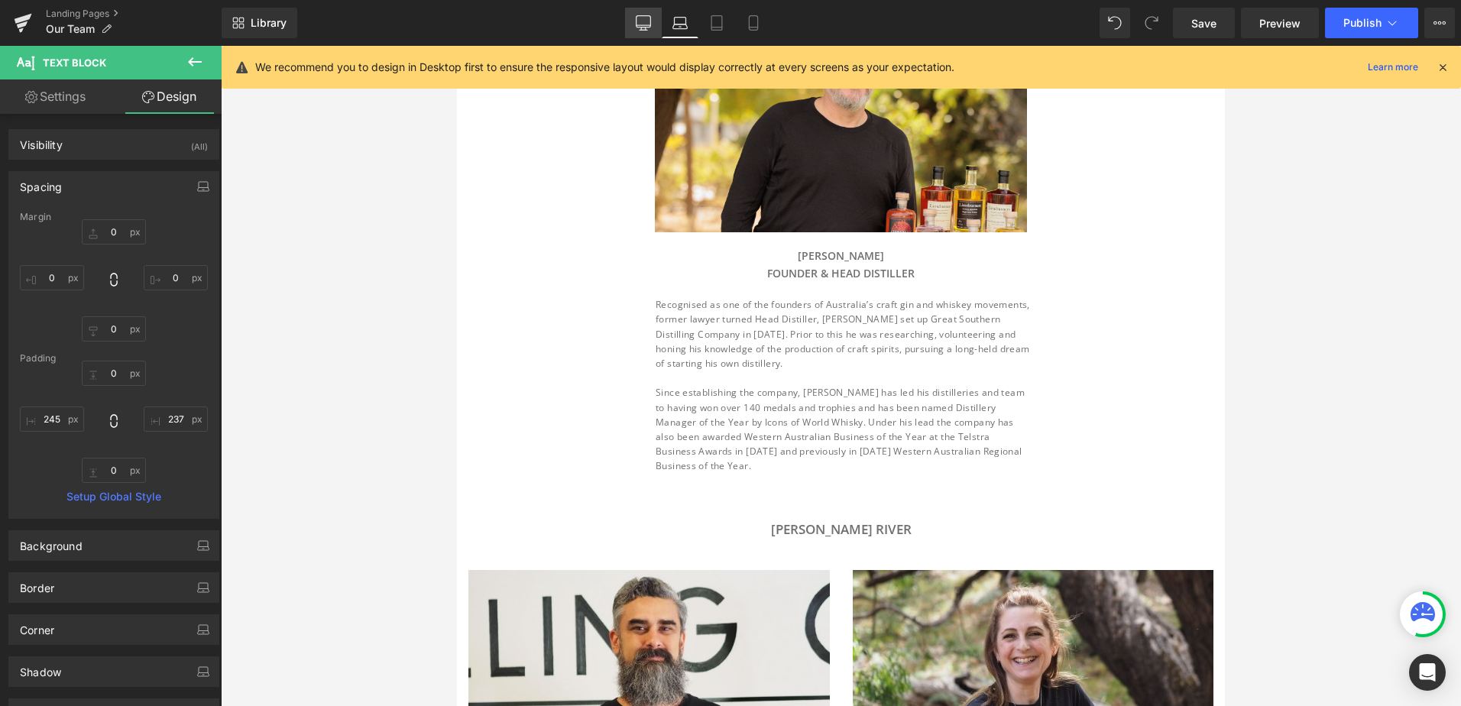
type input "290"
type input "0"
type input "296"
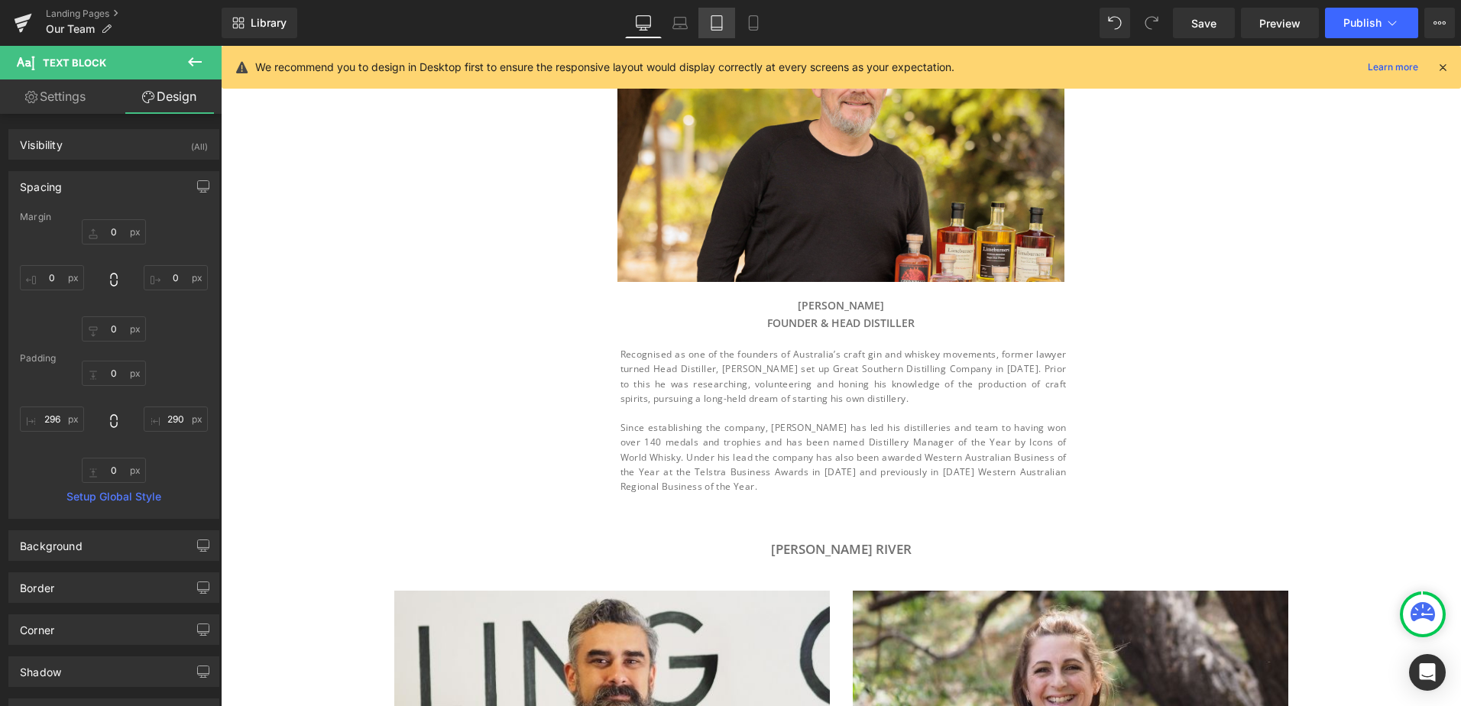
click at [724, 31] on link "Tablet" at bounding box center [716, 23] width 37 height 31
type input "0"
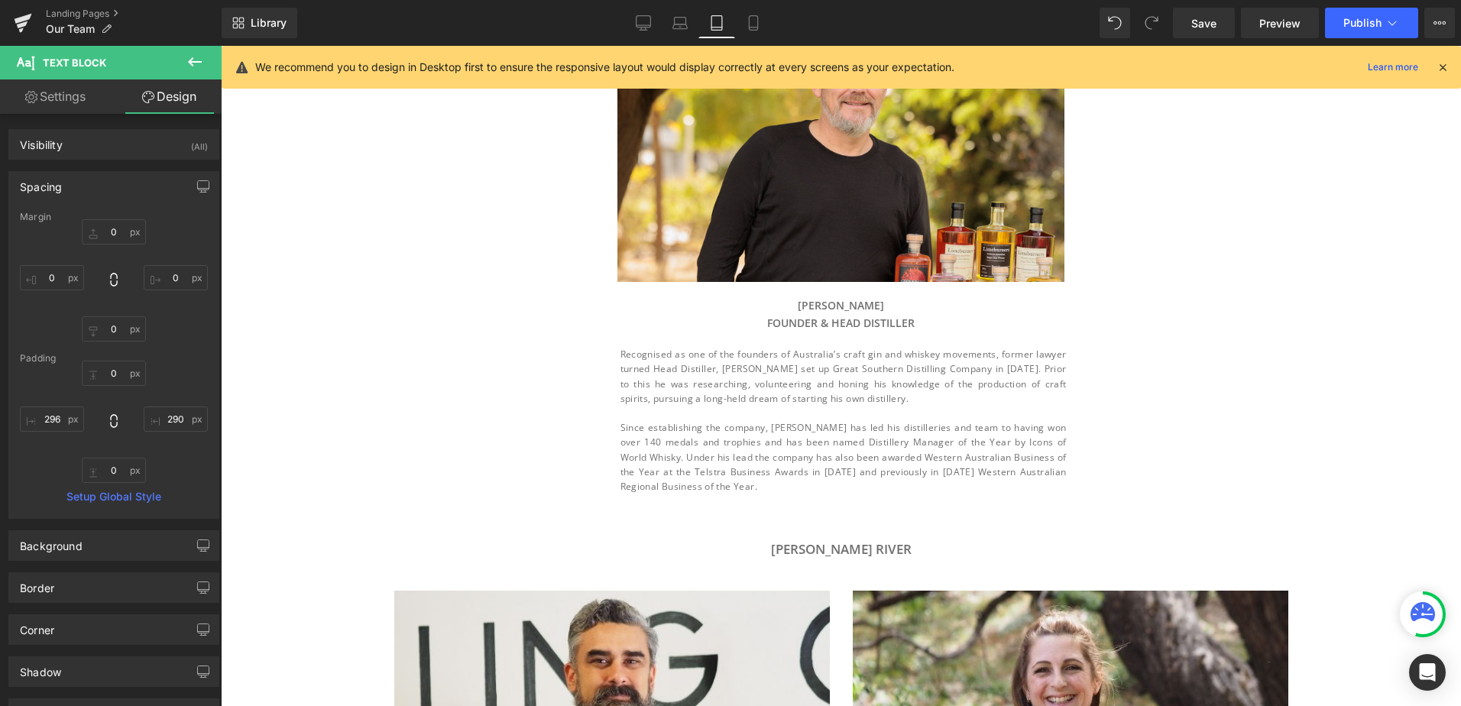
type input "0"
type input "177"
type input "0"
type input "186"
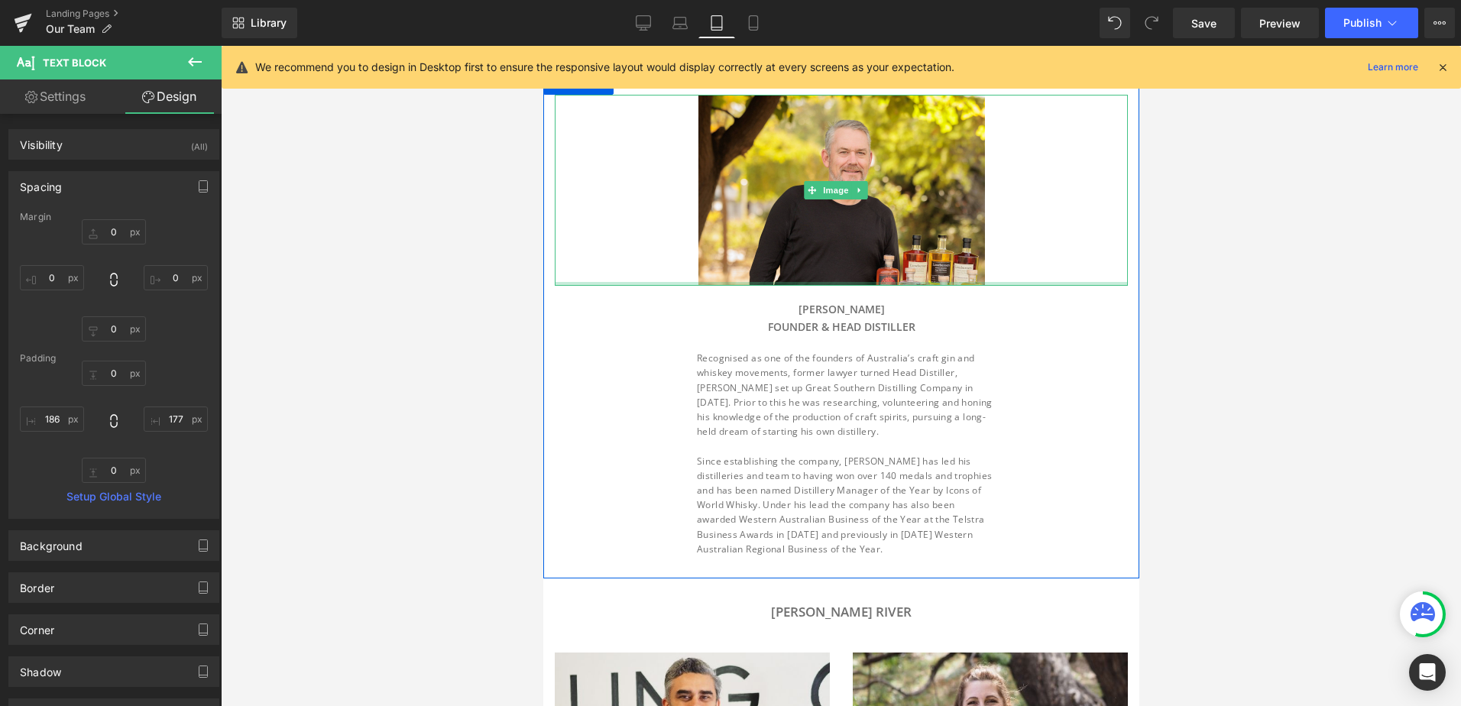
click at [1061, 278] on div "Image" at bounding box center [840, 190] width 573 height 191
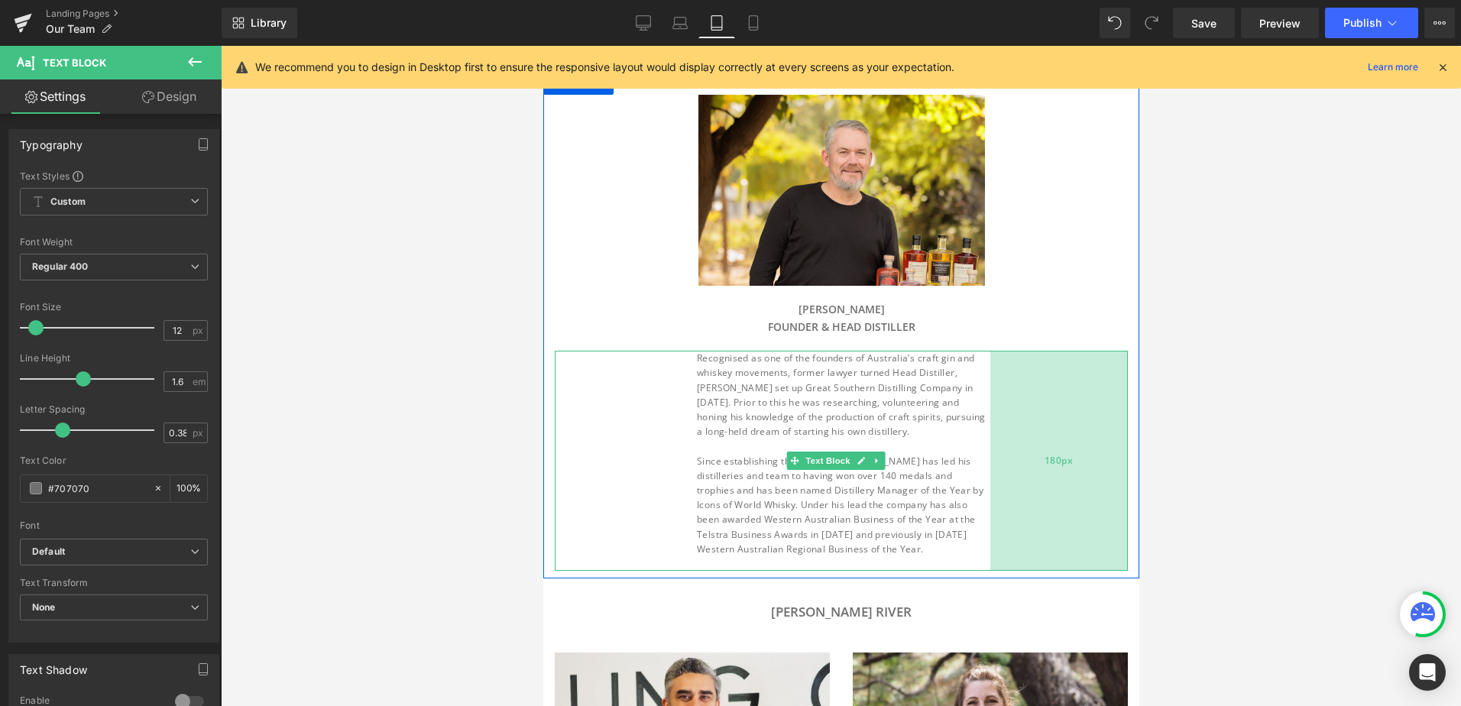
click at [1109, 411] on div "180px" at bounding box center [1059, 461] width 138 height 220
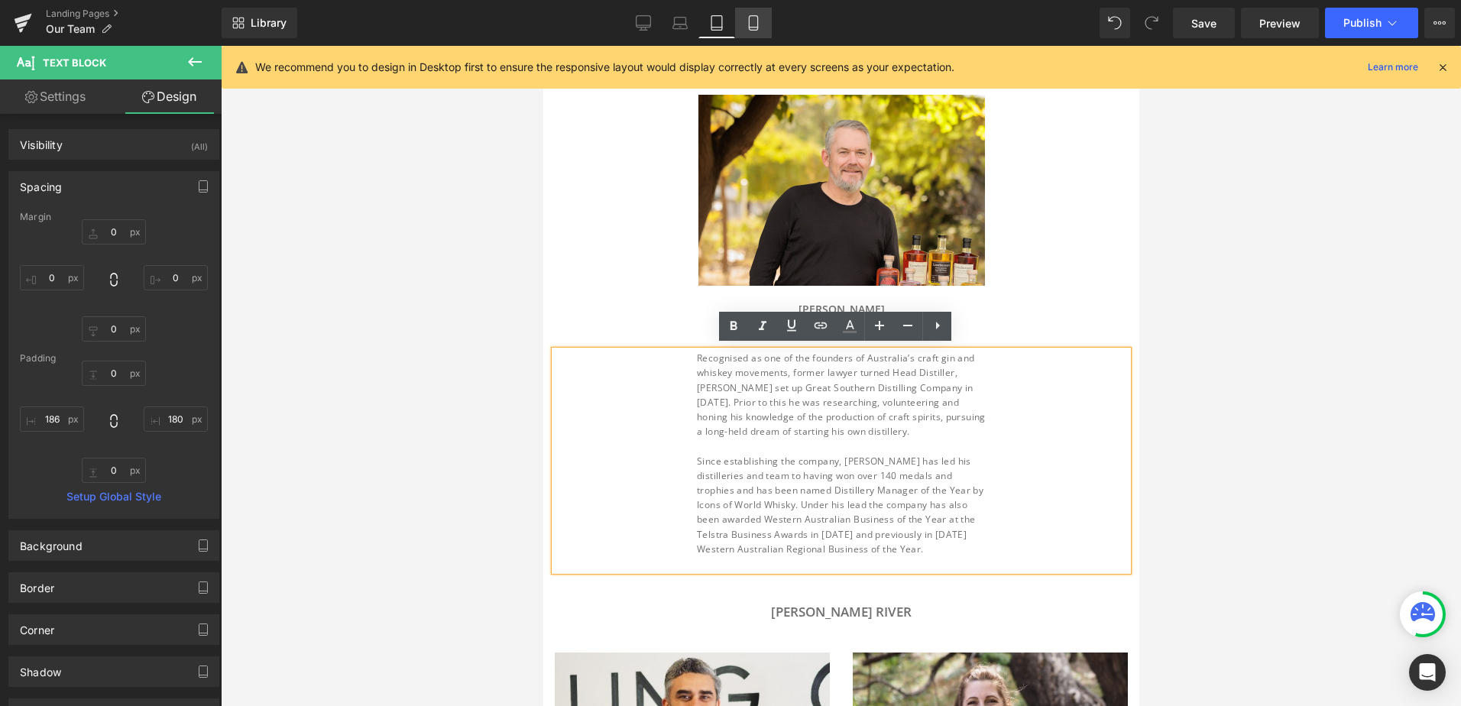
click at [747, 24] on icon at bounding box center [753, 22] width 15 height 15
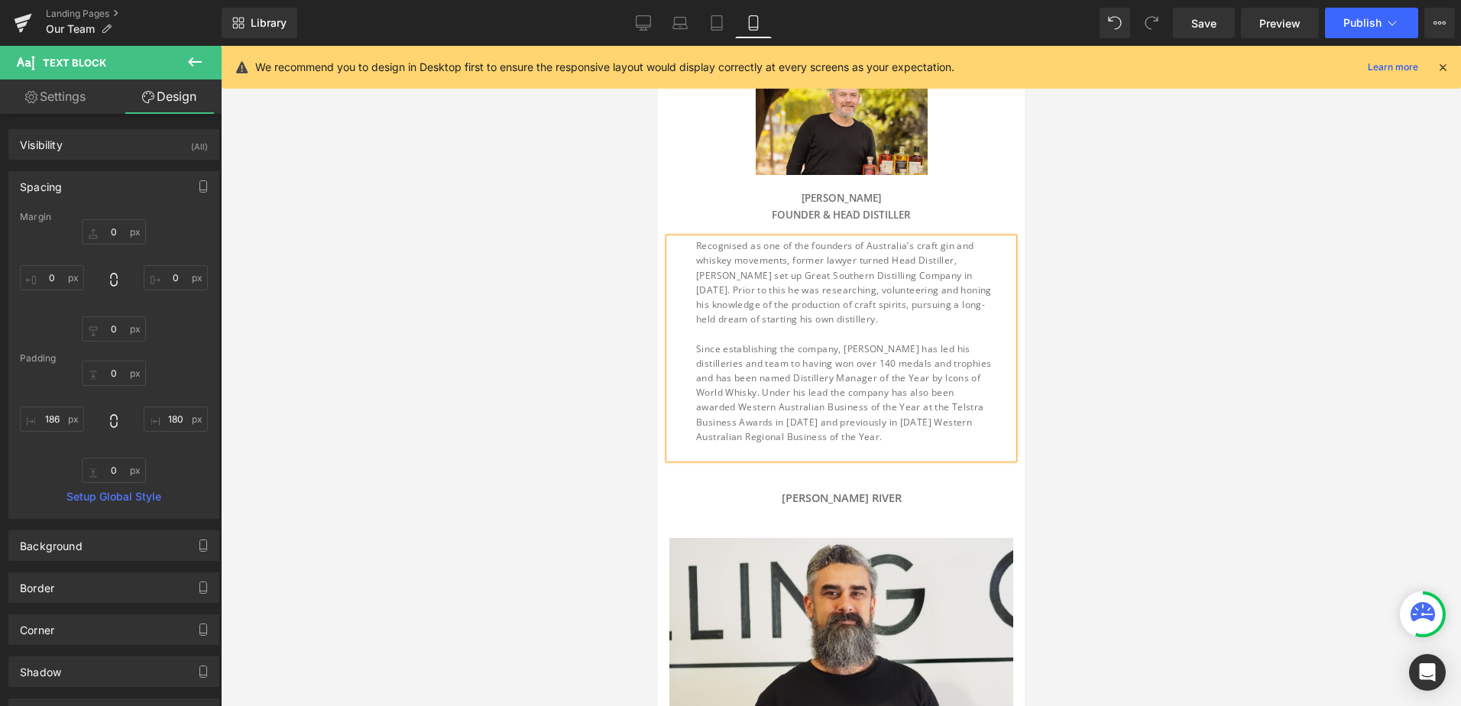
type input "0"
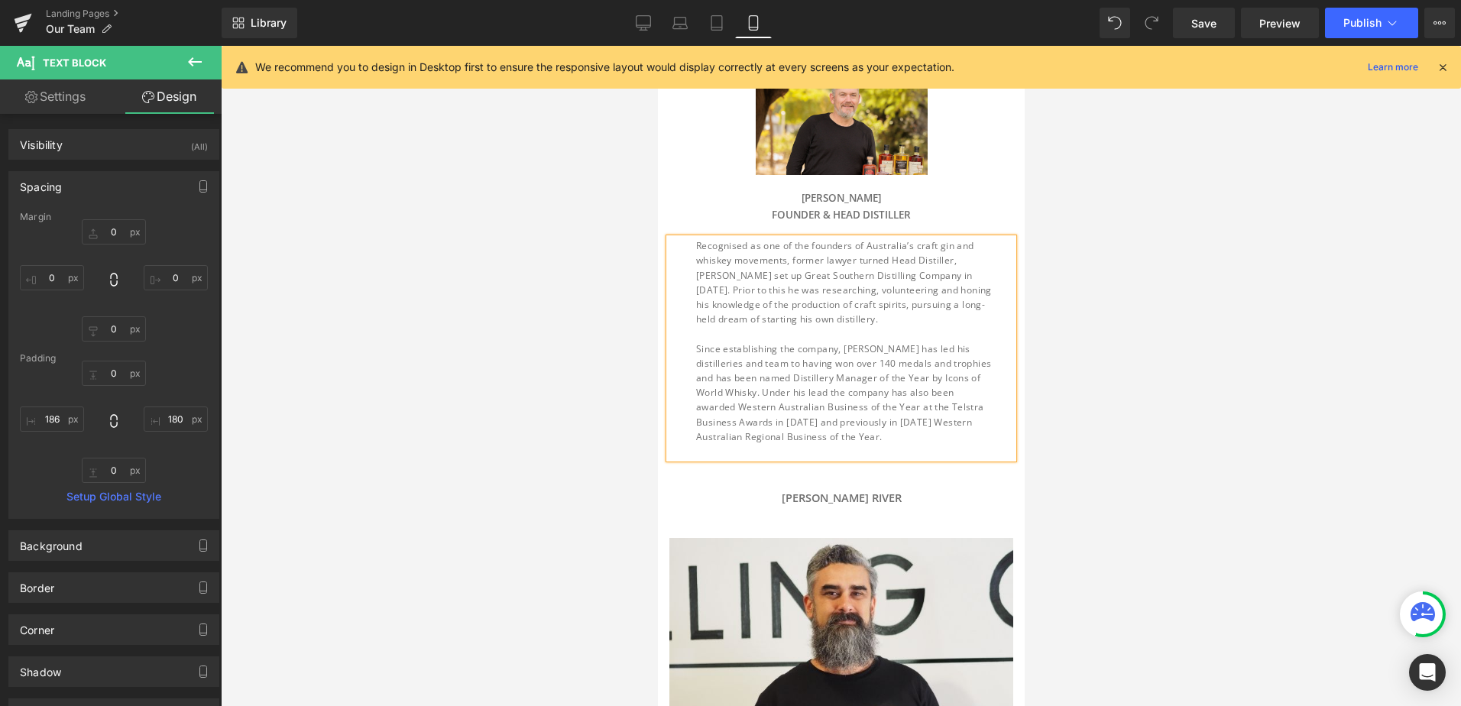
type input "28"
type input "0"
type input "35"
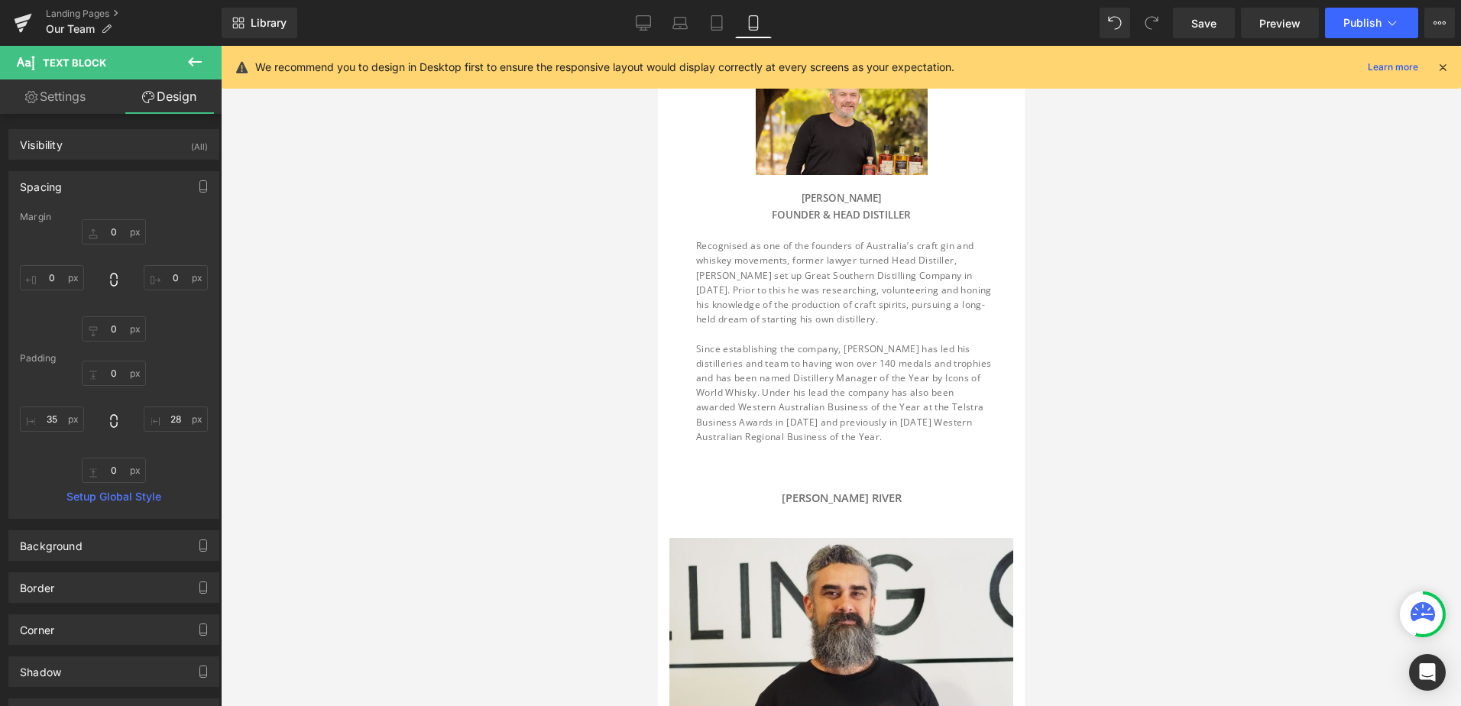
scroll to position [60, 0]
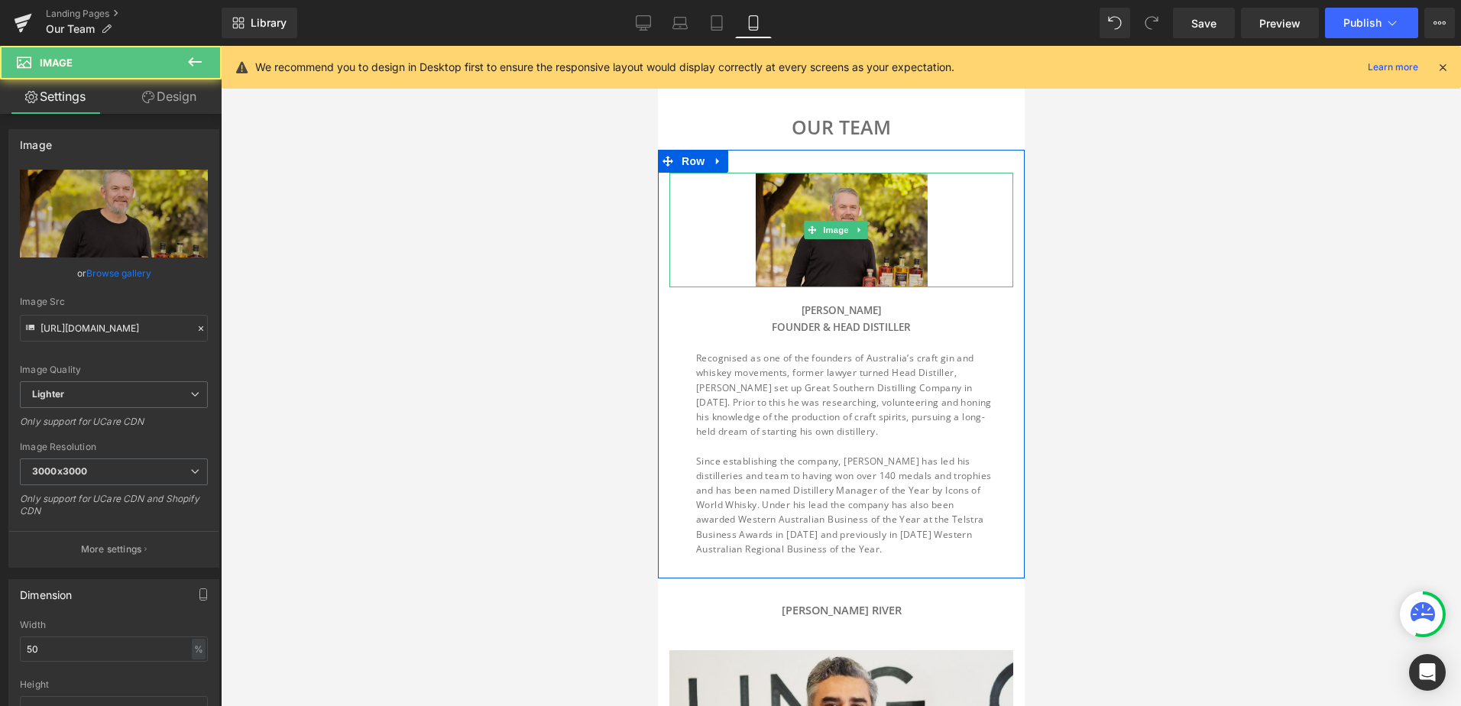
click at [786, 241] on img at bounding box center [841, 230] width 172 height 115
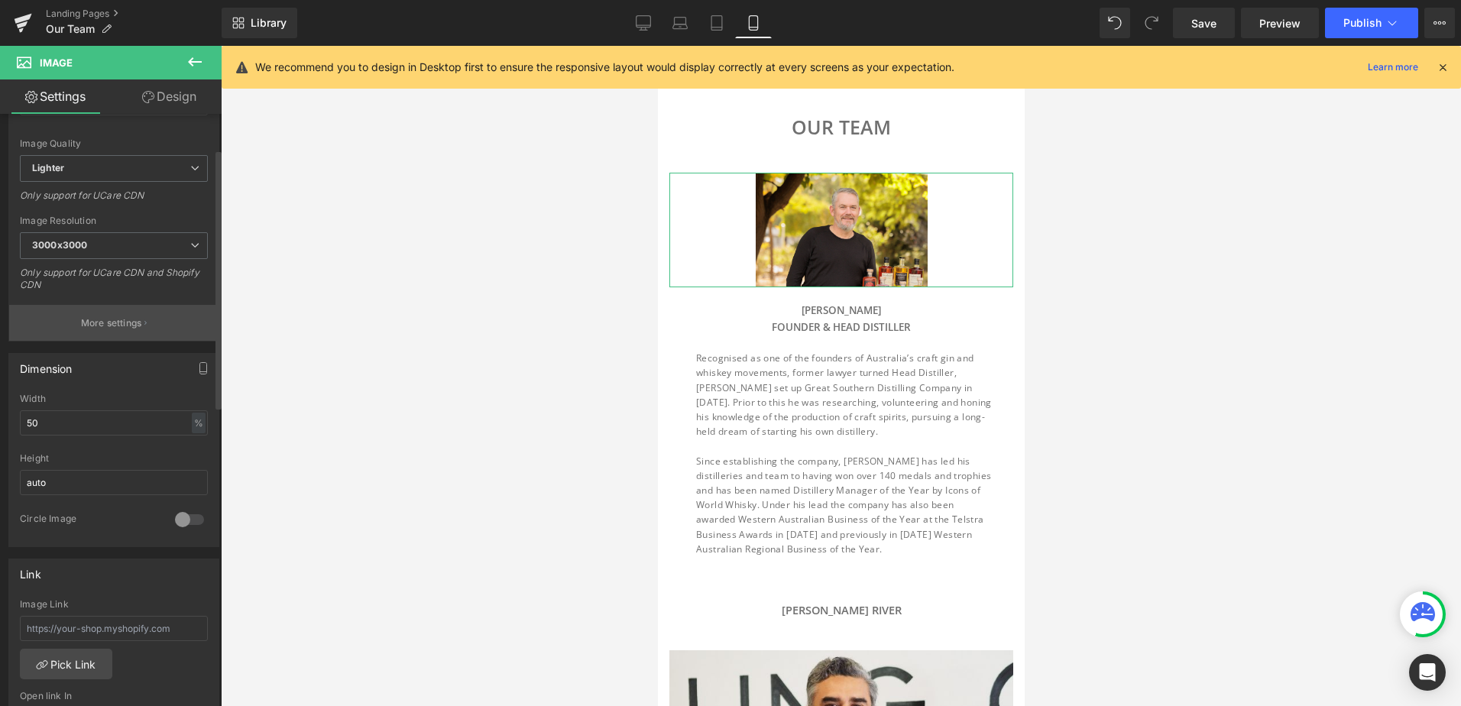
scroll to position [229, 0]
drag, startPoint x: 74, startPoint y: 420, endPoint x: 0, endPoint y: 416, distance: 74.2
click at [0, 416] on html "Text Block You are previewing how the will restyle your page. You can not edit …" at bounding box center [730, 353] width 1461 height 706
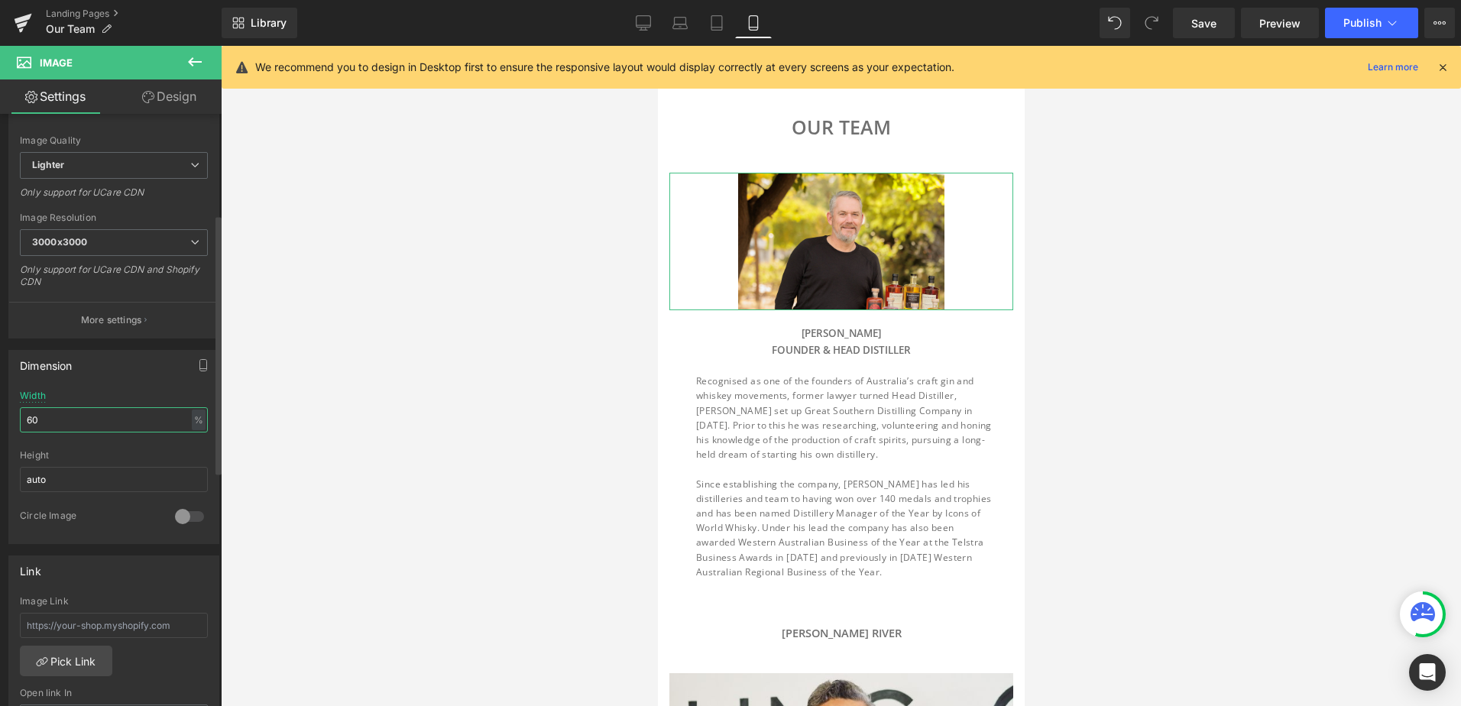
type input "6"
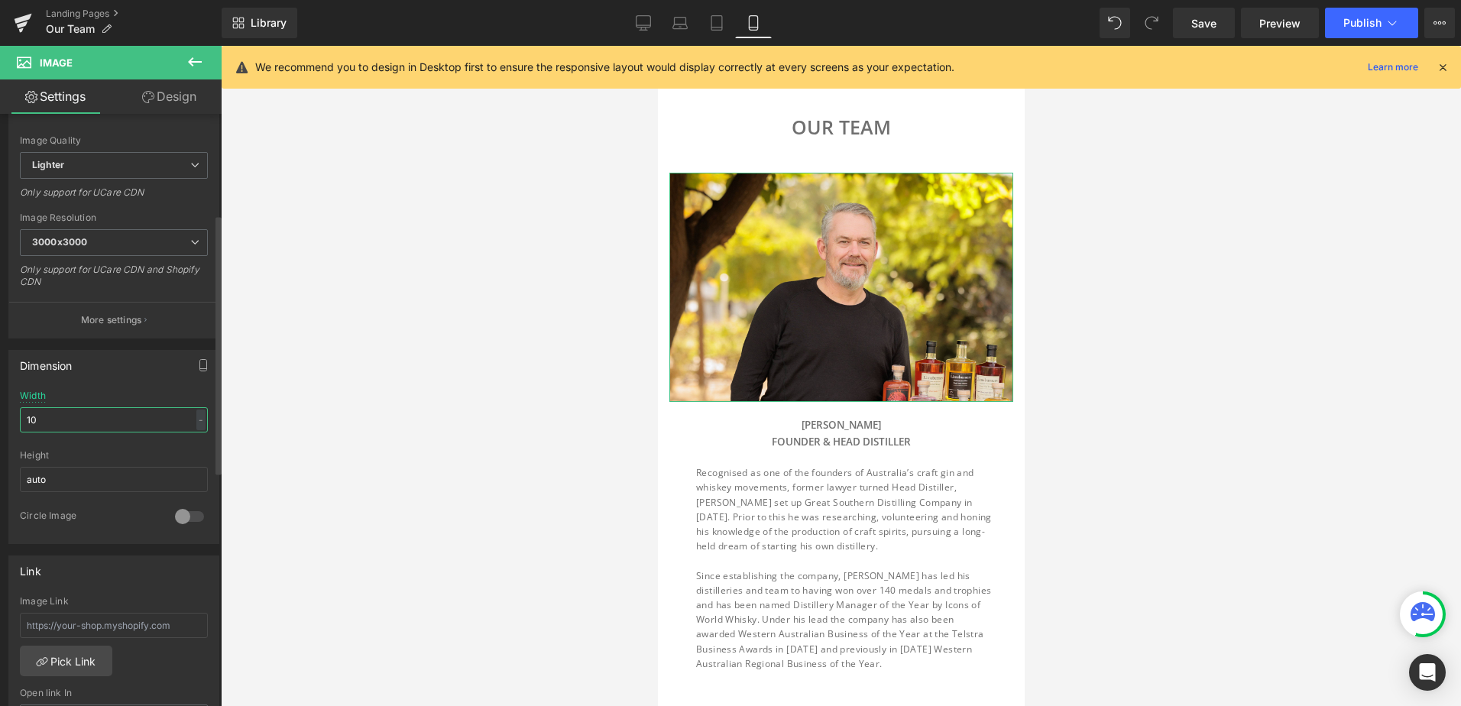
type input "100"
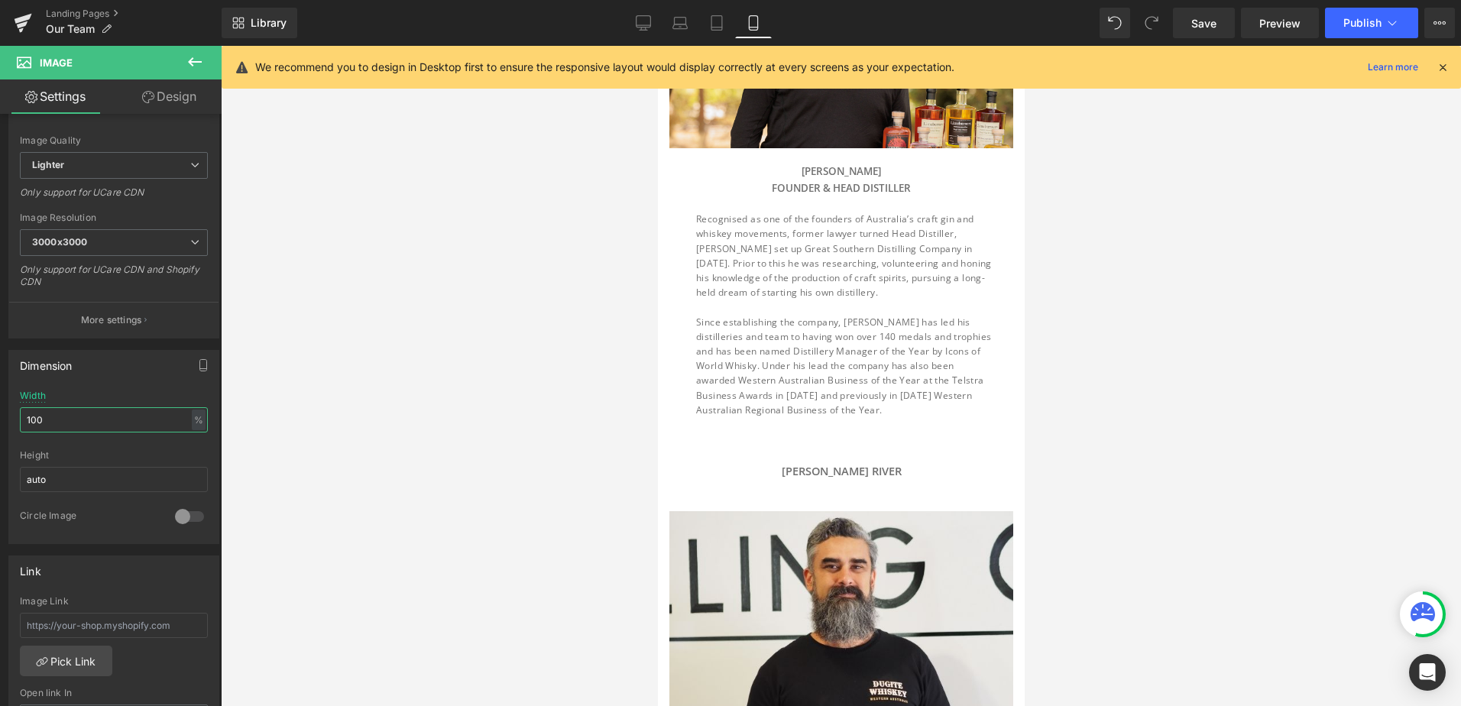
scroll to position [136, 0]
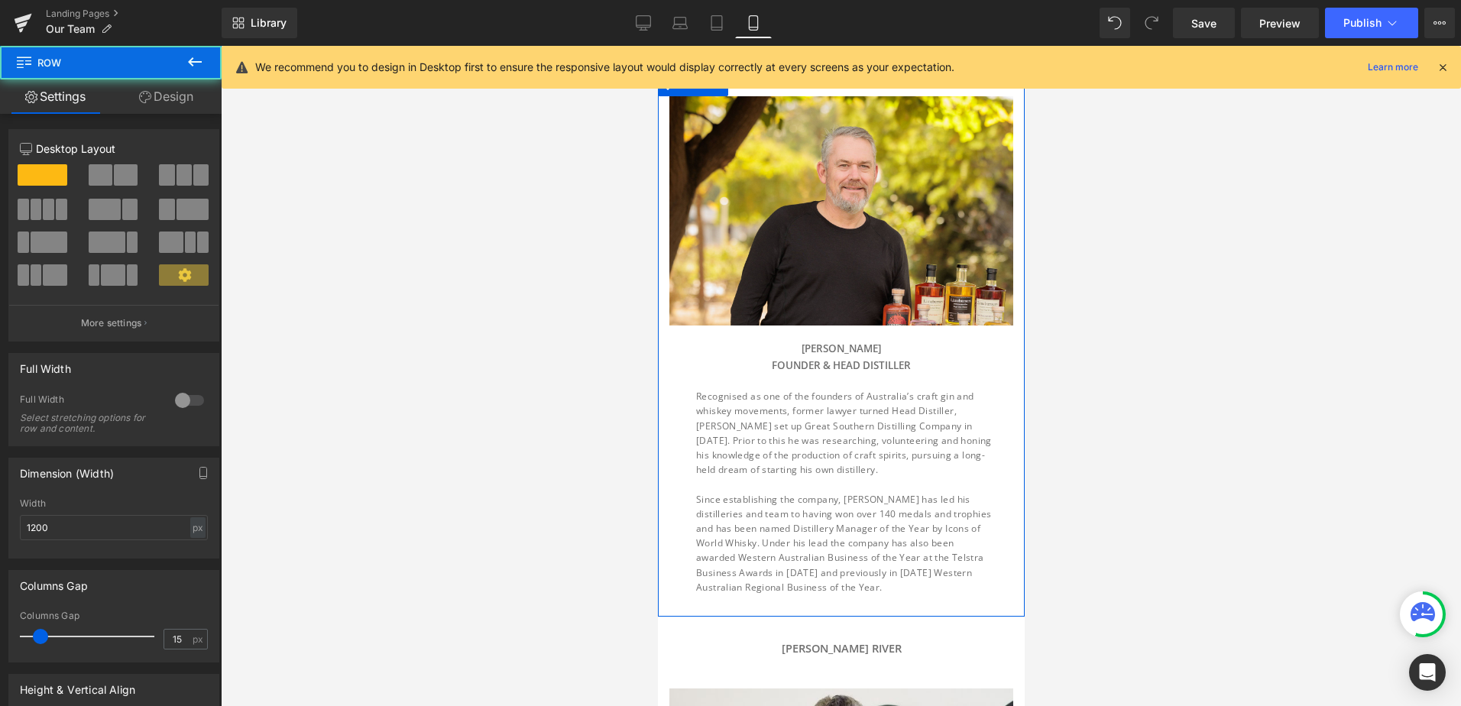
click at [702, 369] on div "Image [PERSON_NAME] FOUNDER & head distiller Heading Recognised as one of the f…" at bounding box center [840, 352] width 367 height 513
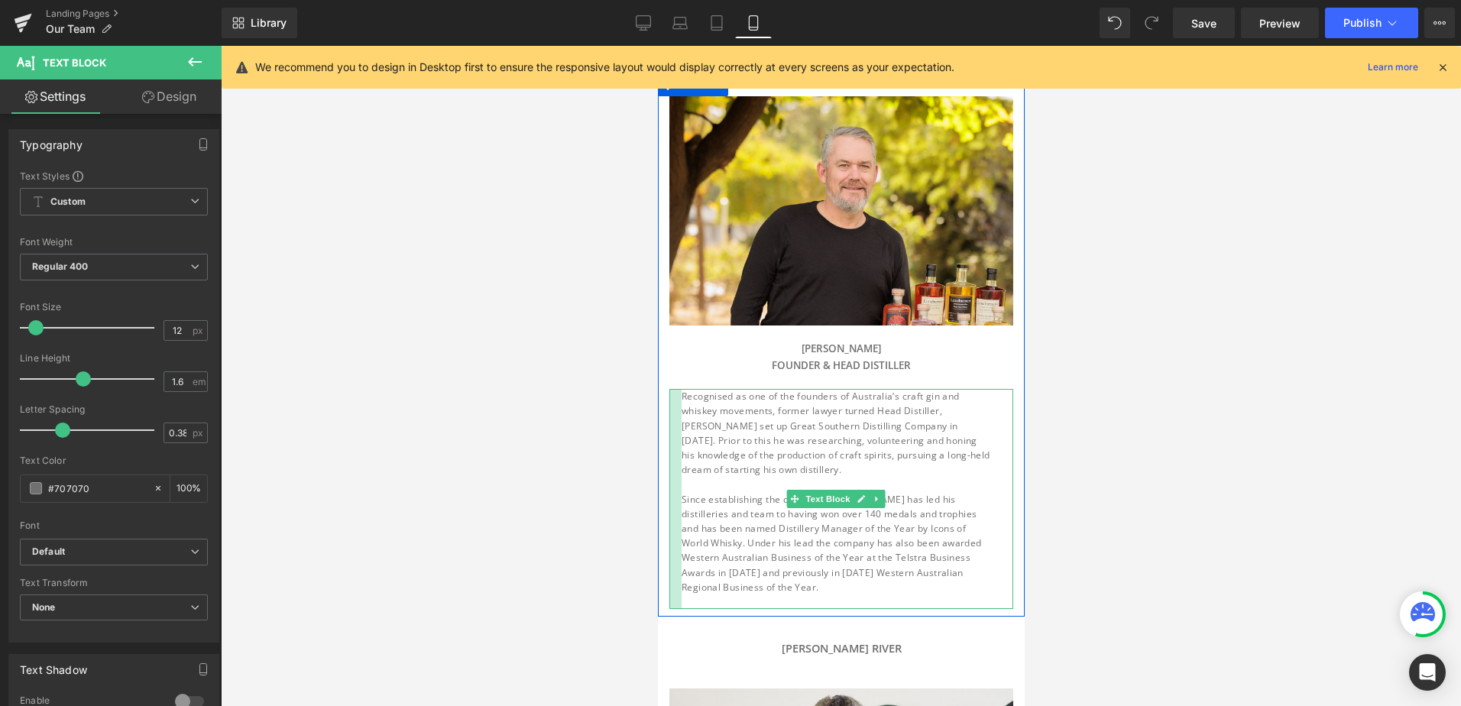
drag, startPoint x: 672, startPoint y: 449, endPoint x: 629, endPoint y: 452, distance: 43.0
click at [630, 452] on div at bounding box center [841, 376] width 1240 height 660
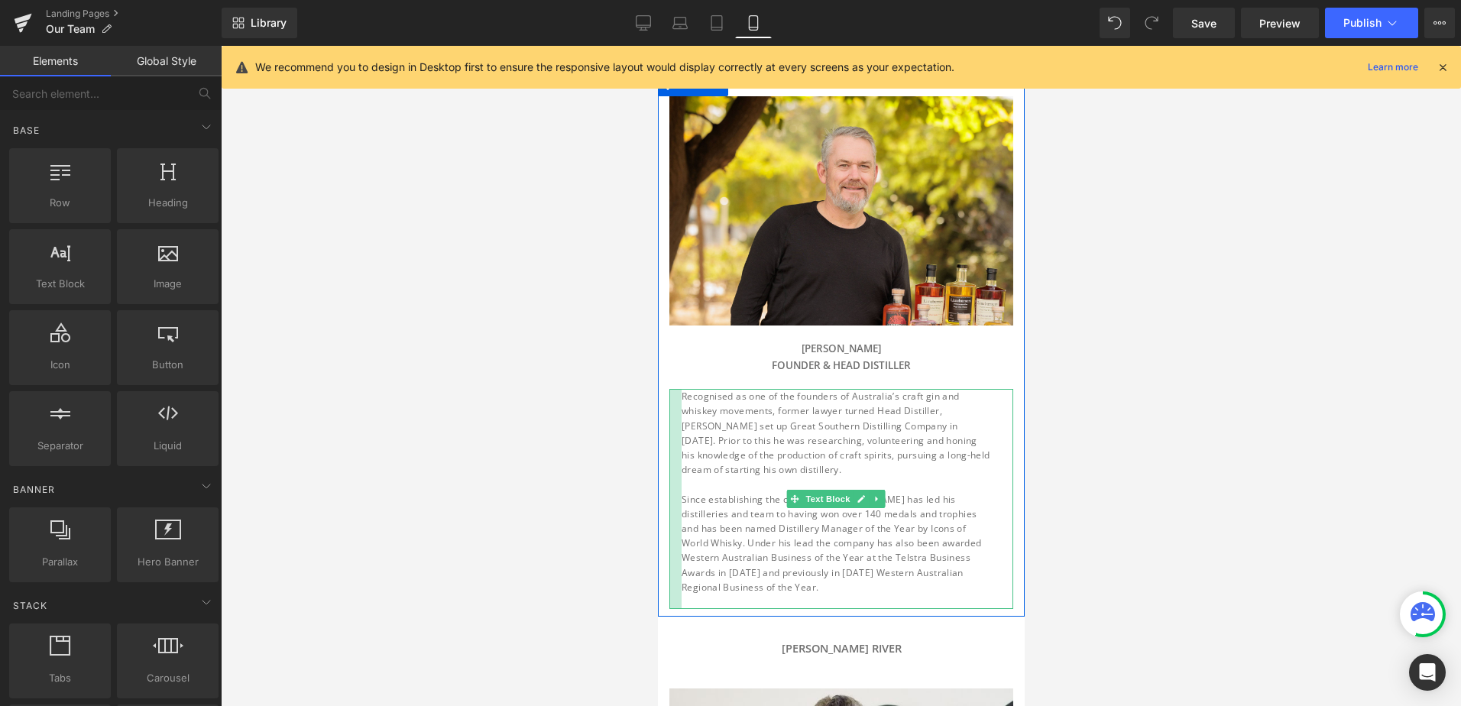
click at [657, 433] on div at bounding box center [659, 344] width 4 height 543
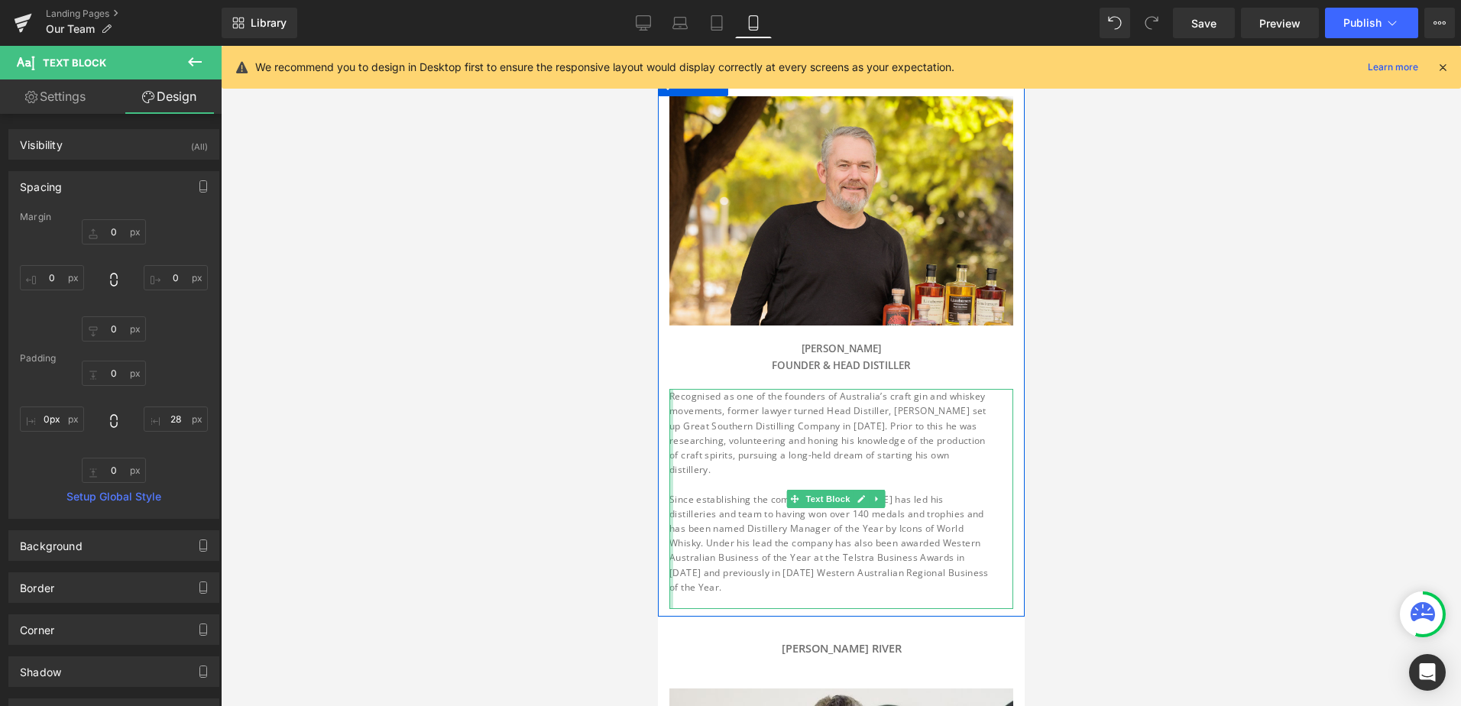
type input "2px"
drag, startPoint x: 679, startPoint y: 439, endPoint x: 668, endPoint y: 440, distance: 10.8
click at [669, 440] on div at bounding box center [670, 499] width 2 height 220
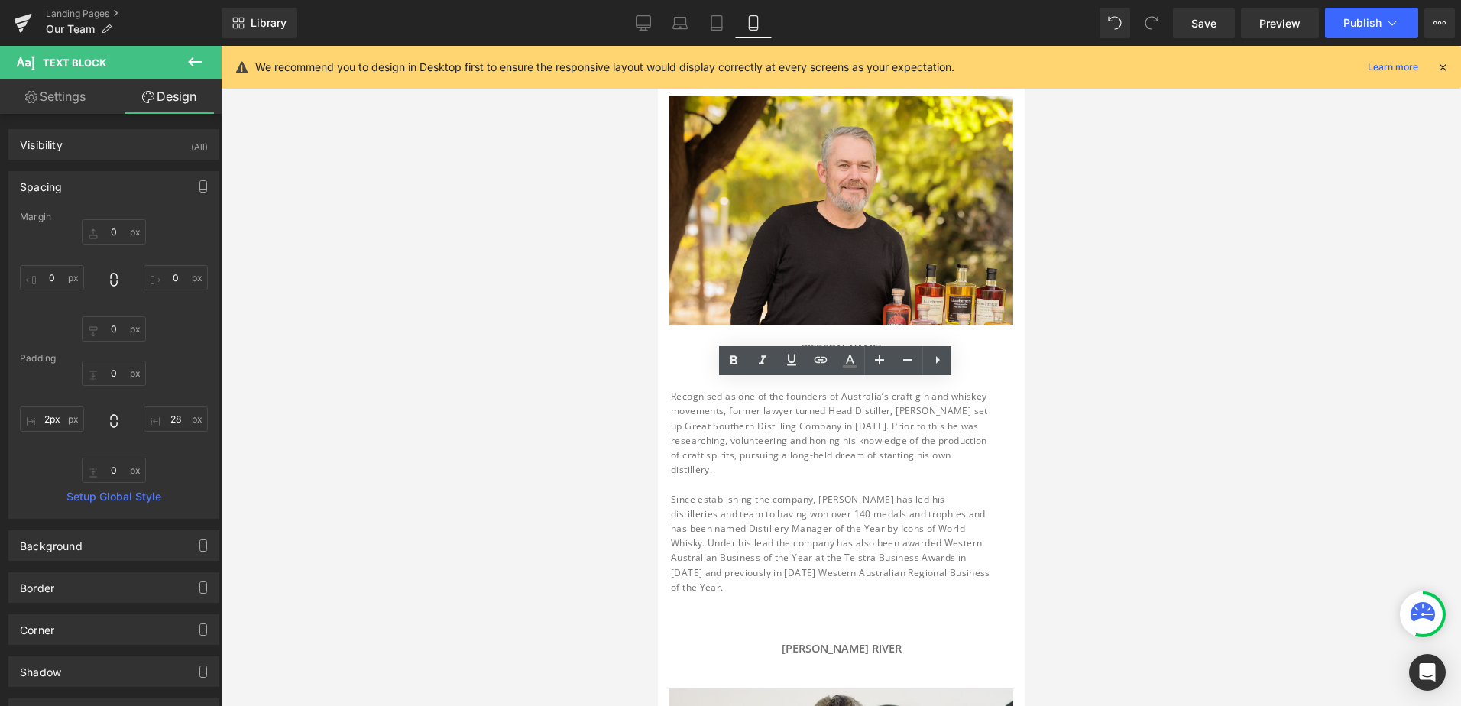
click at [1134, 475] on div at bounding box center [841, 376] width 1240 height 660
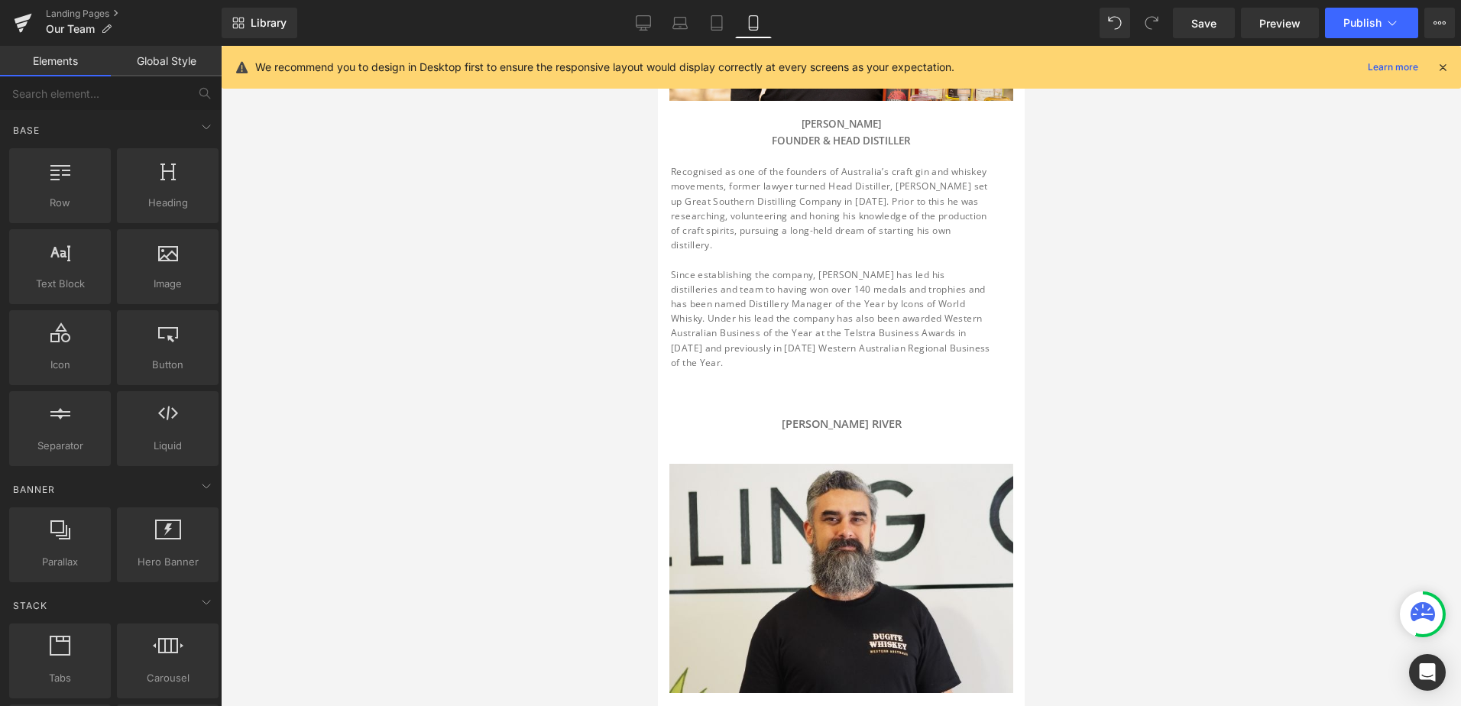
scroll to position [365, 0]
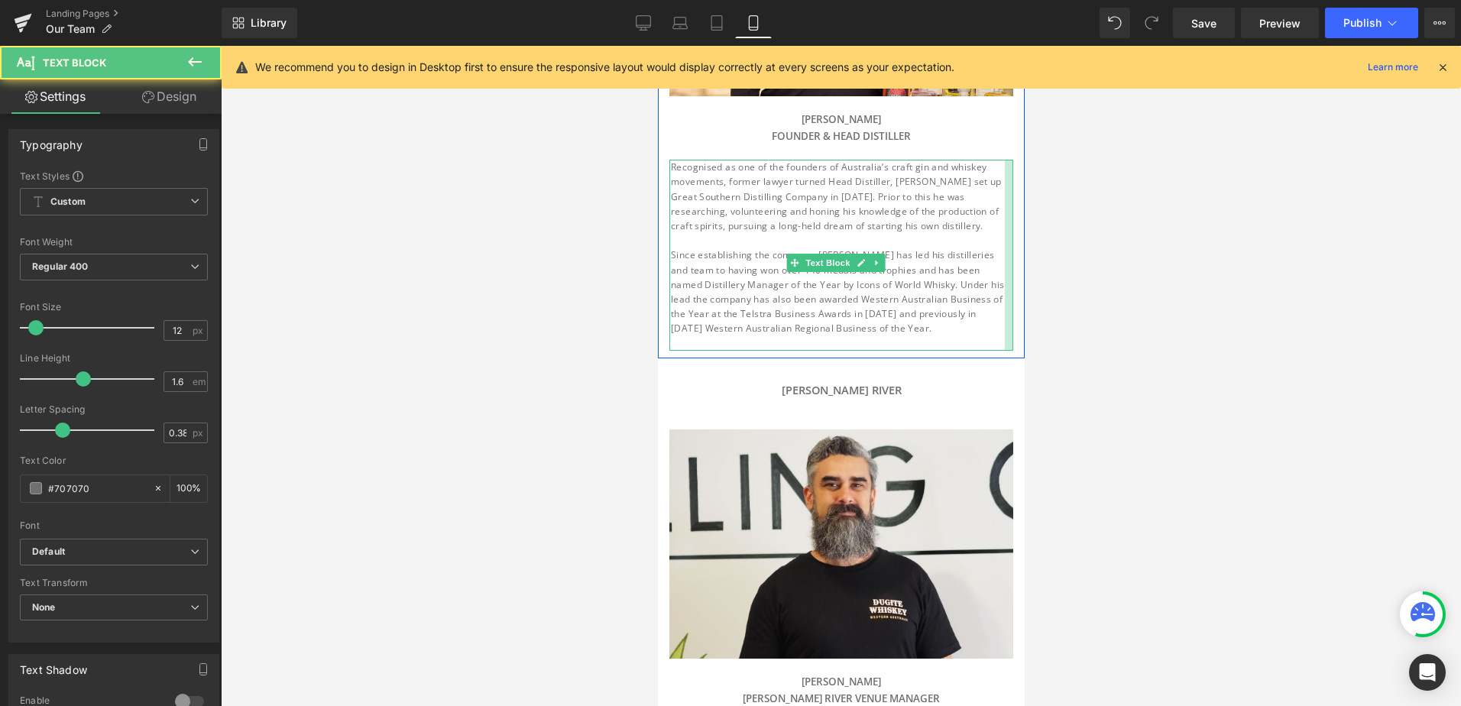
drag, startPoint x: 998, startPoint y: 279, endPoint x: 1016, endPoint y: 285, distance: 19.3
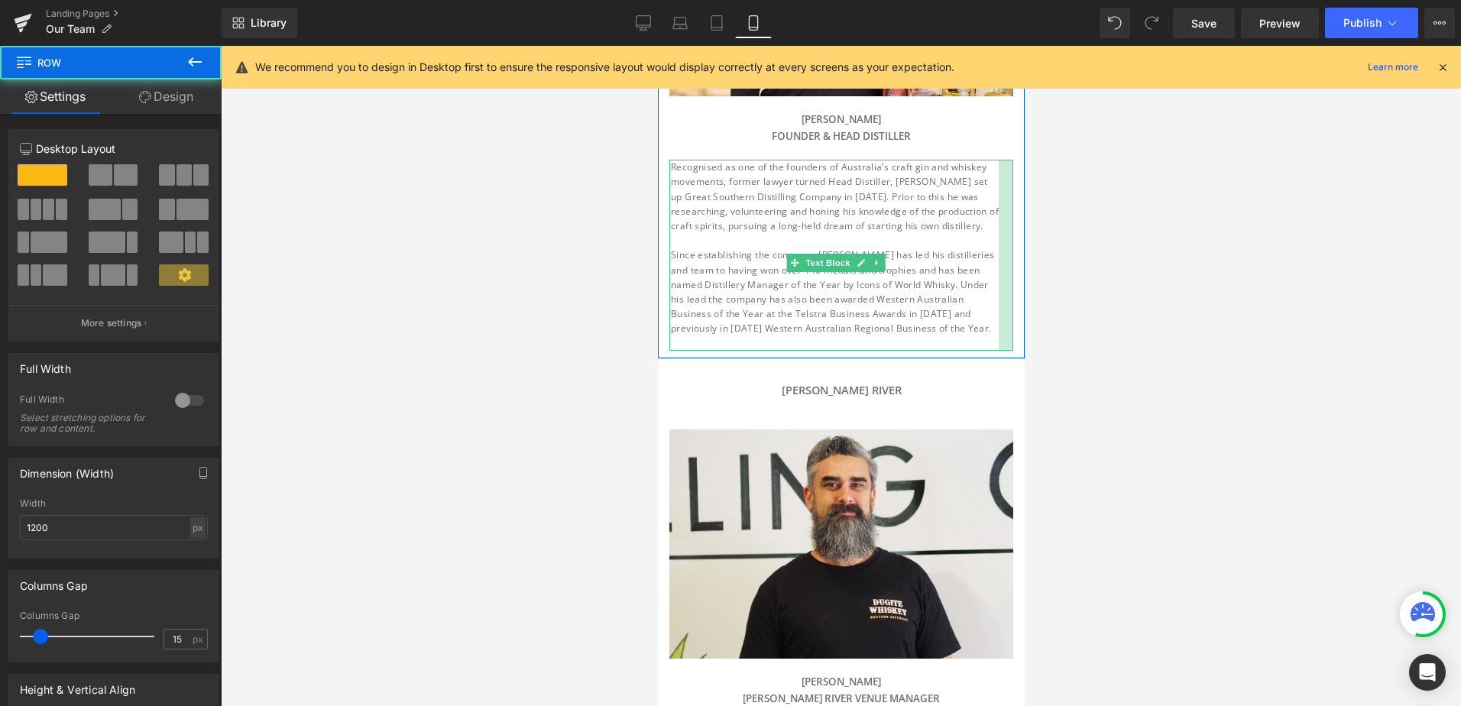
click at [1005, 281] on div "Image [PERSON_NAME] FOUNDER & head distiller Heading Recognised as one of the f…" at bounding box center [840, 109] width 367 height 484
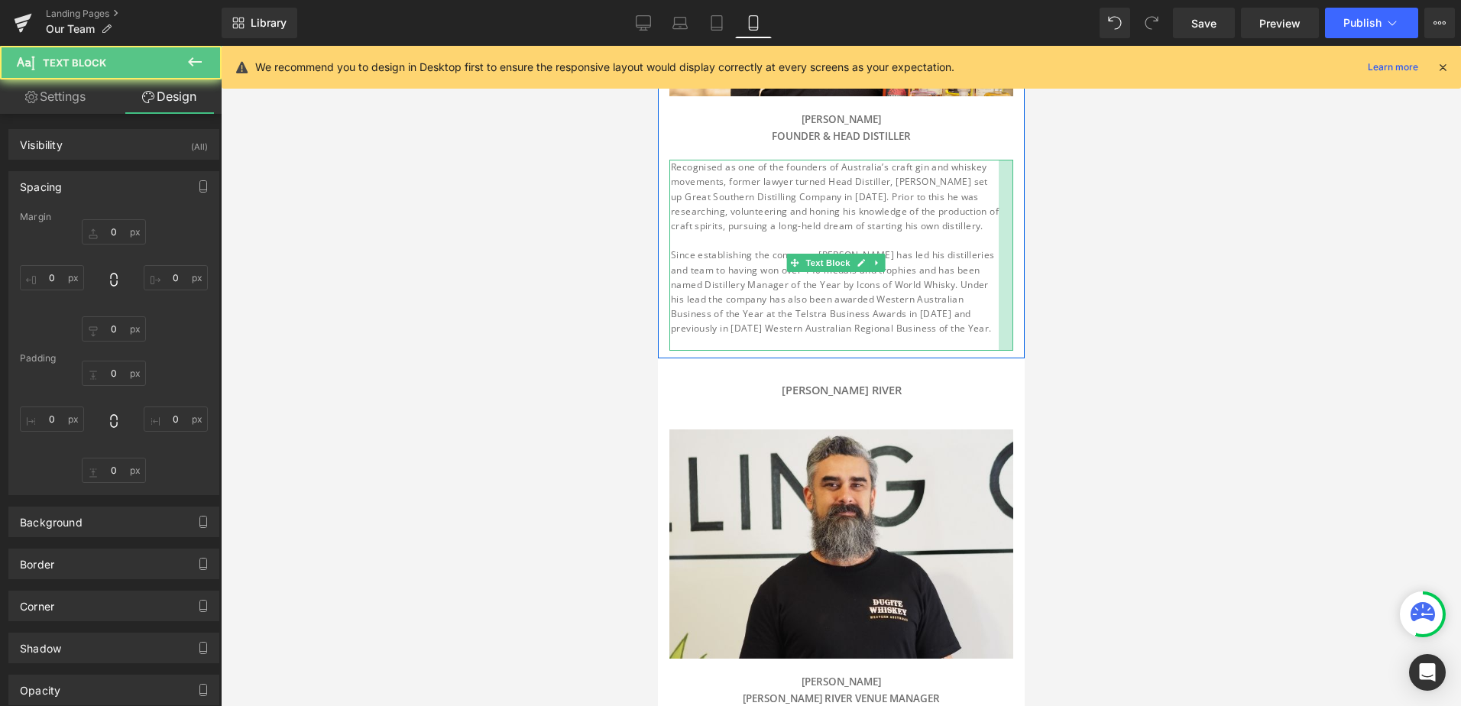
type input "0"
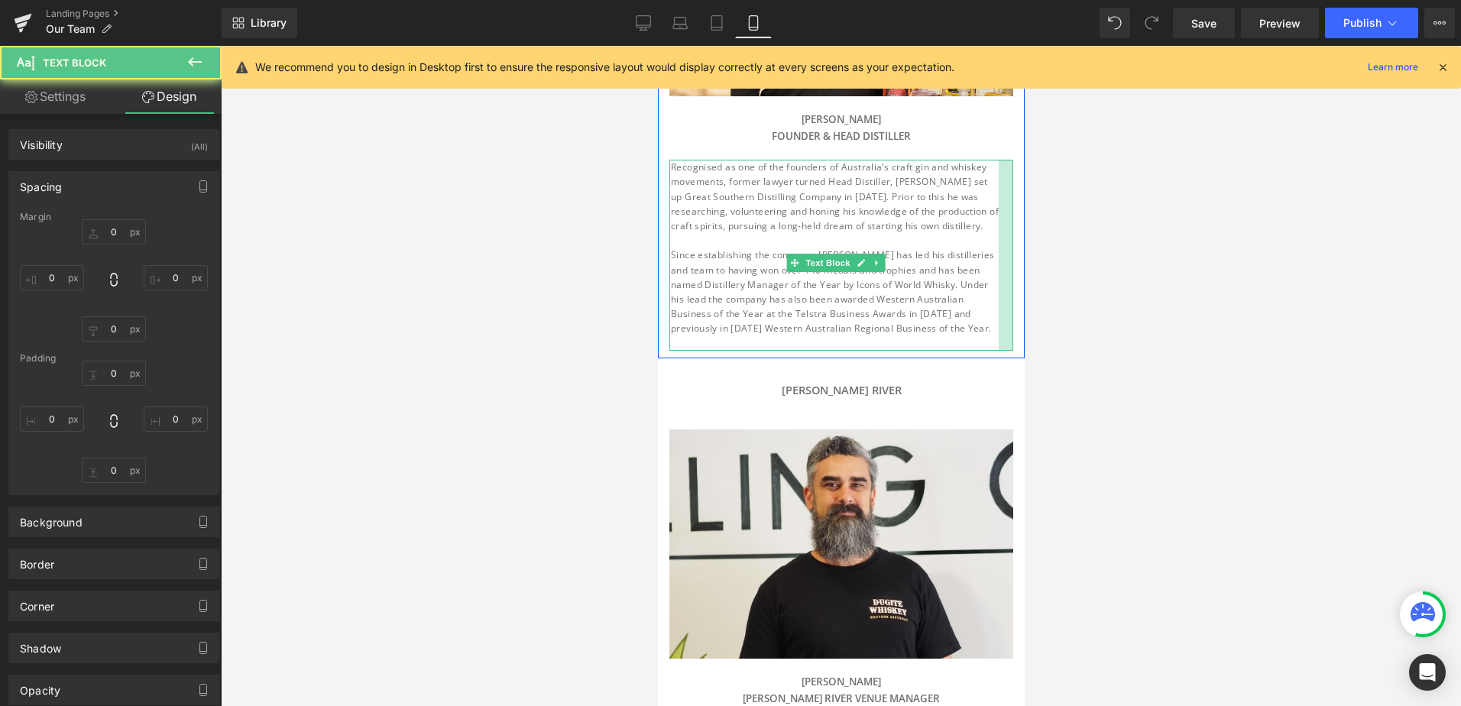
type input "19"
type input "0"
type input "2"
click at [998, 287] on div at bounding box center [1005, 255] width 15 height 191
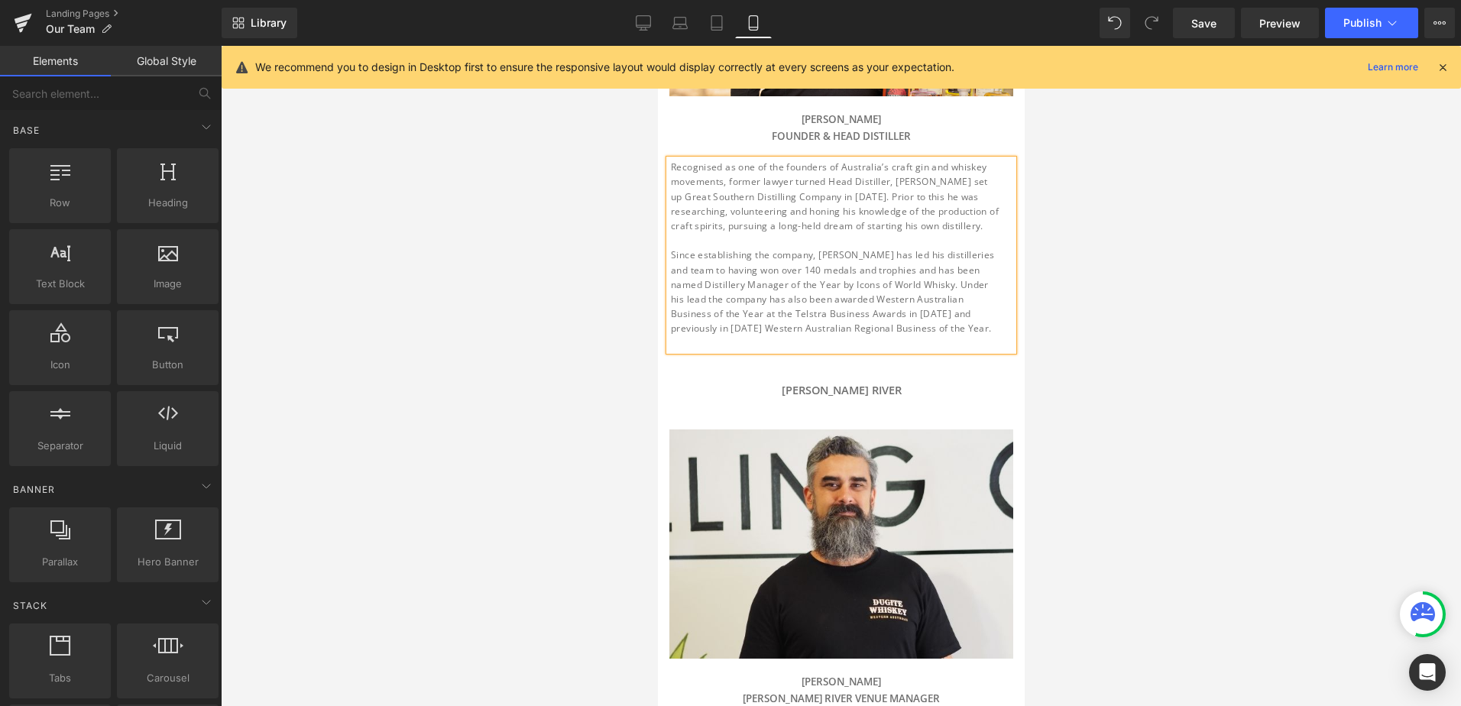
drag, startPoint x: 1107, startPoint y: 368, endPoint x: 1059, endPoint y: 351, distance: 51.0
click at [1107, 368] on div at bounding box center [841, 376] width 1240 height 660
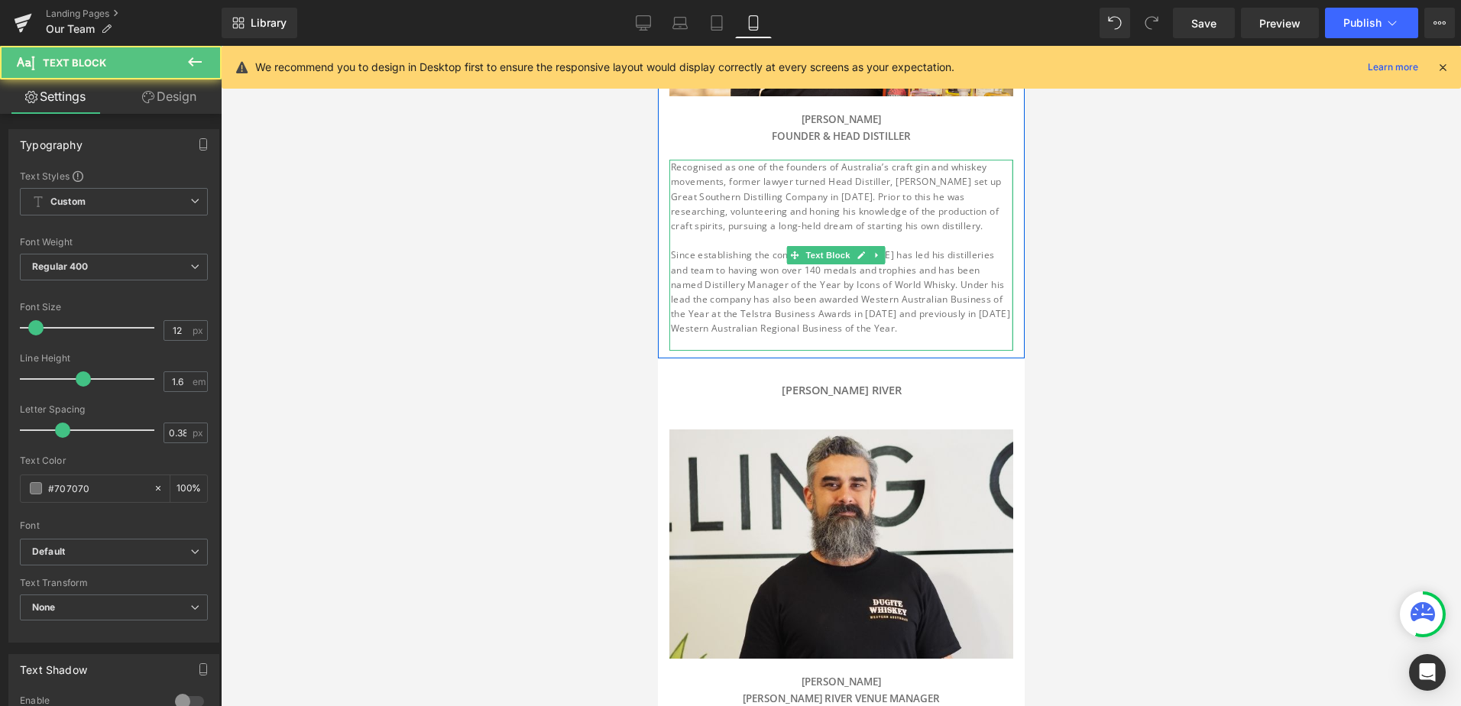
click at [1006, 274] on div "Image [PERSON_NAME] FOUNDER & head distiller Heading Recognised as one of the f…" at bounding box center [840, 109] width 367 height 484
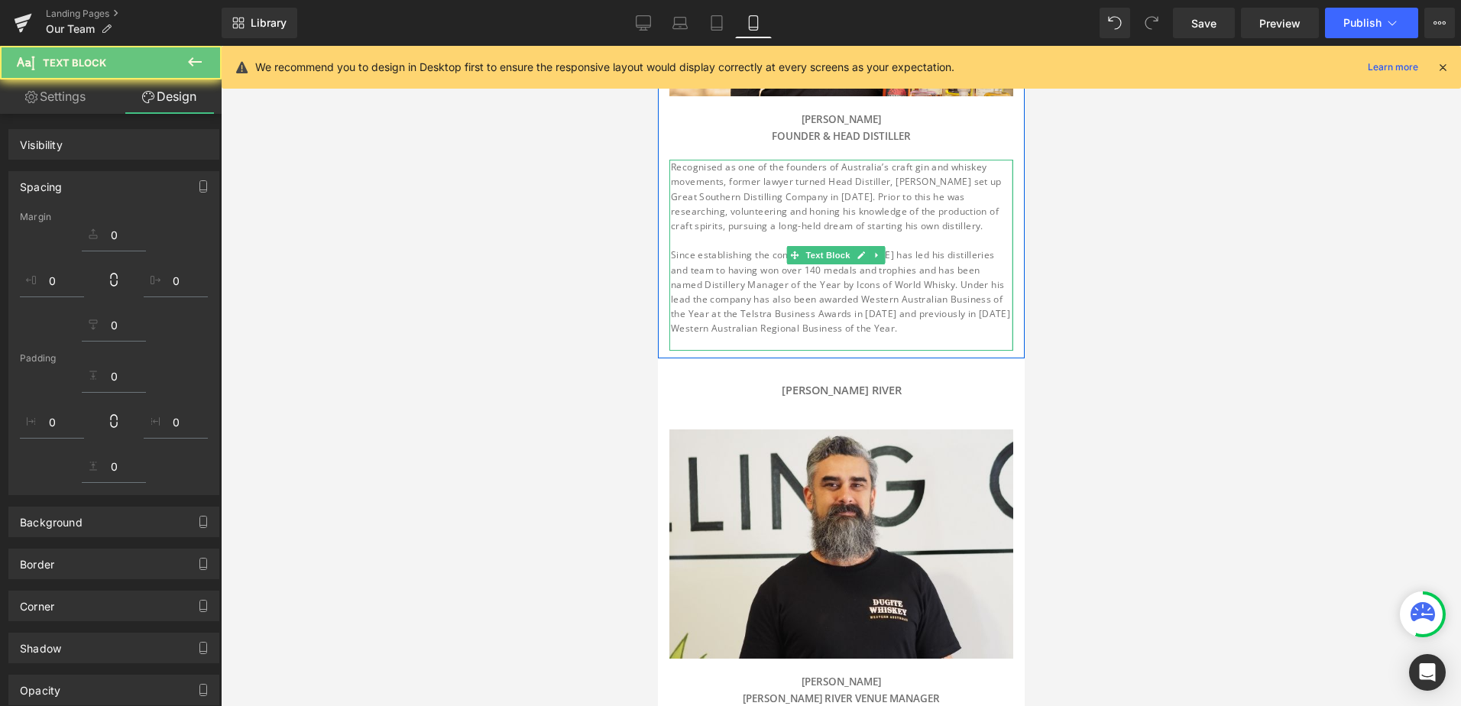
click at [1006, 274] on div "Image [PERSON_NAME] FOUNDER & head distiller Heading Recognised as one of the f…" at bounding box center [840, 109] width 367 height 484
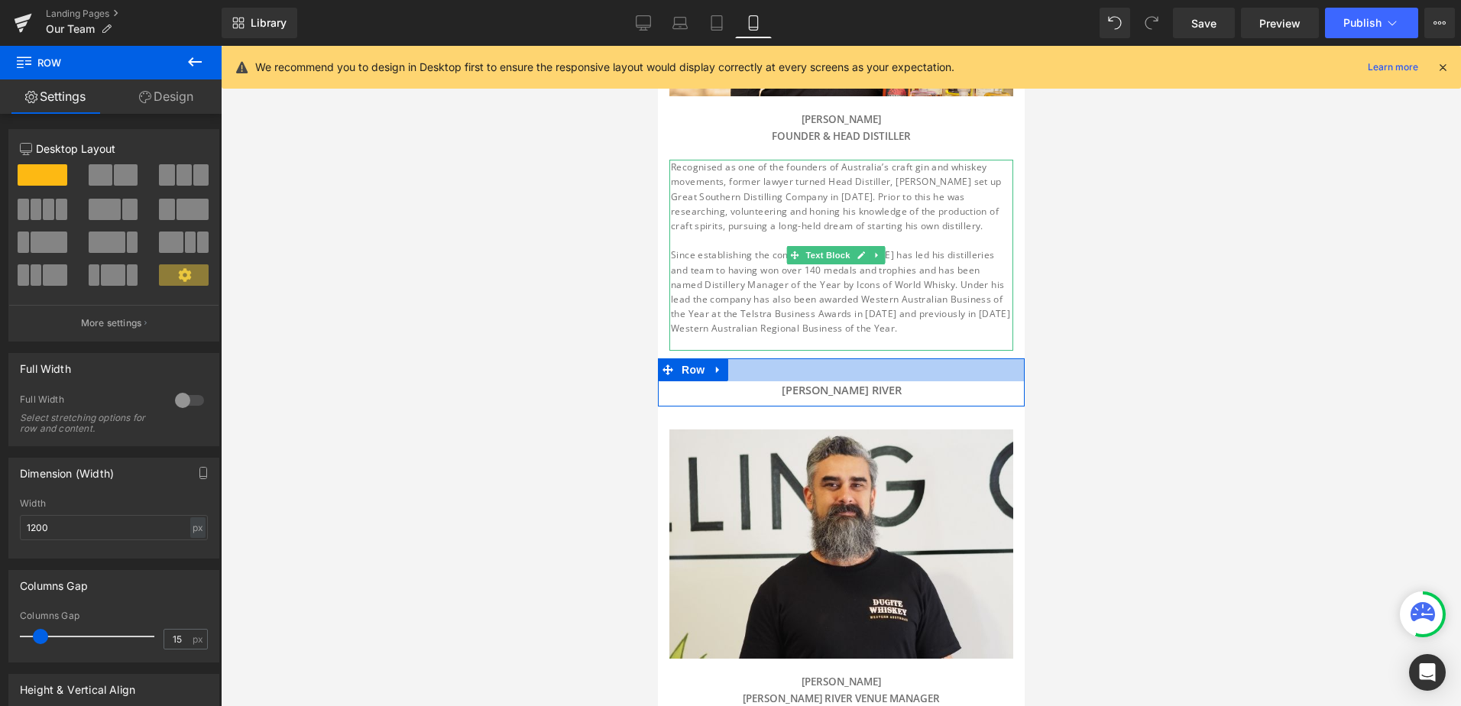
click at [1000, 361] on div at bounding box center [840, 369] width 367 height 23
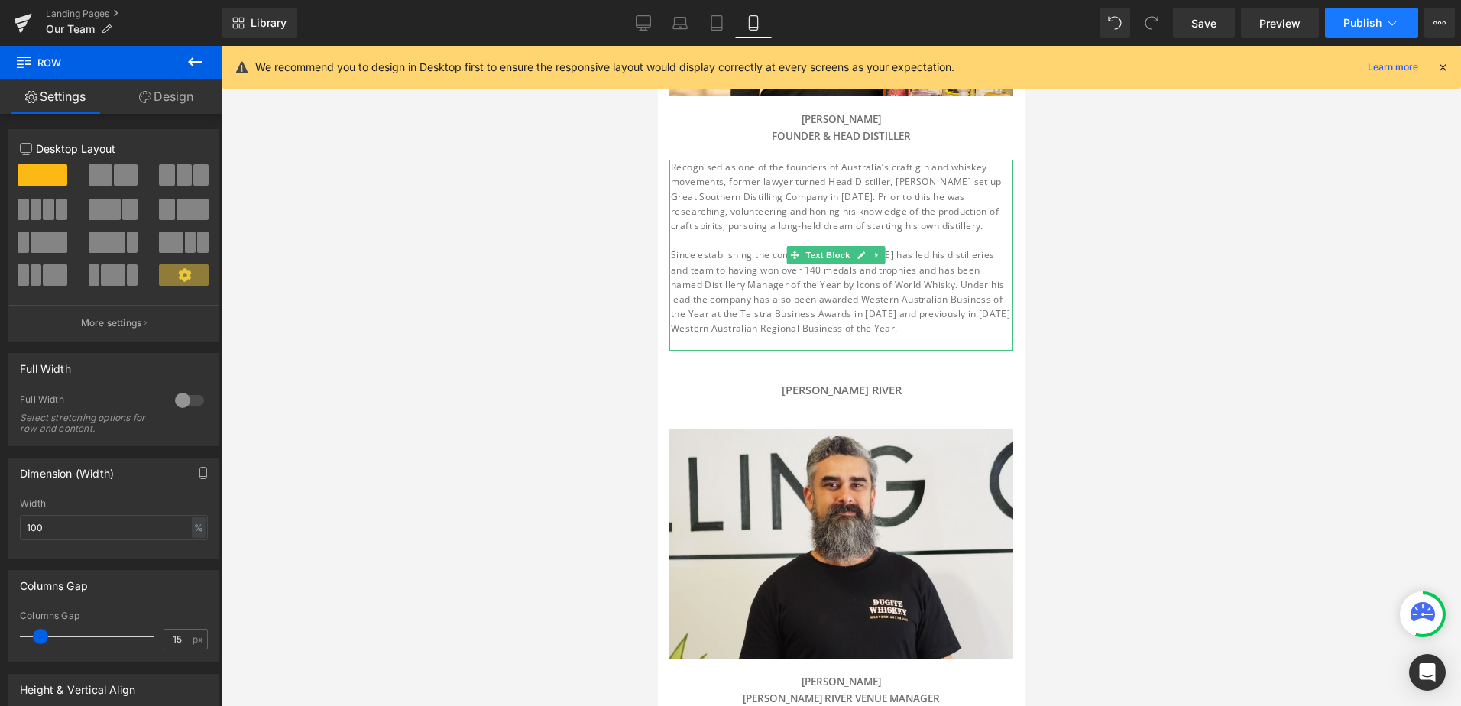
click at [1367, 28] on span "Publish" at bounding box center [1362, 23] width 38 height 12
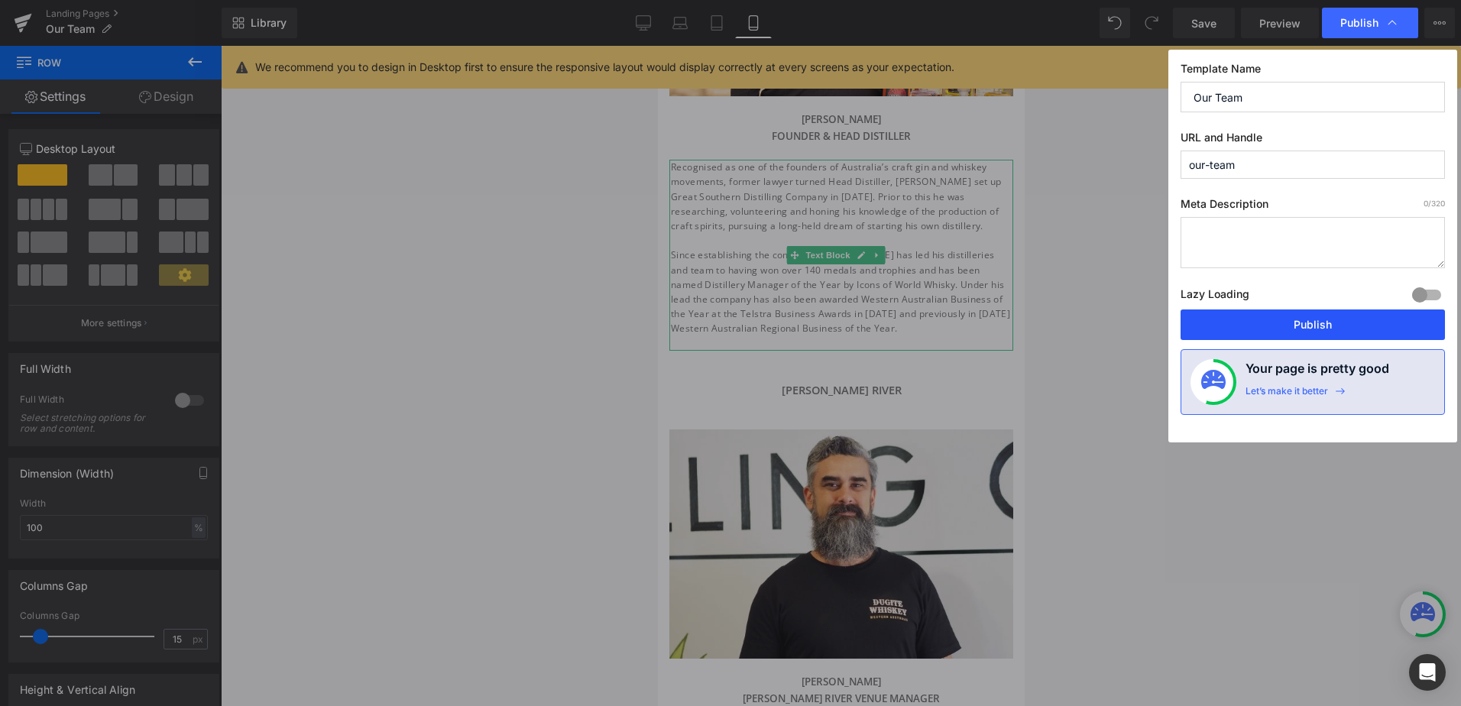
click at [1298, 314] on button "Publish" at bounding box center [1313, 325] width 264 height 31
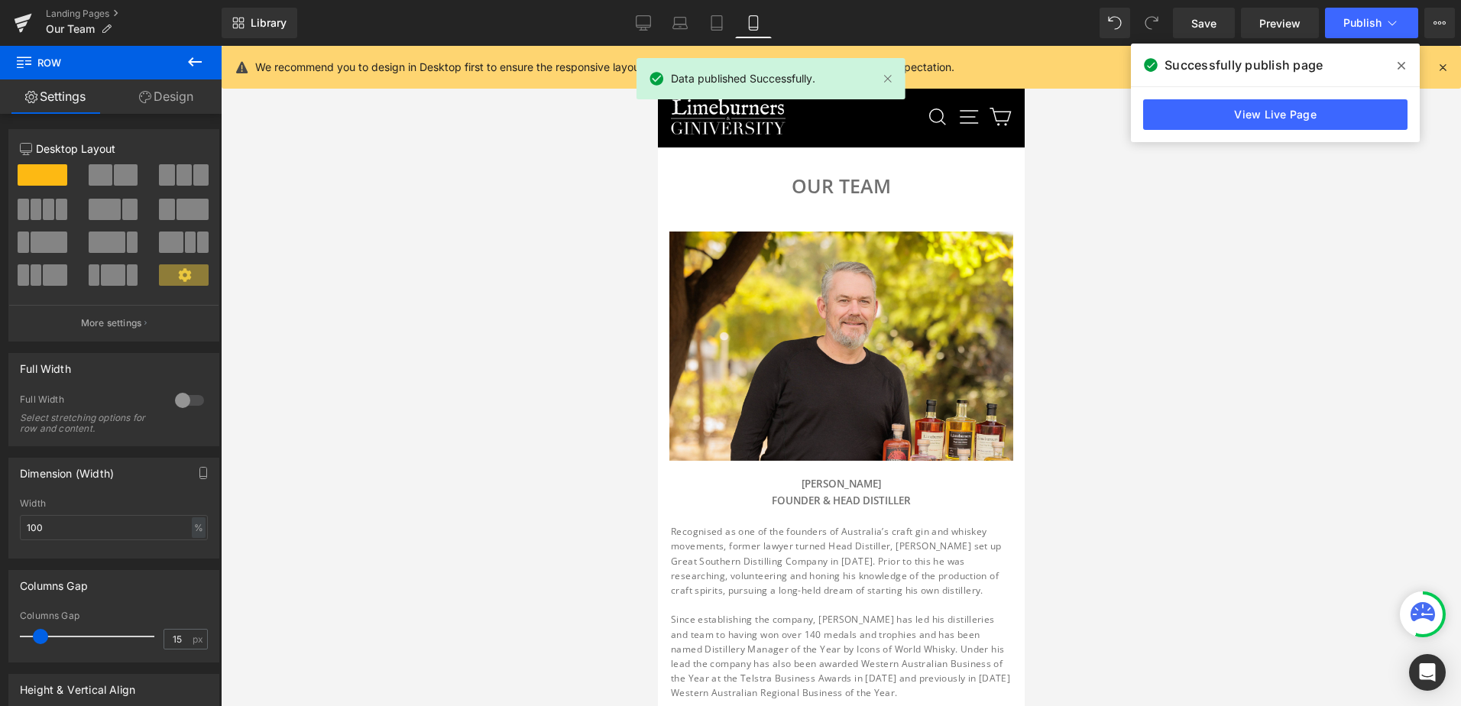
scroll to position [0, 0]
click at [711, 24] on icon at bounding box center [716, 22] width 15 height 15
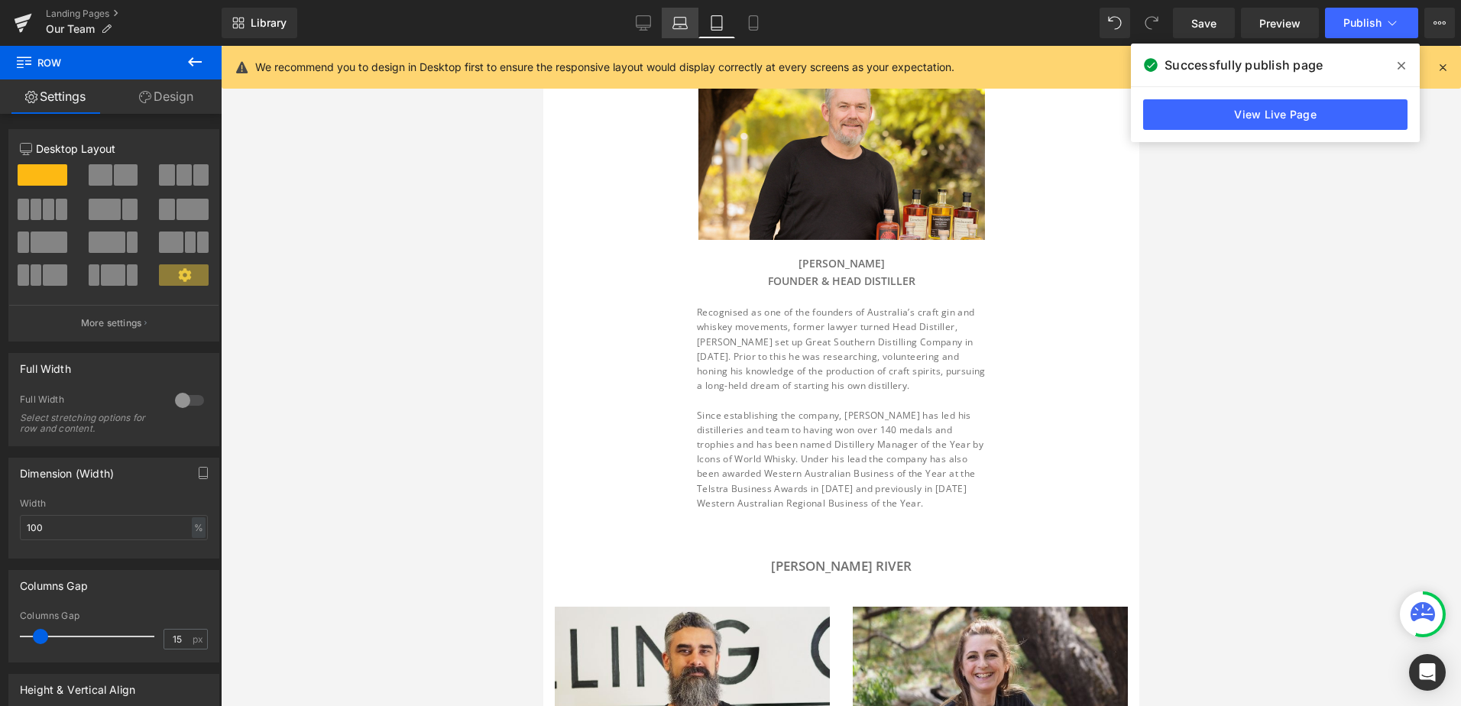
click at [679, 20] on icon at bounding box center [679, 22] width 15 height 15
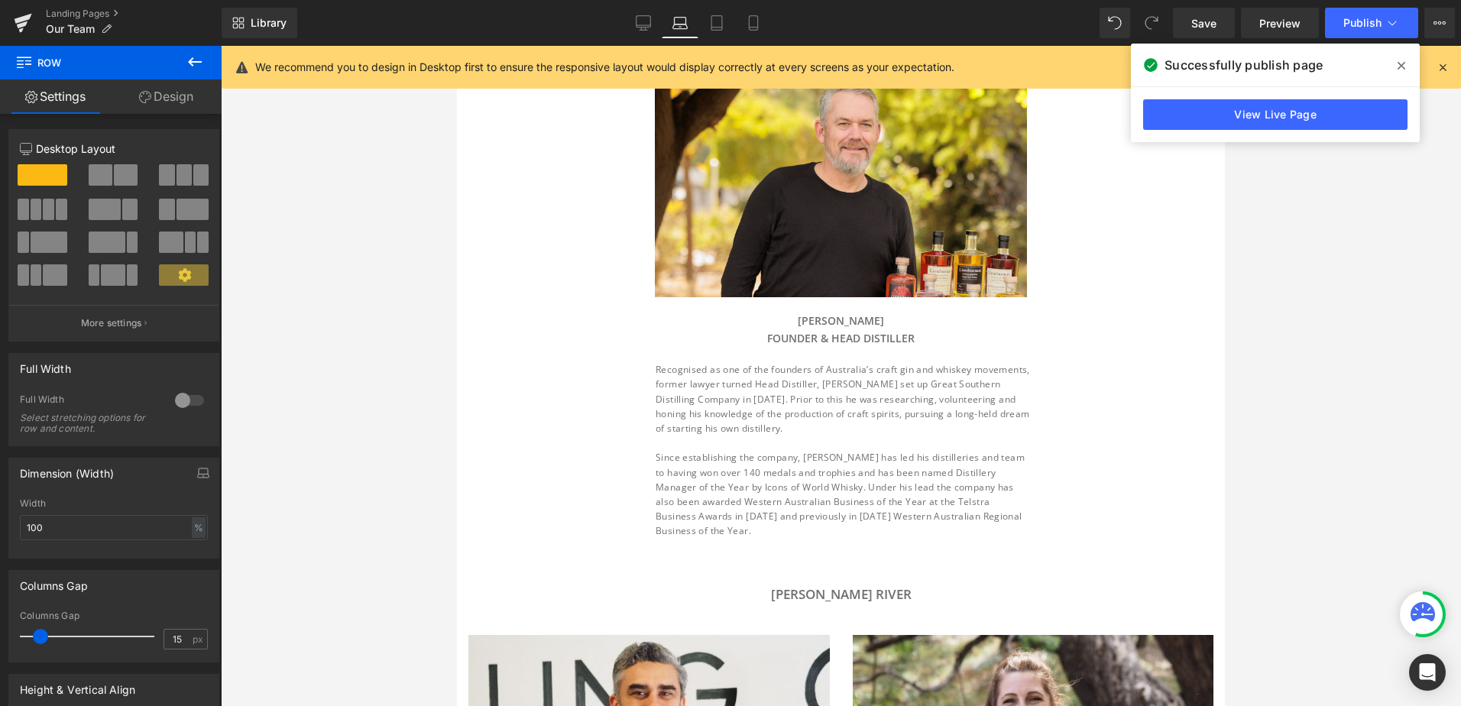
scroll to position [231, 0]
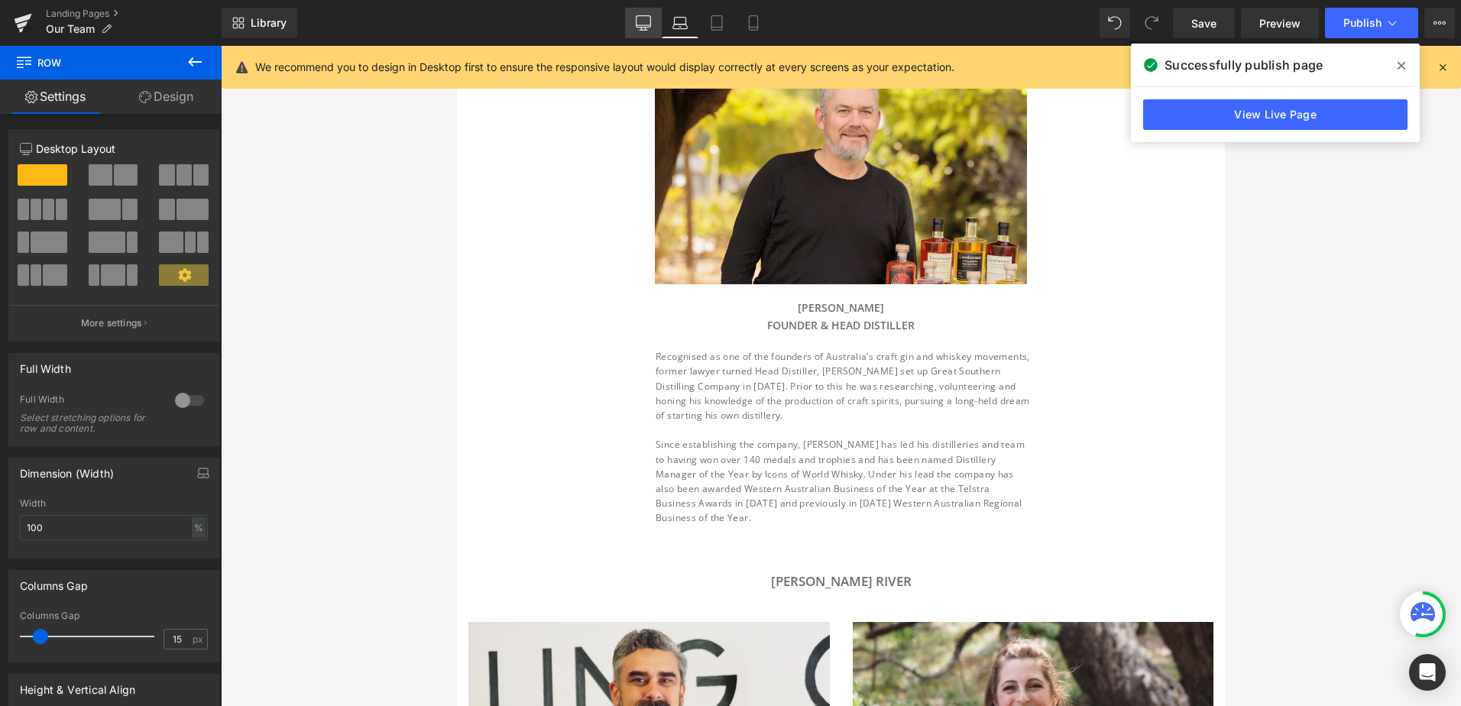
click at [640, 24] on icon at bounding box center [643, 22] width 15 height 15
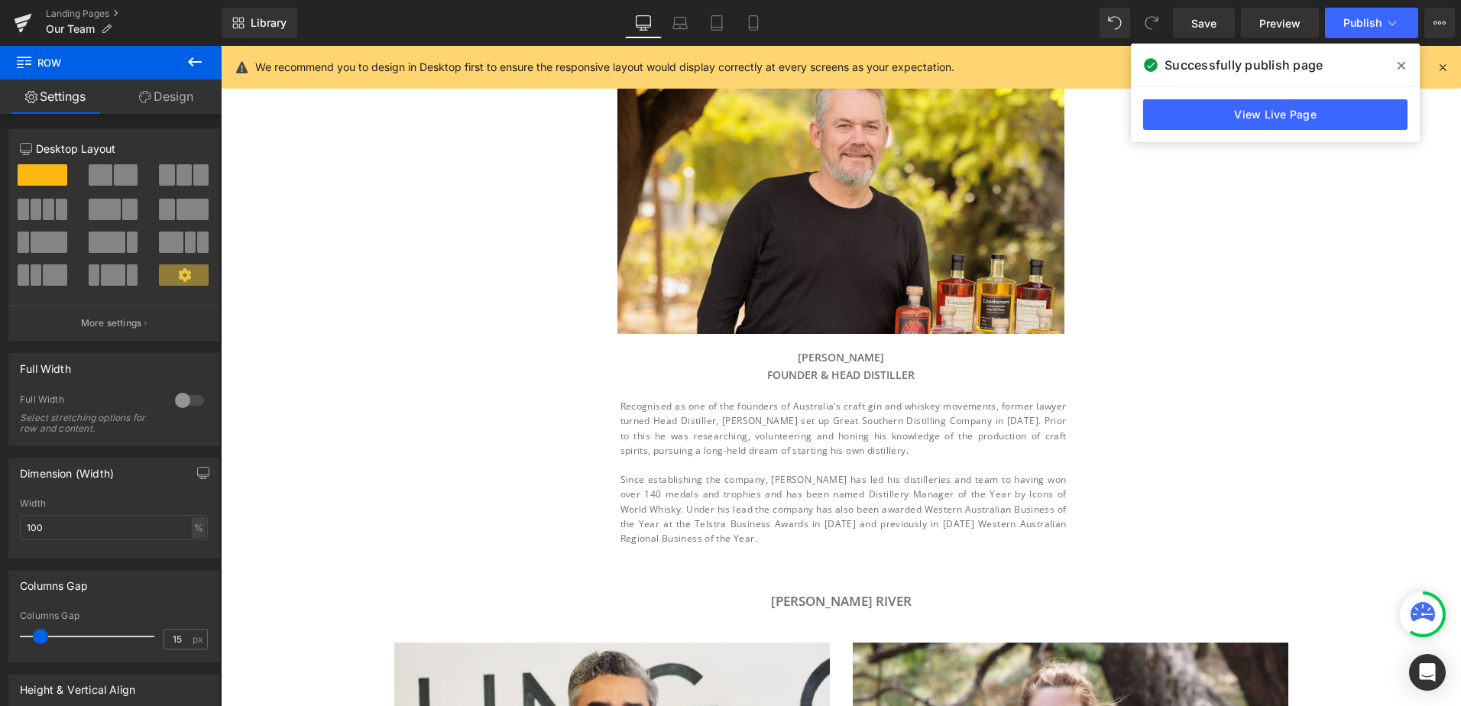
scroll to position [270, 0]
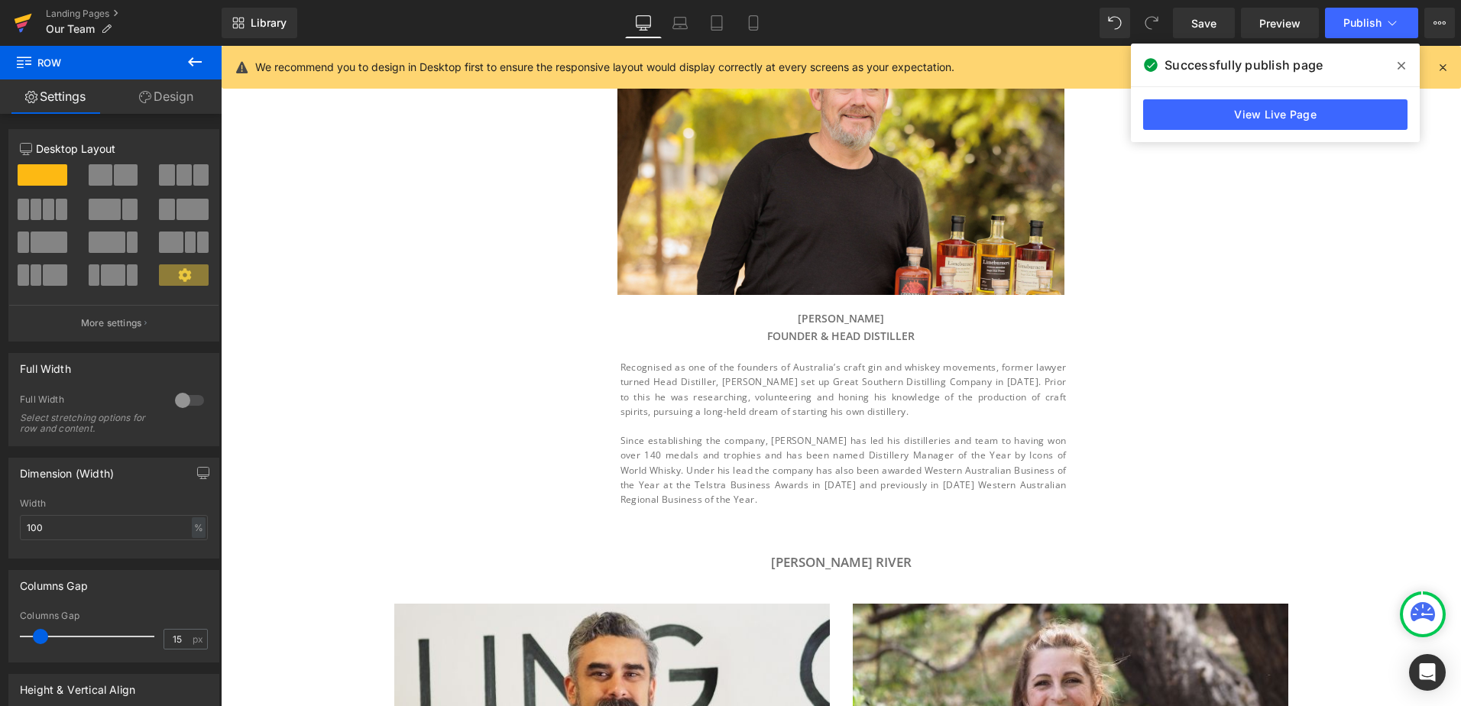
click at [31, 16] on icon at bounding box center [23, 23] width 18 height 38
